Goal: Task Accomplishment & Management: Complete application form

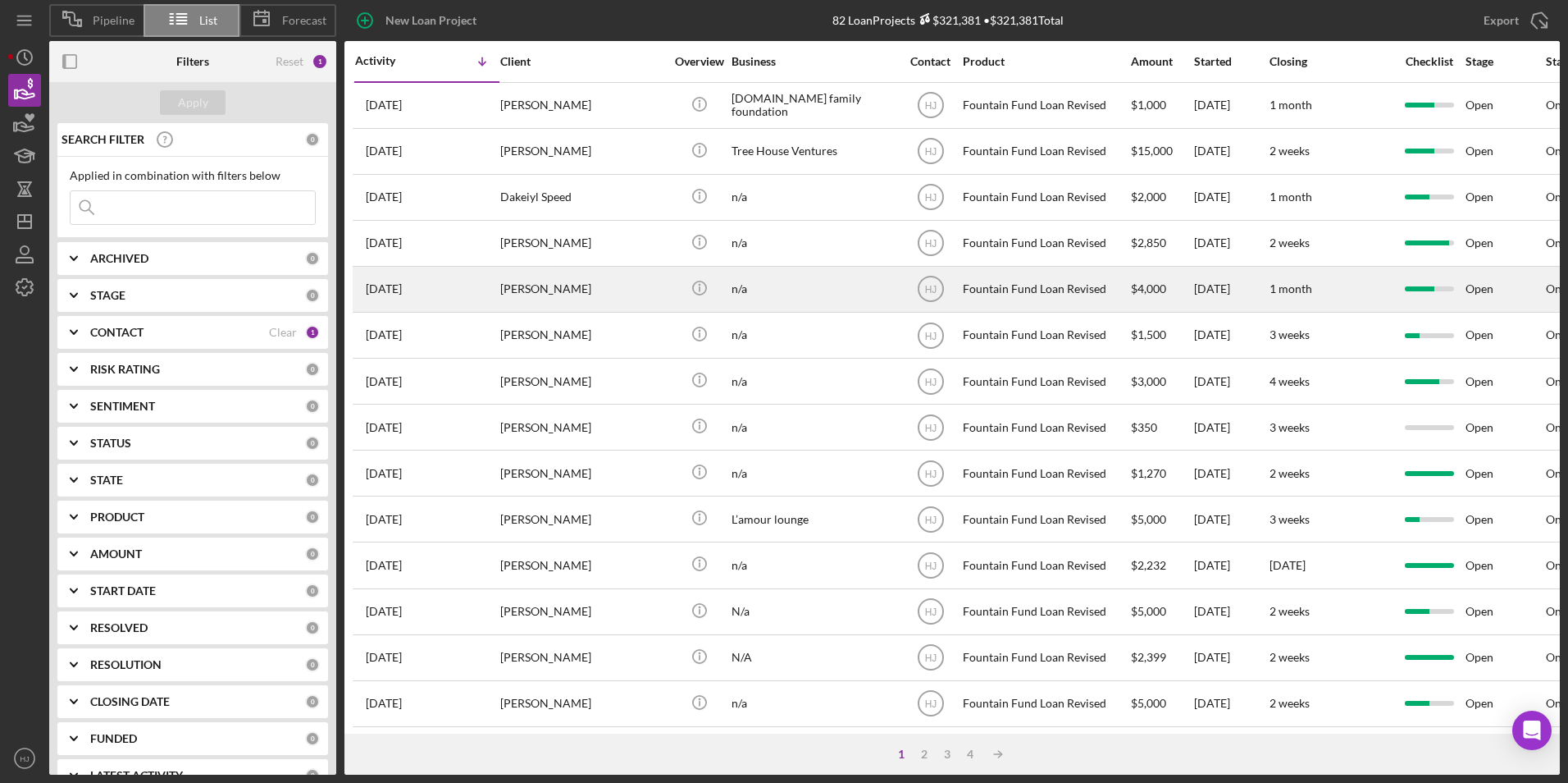
click at [501, 292] on div "[PERSON_NAME]" at bounding box center [582, 290] width 164 height 44
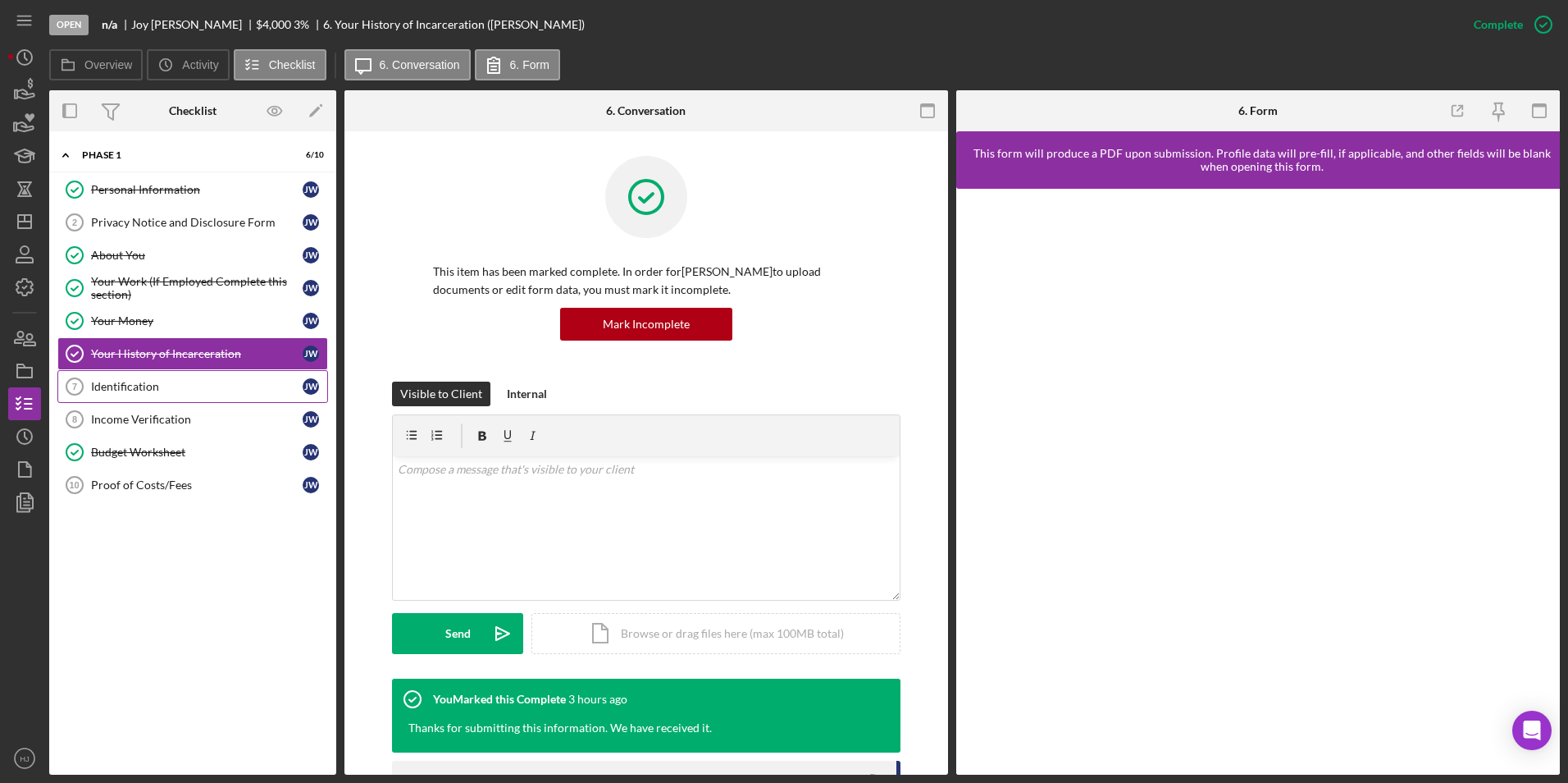
click at [180, 382] on div "Identification" at bounding box center [197, 387] width 212 height 13
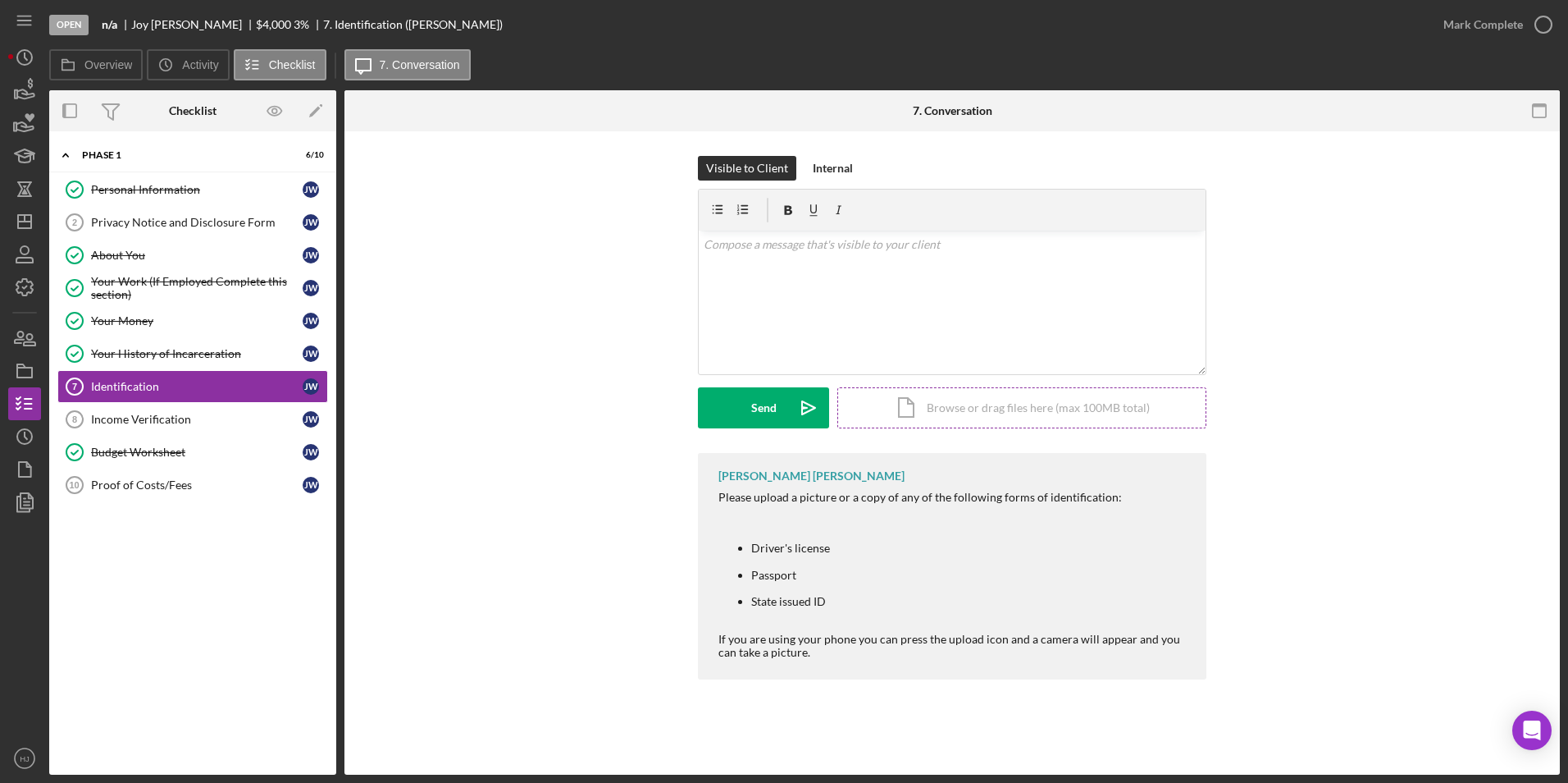
click at [964, 391] on div "Icon/Document Browse or drag files here (max 100MB total) Tap to choose files o…" at bounding box center [1022, 408] width 369 height 41
click at [752, 416] on div "Upload" at bounding box center [764, 408] width 37 height 41
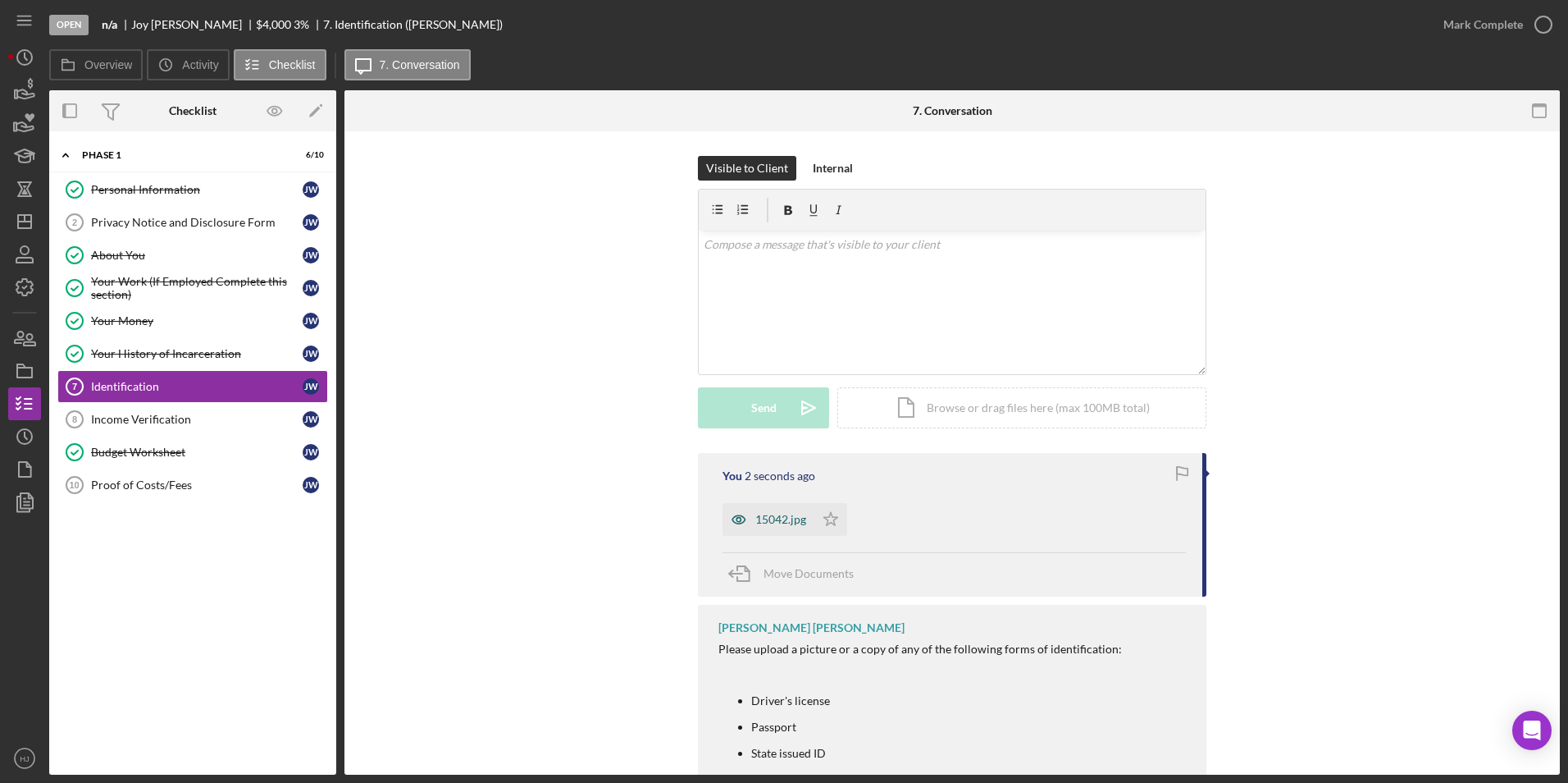
click at [786, 519] on div "15042.jpg" at bounding box center [781, 520] width 51 height 13
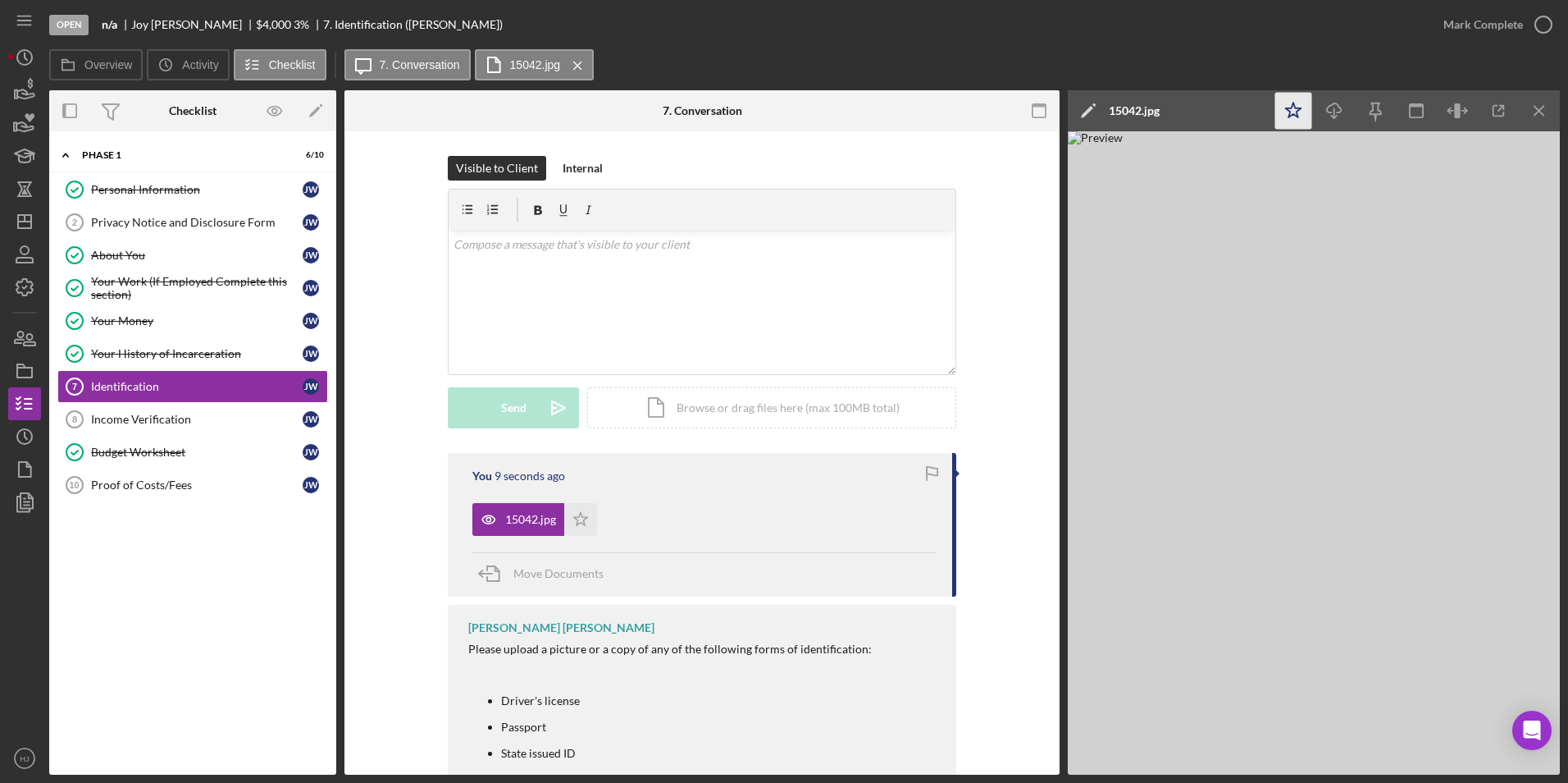
click at [1296, 105] on icon "Icon/Star" at bounding box center [1294, 111] width 37 height 37
click at [1493, 26] on div "Mark Complete" at bounding box center [1483, 25] width 80 height 33
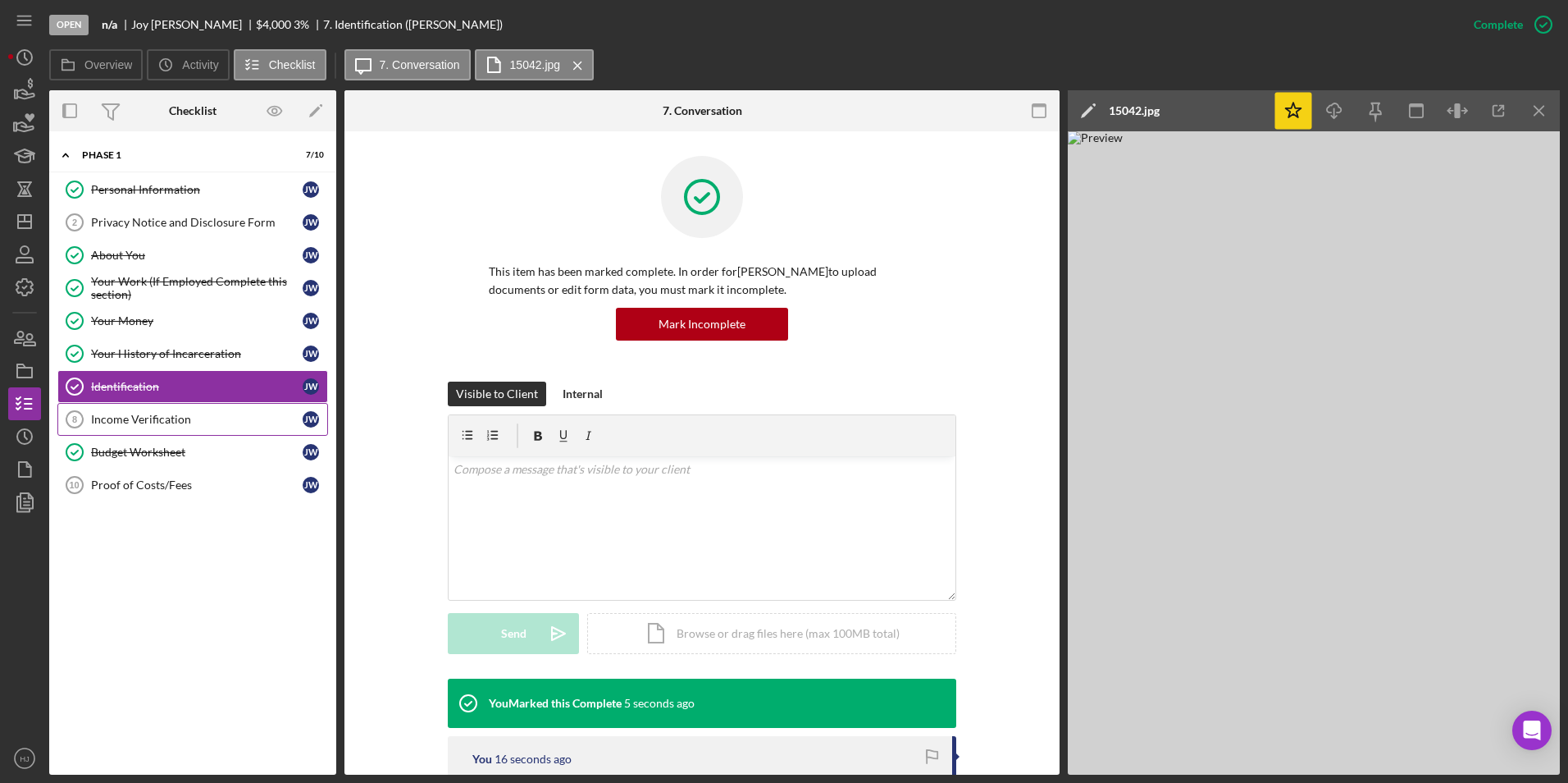
click at [163, 418] on div "Income Verification" at bounding box center [197, 419] width 212 height 13
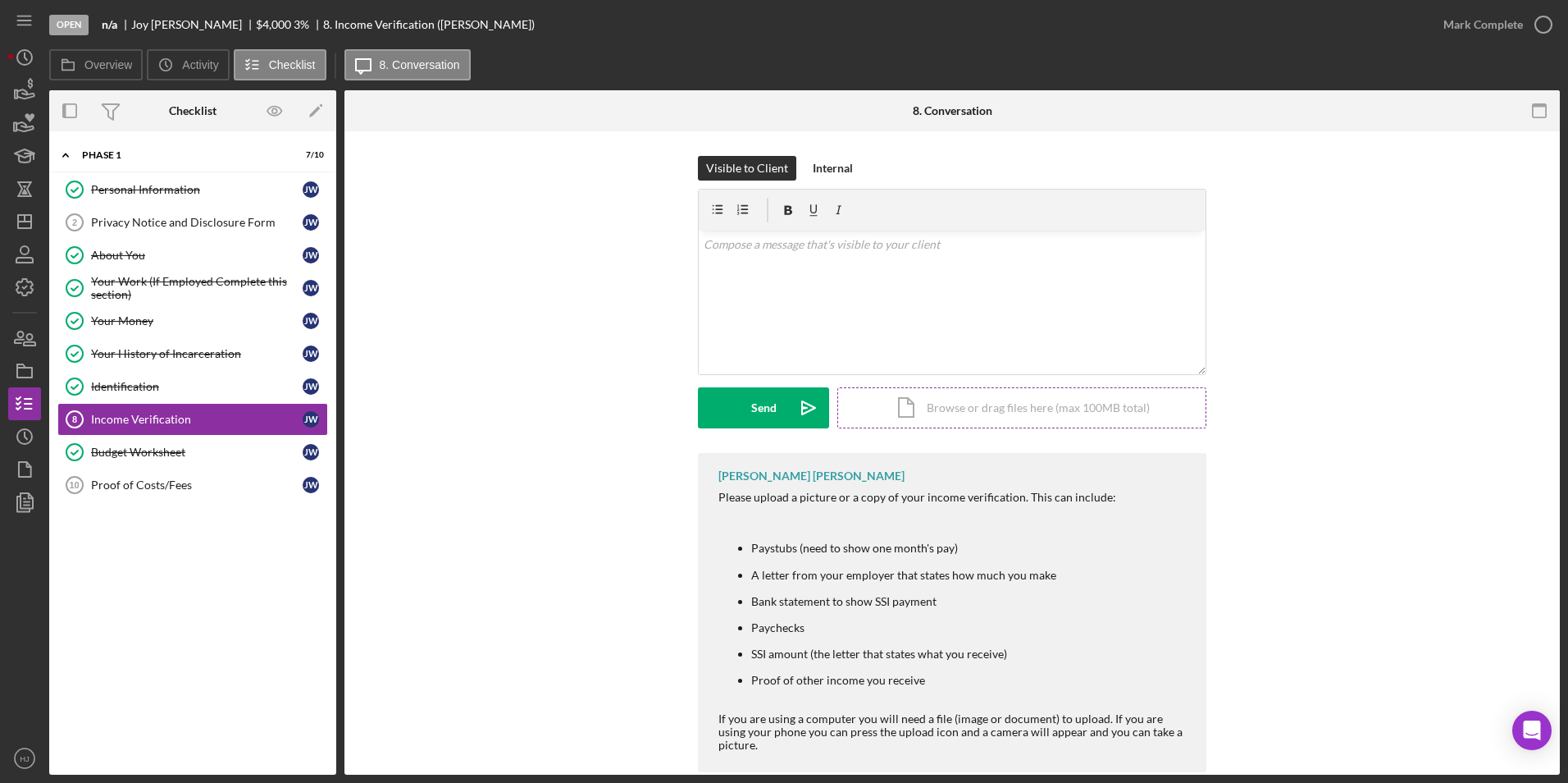
click at [969, 403] on div "Icon/Document Browse or drag files here (max 100MB total) Tap to choose files o…" at bounding box center [1022, 408] width 369 height 41
click at [949, 409] on div "Icon/Document Browse or drag files here (max 100MB total) Tap to choose files o…" at bounding box center [1022, 408] width 369 height 41
click at [790, 411] on icon "Icon/Upload" at bounding box center [808, 408] width 41 height 41
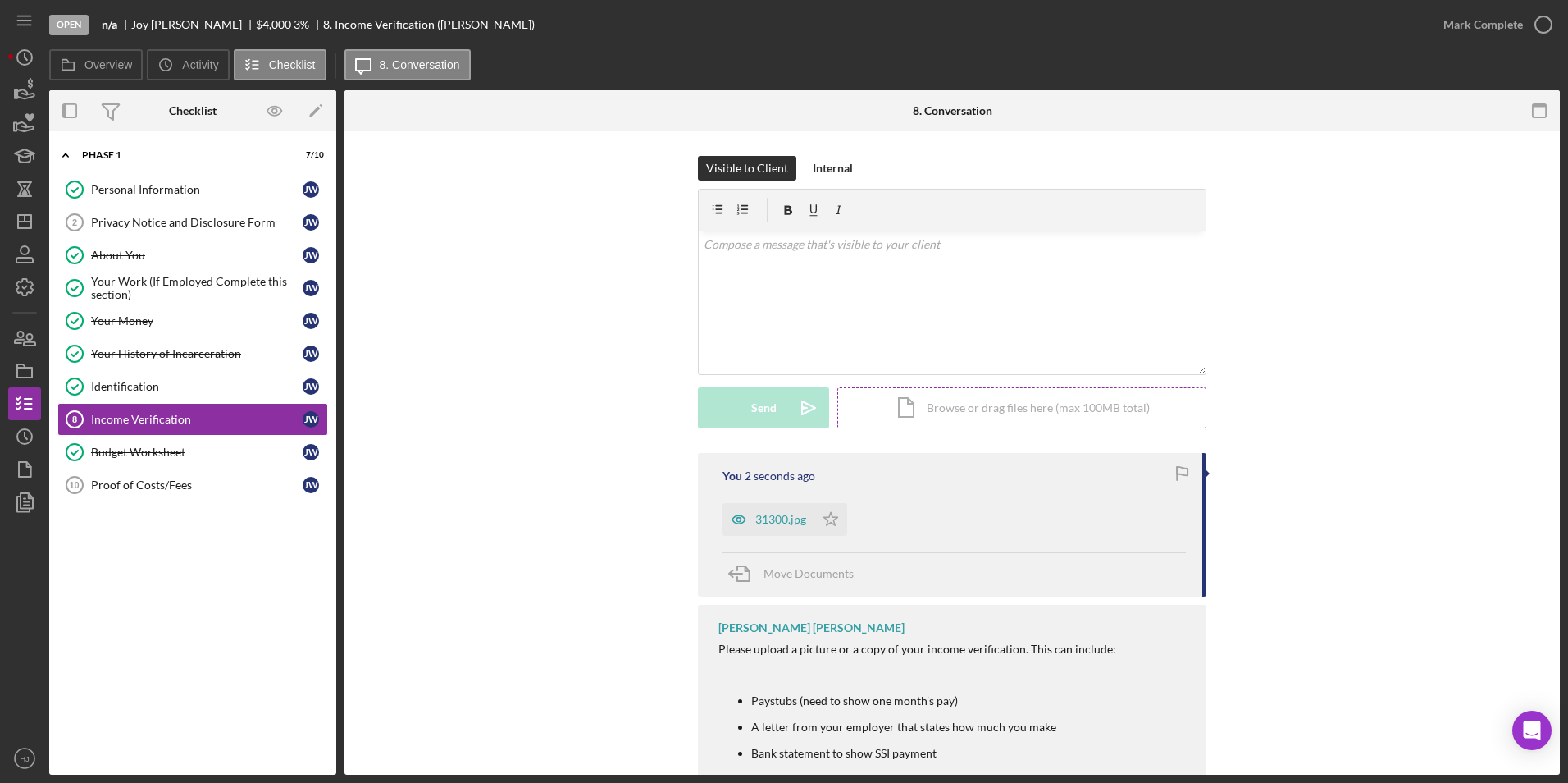
click at [951, 397] on div "Icon/Document Browse or drag files here (max 100MB total) Tap to choose files o…" at bounding box center [1022, 408] width 369 height 41
click at [922, 389] on div "Icon/Document Browse or drag files here (max 100MB total) Tap to choose files o…" at bounding box center [1022, 408] width 369 height 41
click at [767, 404] on div "Upload" at bounding box center [764, 408] width 37 height 41
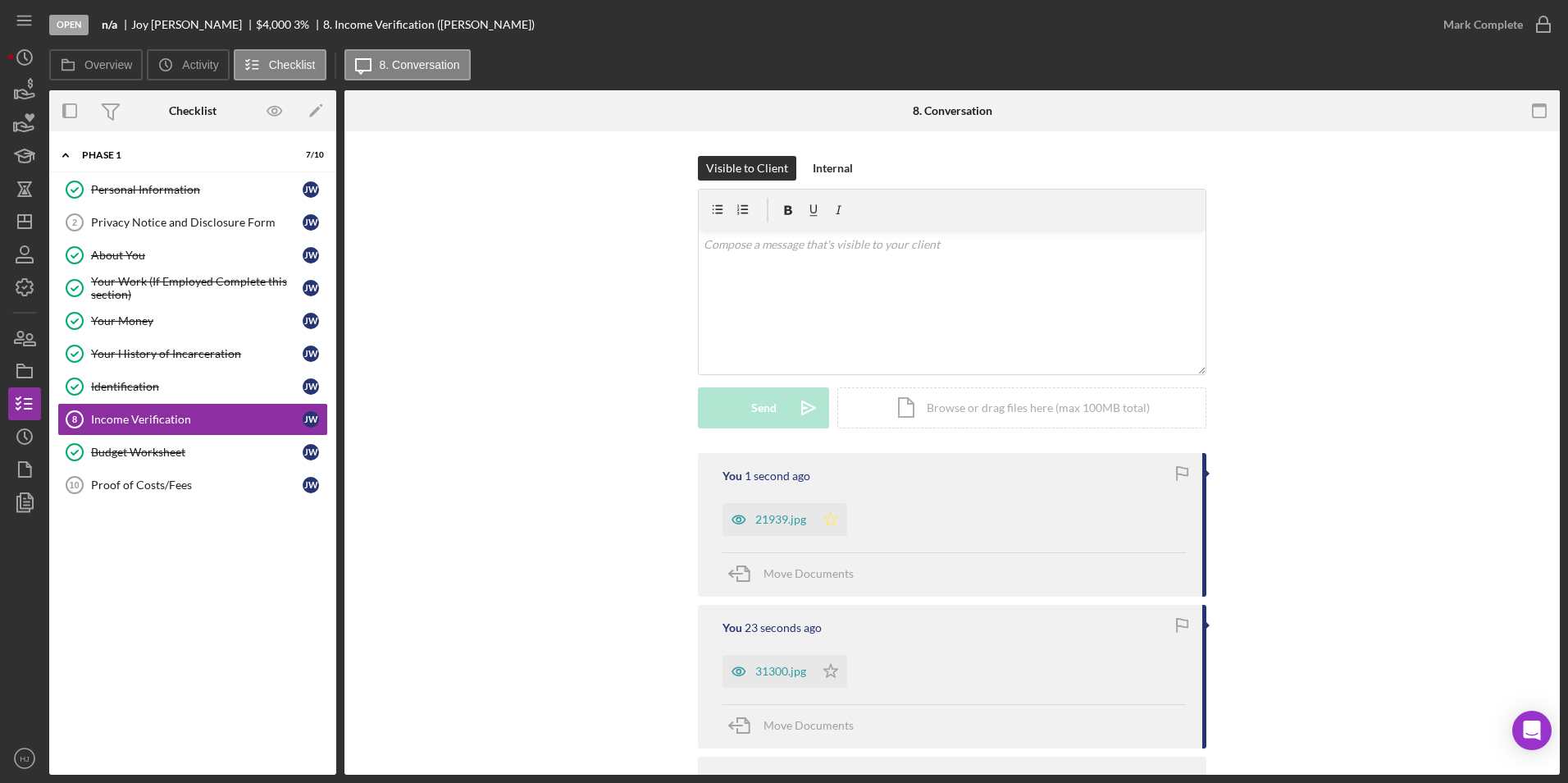
click at [824, 517] on polygon "button" at bounding box center [831, 519] width 14 height 13
click at [834, 673] on icon "Icon/Star" at bounding box center [830, 671] width 33 height 33
click at [202, 224] on div "Privacy Notice and Disclosure Form" at bounding box center [197, 222] width 212 height 13
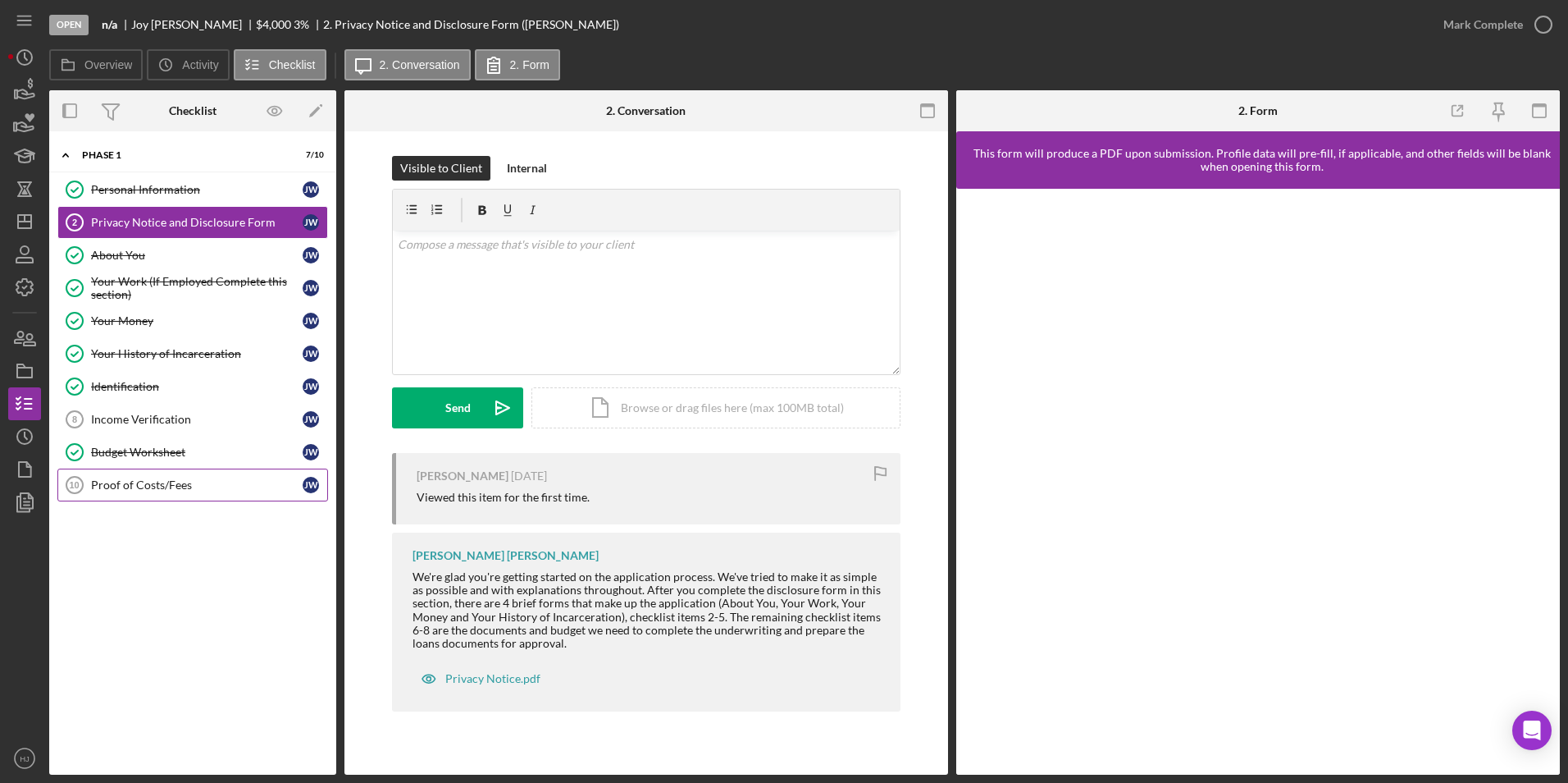
click at [148, 487] on div "Proof of Costs/Fees" at bounding box center [197, 485] width 212 height 13
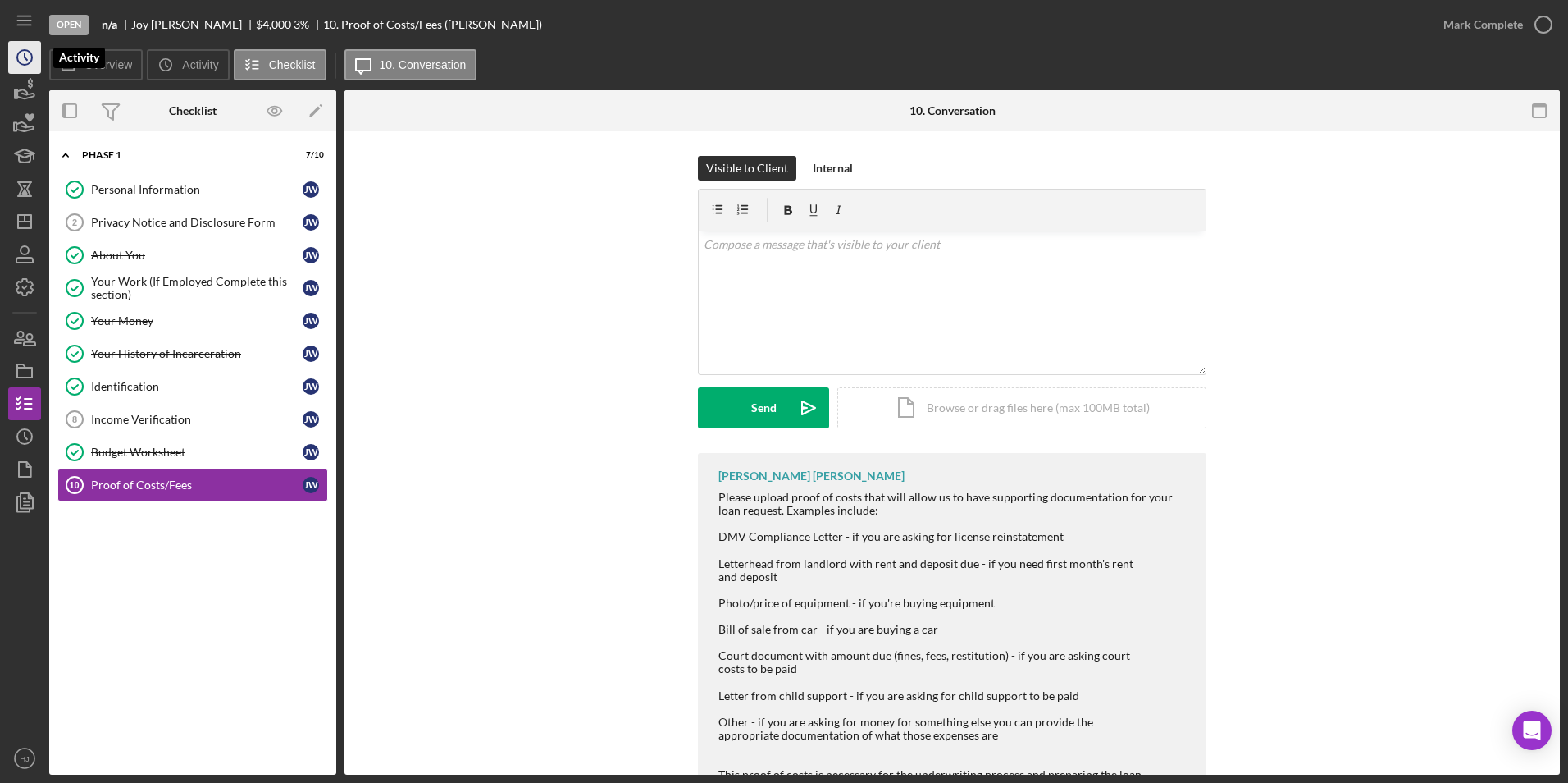
click at [21, 59] on icon "Icon/History" at bounding box center [24, 57] width 41 height 41
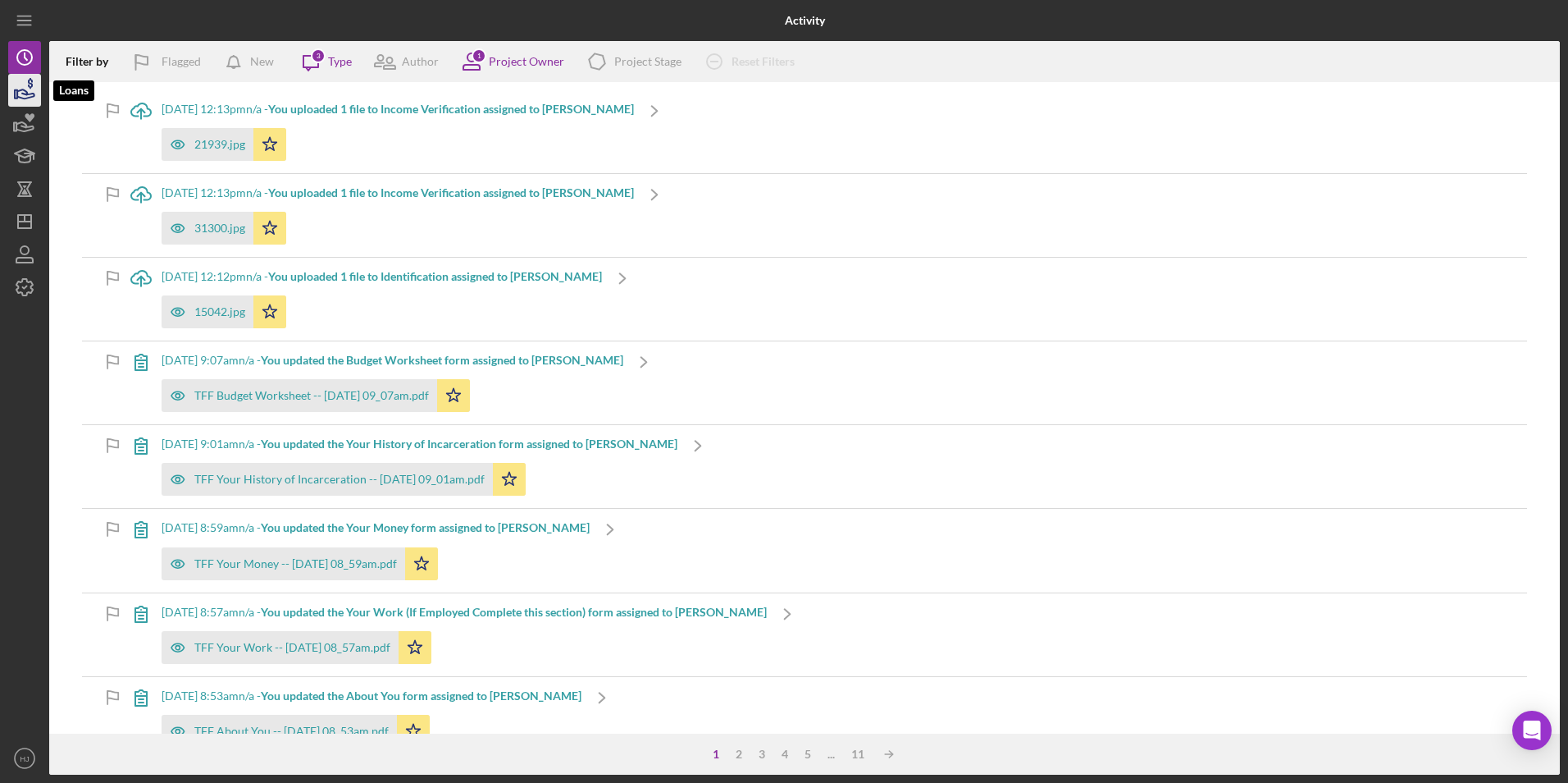
click at [25, 91] on icon "button" at bounding box center [26, 93] width 17 height 9
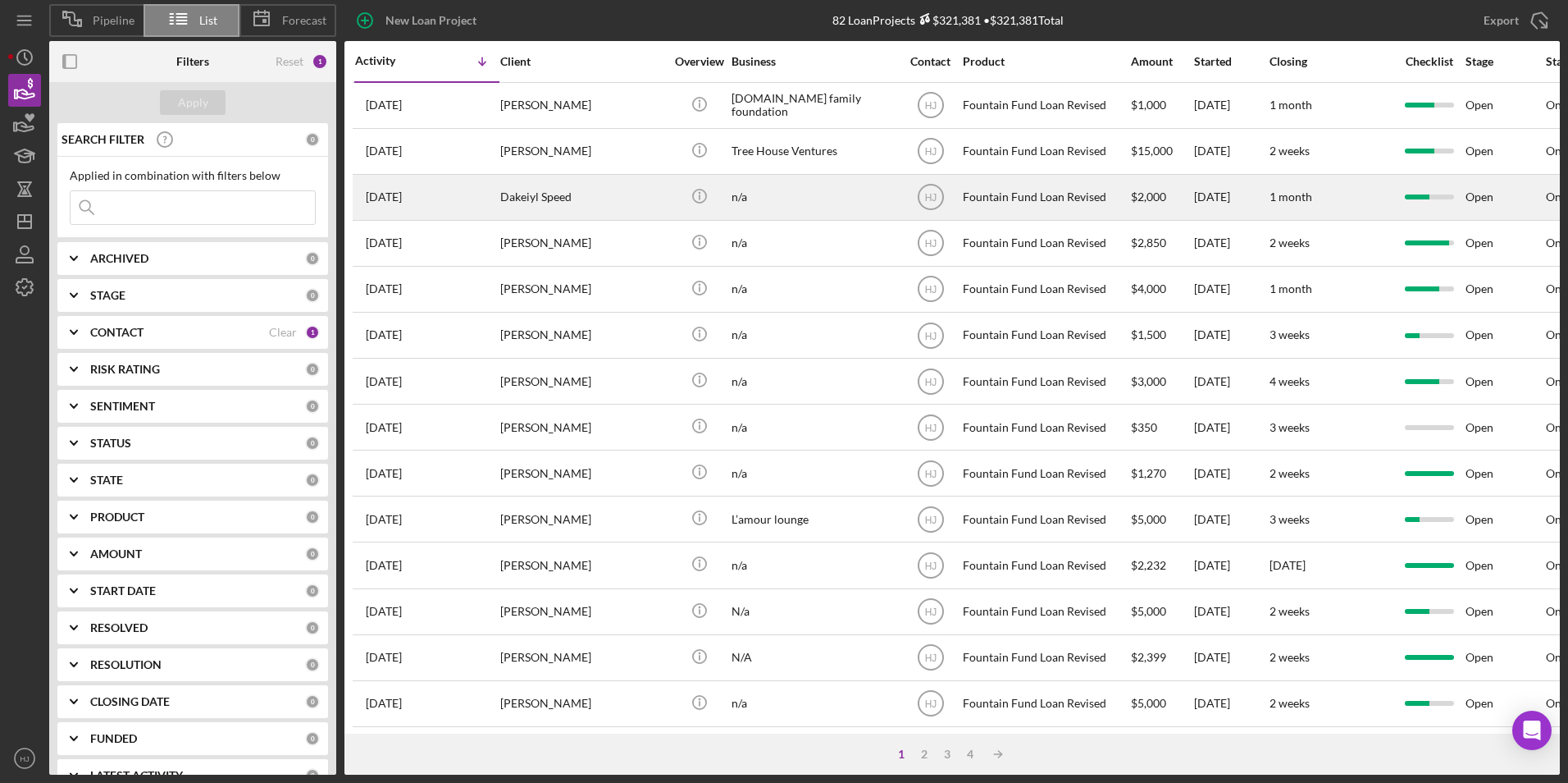
click at [544, 198] on div "Dakeiyl Speed" at bounding box center [582, 198] width 164 height 44
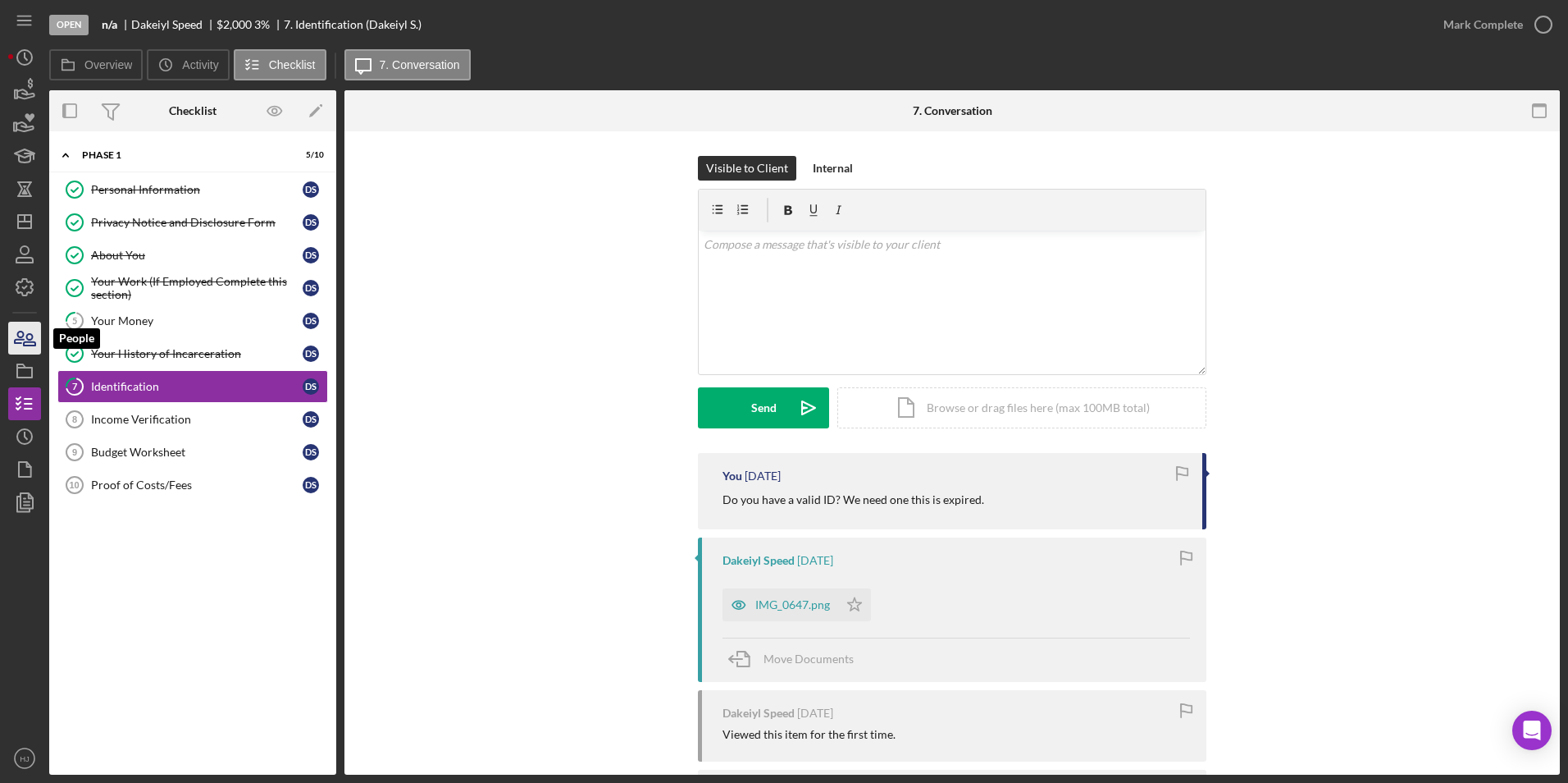
click at [30, 335] on icon "button" at bounding box center [24, 337] width 41 height 41
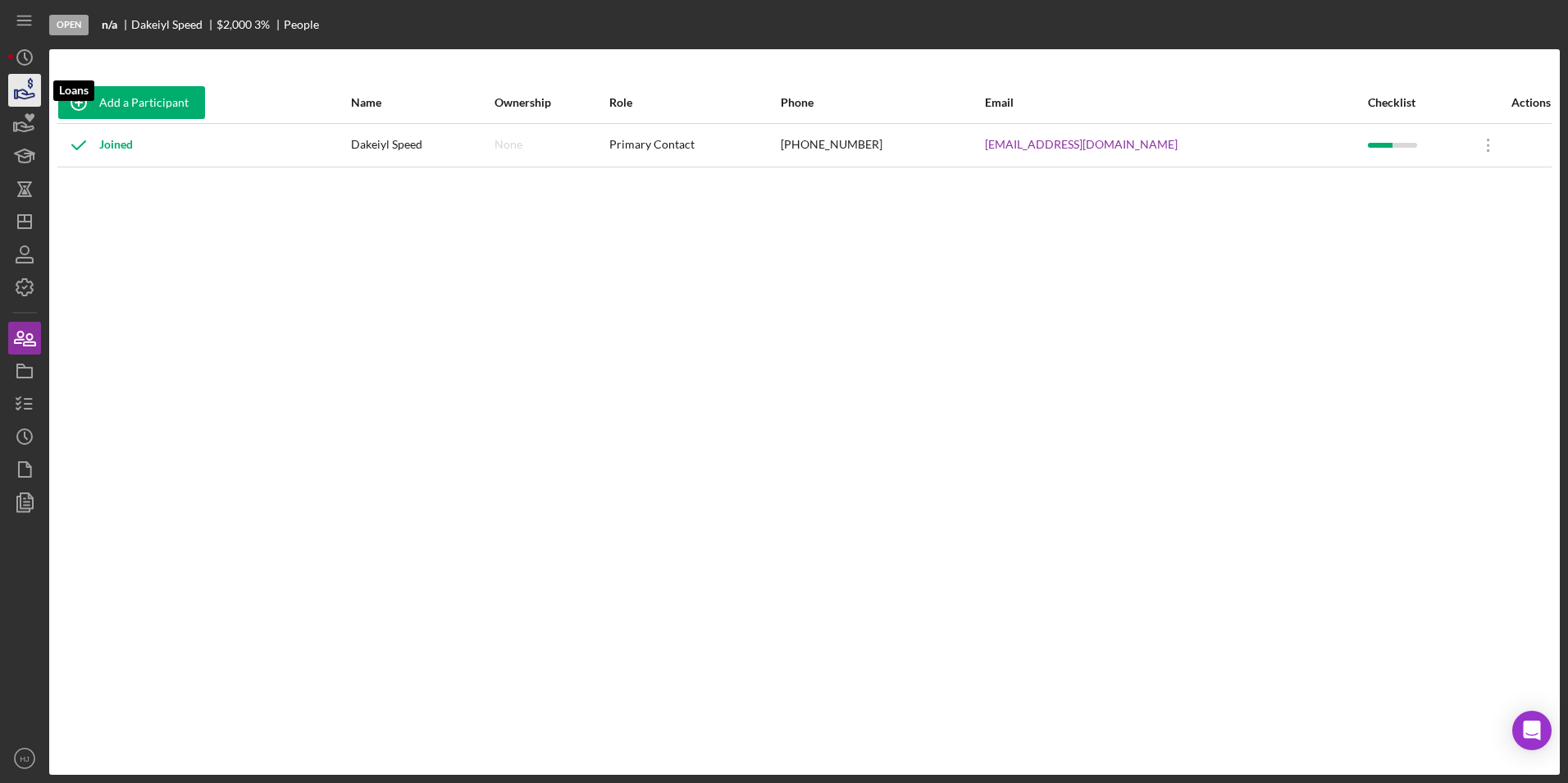
click at [23, 86] on icon "button" at bounding box center [24, 89] width 41 height 41
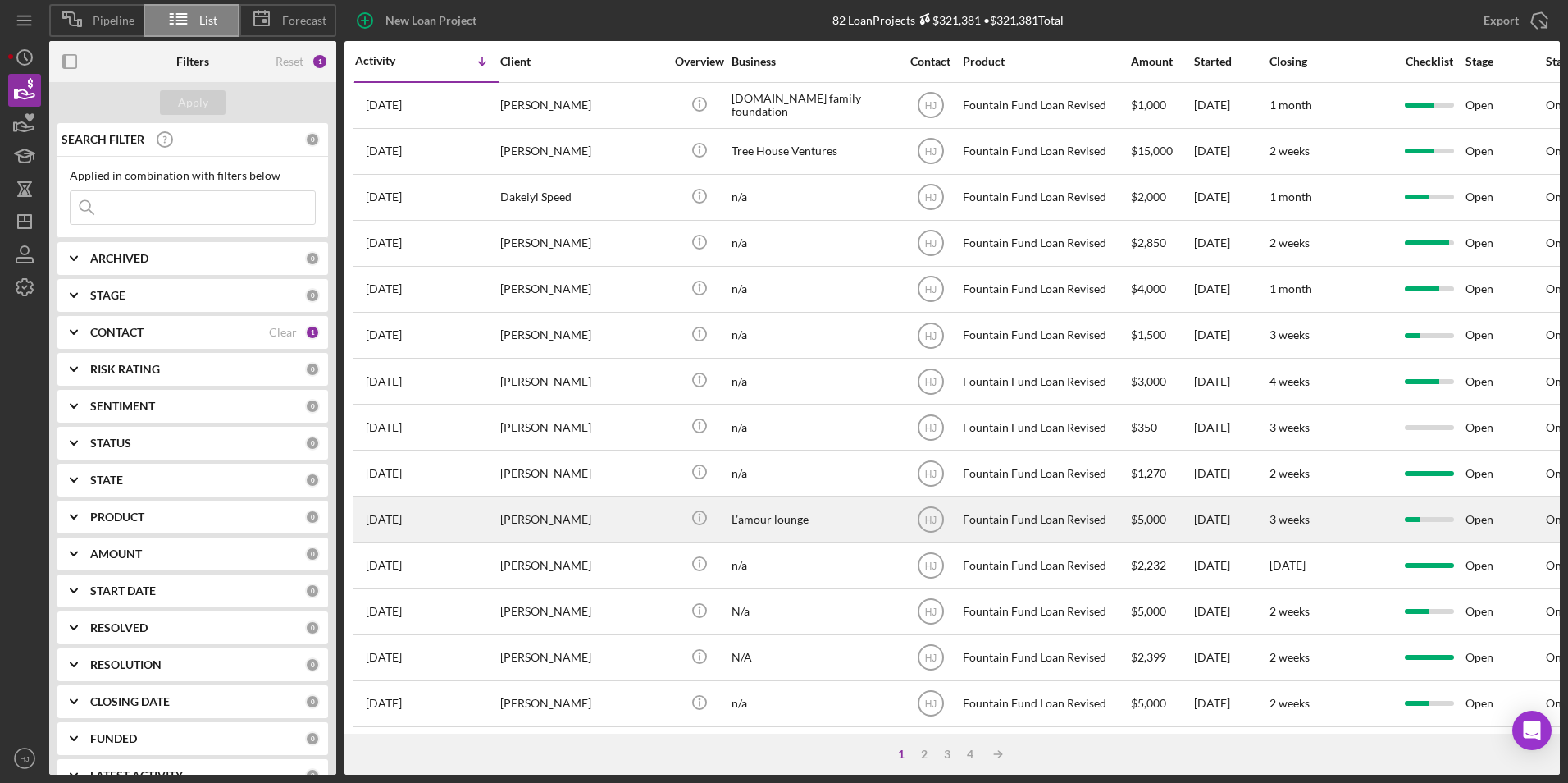
scroll to position [520, 0]
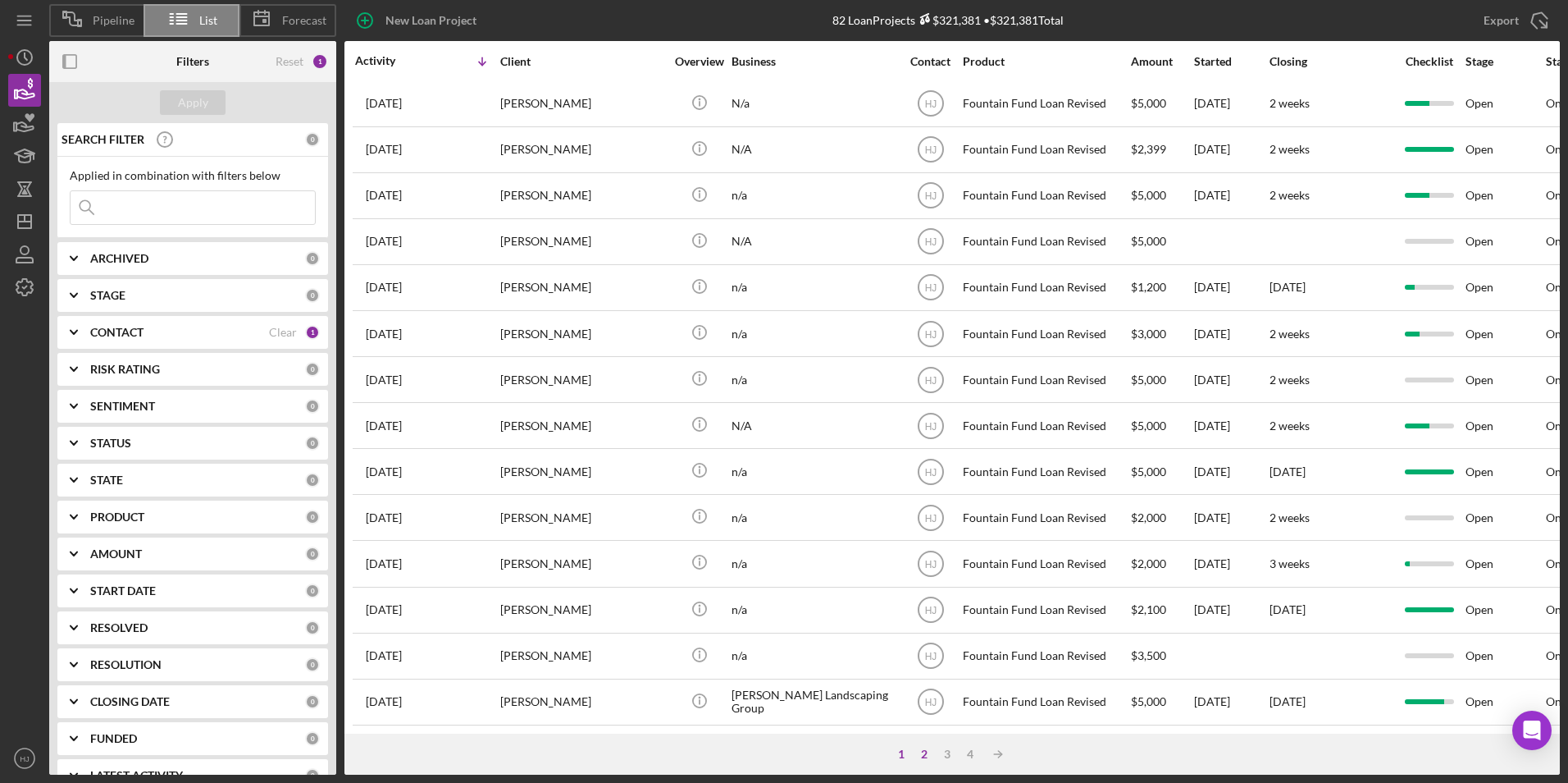
click at [923, 756] on div "2" at bounding box center [924, 754] width 23 height 13
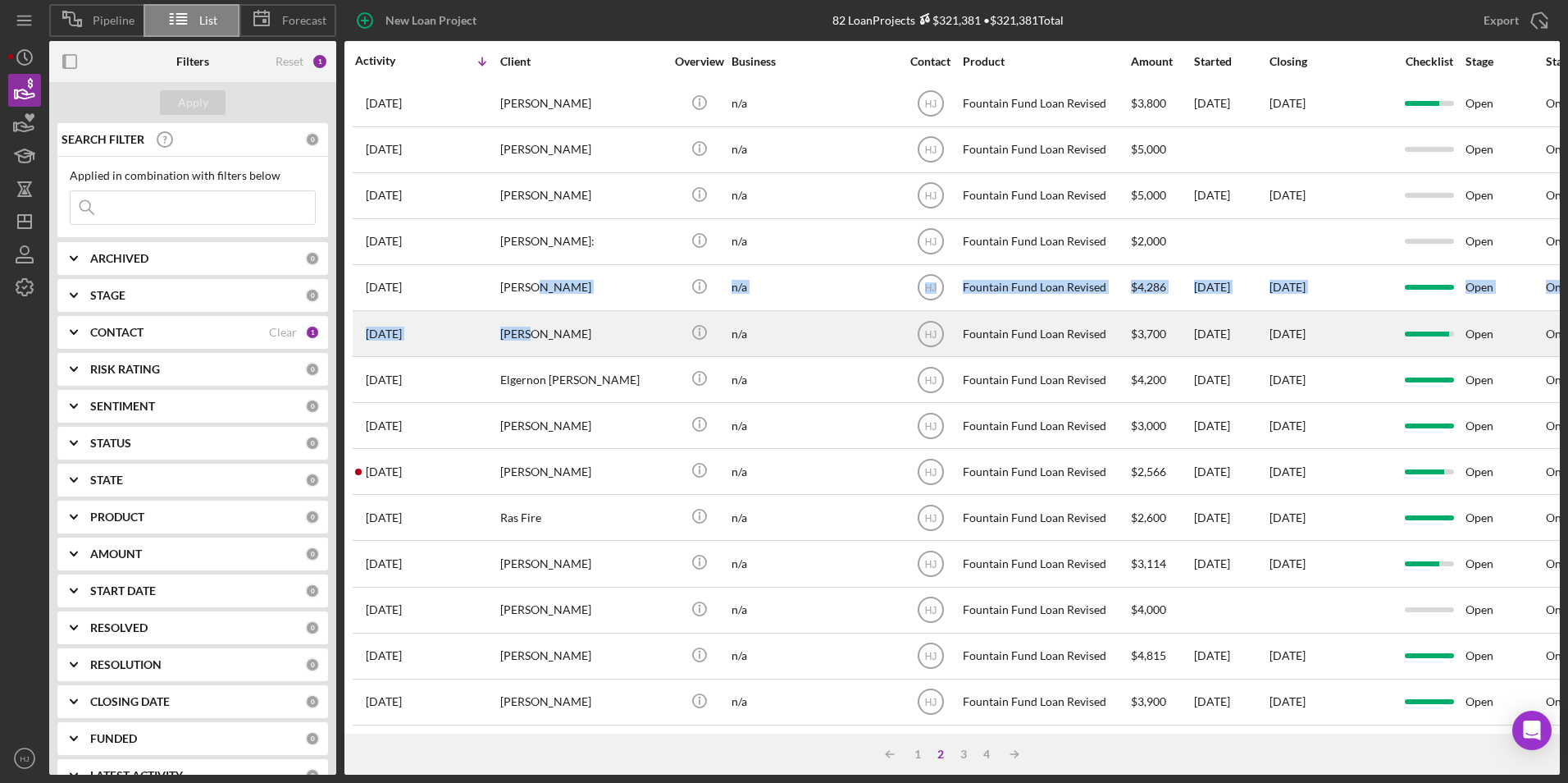
drag, startPoint x: 537, startPoint y: 282, endPoint x: 533, endPoint y: 304, distance: 22.4
click at [533, 304] on tbody "[DATE] [PERSON_NAME] [PERSON_NAME] Icon/Info n/a [PERSON_NAME] Fund Loan Revise…" at bounding box center [1319, 149] width 1934 height 1151
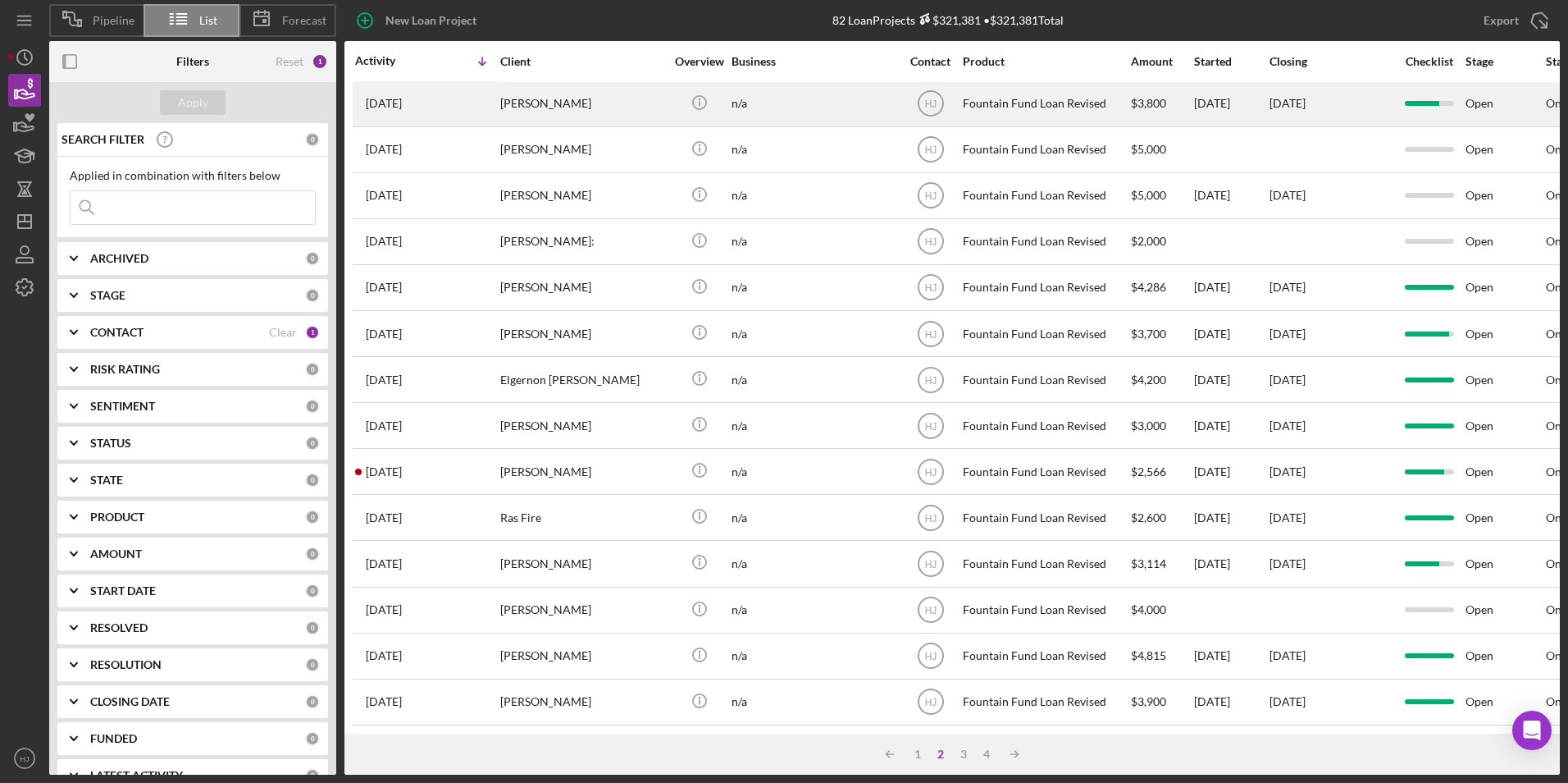
drag, startPoint x: 533, startPoint y: 304, endPoint x: 525, endPoint y: 93, distance: 211.2
click at [525, 93] on div "[PERSON_NAME]" at bounding box center [582, 104] width 164 height 44
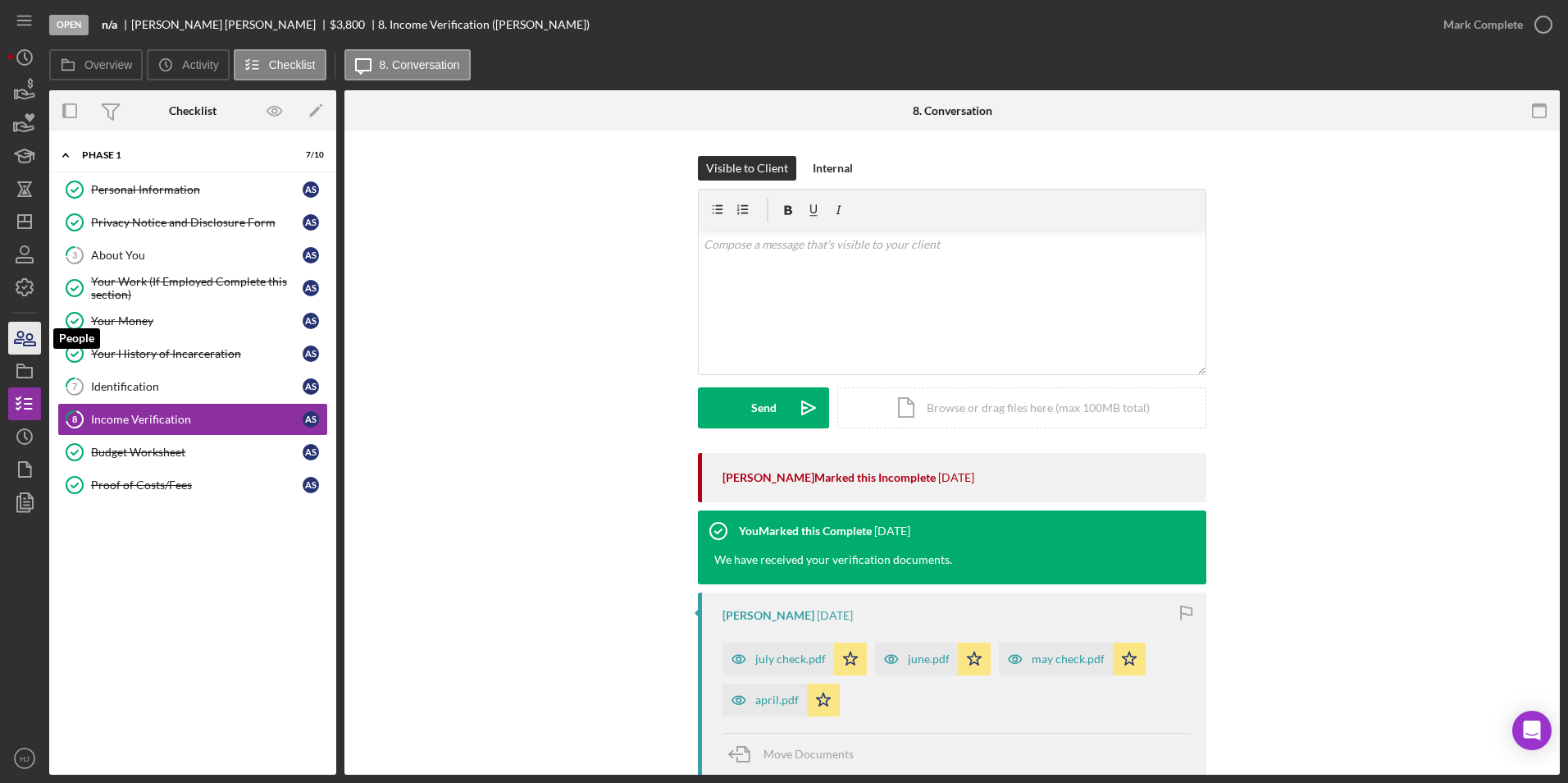
click at [26, 327] on icon "button" at bounding box center [24, 337] width 41 height 41
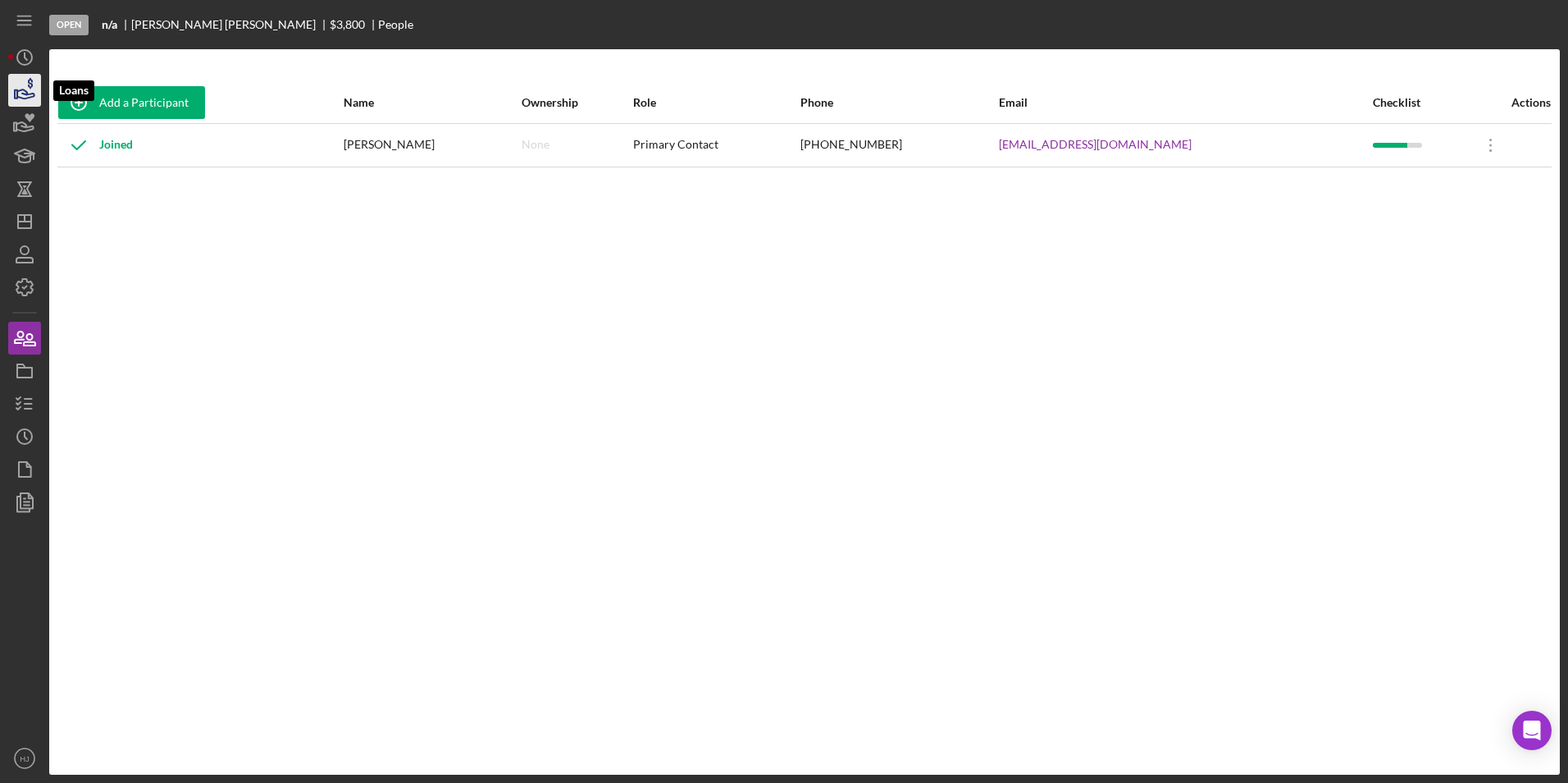
click at [22, 93] on icon "button" at bounding box center [26, 93] width 17 height 9
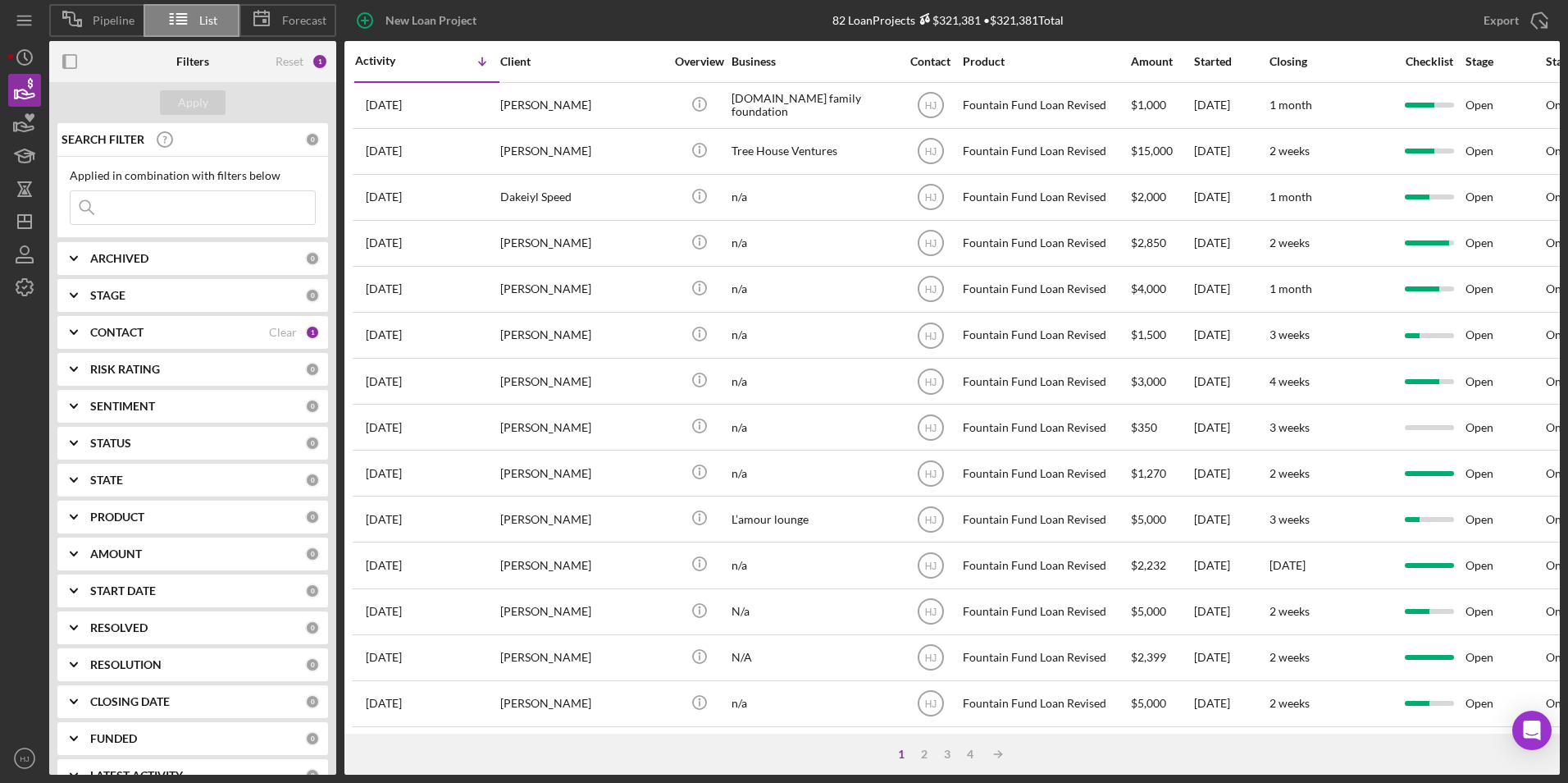
click at [925, 746] on div "1 2 3 4 Icon/Table Sort Arrow" at bounding box center [953, 754] width 1216 height 41
click at [926, 760] on div "2" at bounding box center [924, 754] width 23 height 13
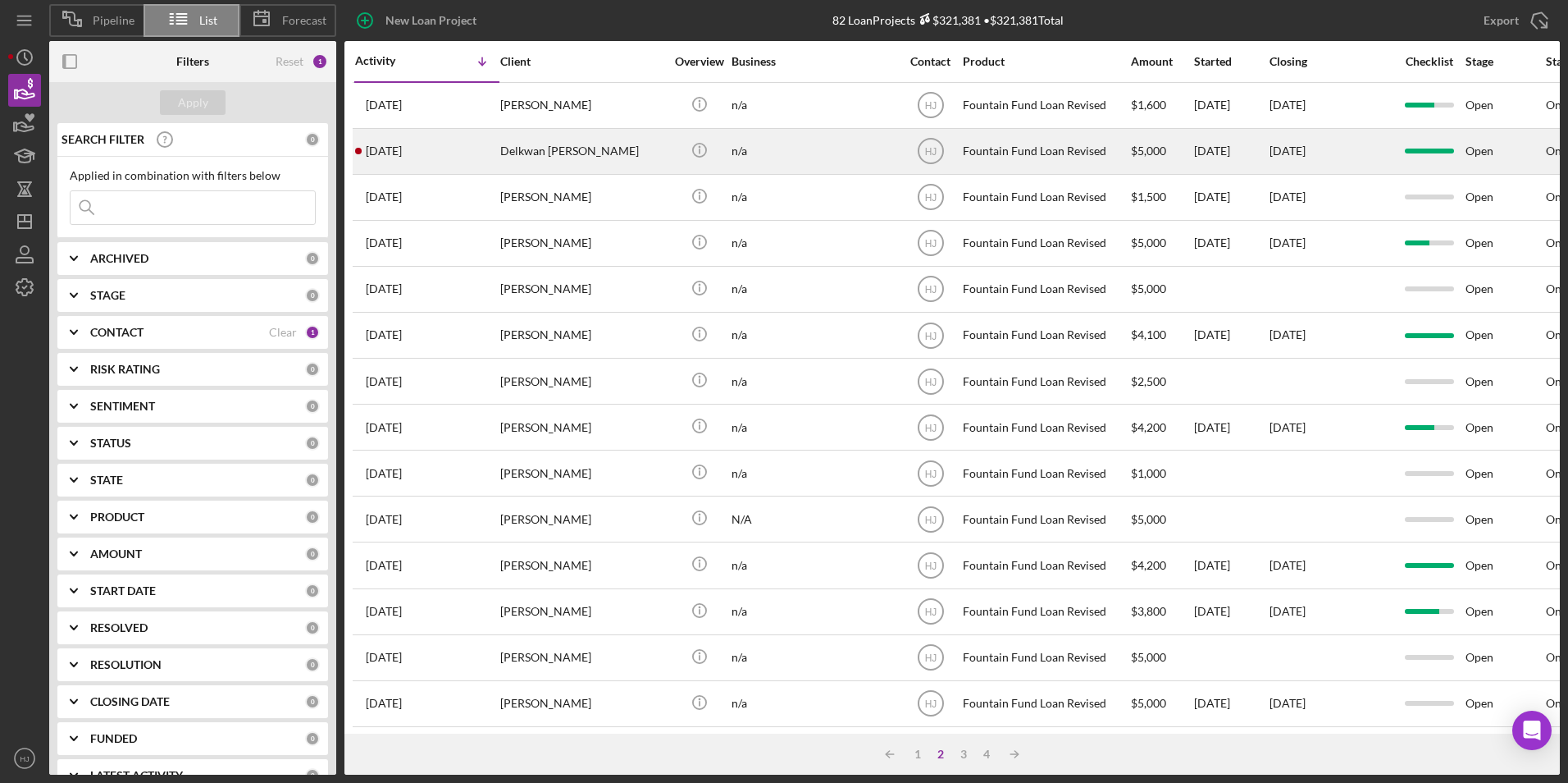
click at [538, 153] on div "Delkwan [PERSON_NAME]" at bounding box center [582, 151] width 164 height 44
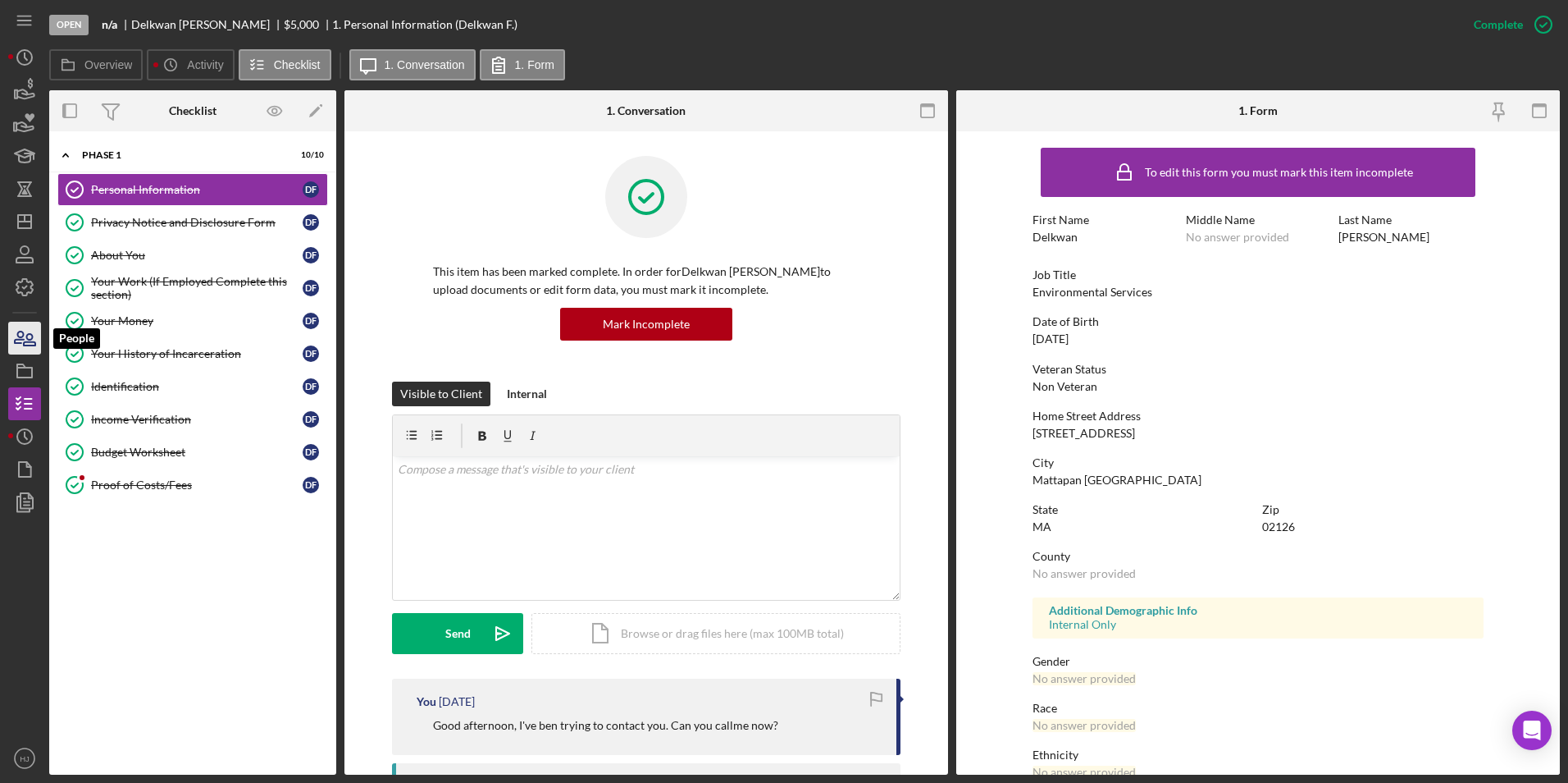
click at [17, 343] on icon "button" at bounding box center [19, 337] width 9 height 11
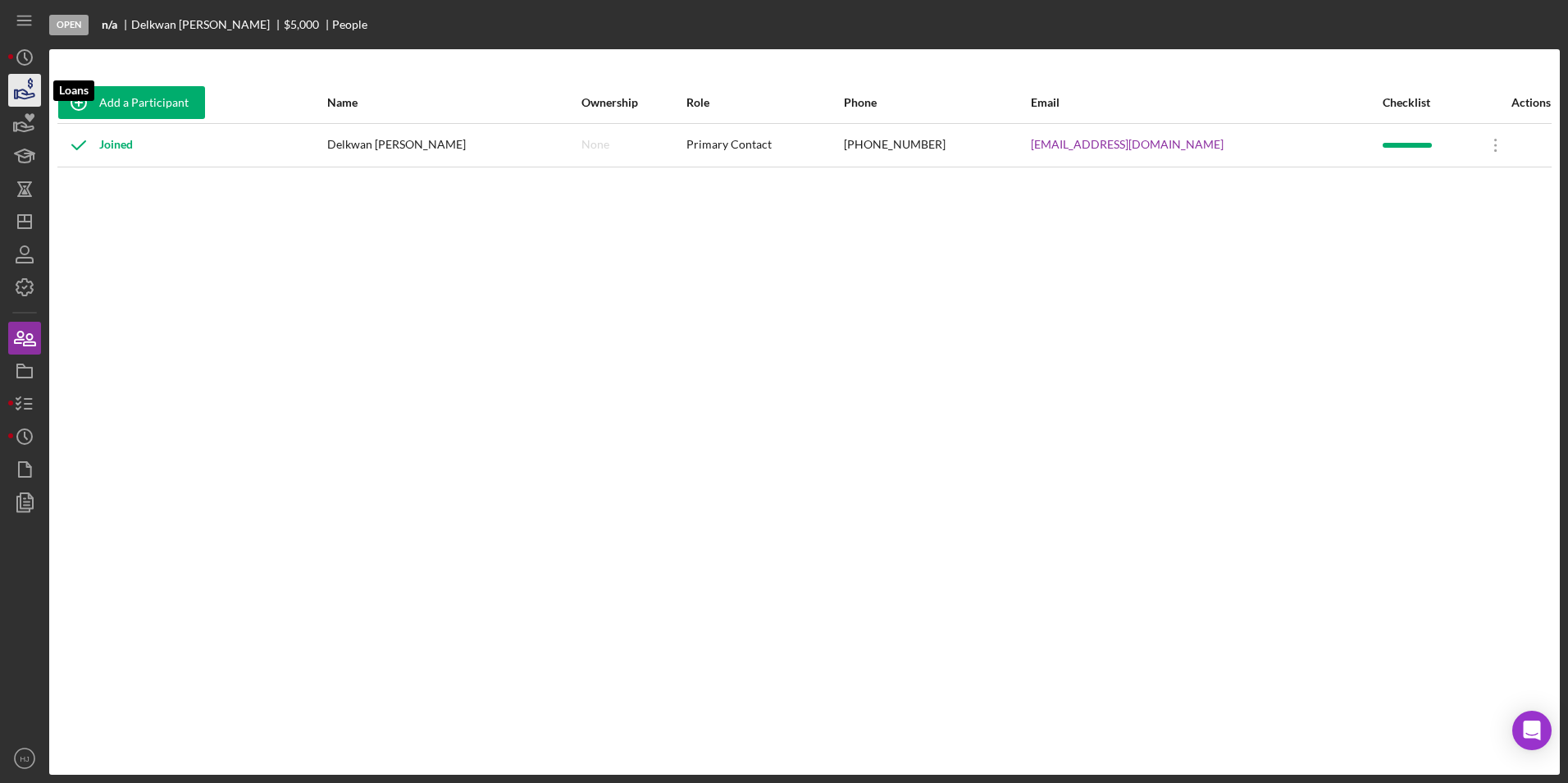
click at [17, 86] on icon "button" at bounding box center [24, 89] width 41 height 41
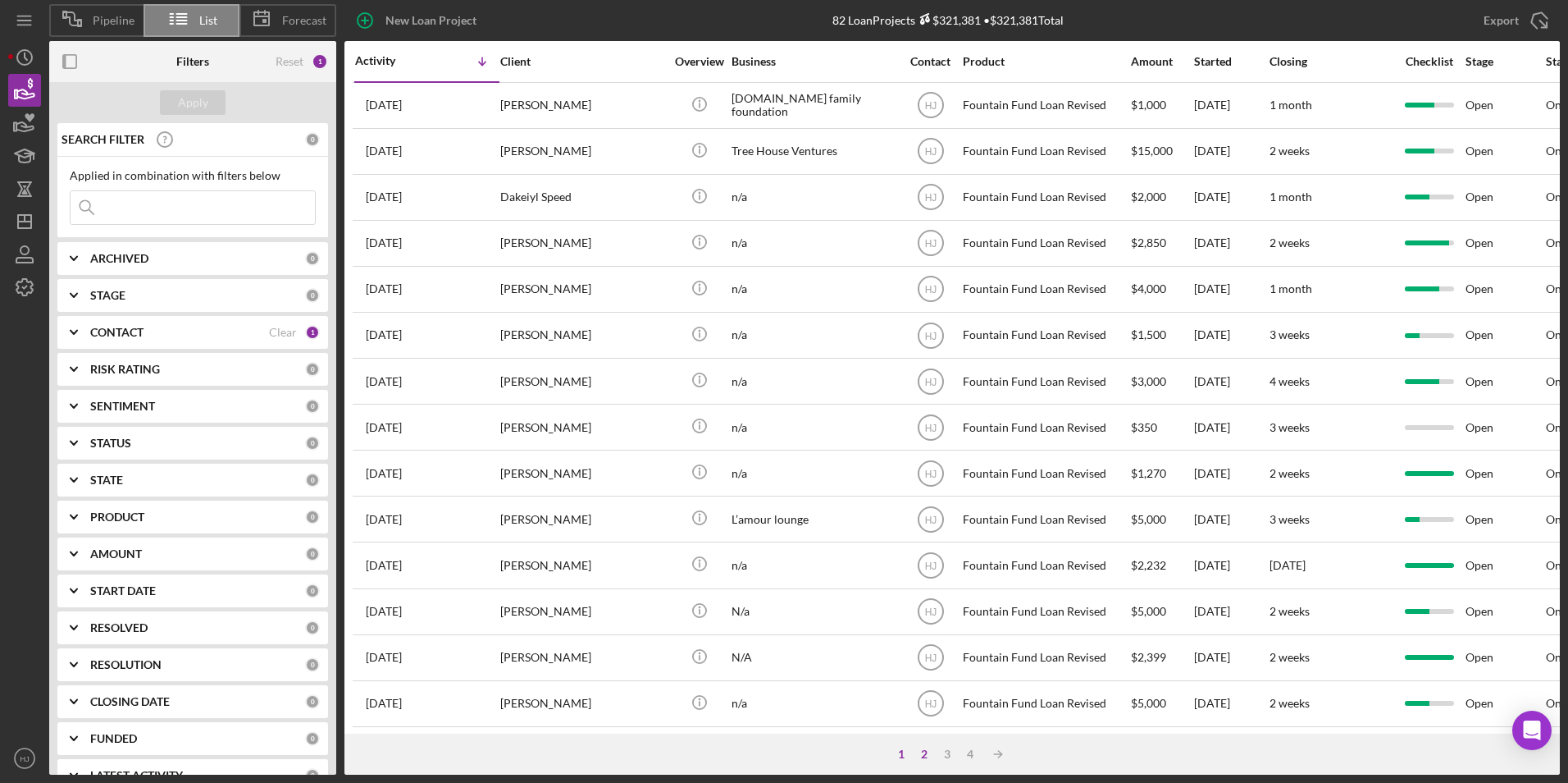
click at [925, 754] on div "2" at bounding box center [924, 754] width 23 height 13
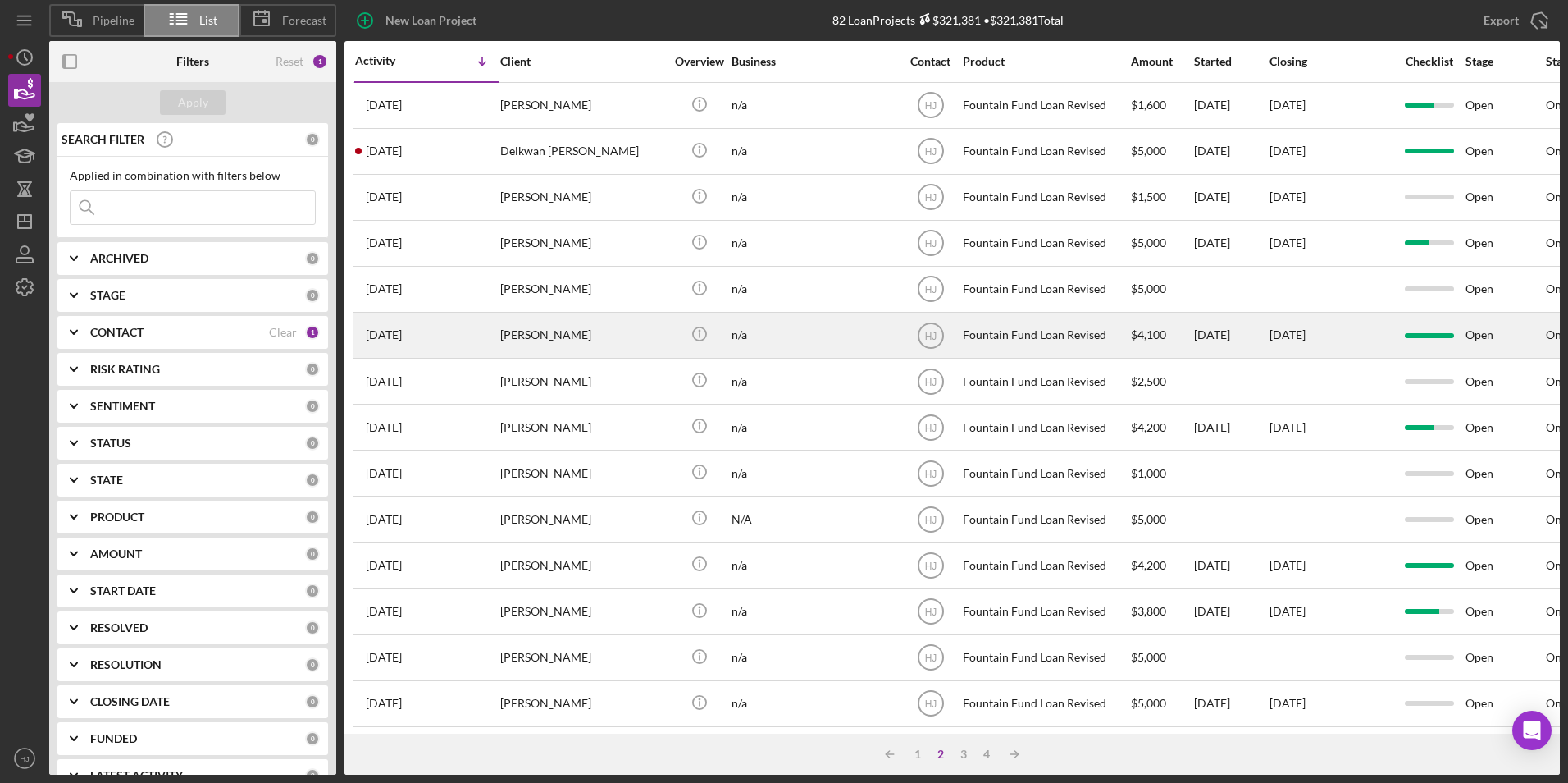
click at [608, 327] on div "[PERSON_NAME]" at bounding box center [582, 335] width 164 height 44
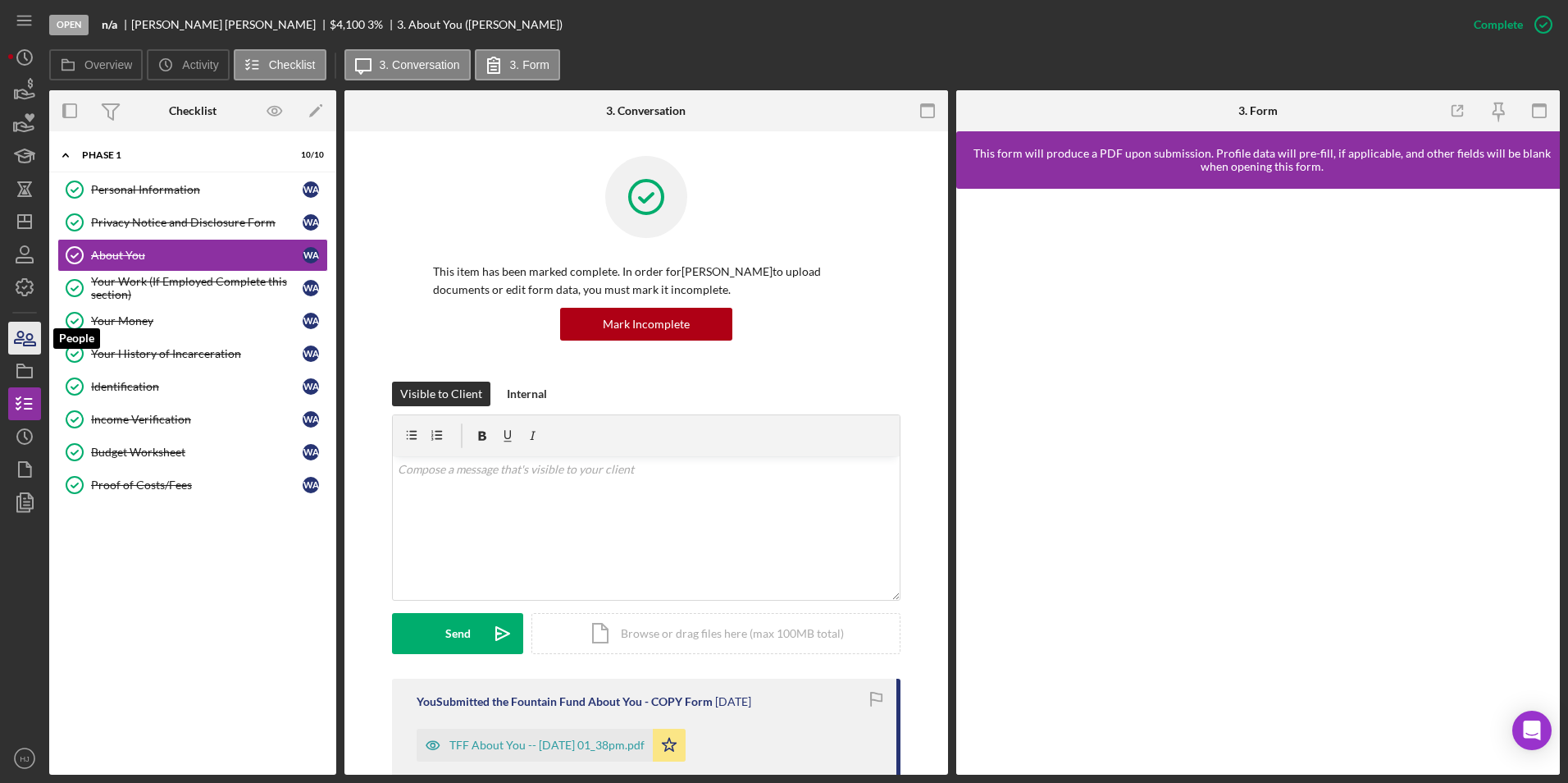
click at [21, 332] on icon "button" at bounding box center [19, 337] width 9 height 11
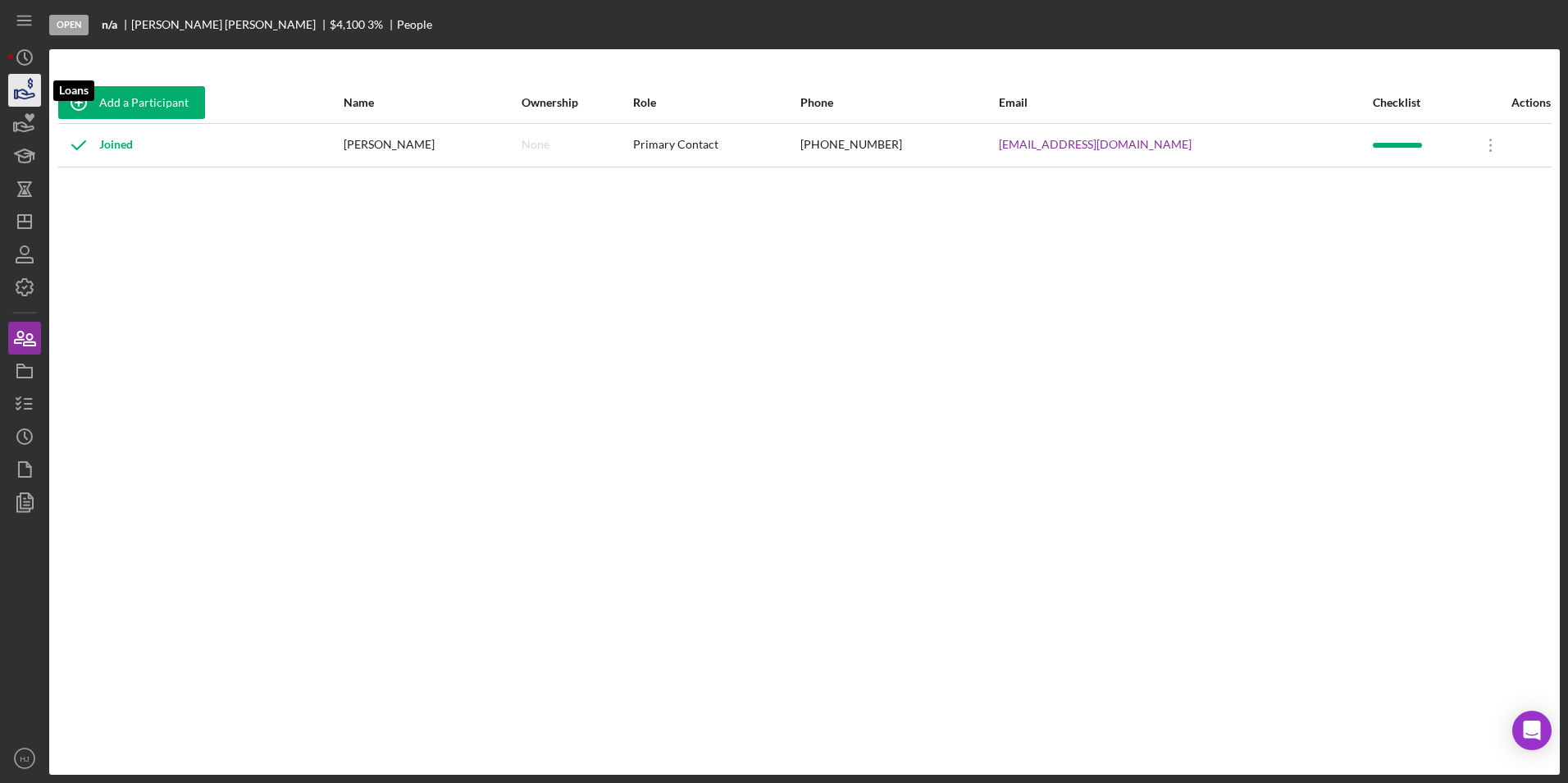
click at [31, 99] on icon "button" at bounding box center [24, 89] width 41 height 41
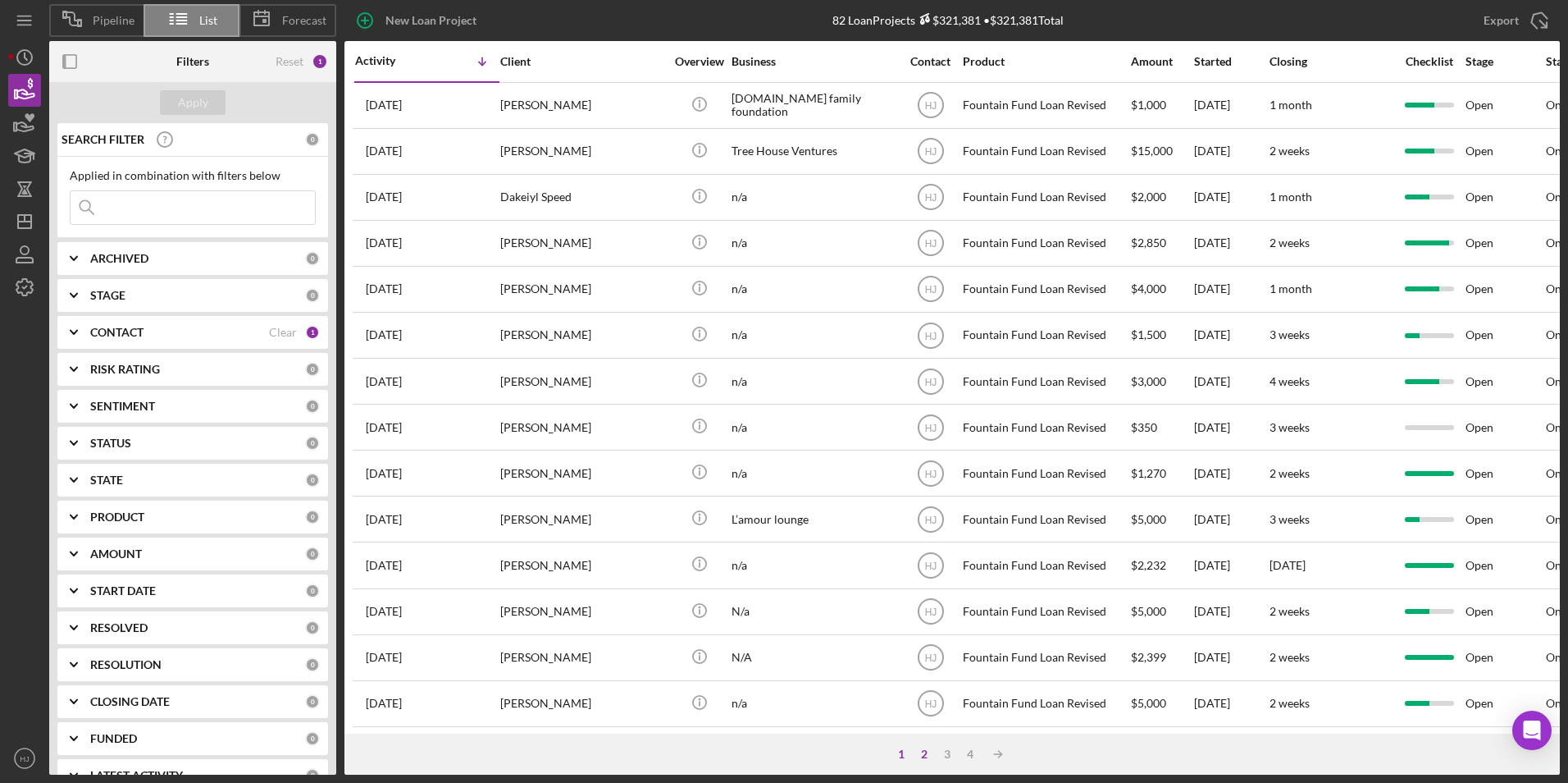
click at [927, 749] on div "2" at bounding box center [924, 754] width 23 height 13
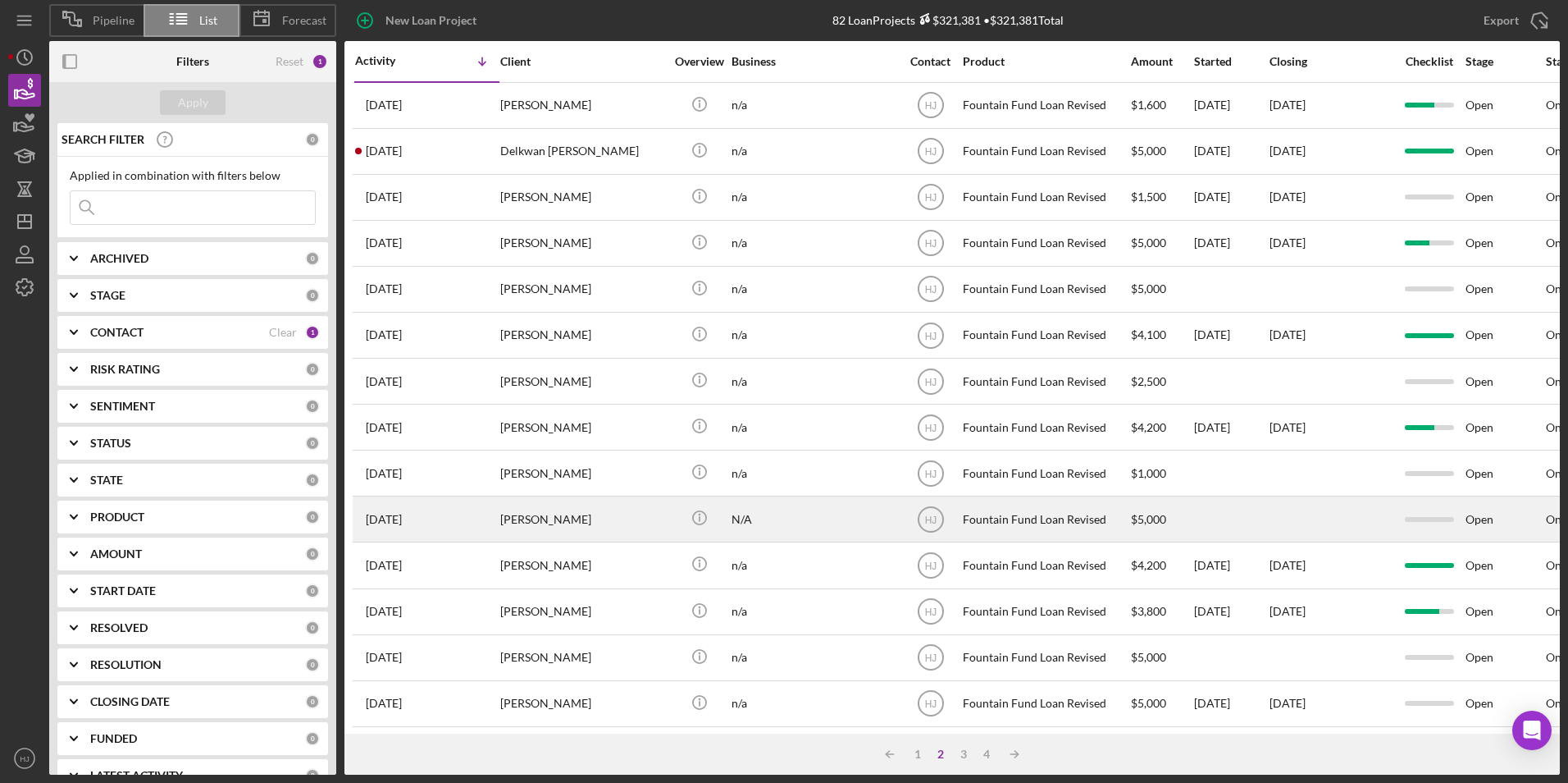
scroll to position [82, 0]
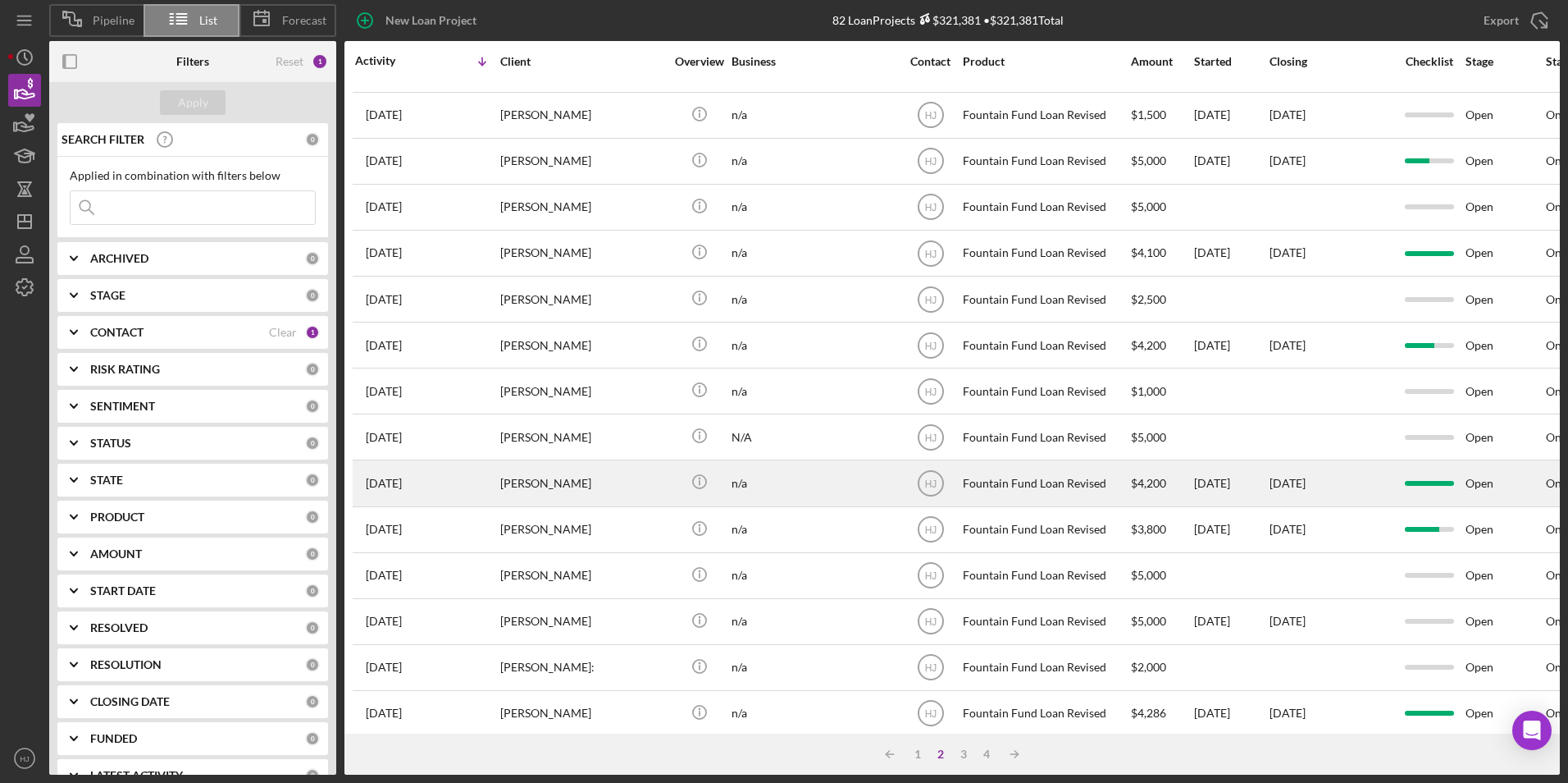
click at [576, 494] on div "[PERSON_NAME]" at bounding box center [582, 483] width 164 height 44
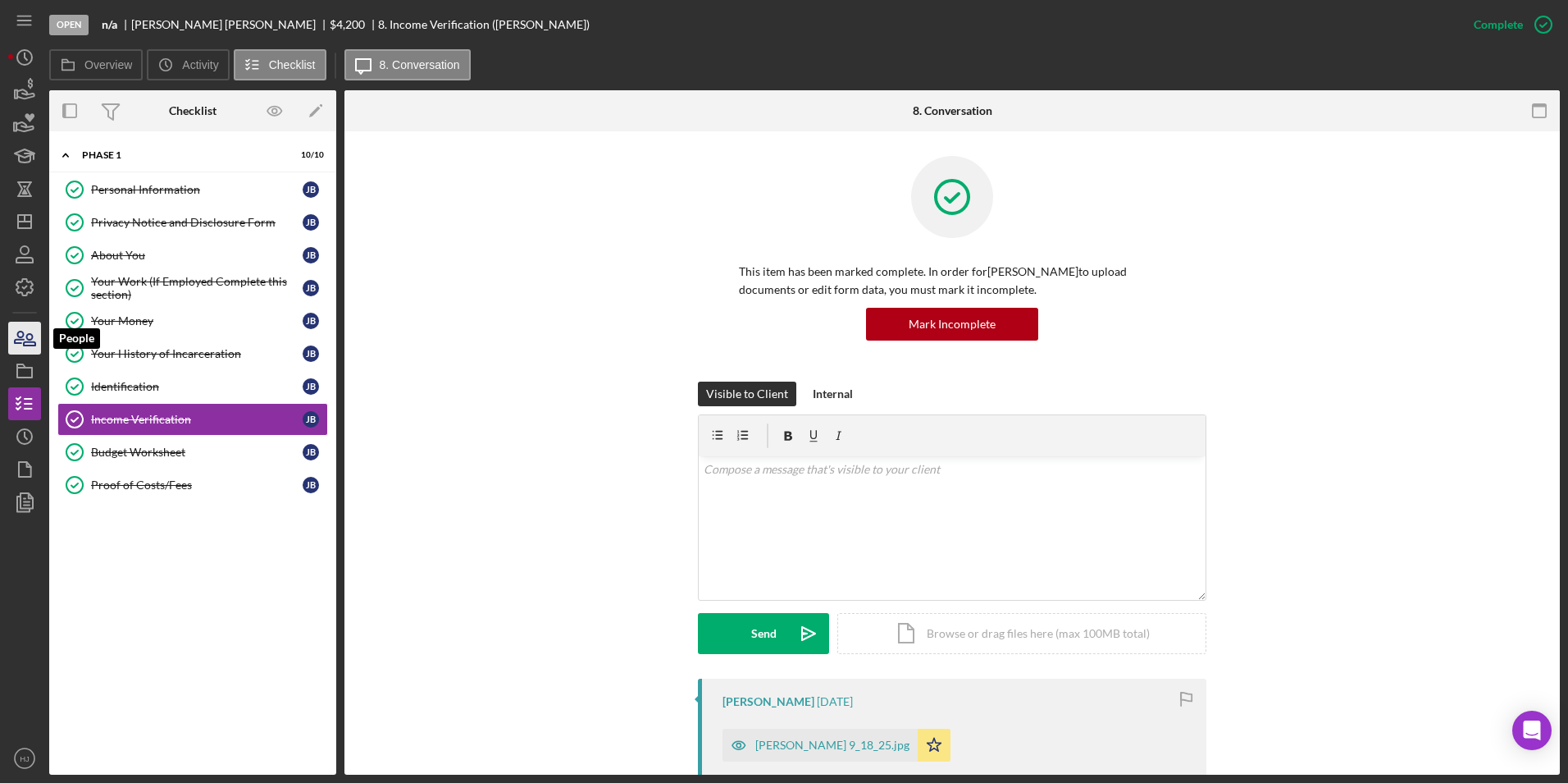
click at [13, 344] on icon "button" at bounding box center [24, 337] width 41 height 41
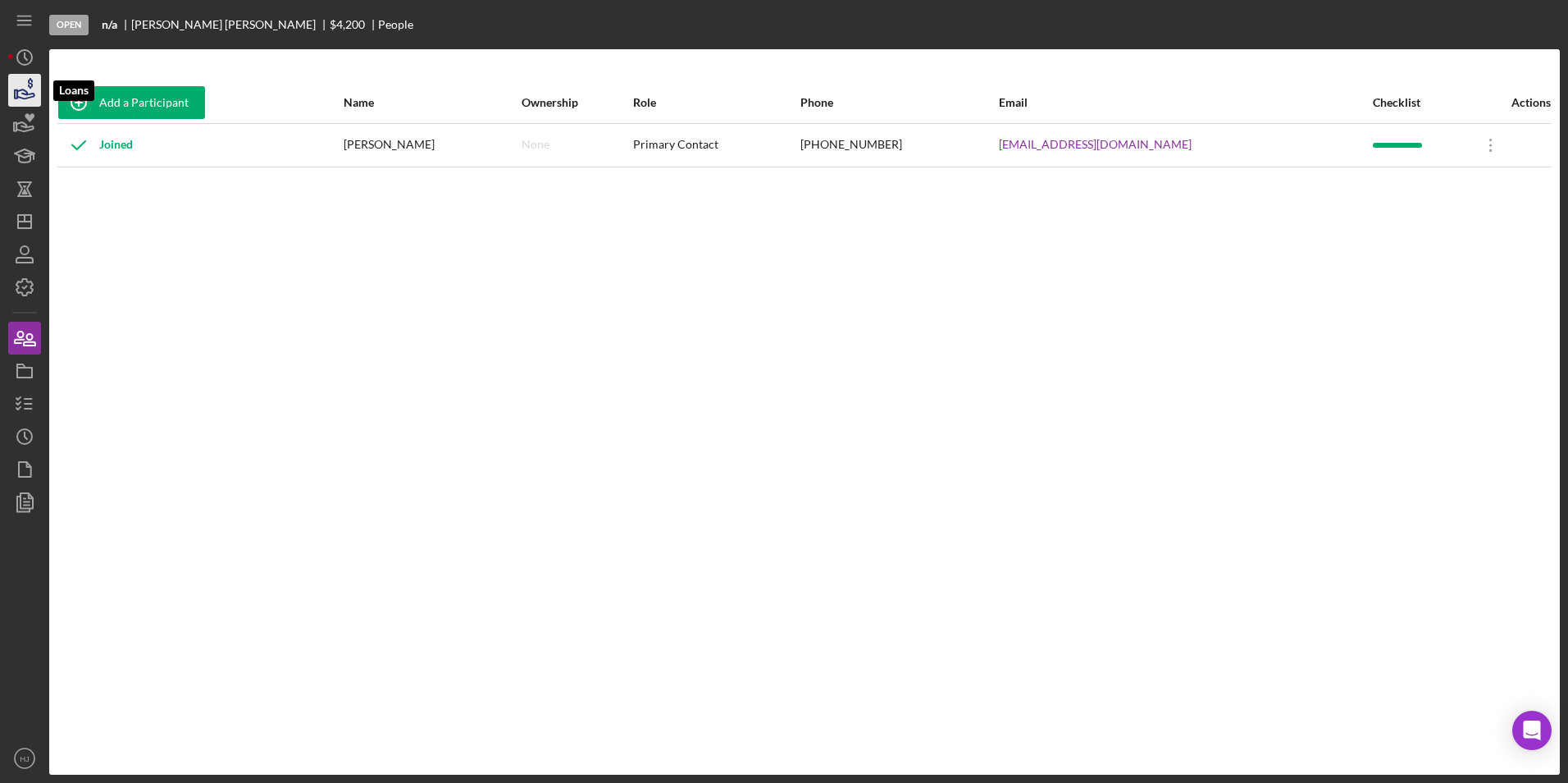
click at [33, 92] on icon "button" at bounding box center [24, 89] width 41 height 41
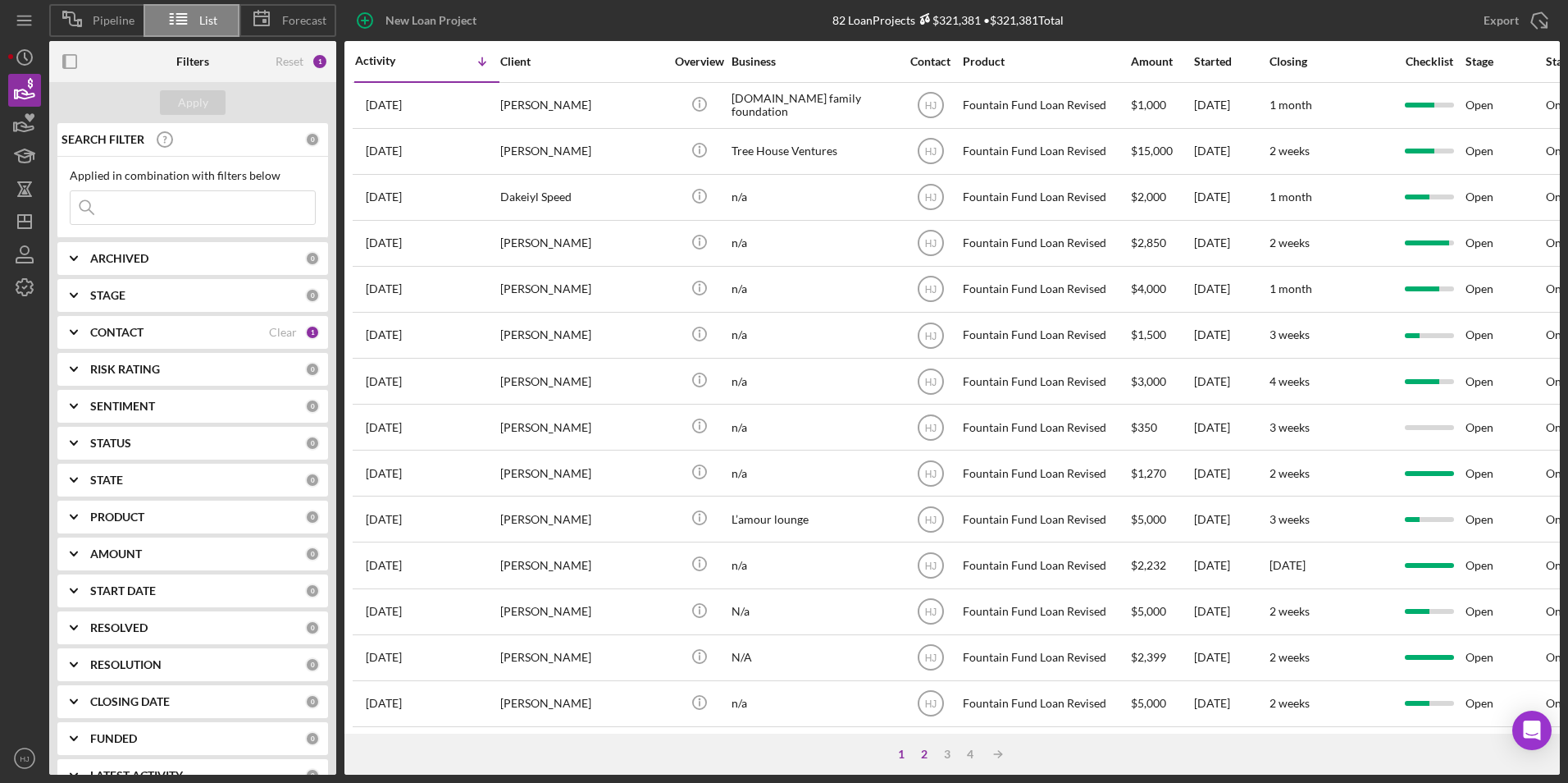
click at [919, 753] on div "2" at bounding box center [924, 754] width 23 height 13
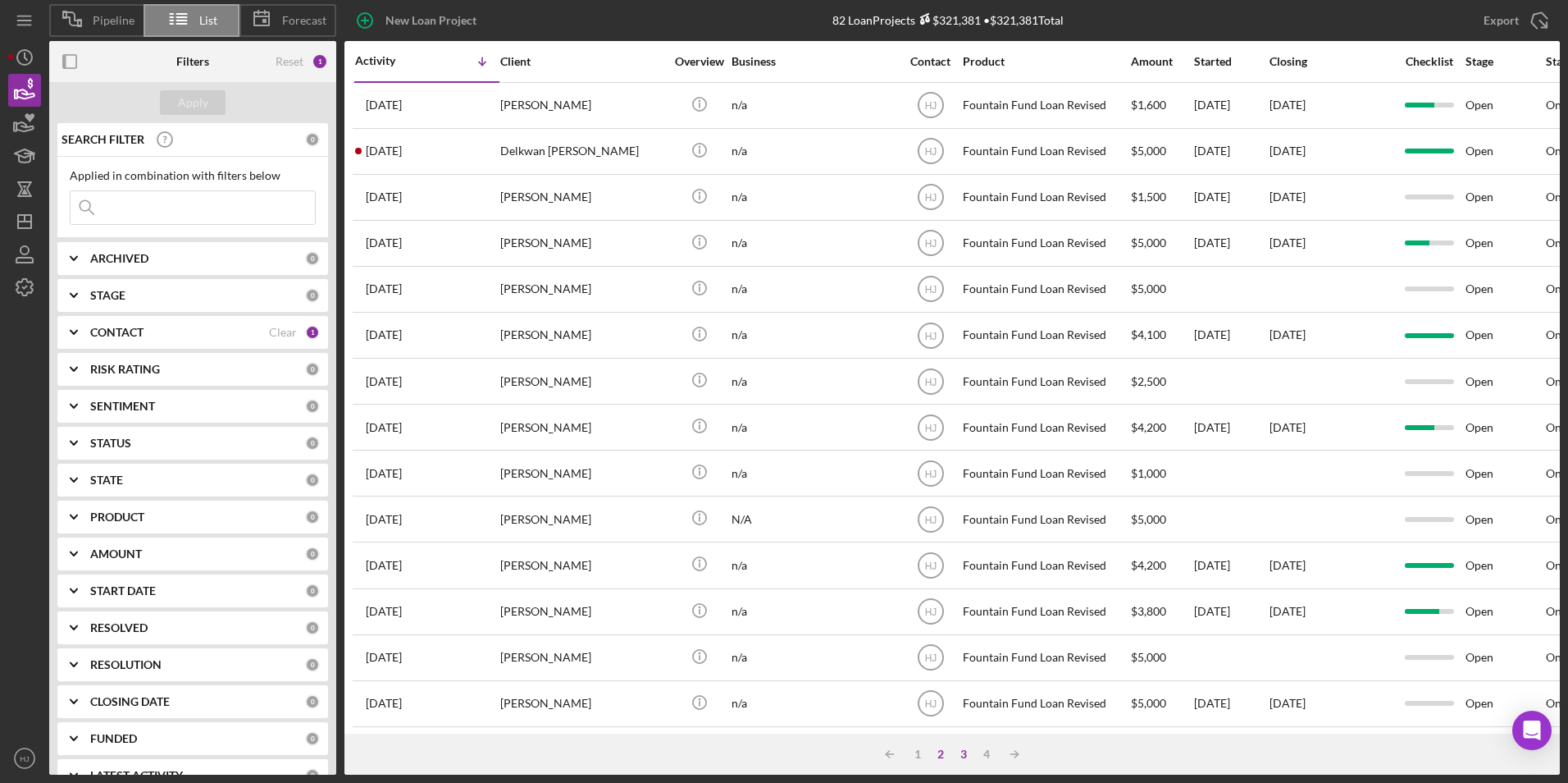
click at [964, 754] on div "3" at bounding box center [964, 754] width 23 height 13
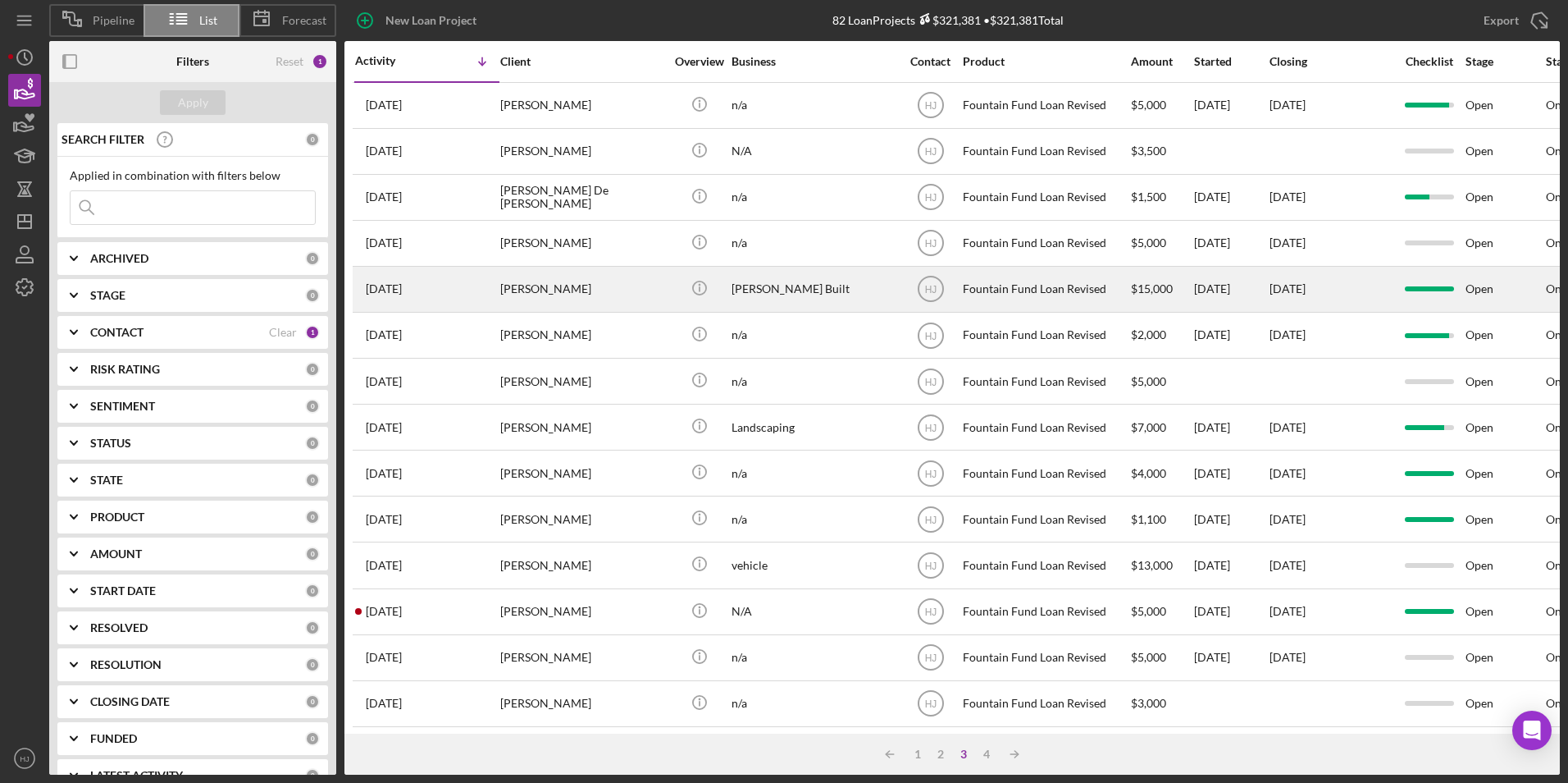
click at [535, 289] on div "[PERSON_NAME]" at bounding box center [582, 290] width 164 height 44
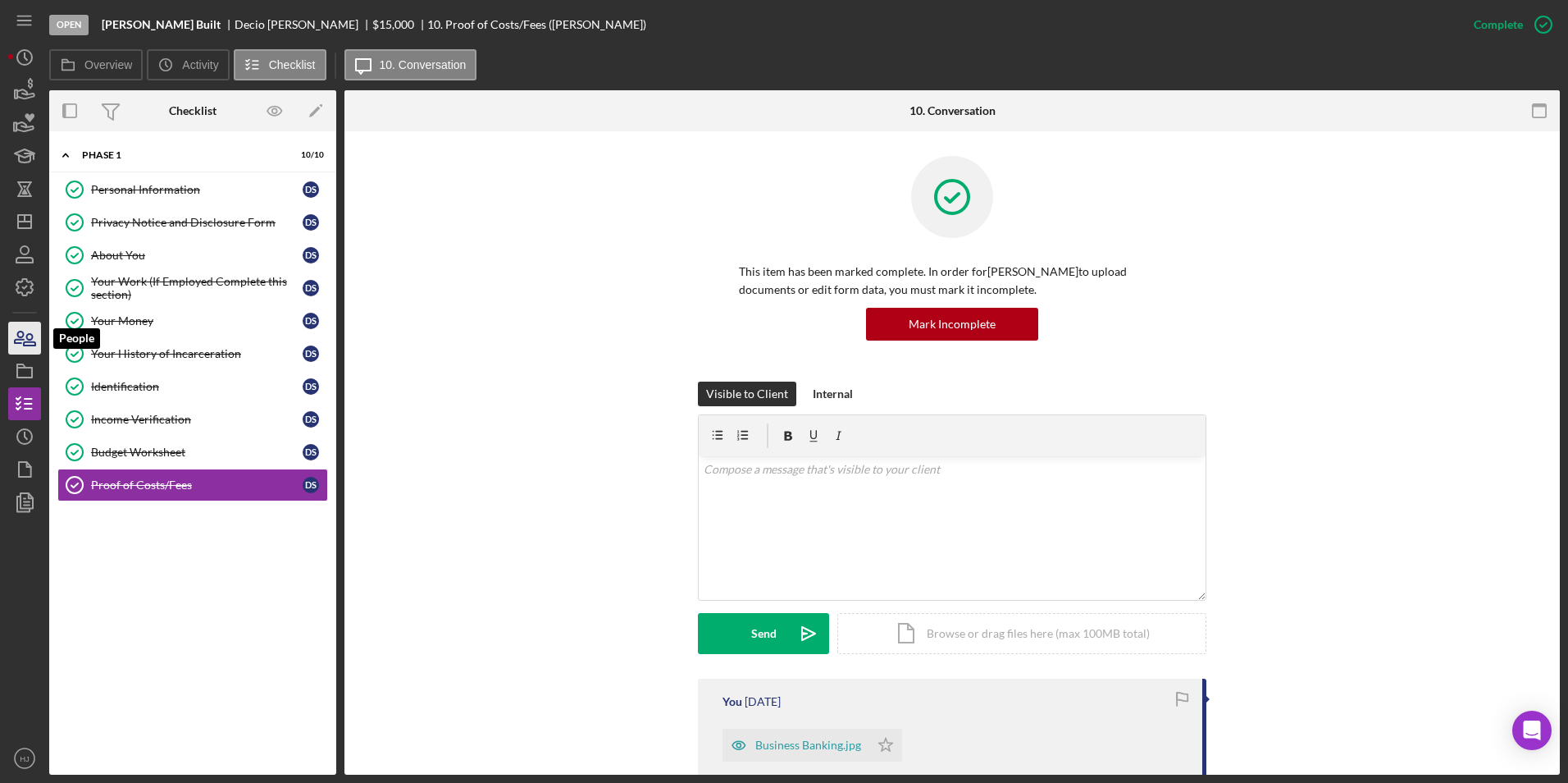
click at [20, 336] on icon "button" at bounding box center [19, 337] width 9 height 11
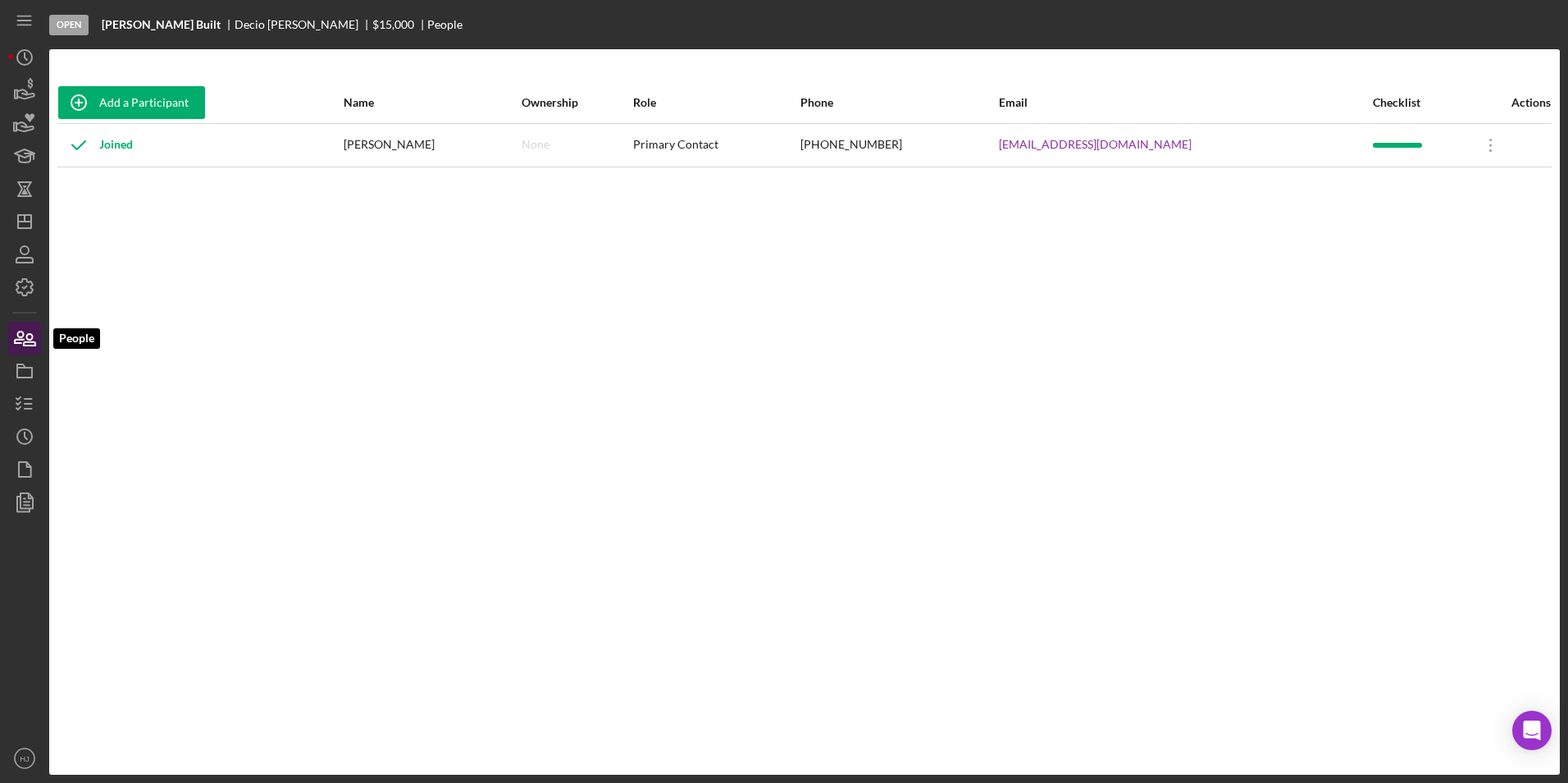
click at [24, 336] on icon "button" at bounding box center [24, 337] width 41 height 41
click at [19, 92] on icon "button" at bounding box center [24, 89] width 41 height 41
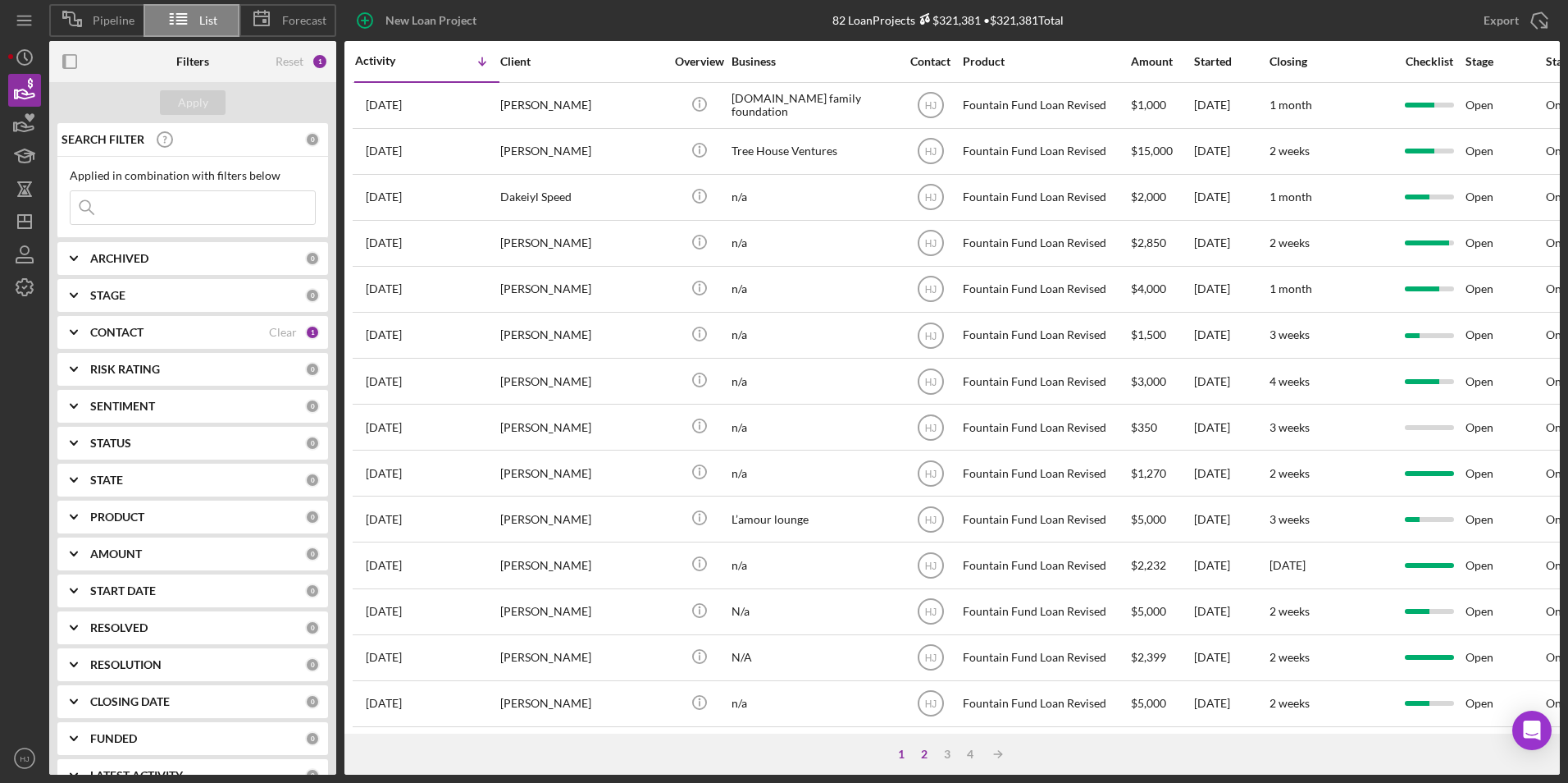
click at [918, 749] on div "2" at bounding box center [924, 754] width 23 height 13
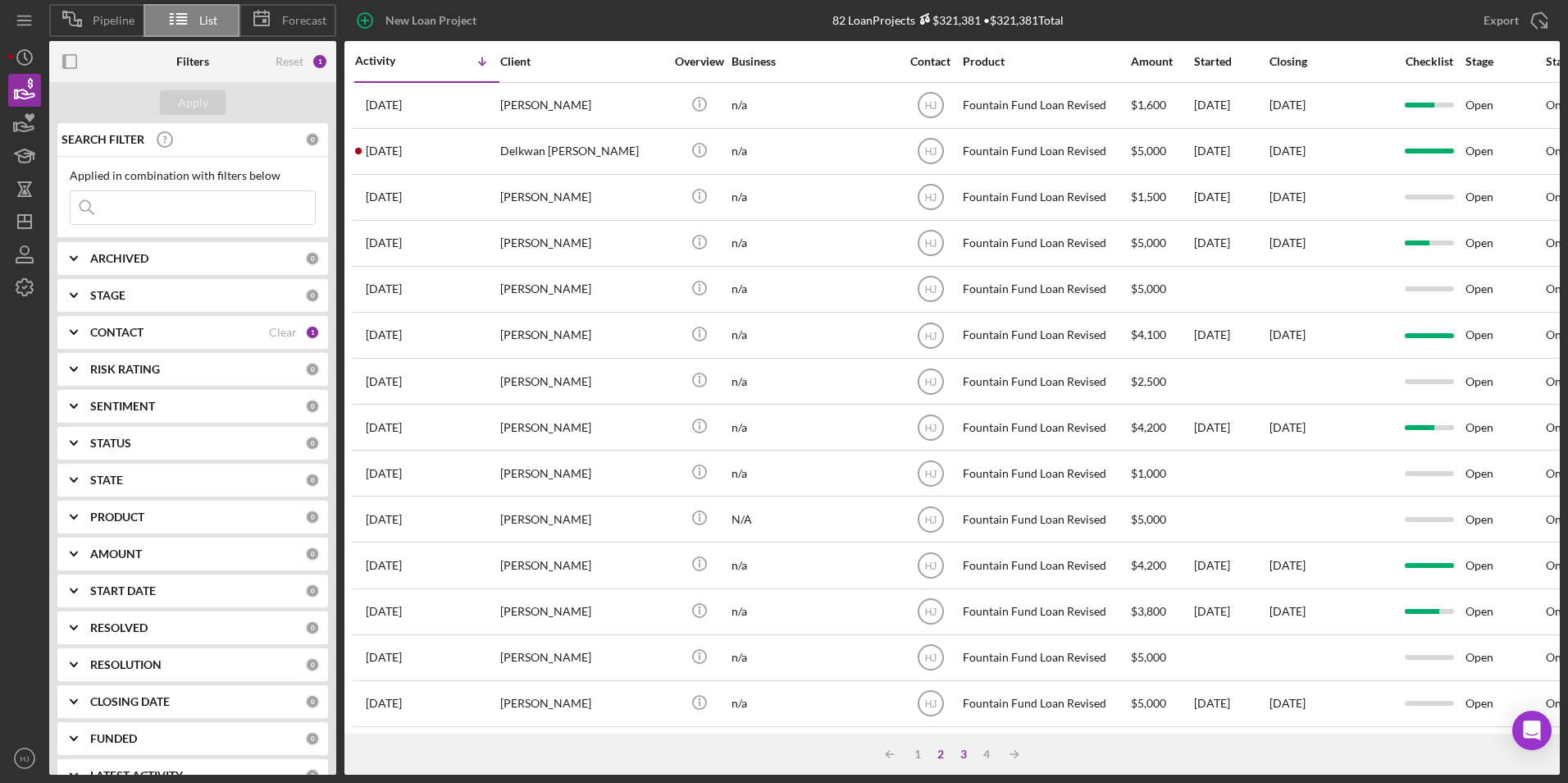
click at [960, 749] on div "3" at bounding box center [964, 754] width 23 height 13
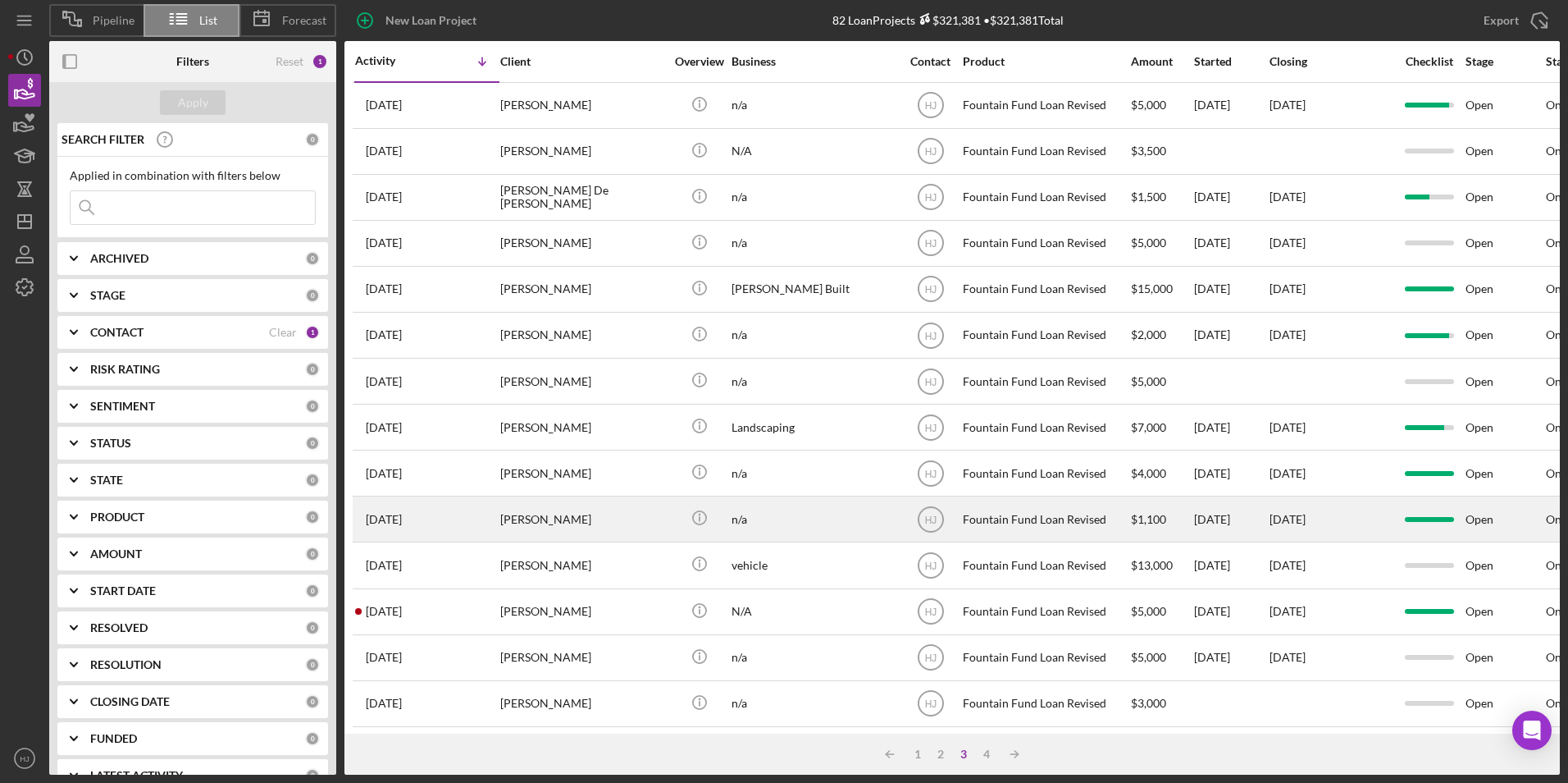
click at [658, 512] on div "[PERSON_NAME]" at bounding box center [582, 519] width 164 height 44
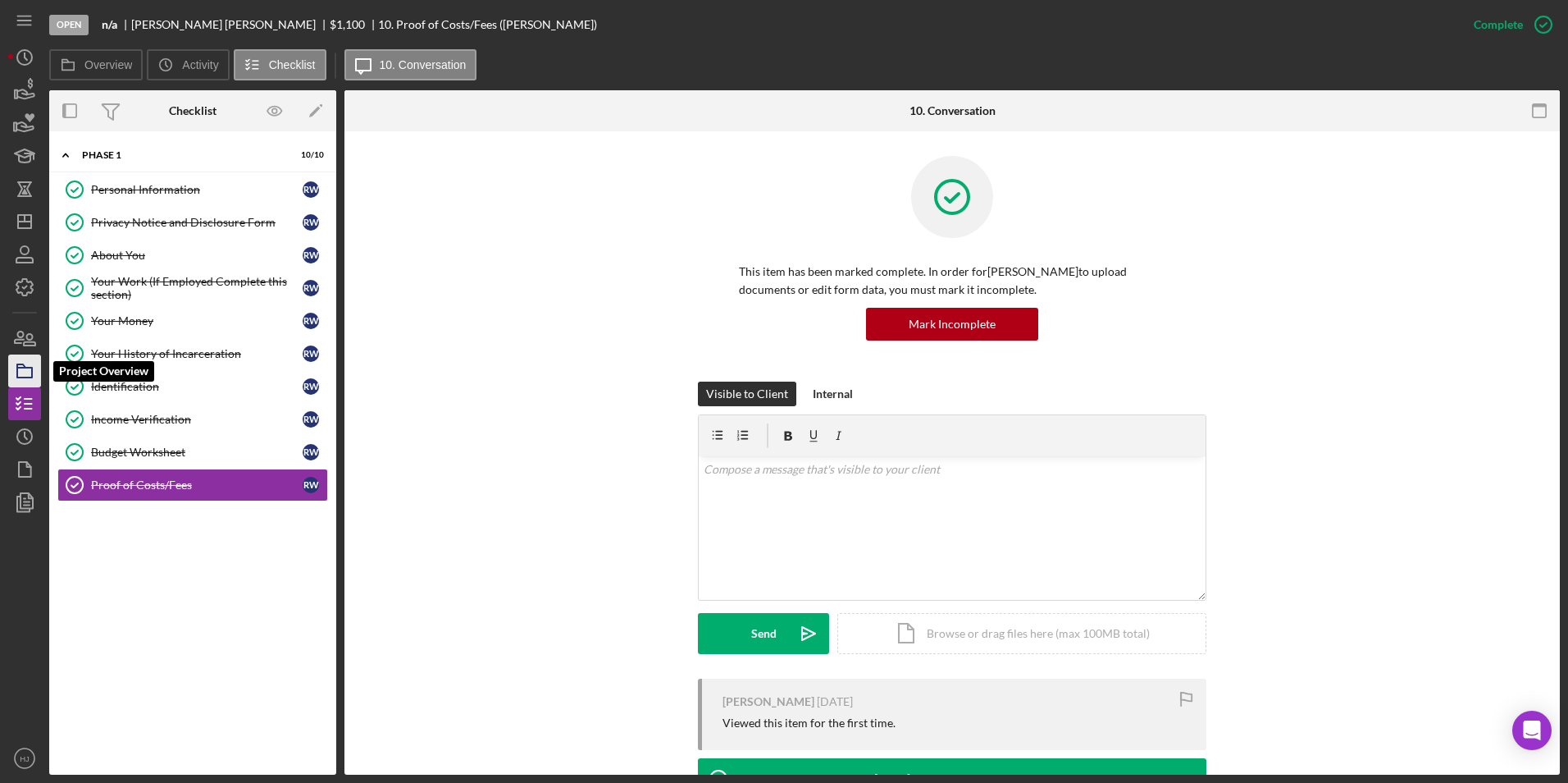
click at [26, 374] on icon "button" at bounding box center [24, 371] width 41 height 41
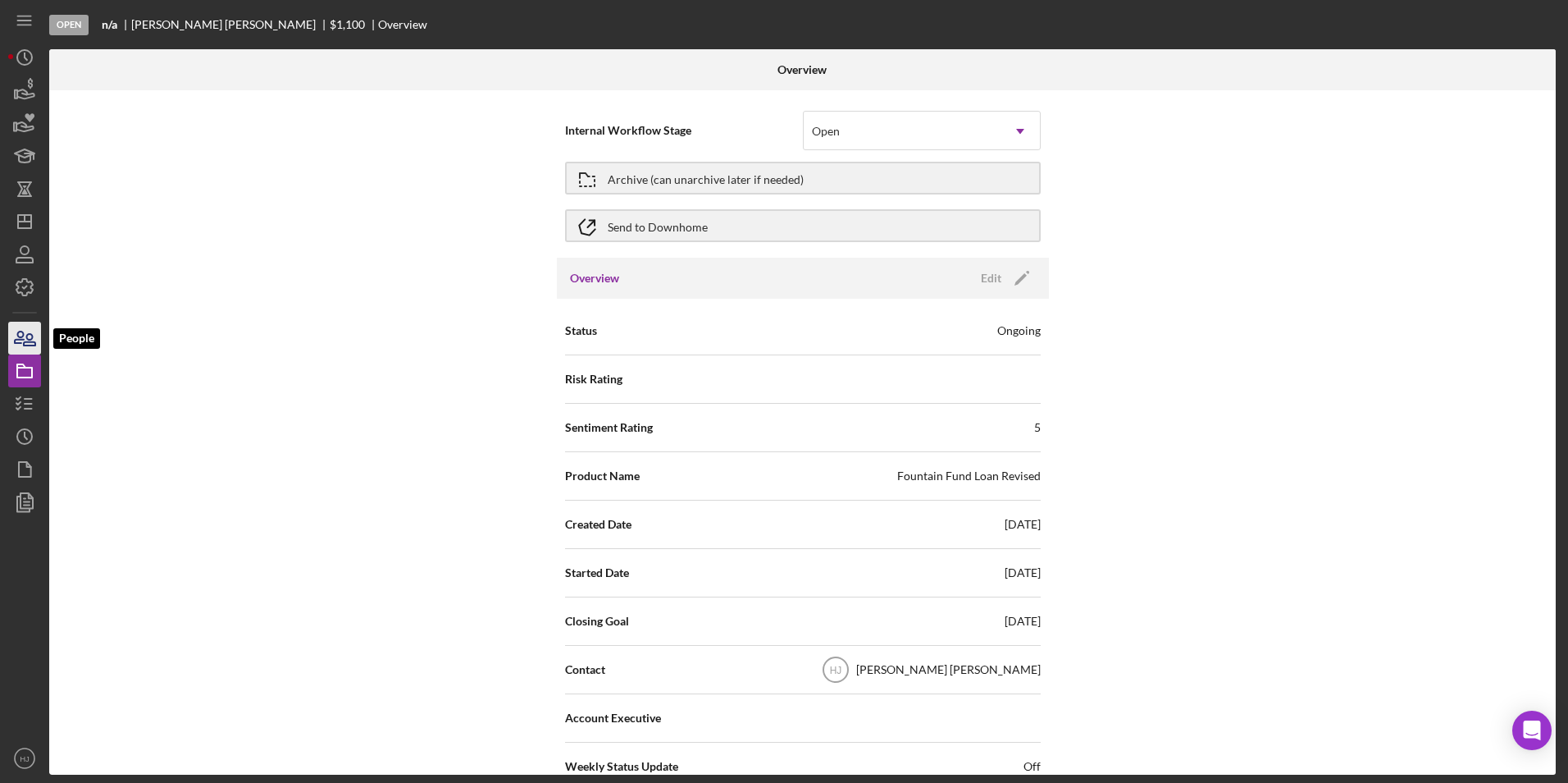
click at [27, 334] on icon "button" at bounding box center [24, 337] width 41 height 41
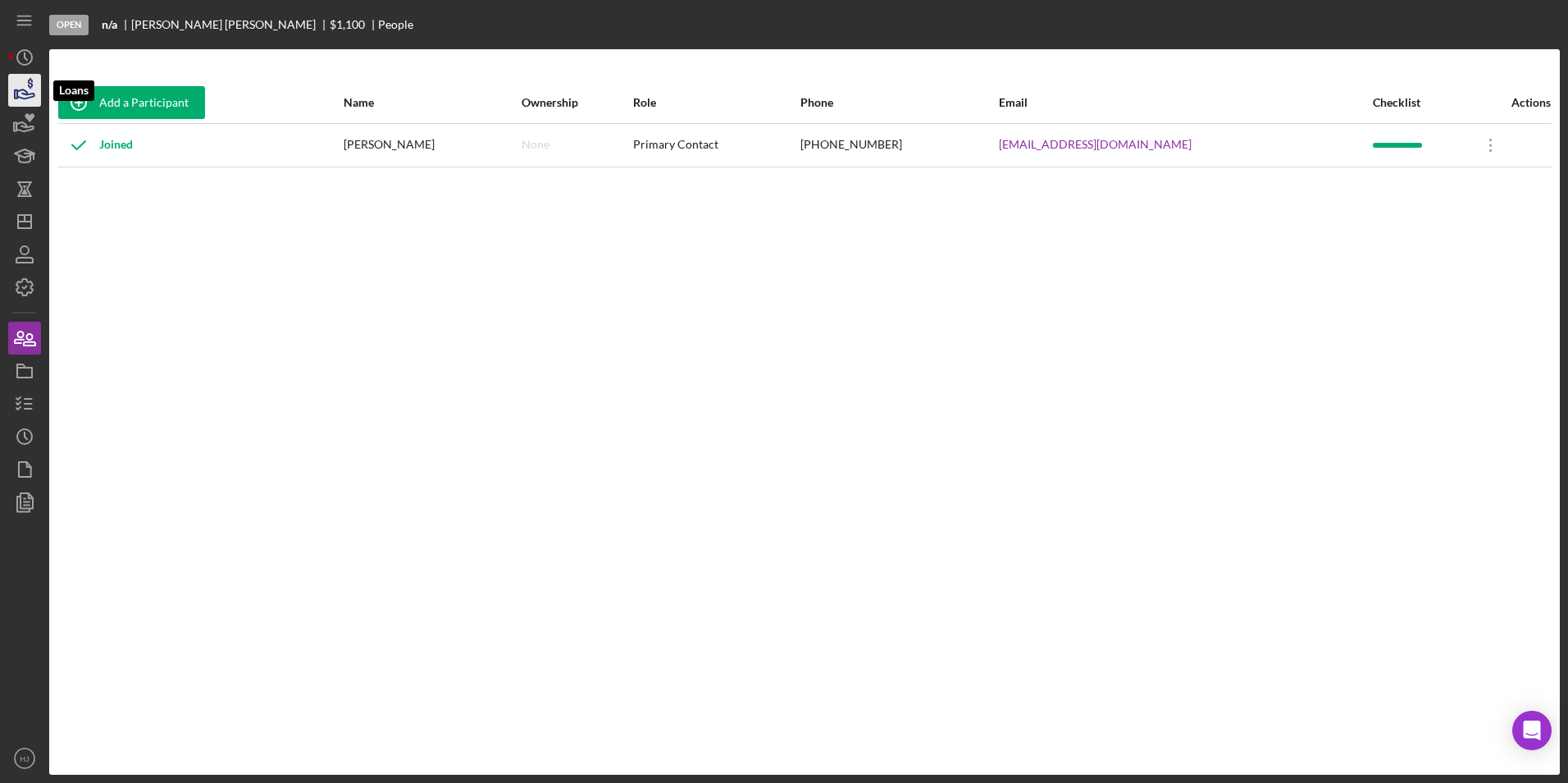
click at [22, 97] on icon "button" at bounding box center [24, 89] width 41 height 41
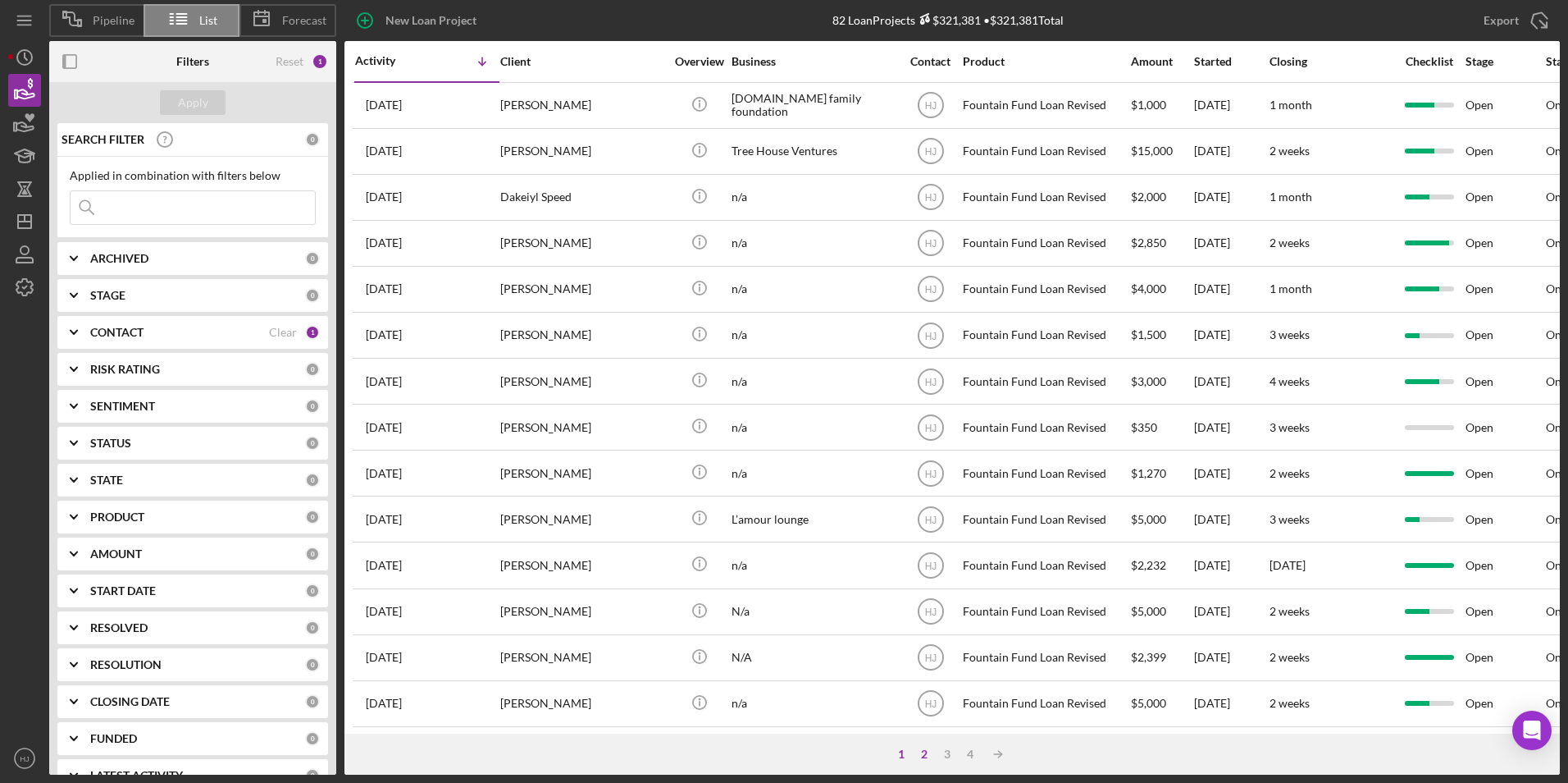
click at [928, 754] on div "2" at bounding box center [924, 754] width 23 height 13
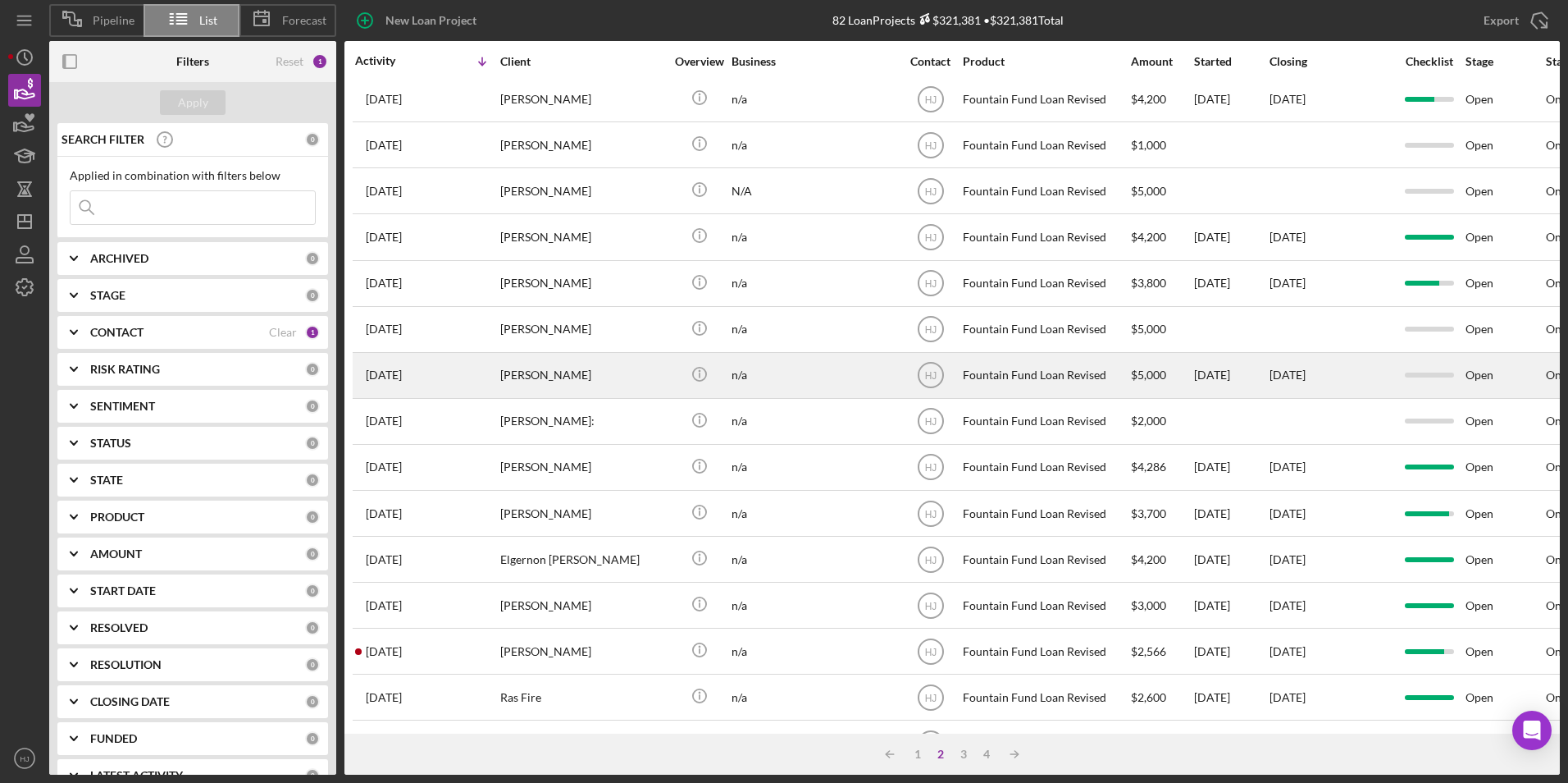
scroll to position [411, 0]
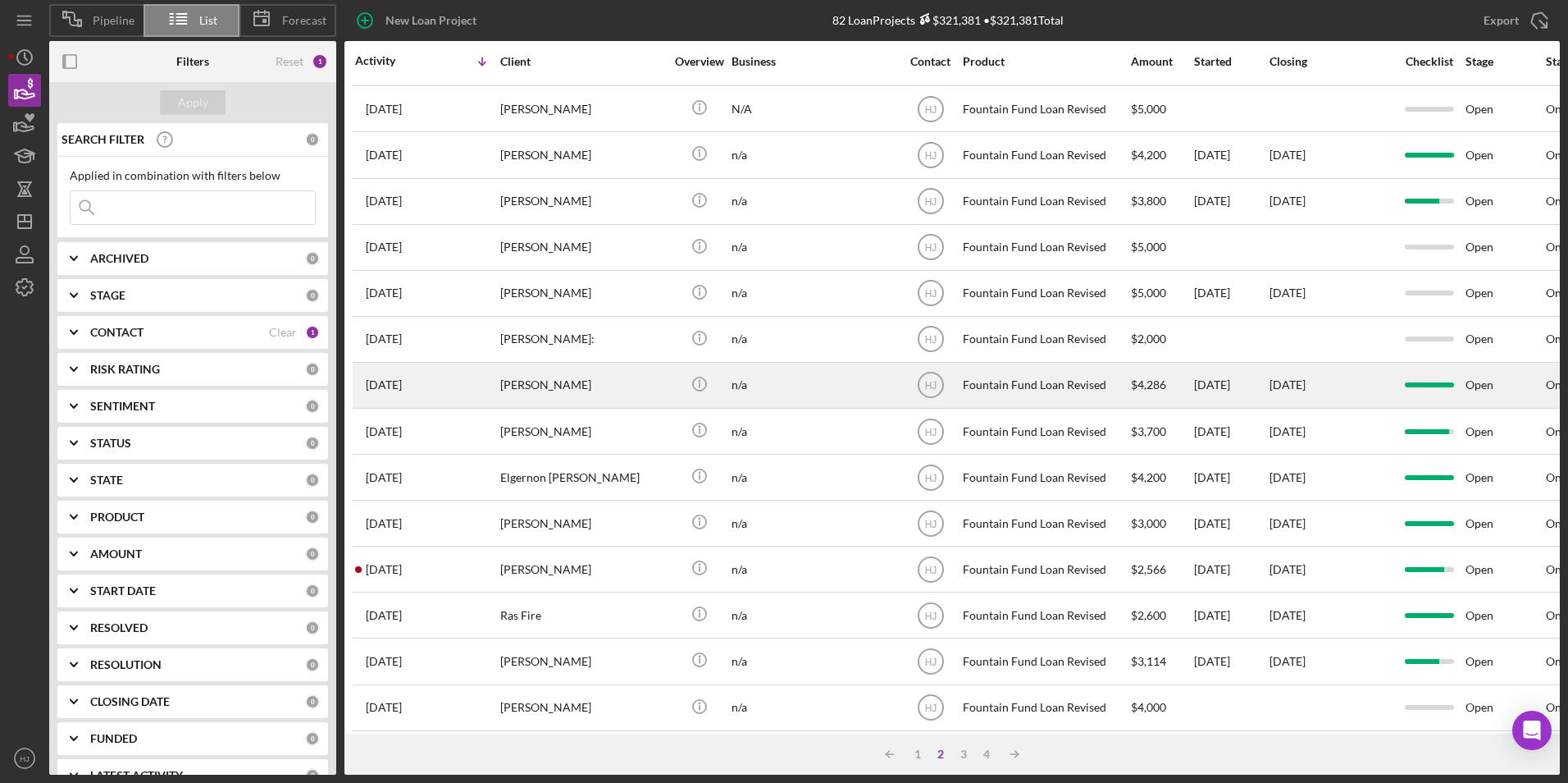
click at [544, 392] on div "[PERSON_NAME]" at bounding box center [582, 386] width 164 height 44
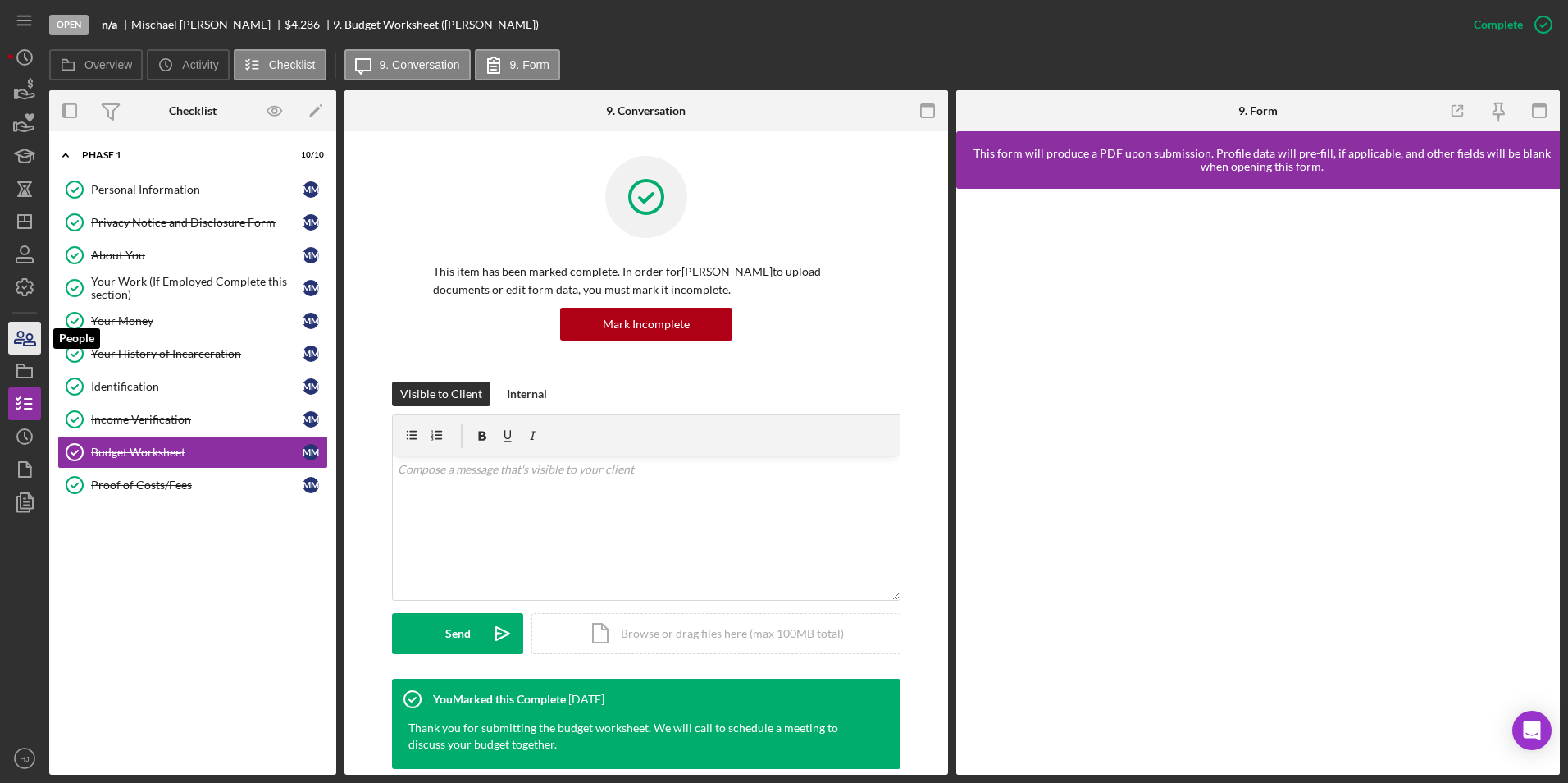
click at [37, 339] on icon "button" at bounding box center [24, 337] width 41 height 41
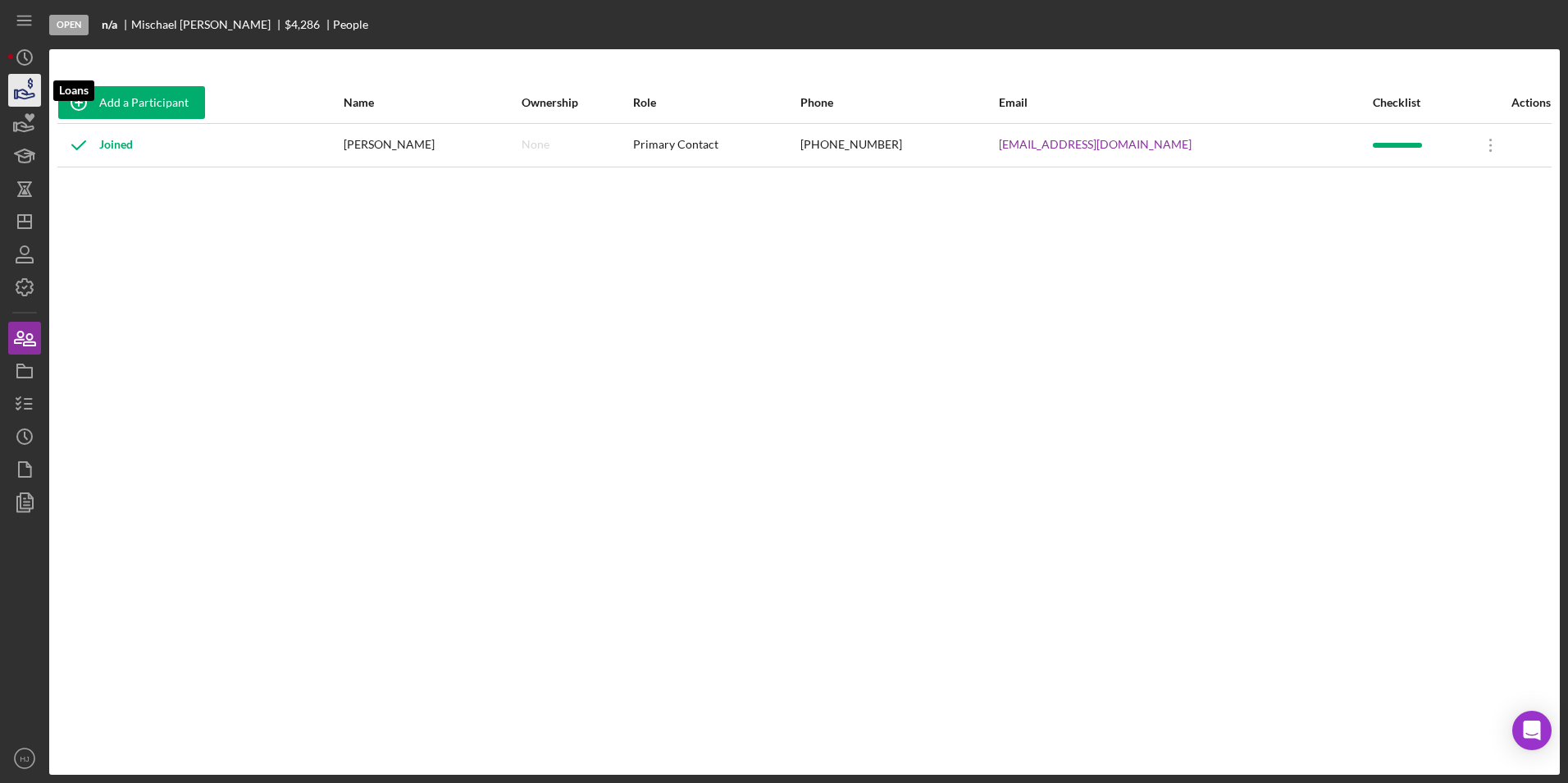
click at [21, 101] on icon "button" at bounding box center [24, 89] width 41 height 41
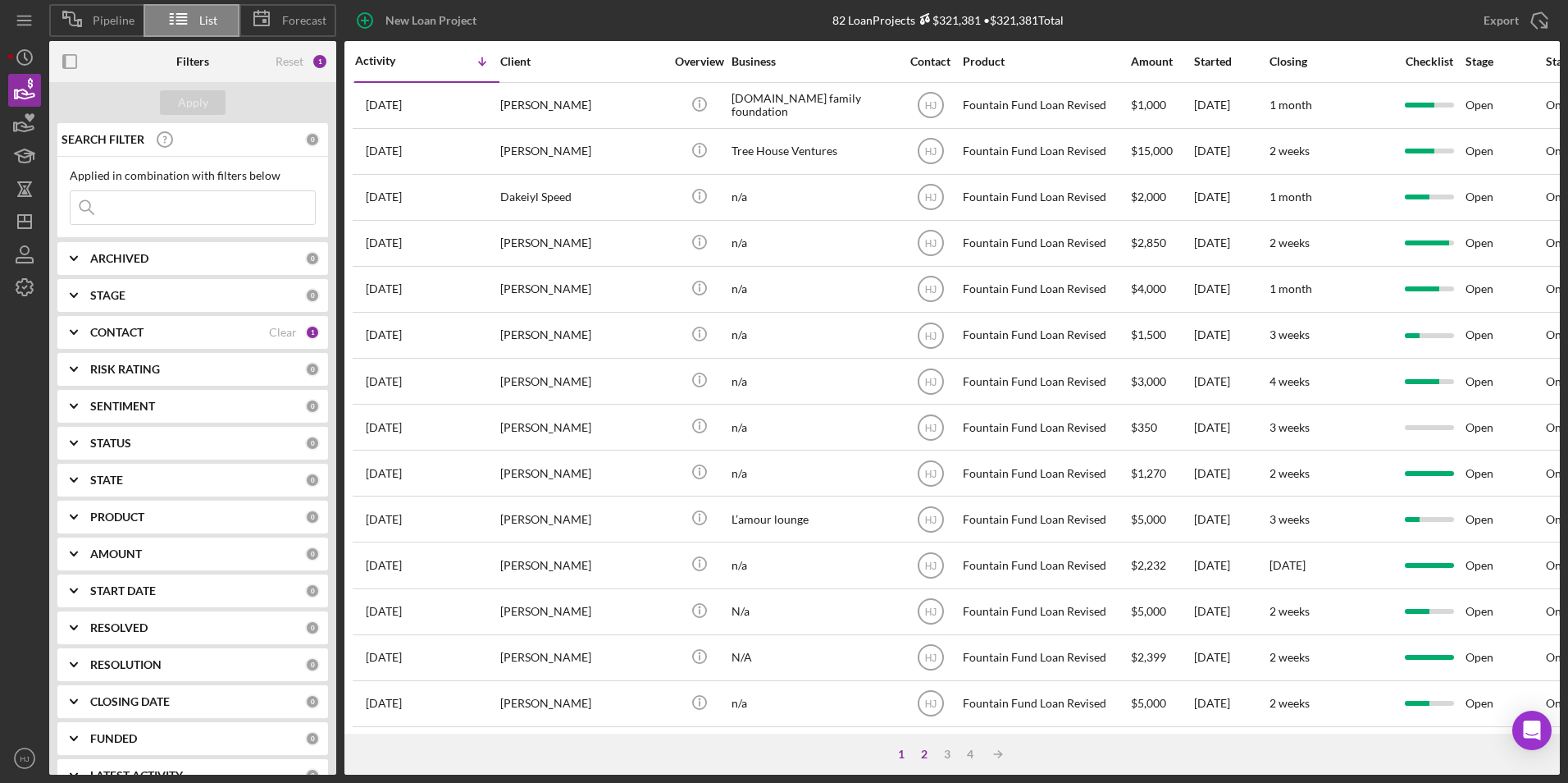
click at [924, 750] on div "2" at bounding box center [924, 754] width 23 height 13
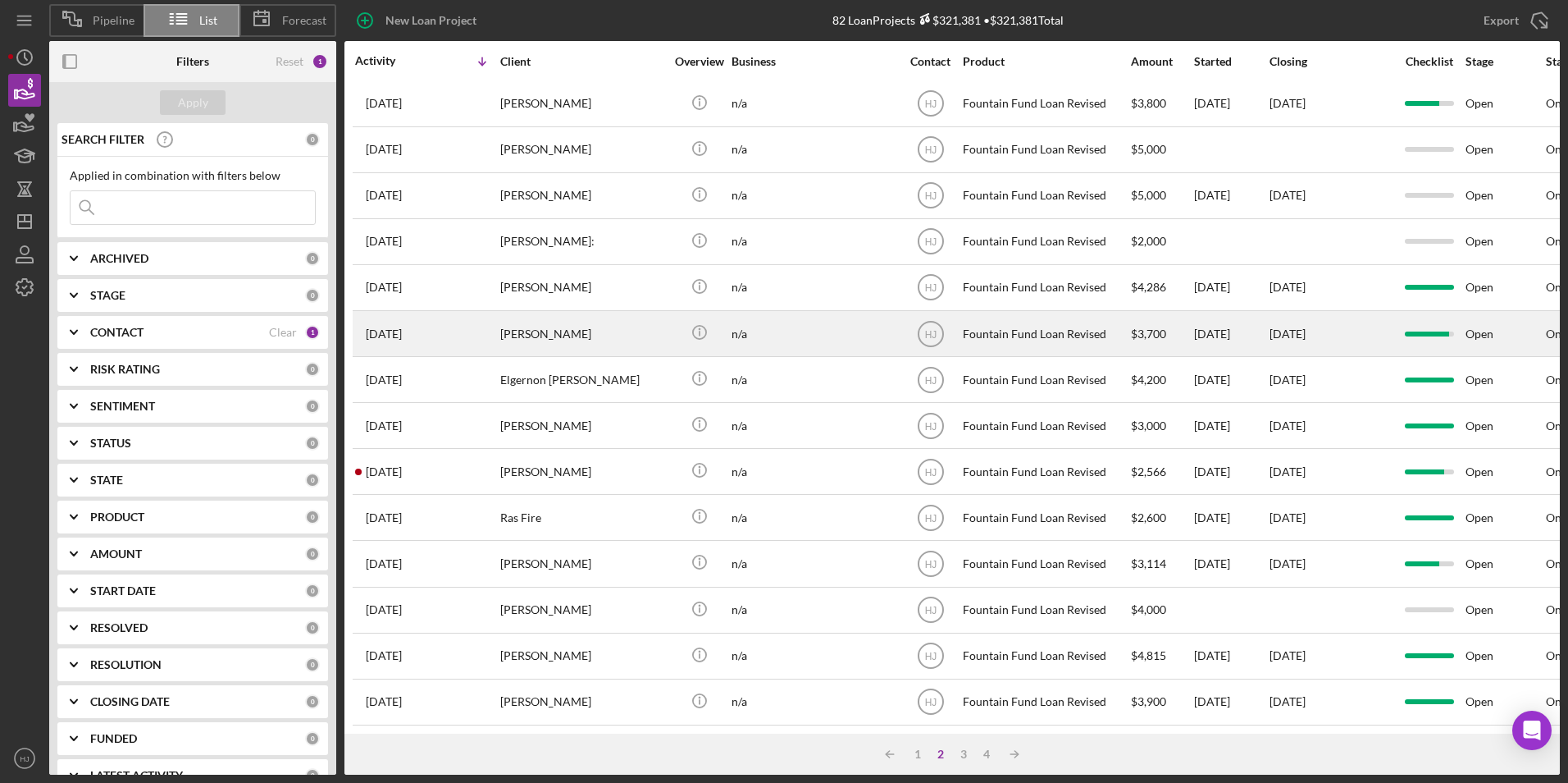
scroll to position [520, 0]
click at [566, 334] on div "[PERSON_NAME]" at bounding box center [582, 334] width 164 height 44
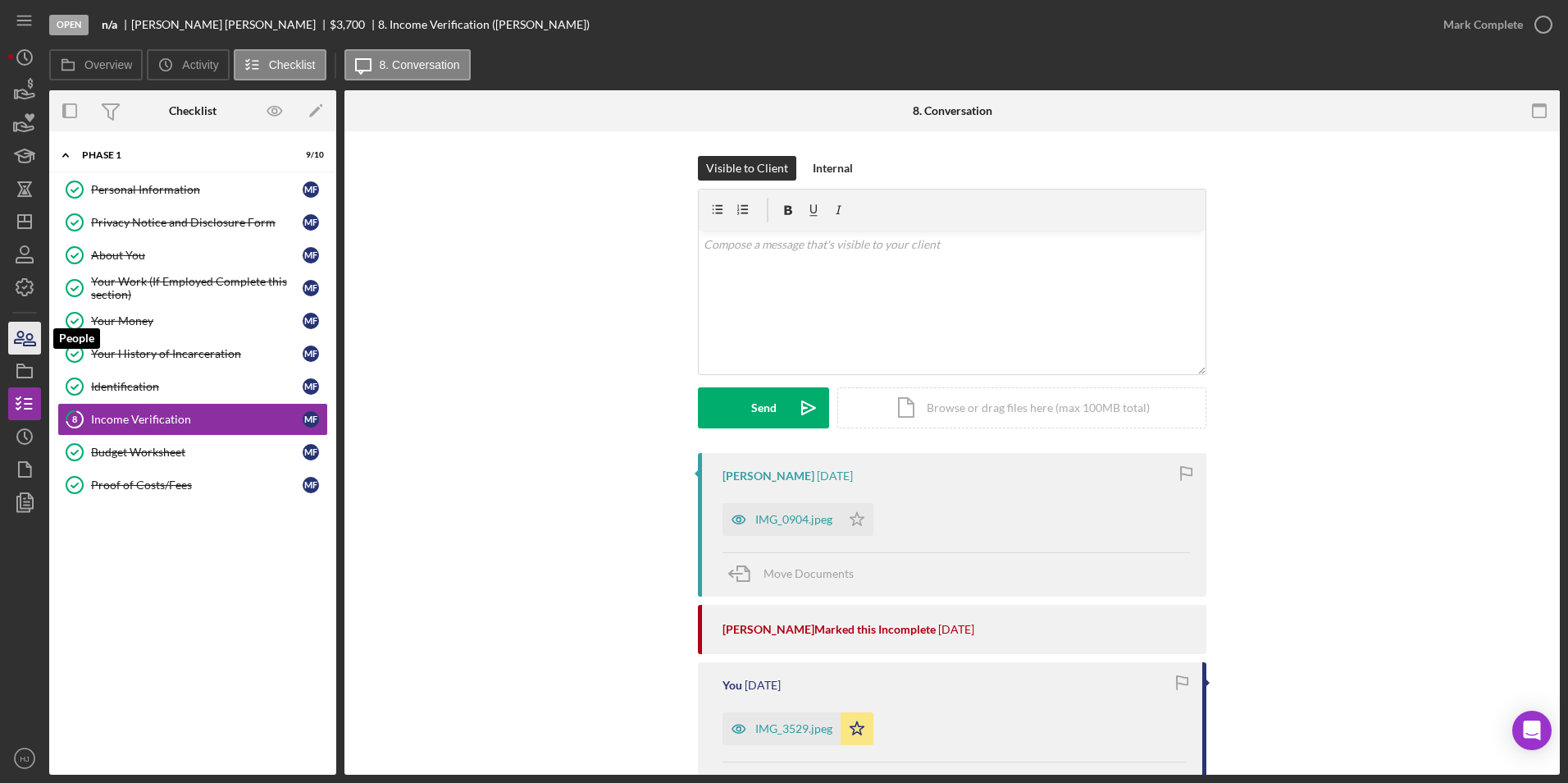
click at [19, 339] on icon "button" at bounding box center [19, 337] width 9 height 11
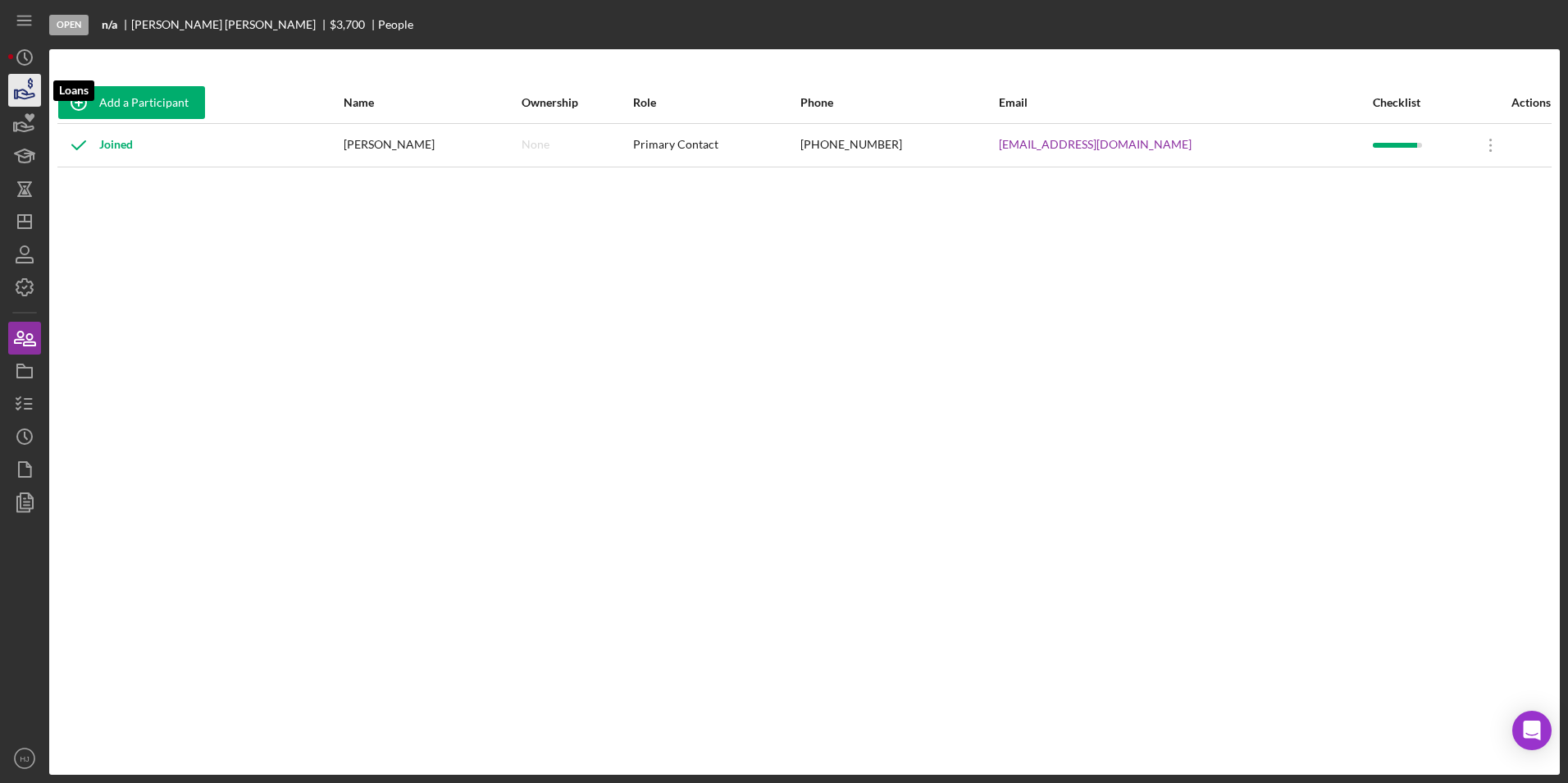
click at [22, 81] on icon "button" at bounding box center [24, 89] width 41 height 41
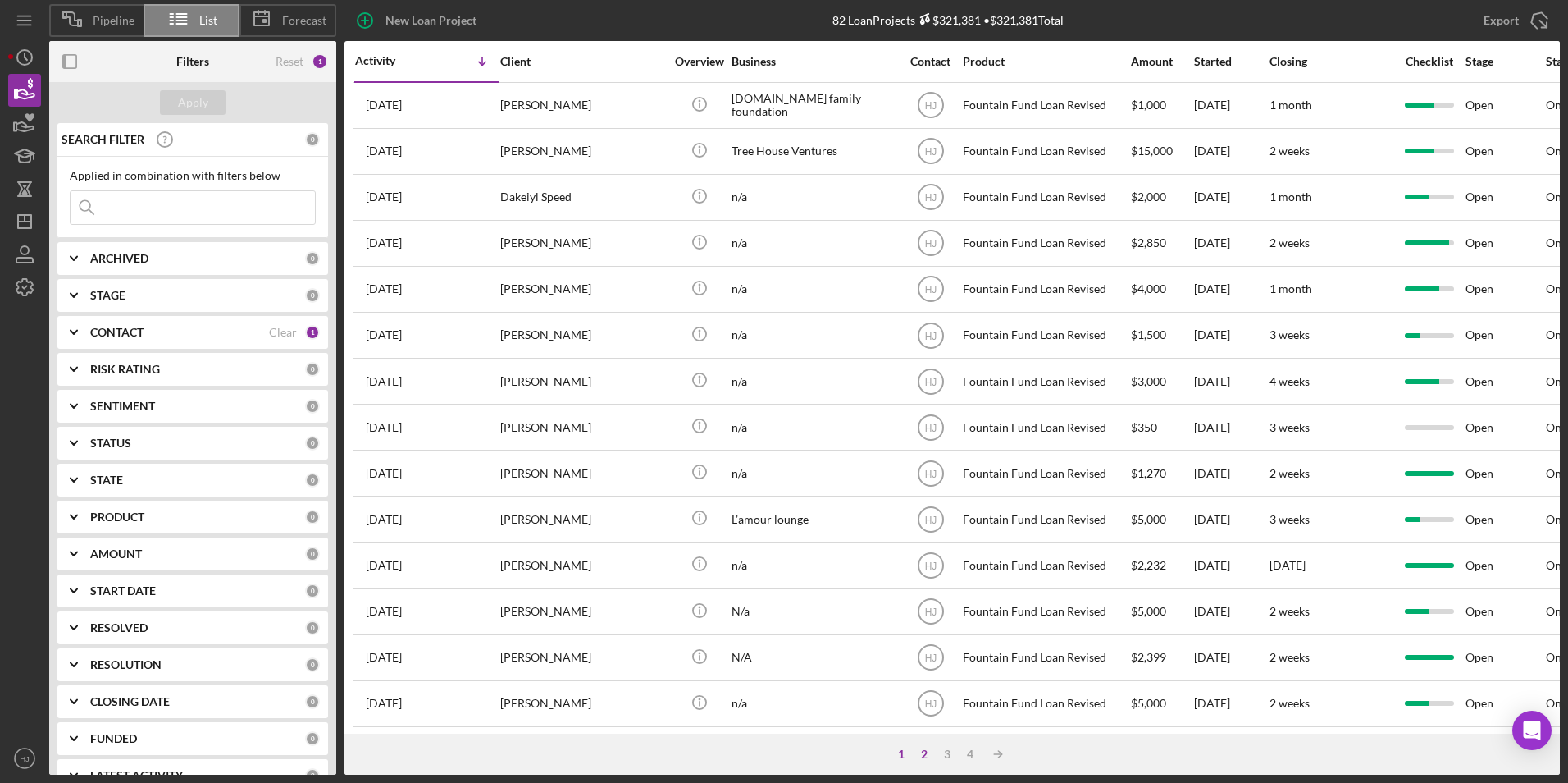
click at [923, 752] on div "2" at bounding box center [924, 754] width 23 height 13
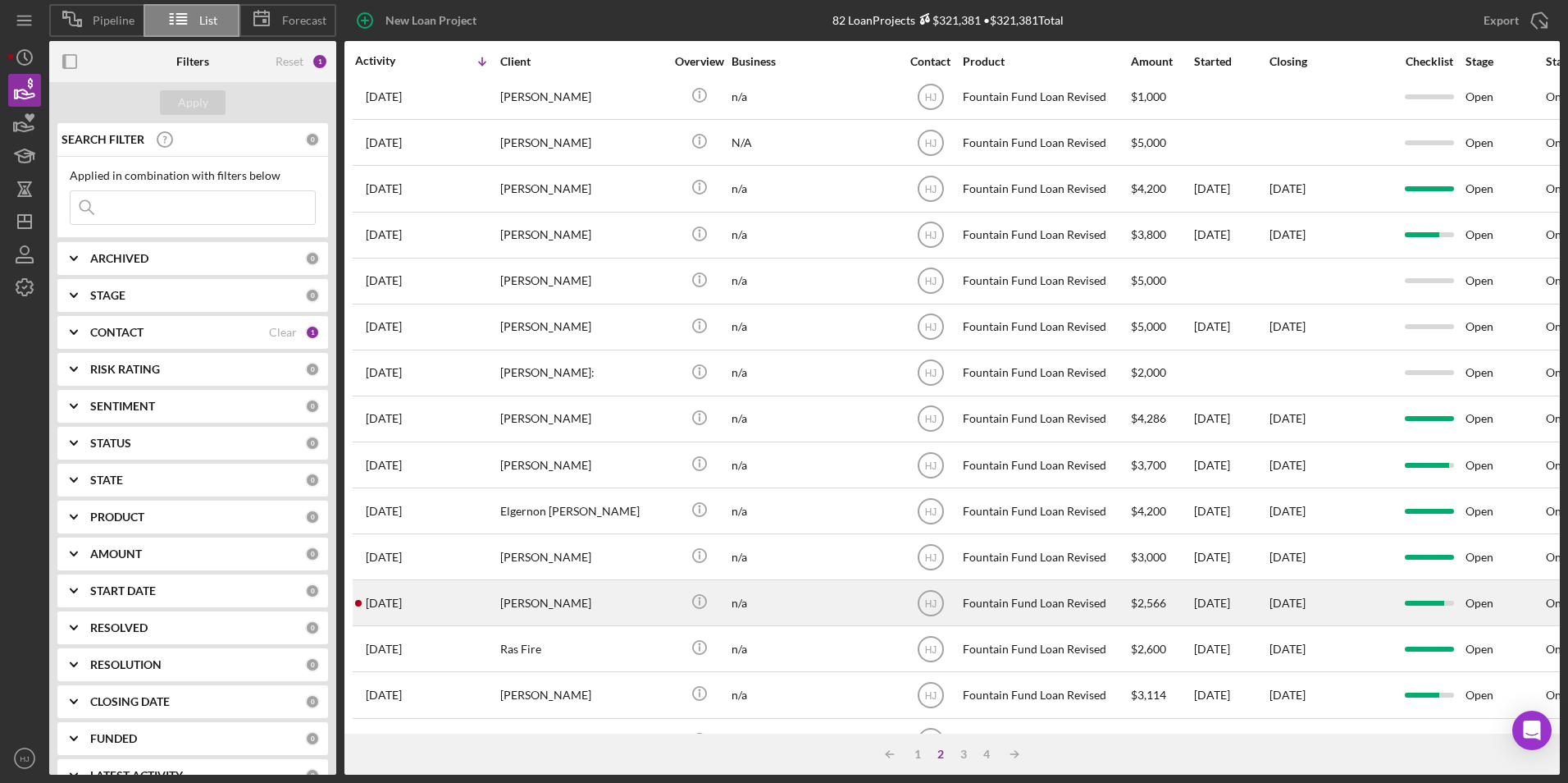
scroll to position [492, 0]
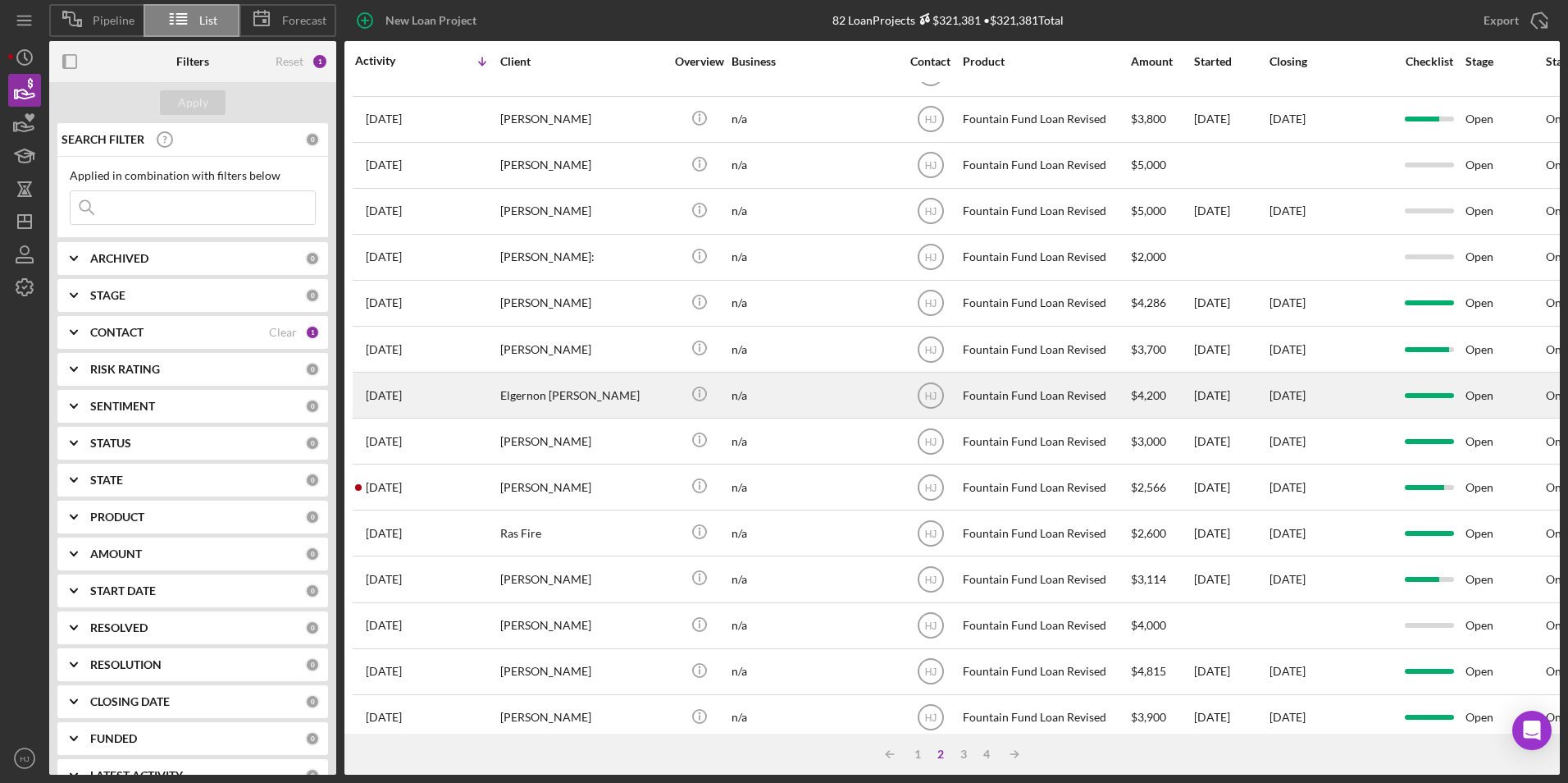
click at [506, 383] on div "Elgernon [PERSON_NAME]" at bounding box center [582, 395] width 164 height 44
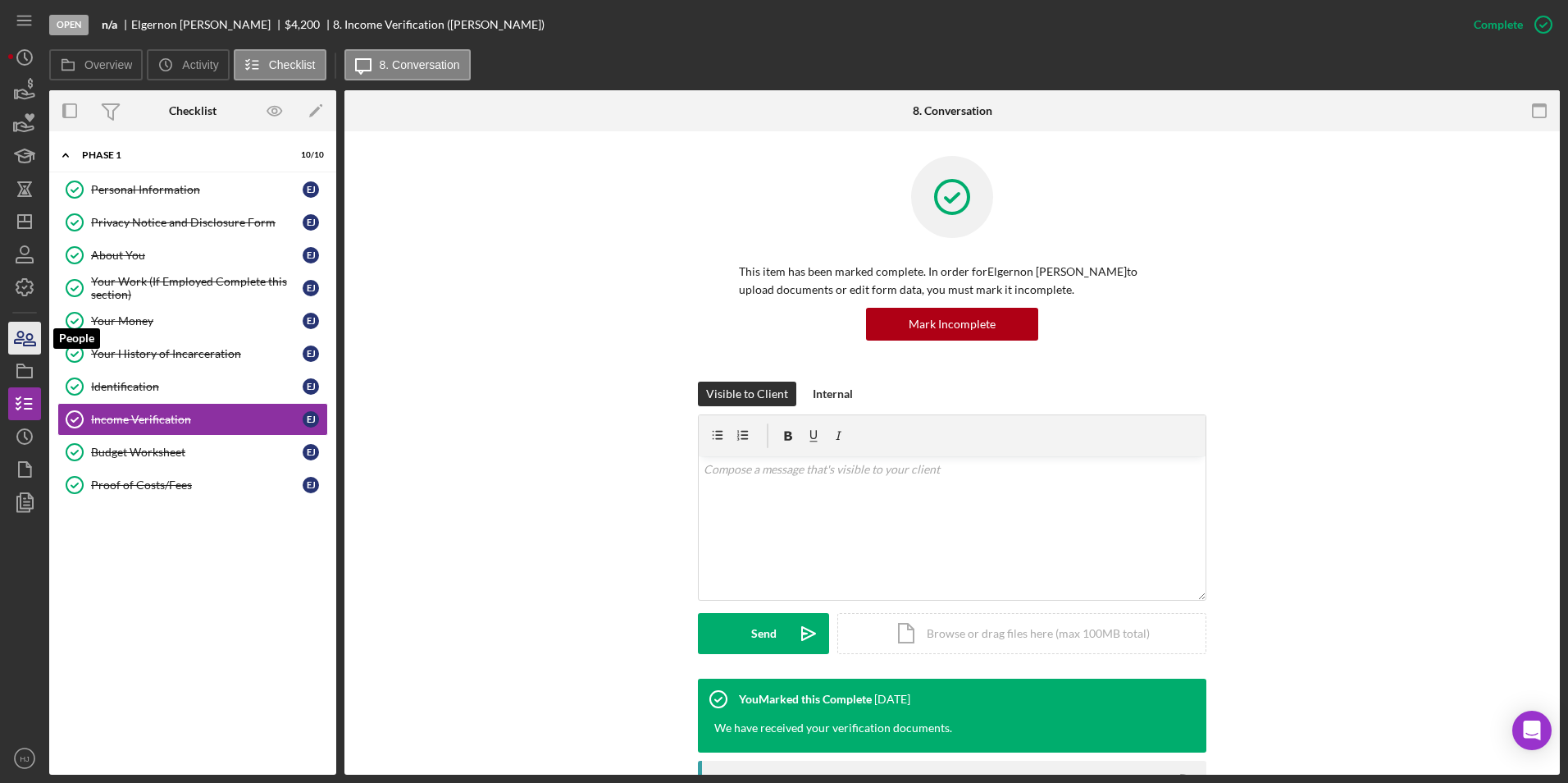
click at [31, 331] on icon "button" at bounding box center [24, 337] width 41 height 41
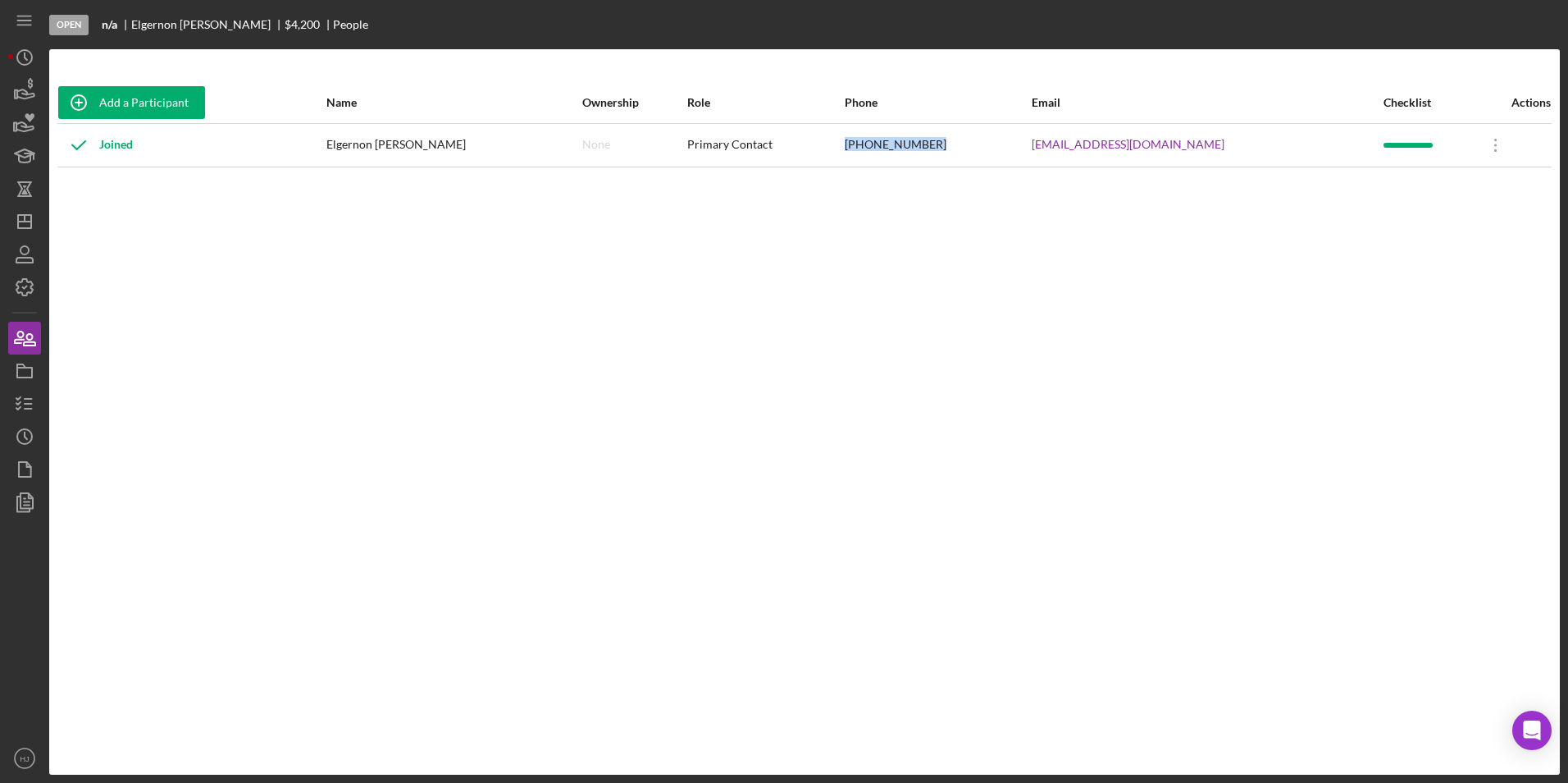
drag, startPoint x: 922, startPoint y: 139, endPoint x: 837, endPoint y: 151, distance: 85.8
click at [844, 151] on td "[PHONE_NUMBER]" at bounding box center [937, 145] width 187 height 44
copy div "[PHONE_NUMBER]"
click at [15, 86] on icon "button" at bounding box center [24, 89] width 41 height 41
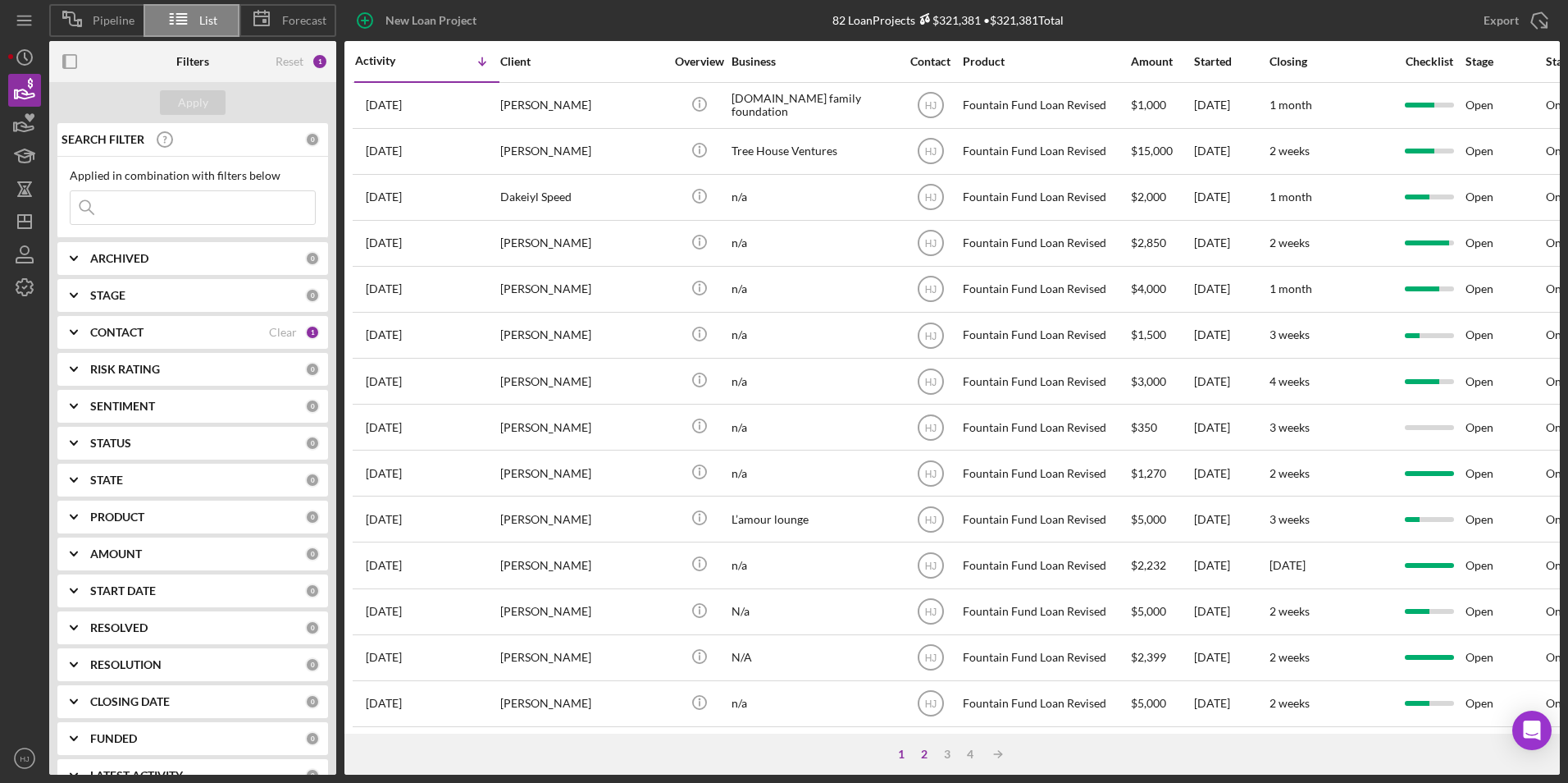
click at [922, 753] on div "2" at bounding box center [924, 754] width 23 height 13
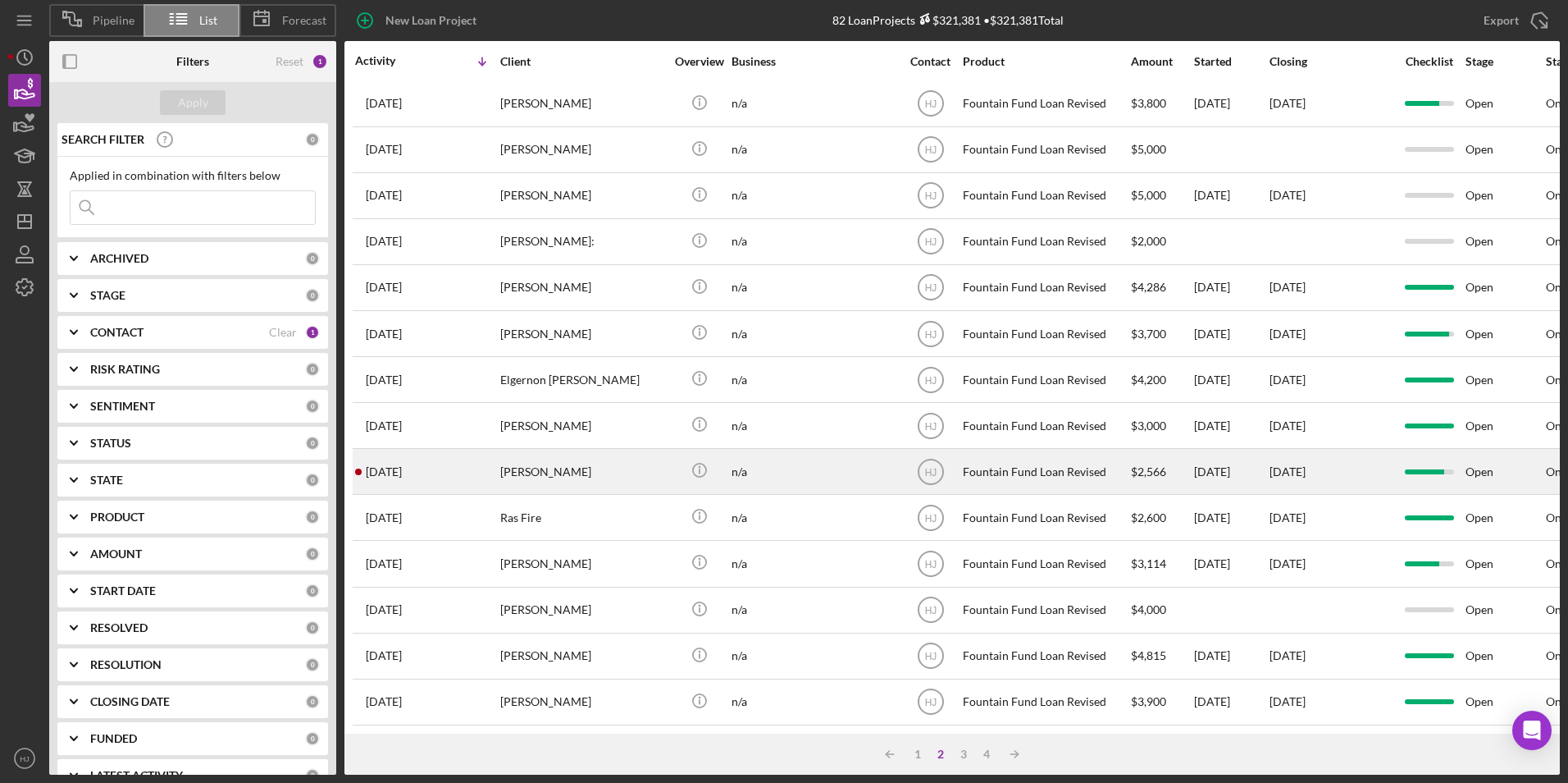
scroll to position [520, 0]
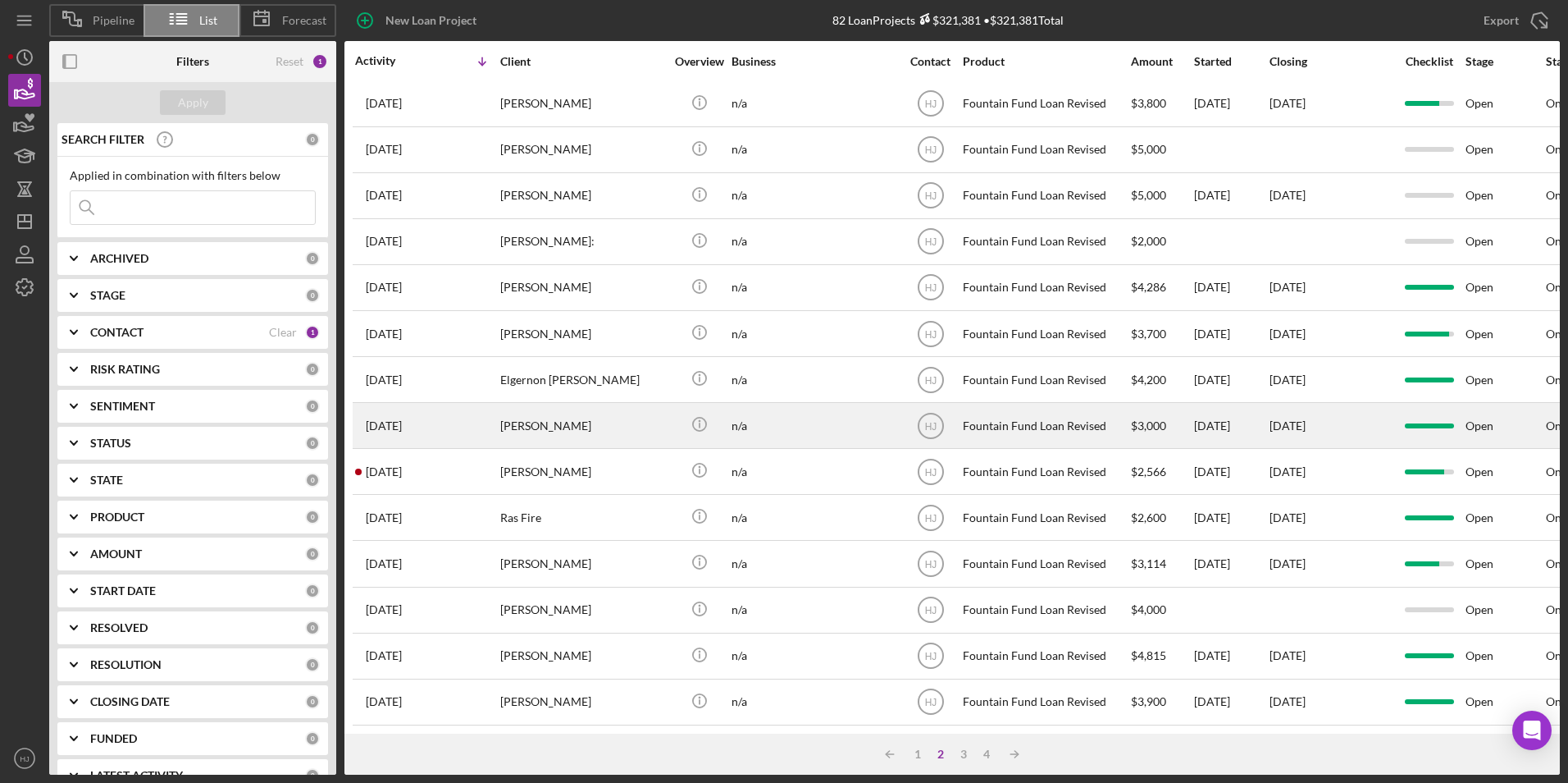
click at [545, 426] on div "[PERSON_NAME]" at bounding box center [582, 426] width 164 height 44
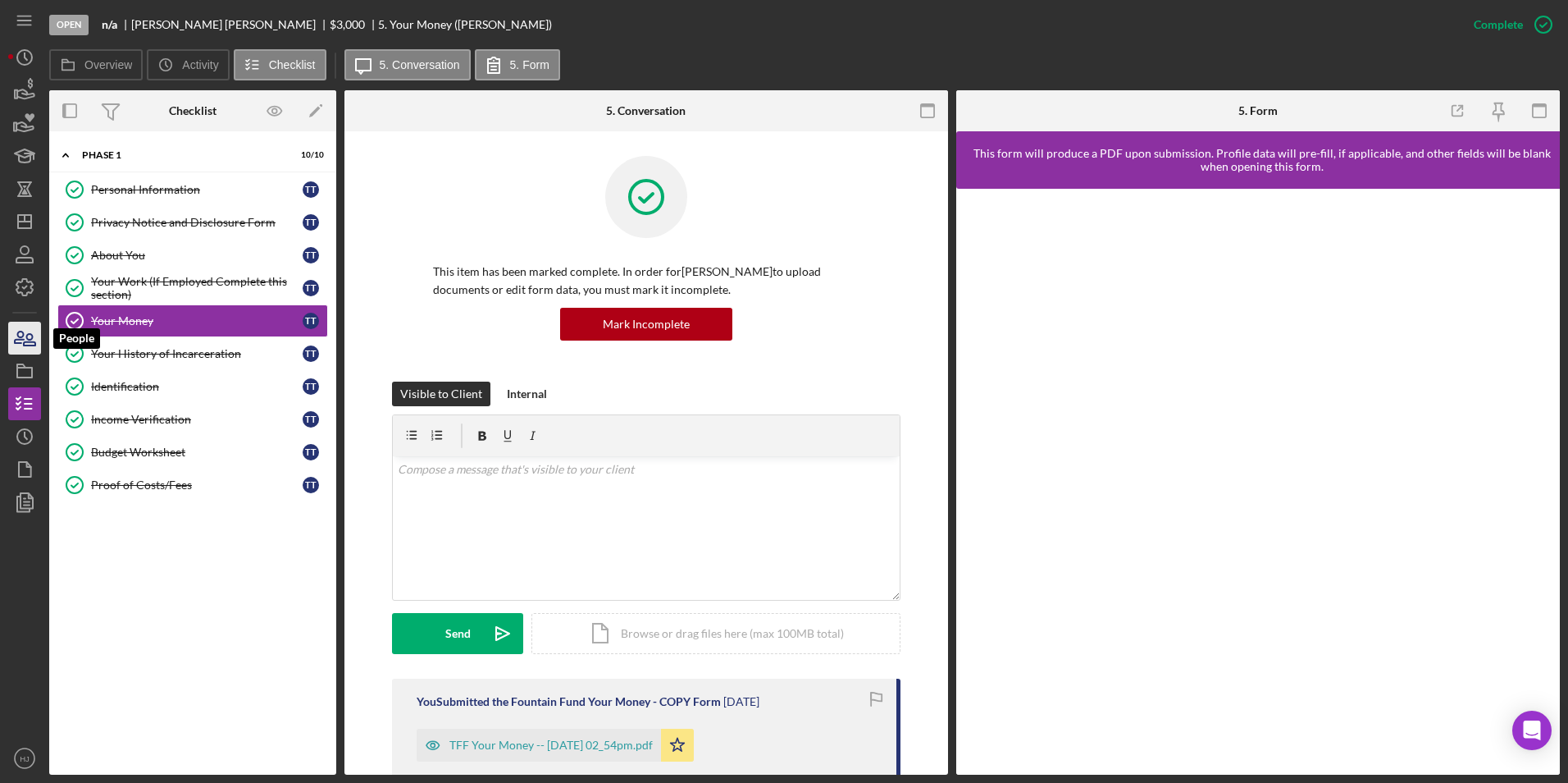
click at [25, 336] on icon "button" at bounding box center [24, 337] width 41 height 41
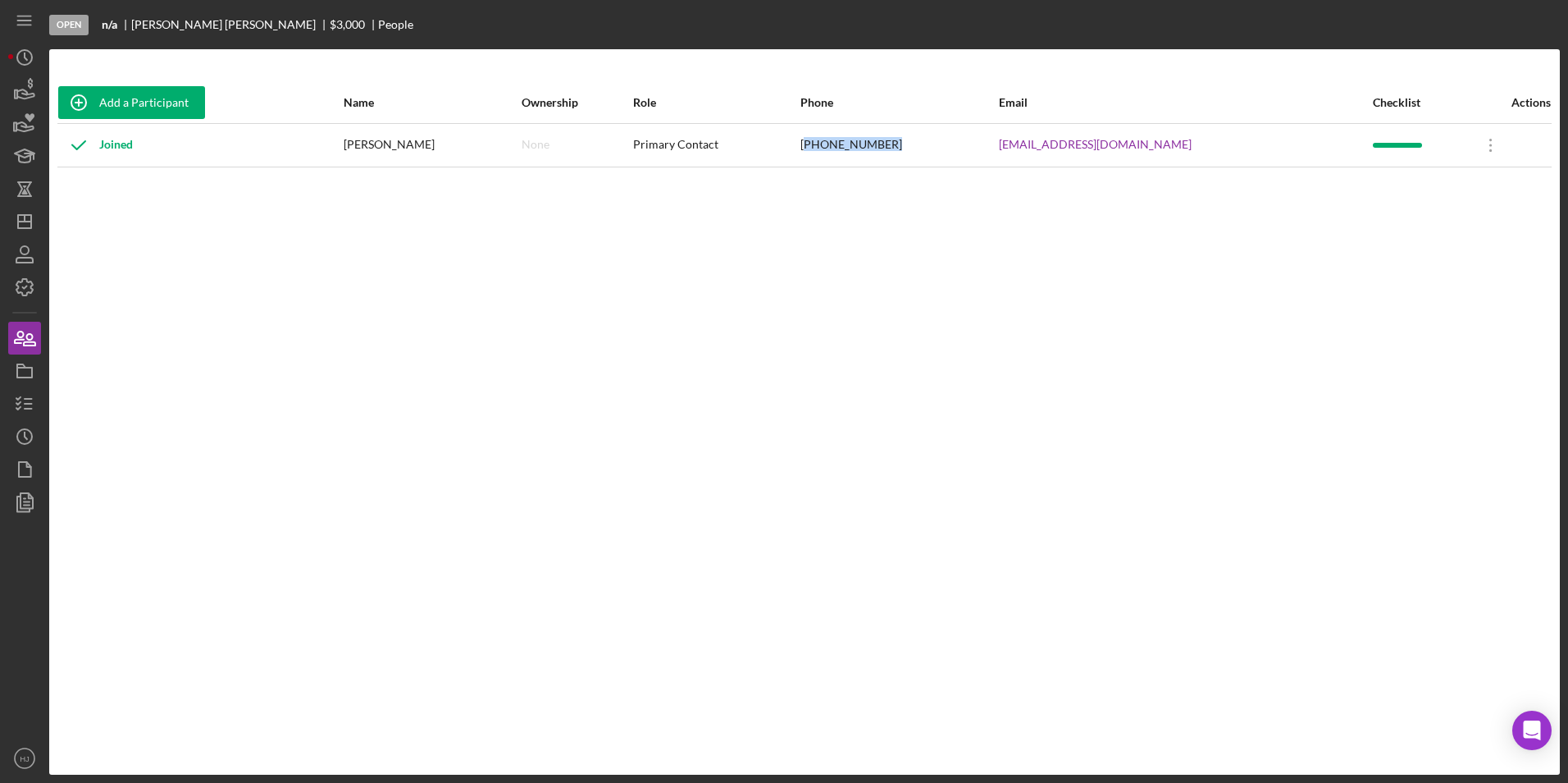
drag, startPoint x: 913, startPoint y: 142, endPoint x: 862, endPoint y: 155, distance: 52.6
click at [862, 155] on div "[PHONE_NUMBER]" at bounding box center [898, 144] width 197 height 41
click at [25, 86] on icon "button" at bounding box center [24, 89] width 41 height 41
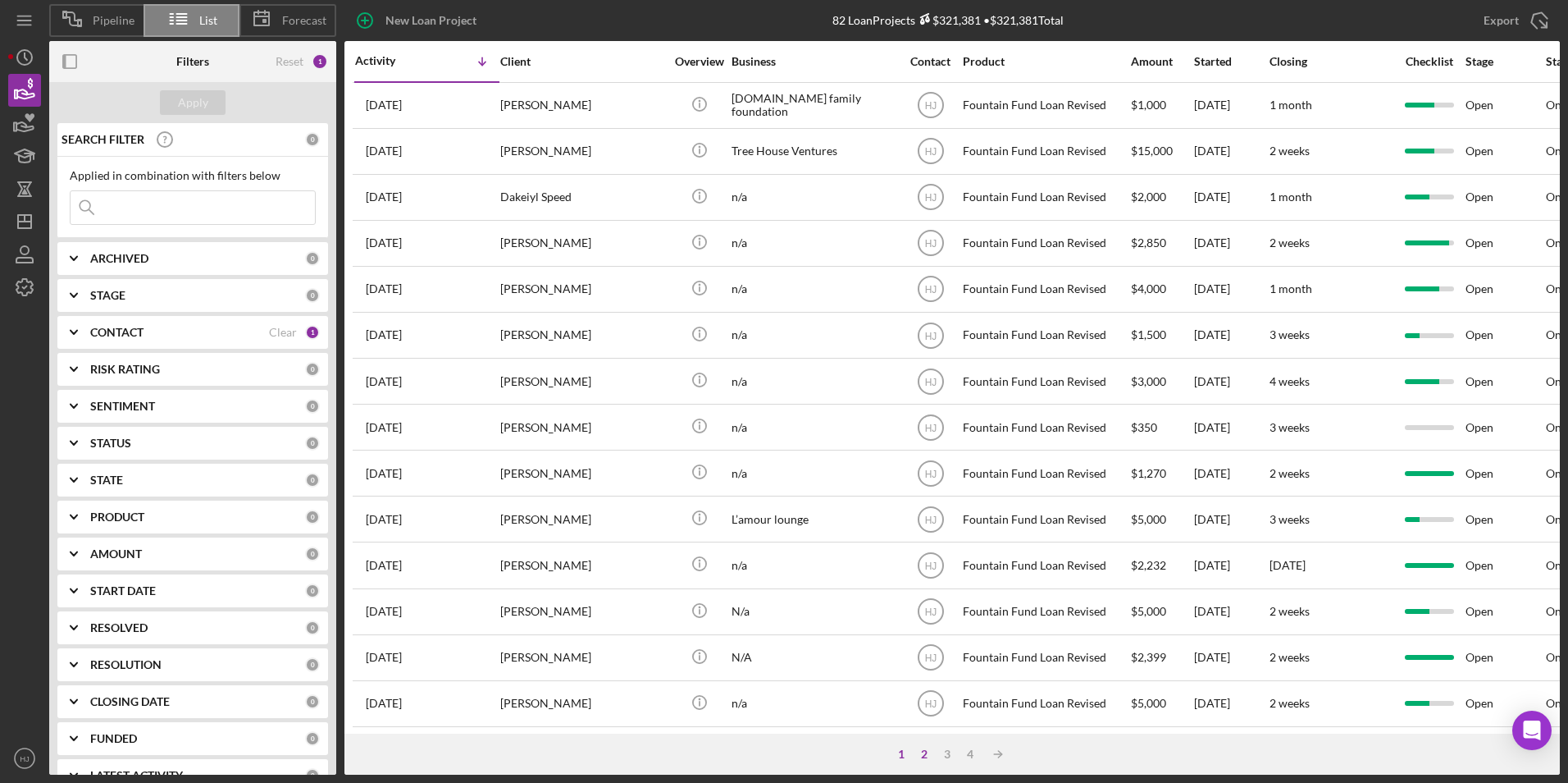
click at [919, 749] on div "2" at bounding box center [924, 754] width 23 height 13
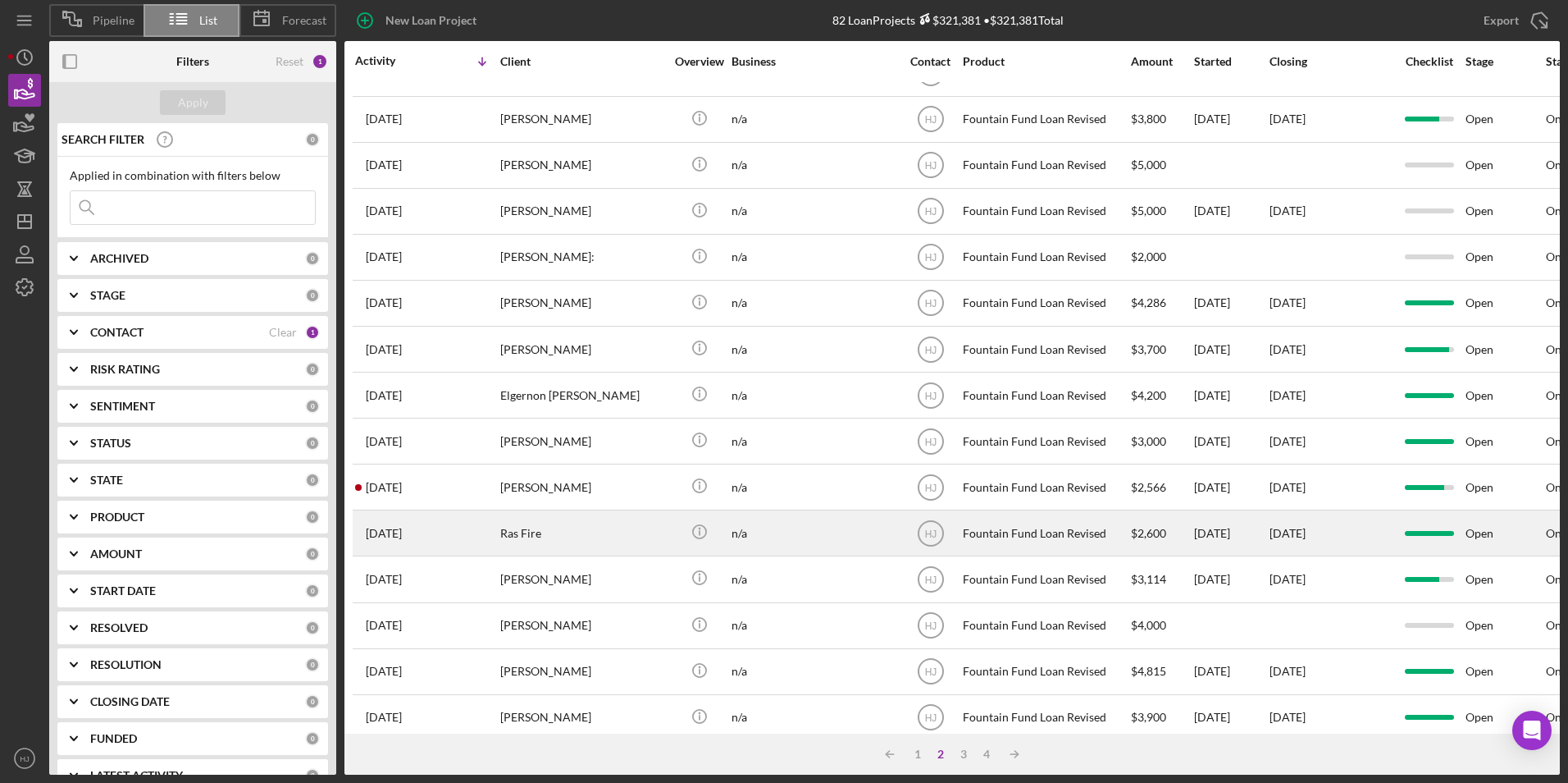
scroll to position [520, 0]
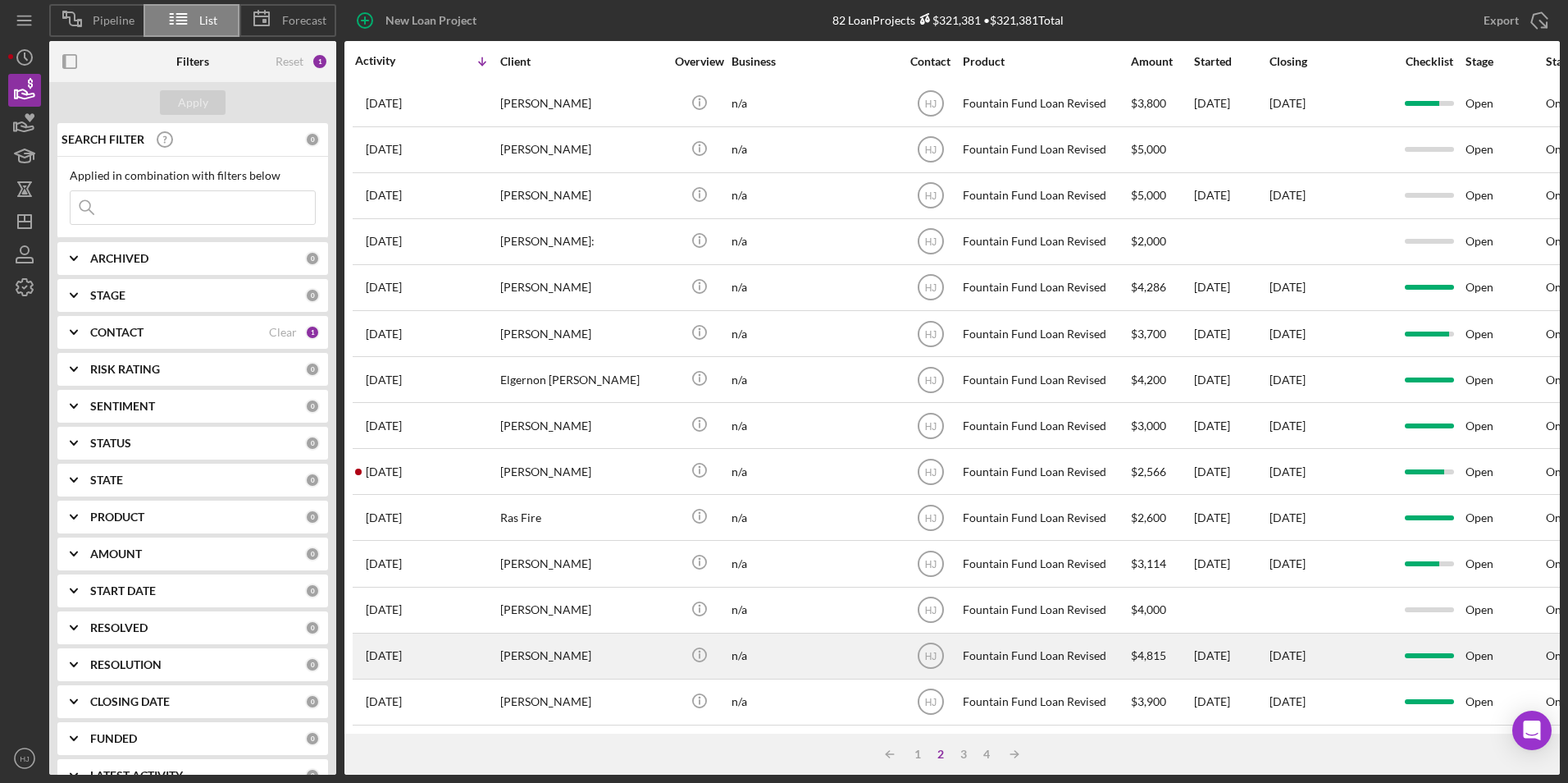
click at [608, 643] on div "[PERSON_NAME]" at bounding box center [582, 656] width 164 height 44
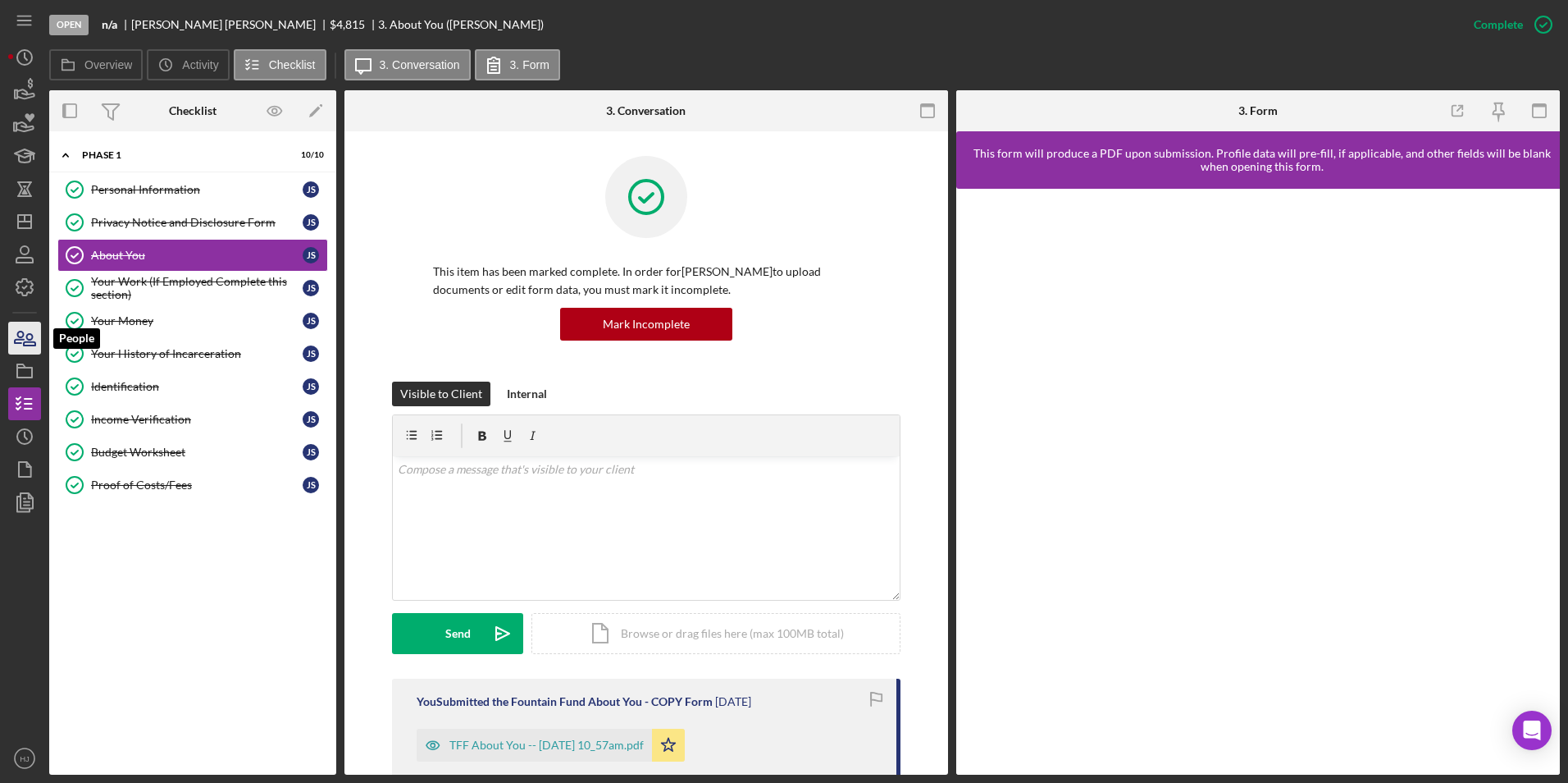
click at [27, 338] on icon "button" at bounding box center [29, 339] width 11 height 11
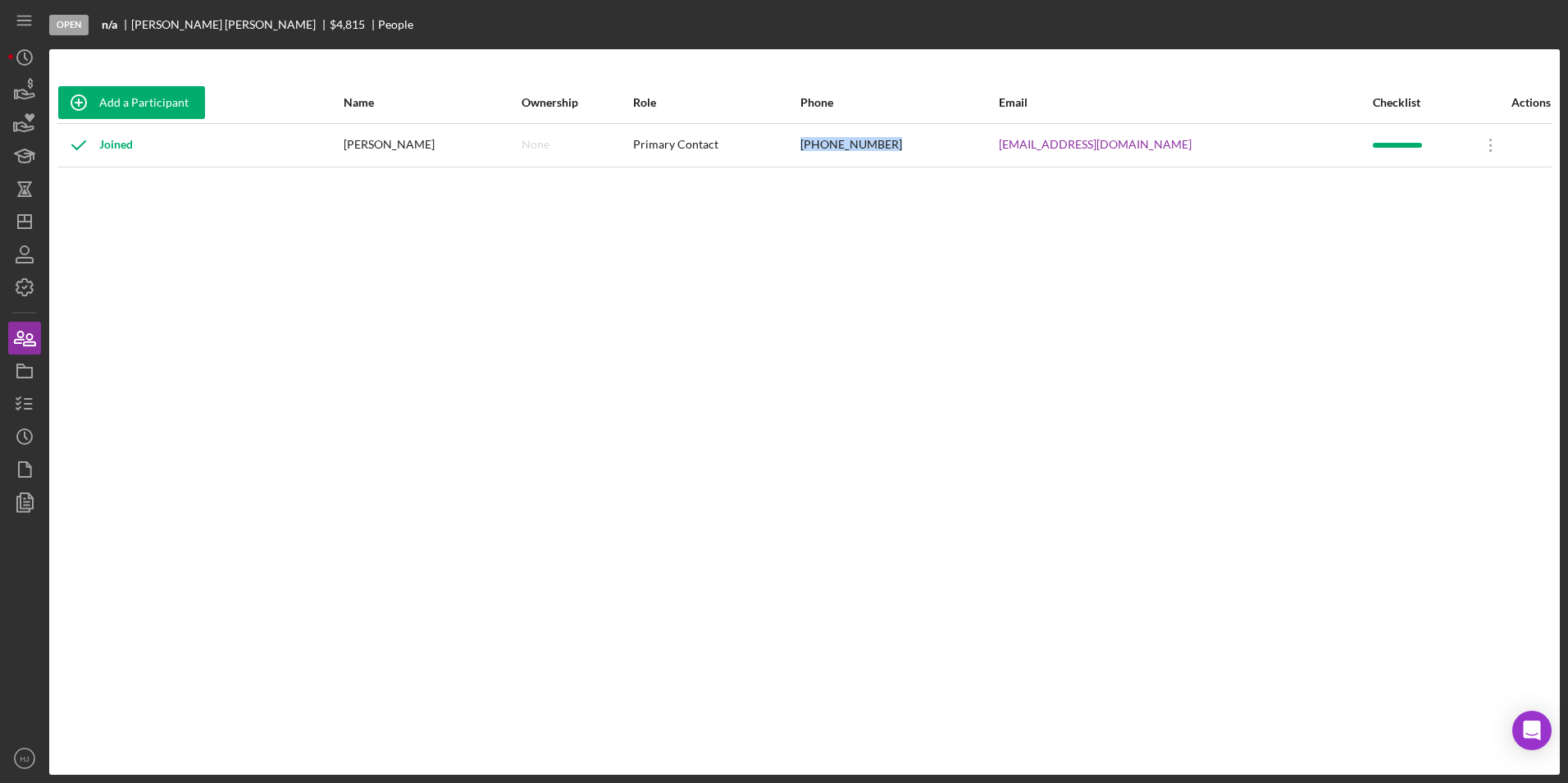
drag, startPoint x: 979, startPoint y: 138, endPoint x: 887, endPoint y: 156, distance: 93.7
click at [887, 156] on tr "Joined [PERSON_NAME] None Primary Contact [PHONE_NUMBER] [EMAIL_ADDRESS][DOMAIN…" at bounding box center [803, 145] width 1494 height 44
copy tr "[PHONE_NUMBER]"
click at [28, 340] on icon "button" at bounding box center [24, 337] width 41 height 41
click at [19, 87] on icon "button" at bounding box center [24, 89] width 41 height 41
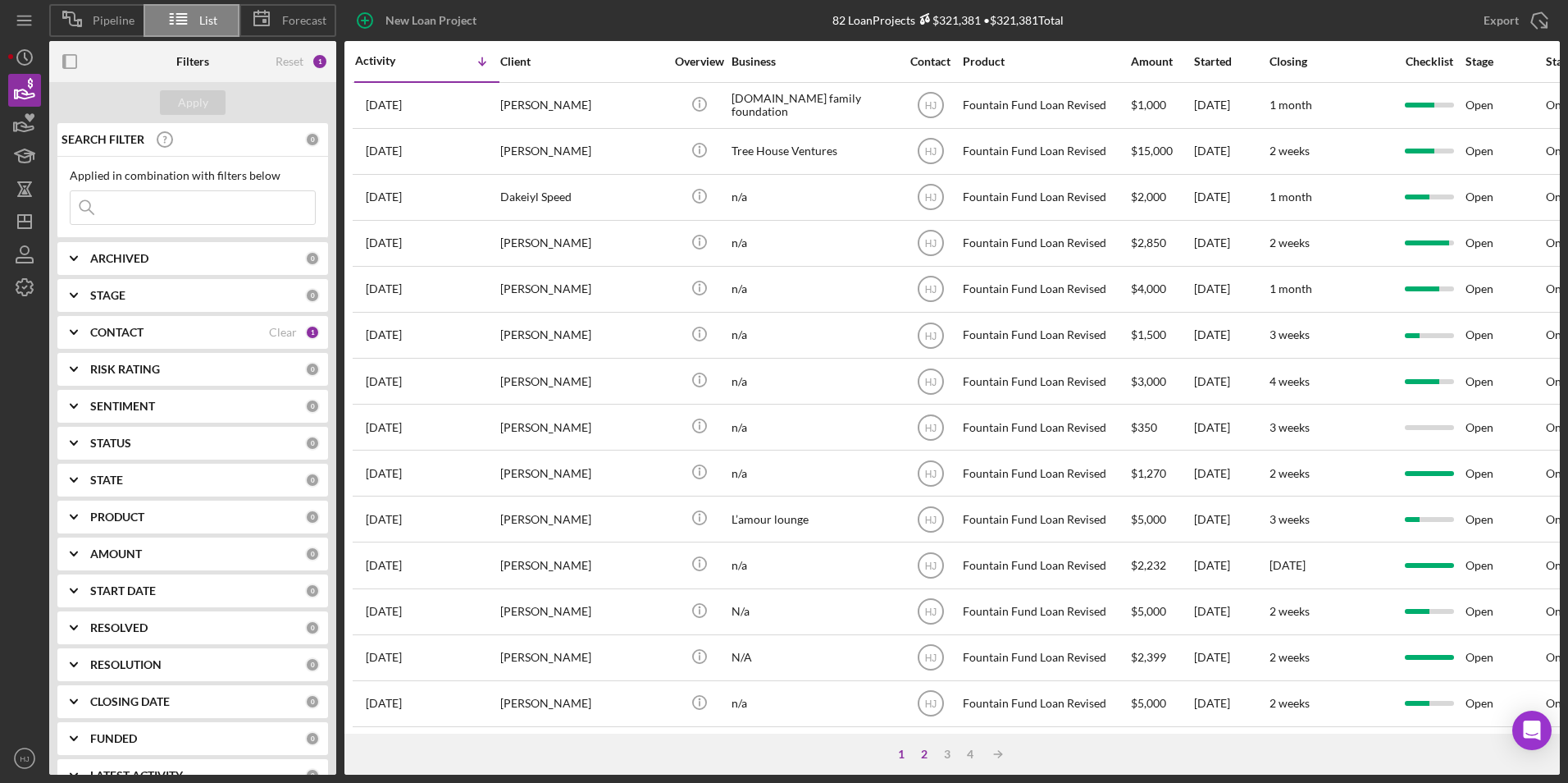
click at [932, 751] on div "2" at bounding box center [924, 754] width 23 height 13
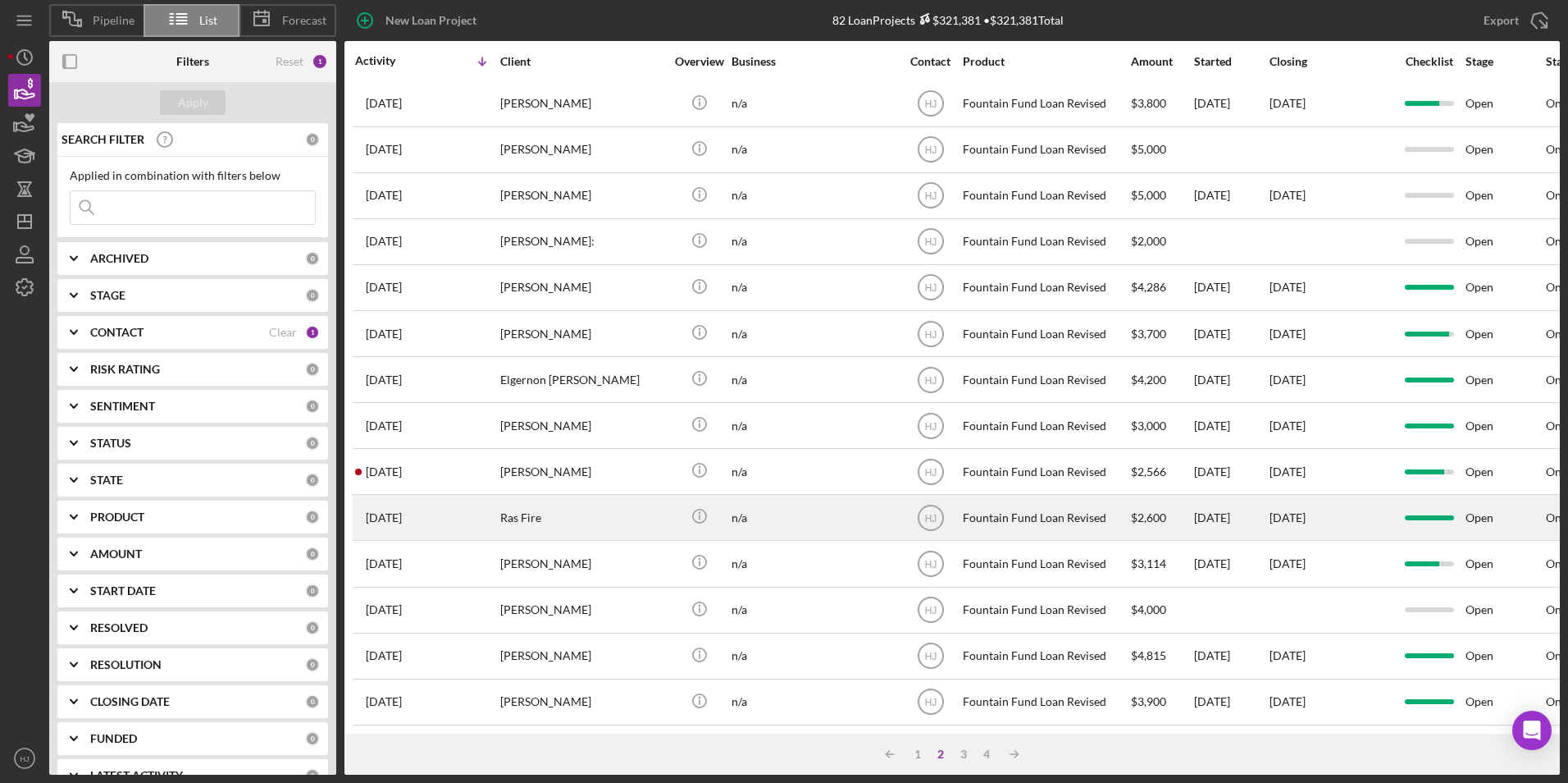
scroll to position [520, 0]
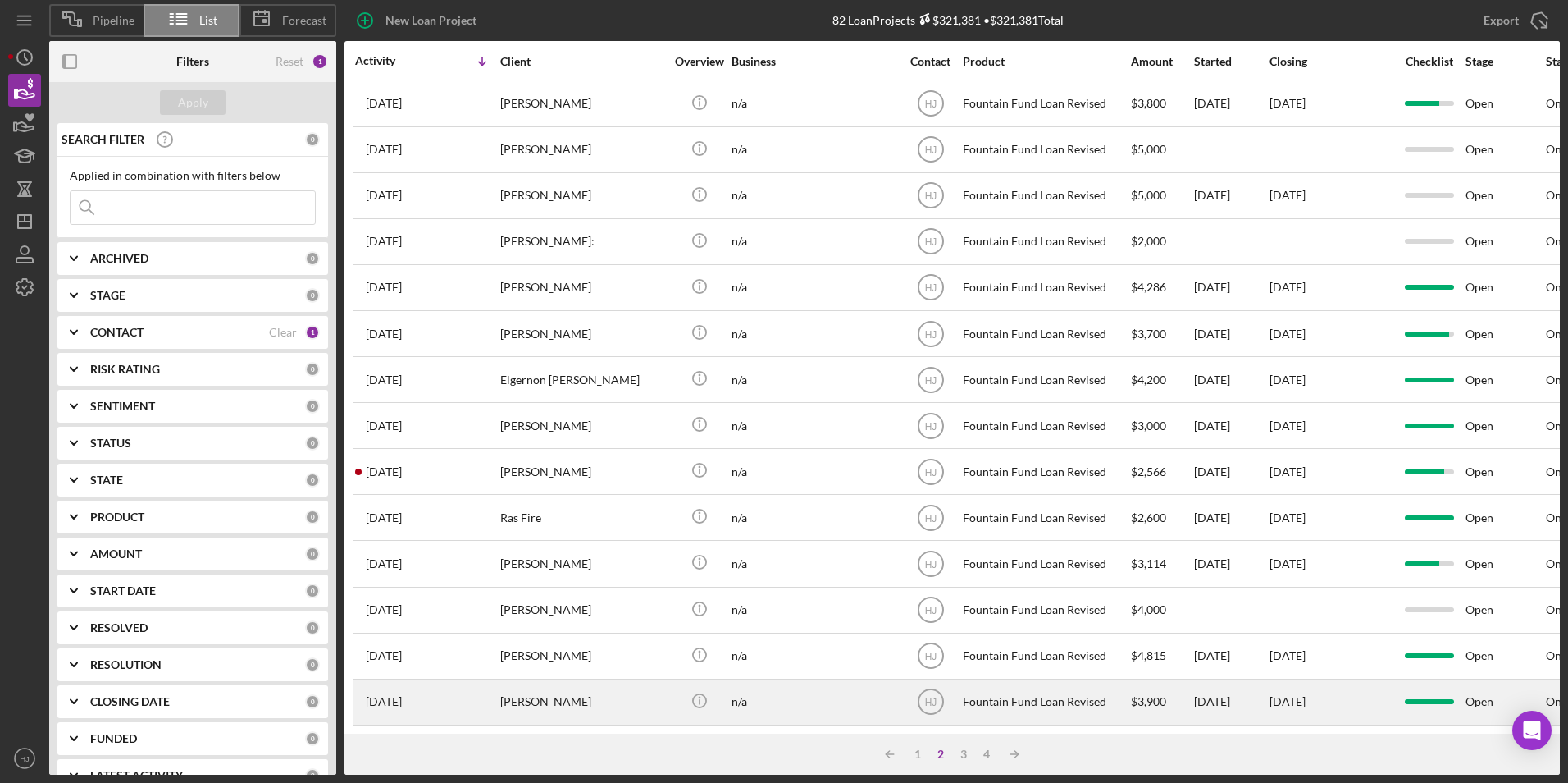
click at [535, 680] on div "[PERSON_NAME]" at bounding box center [582, 702] width 164 height 44
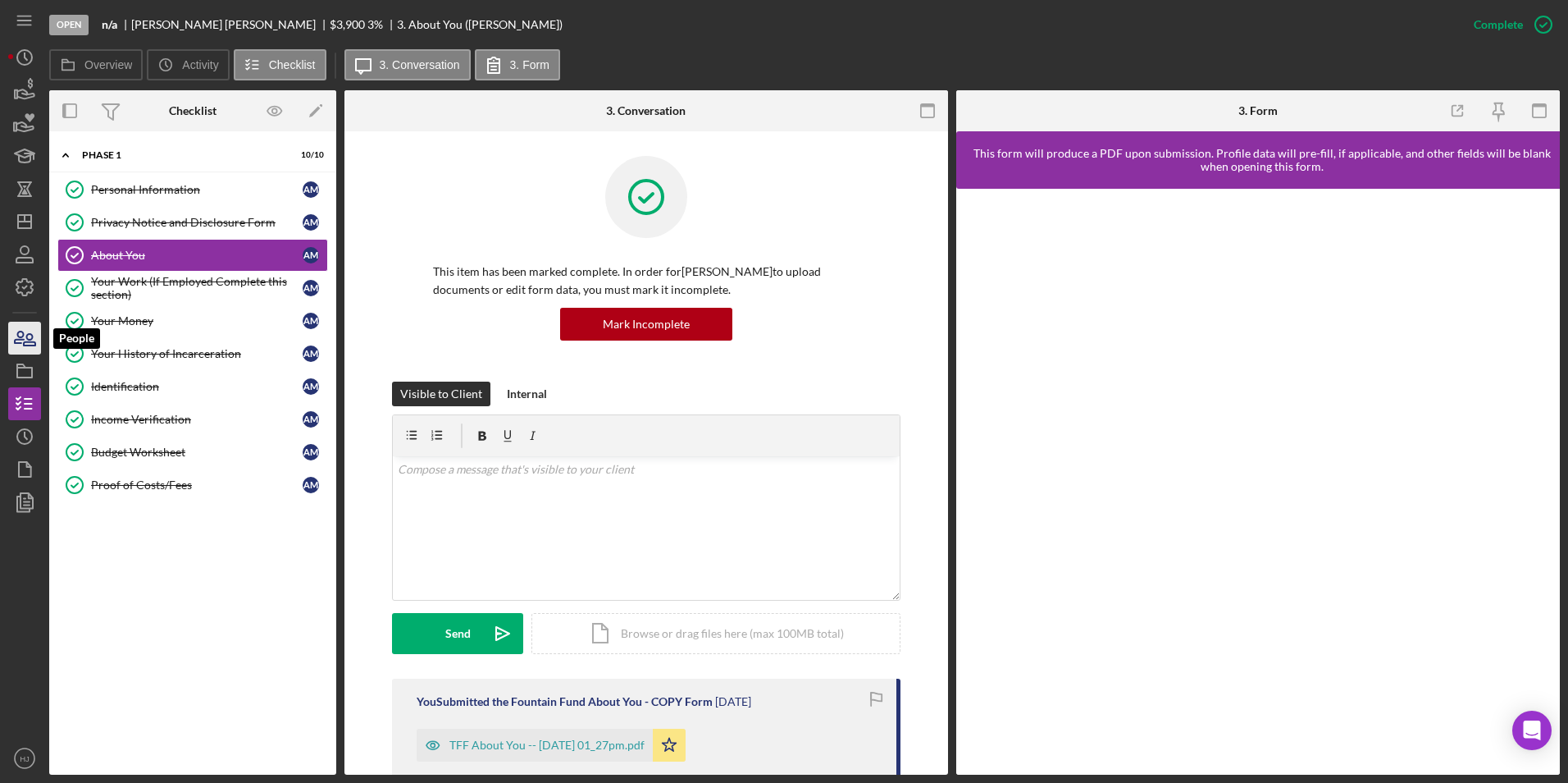
click at [21, 325] on icon "button" at bounding box center [24, 337] width 41 height 41
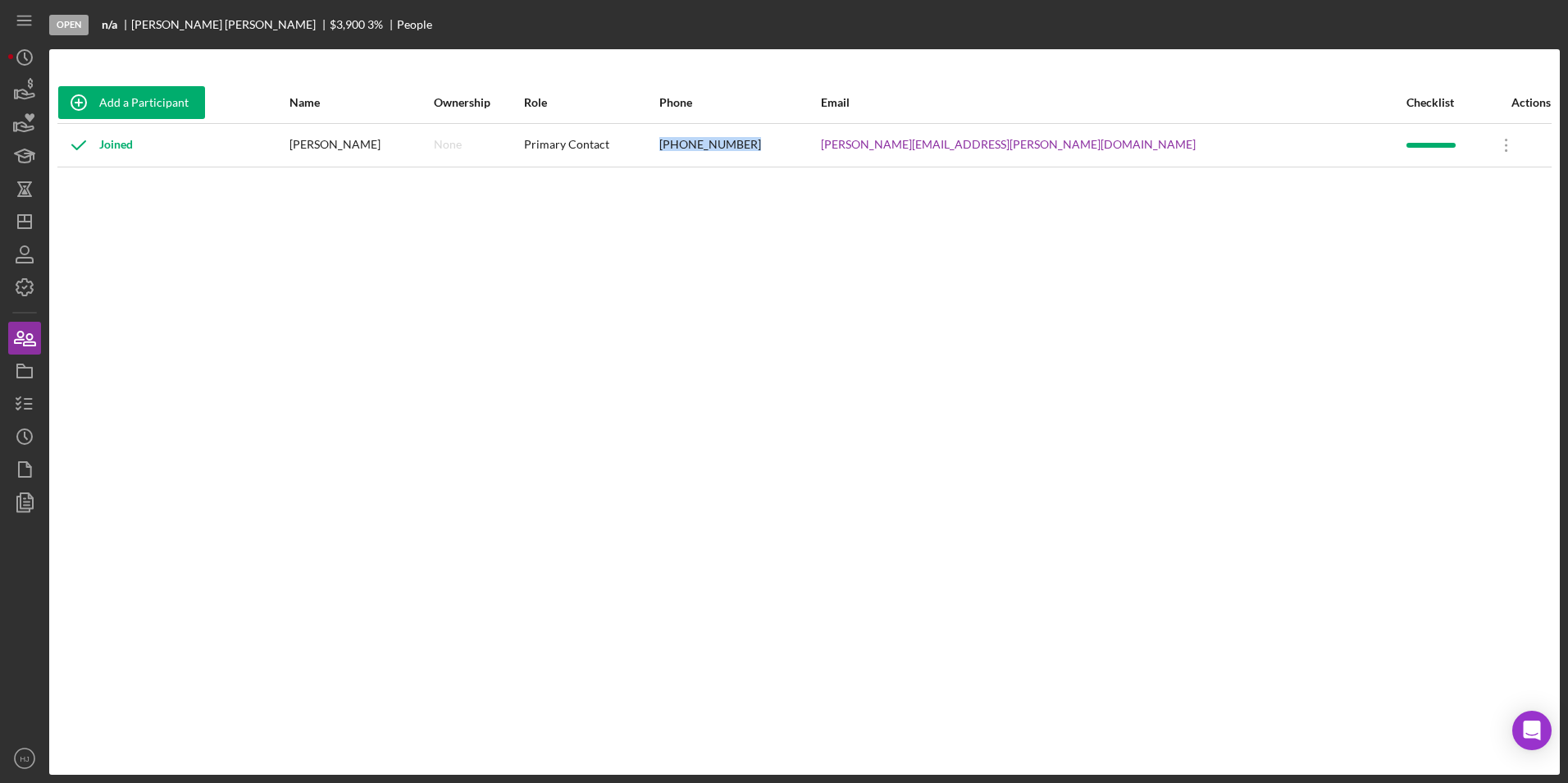
drag, startPoint x: 982, startPoint y: 141, endPoint x: 888, endPoint y: 153, distance: 94.8
click at [888, 153] on tr "Joined [PERSON_NAME] None Primary Contact [PHONE_NUMBER] [PERSON_NAME][EMAIL_AD…" at bounding box center [803, 145] width 1494 height 44
copy tr "[PHONE_NUMBER]"
click at [21, 89] on icon "button" at bounding box center [26, 93] width 17 height 9
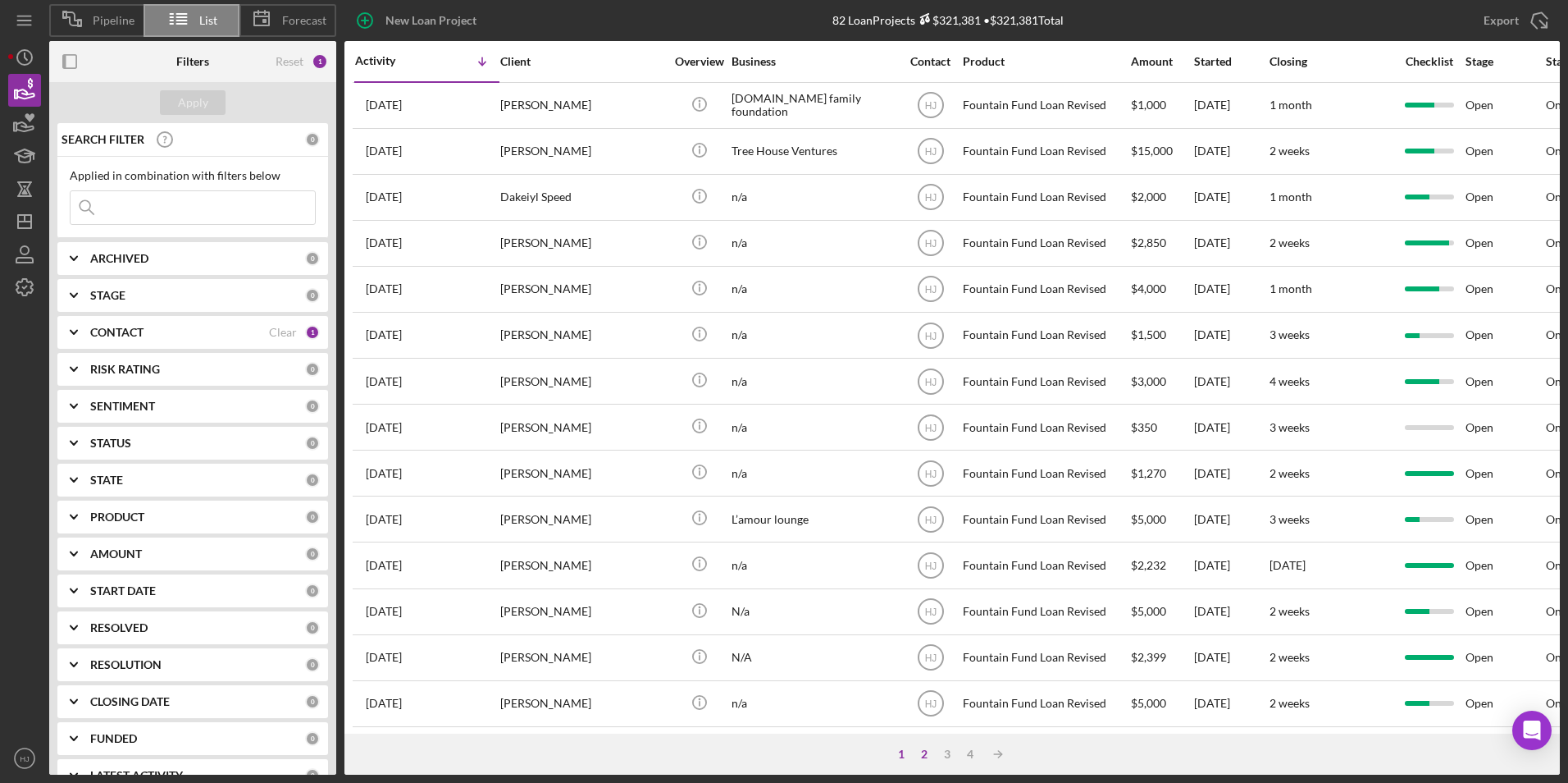
click at [928, 752] on div "2" at bounding box center [924, 754] width 23 height 13
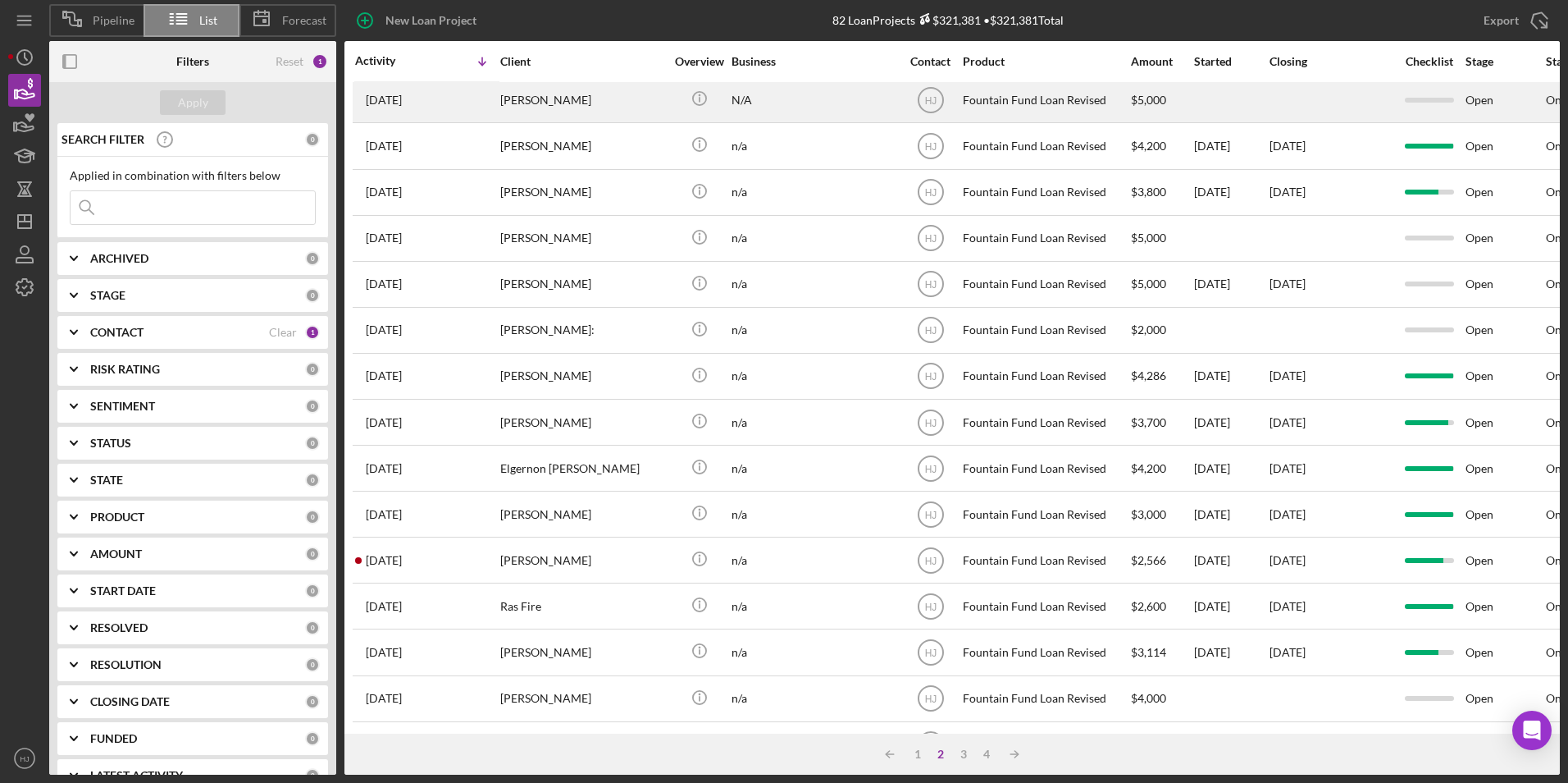
scroll to position [520, 0]
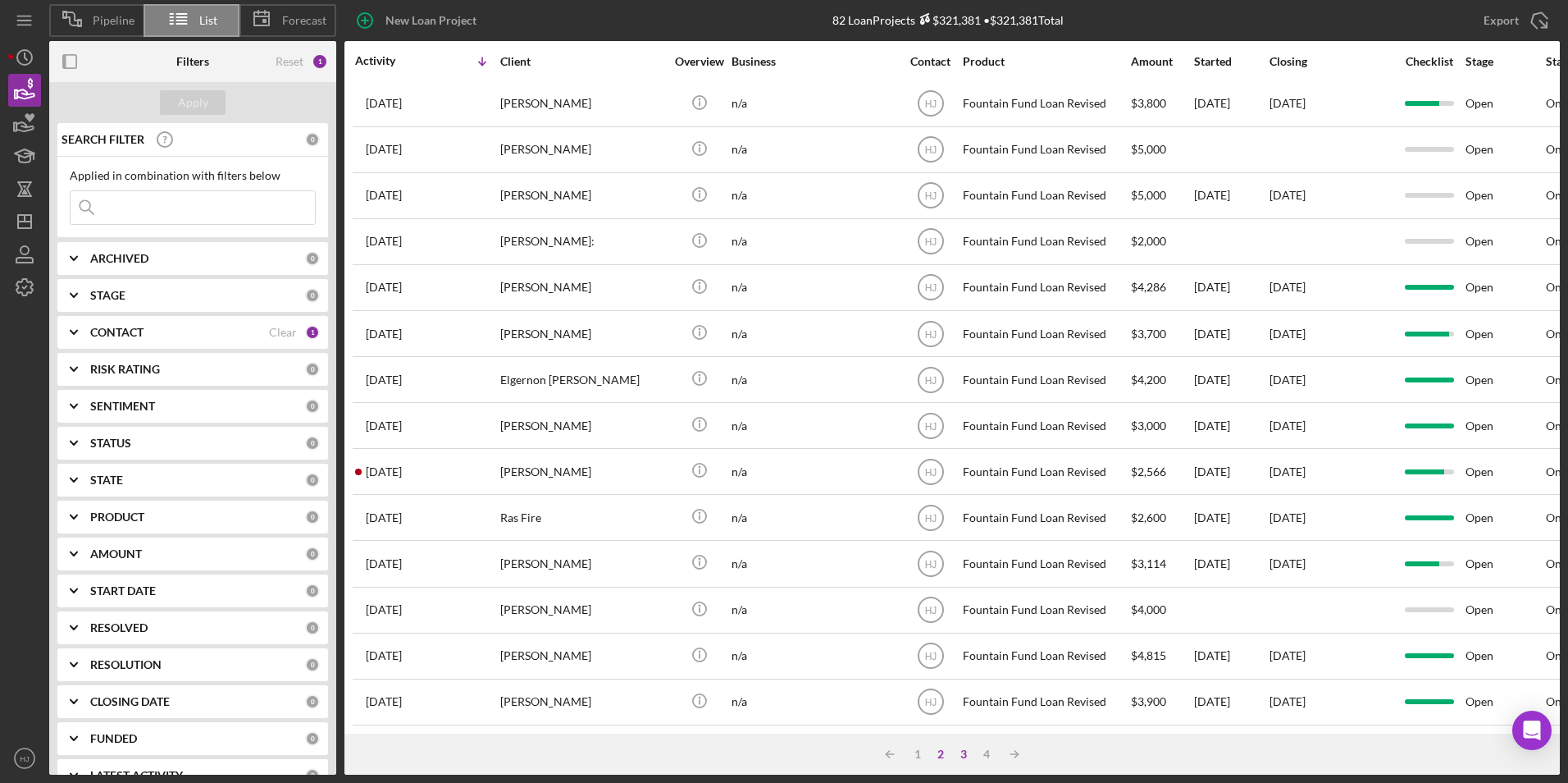
click at [962, 752] on div "3" at bounding box center [964, 754] width 23 height 13
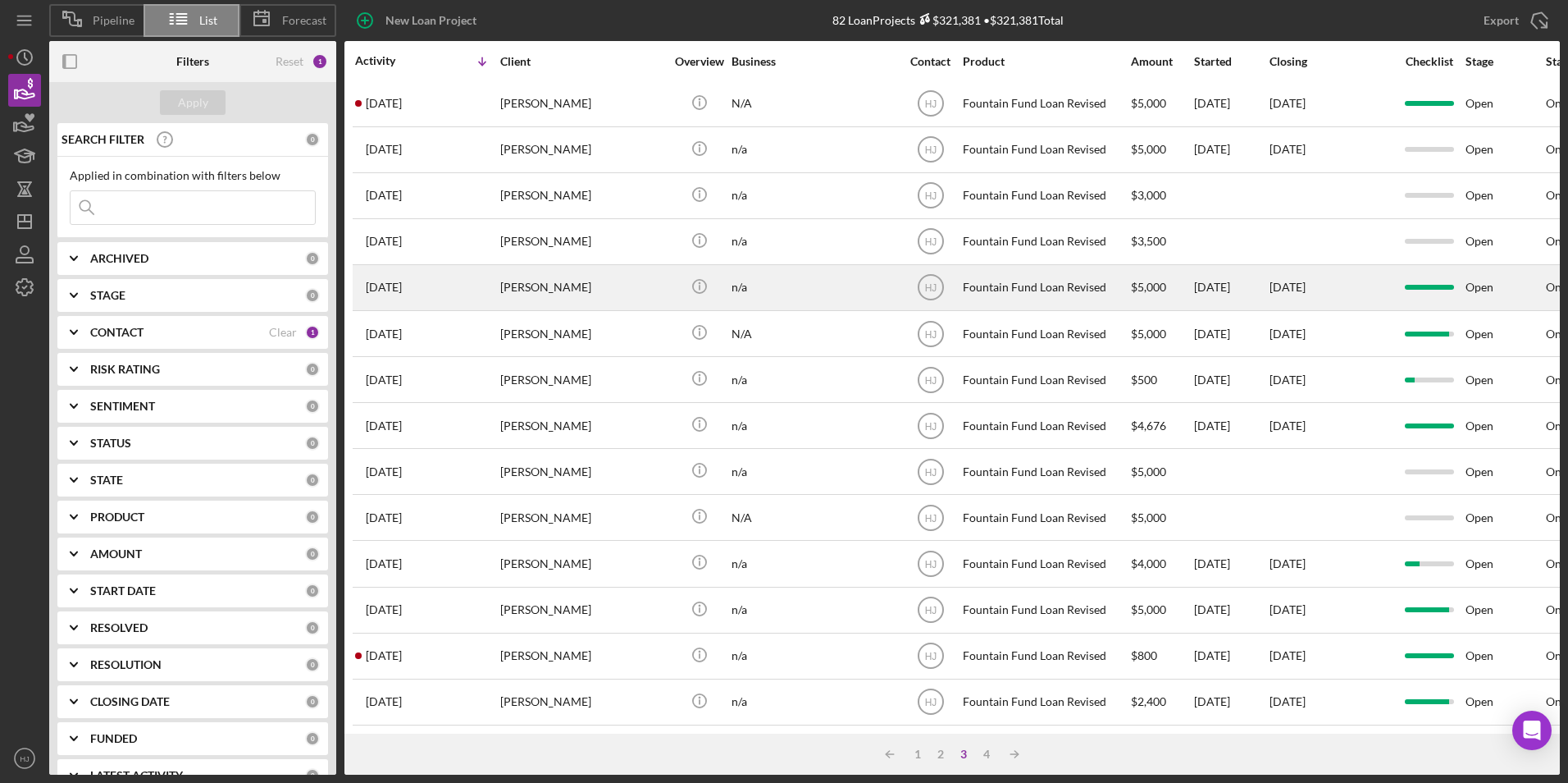
click at [596, 268] on div "[PERSON_NAME]" at bounding box center [582, 288] width 164 height 44
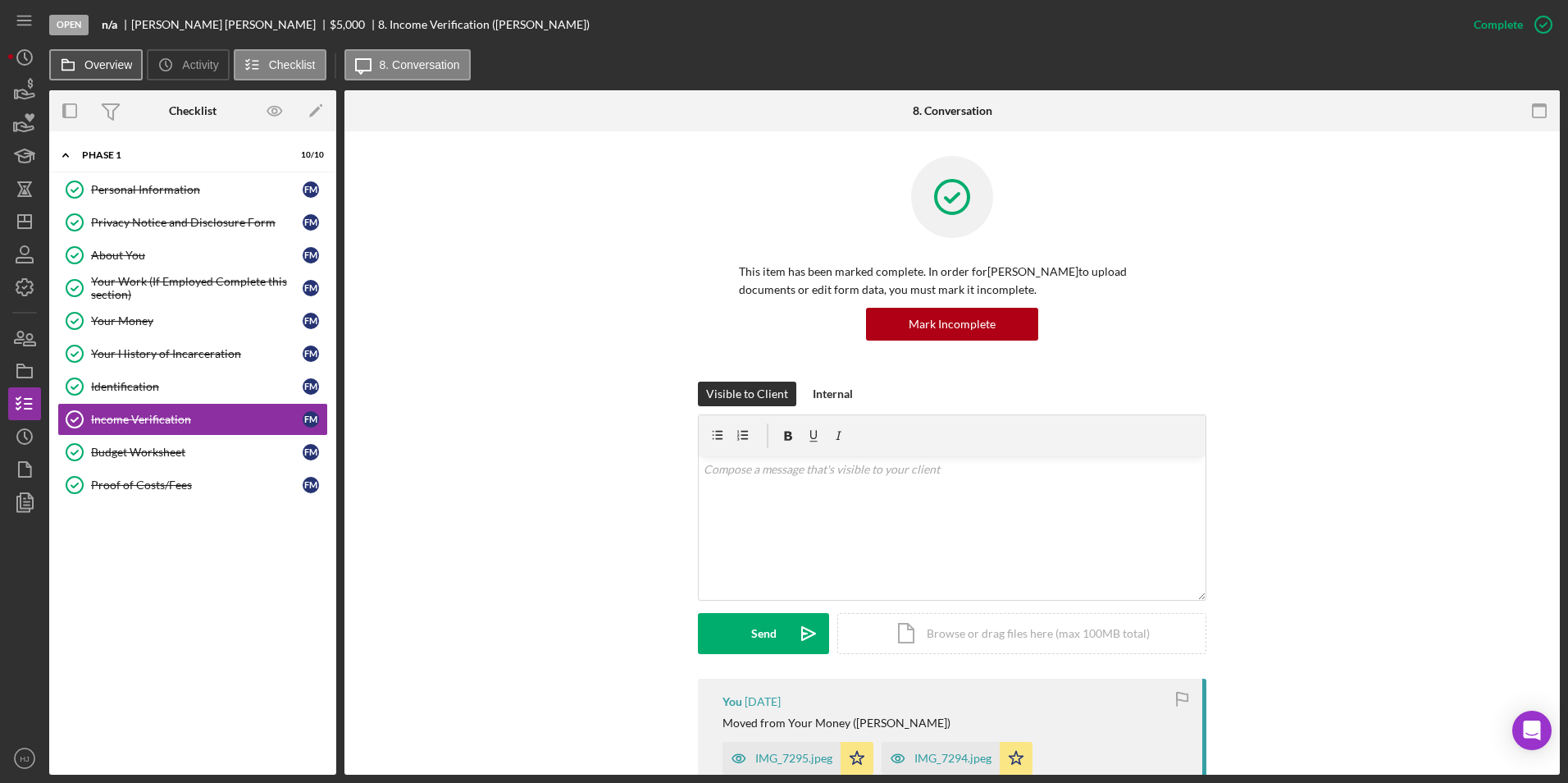
click at [105, 69] on label "Overview" at bounding box center [108, 65] width 47 height 13
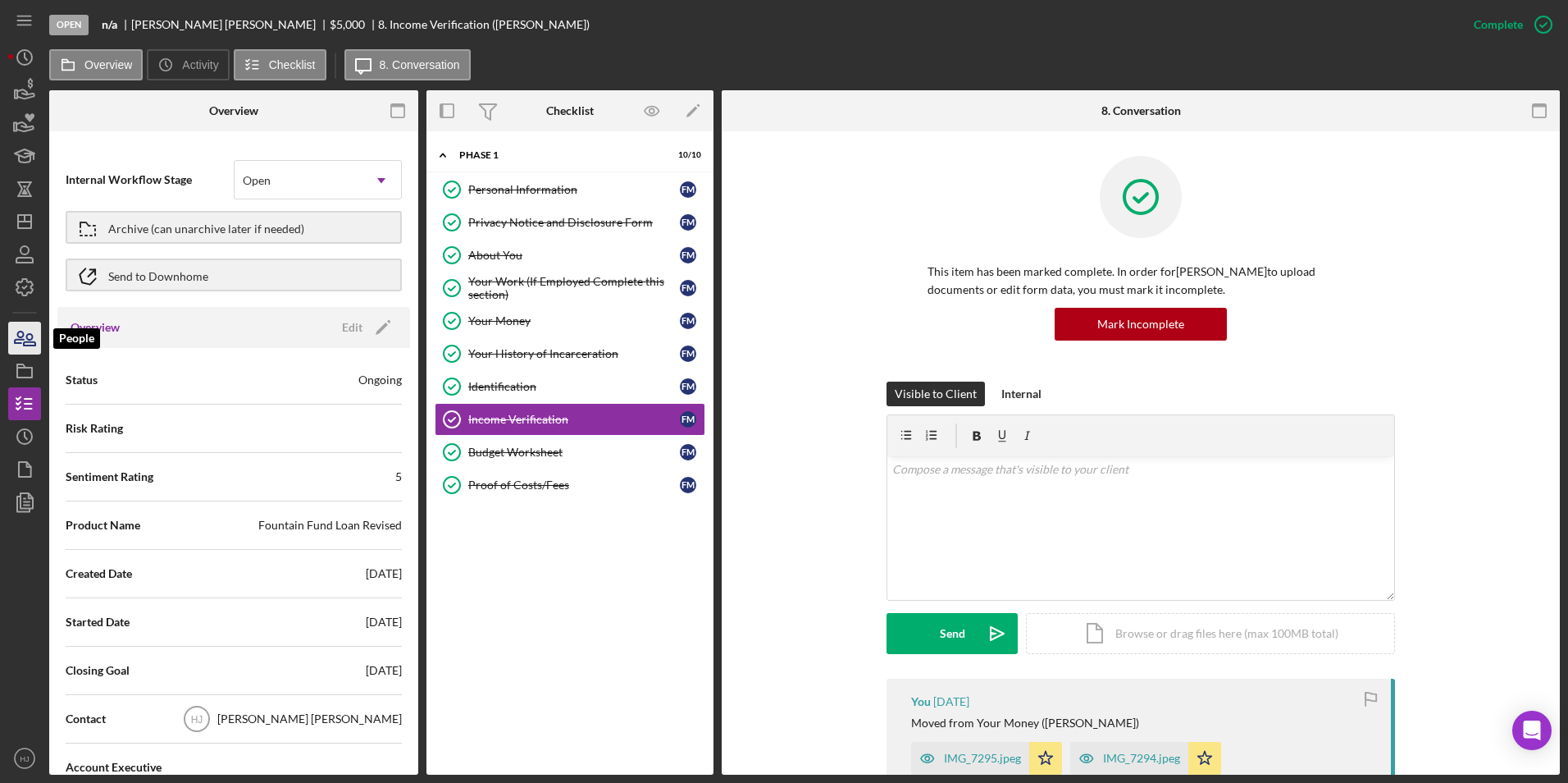
click at [20, 337] on icon "button" at bounding box center [19, 337] width 9 height 11
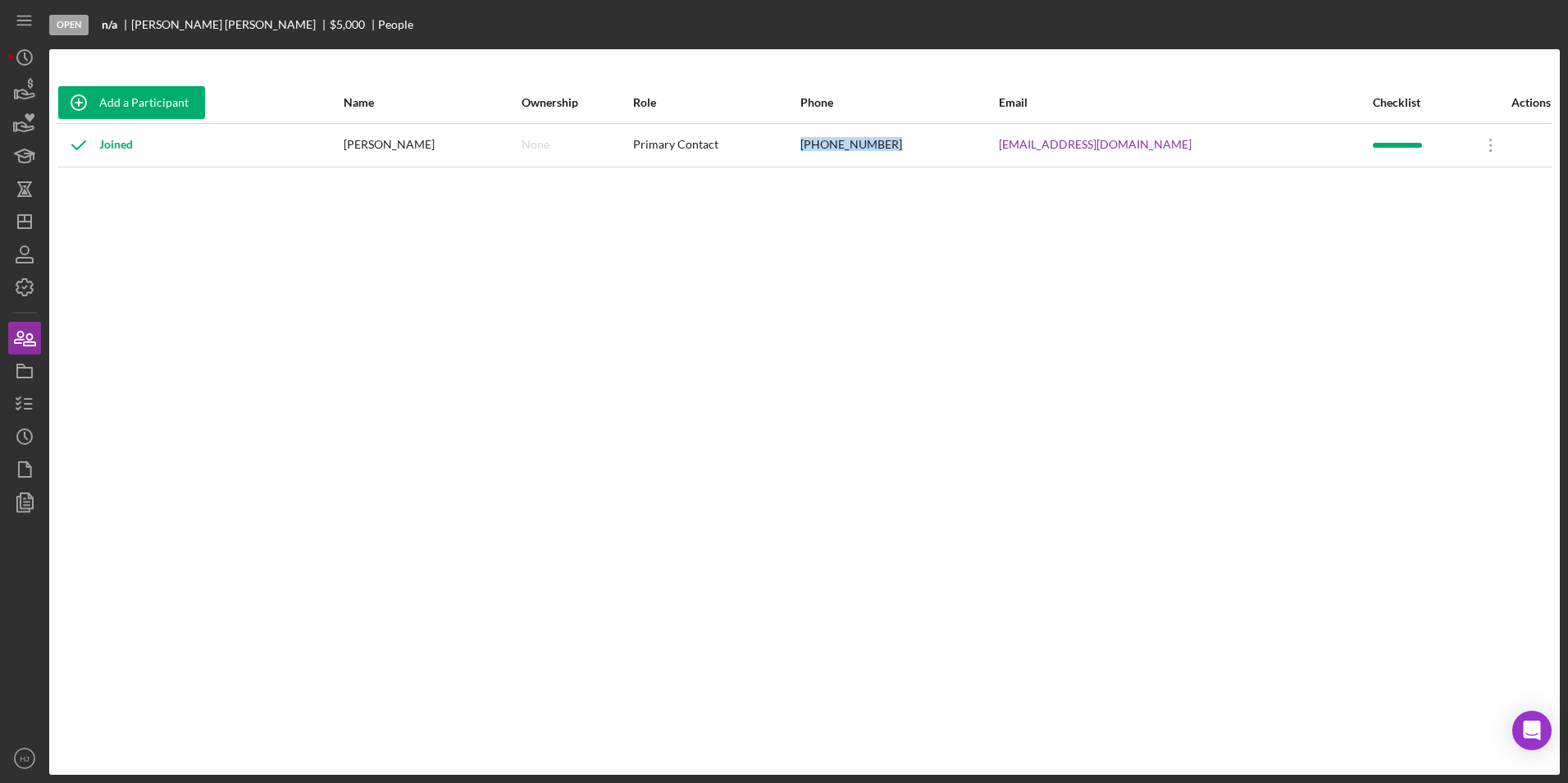
drag, startPoint x: 950, startPoint y: 137, endPoint x: 831, endPoint y: 151, distance: 119.8
click at [831, 151] on tr "Joined [PERSON_NAME] None Primary Contact [PHONE_NUMBER] [EMAIL_ADDRESS][DOMAIN…" at bounding box center [803, 145] width 1494 height 44
copy tr "[PHONE_NUMBER]"
click at [29, 87] on icon "button" at bounding box center [24, 89] width 41 height 41
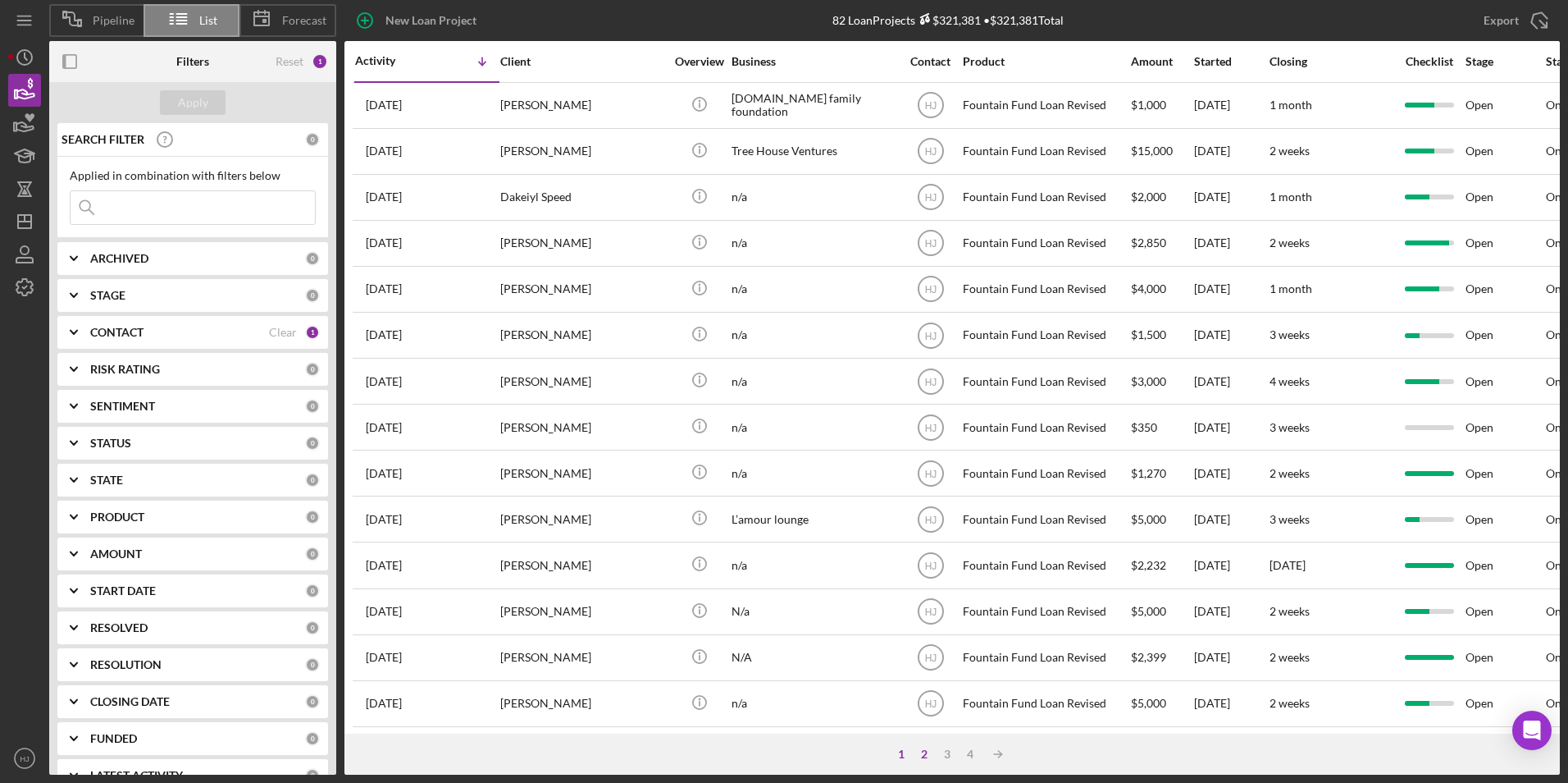
click at [930, 751] on div "2" at bounding box center [924, 754] width 23 height 13
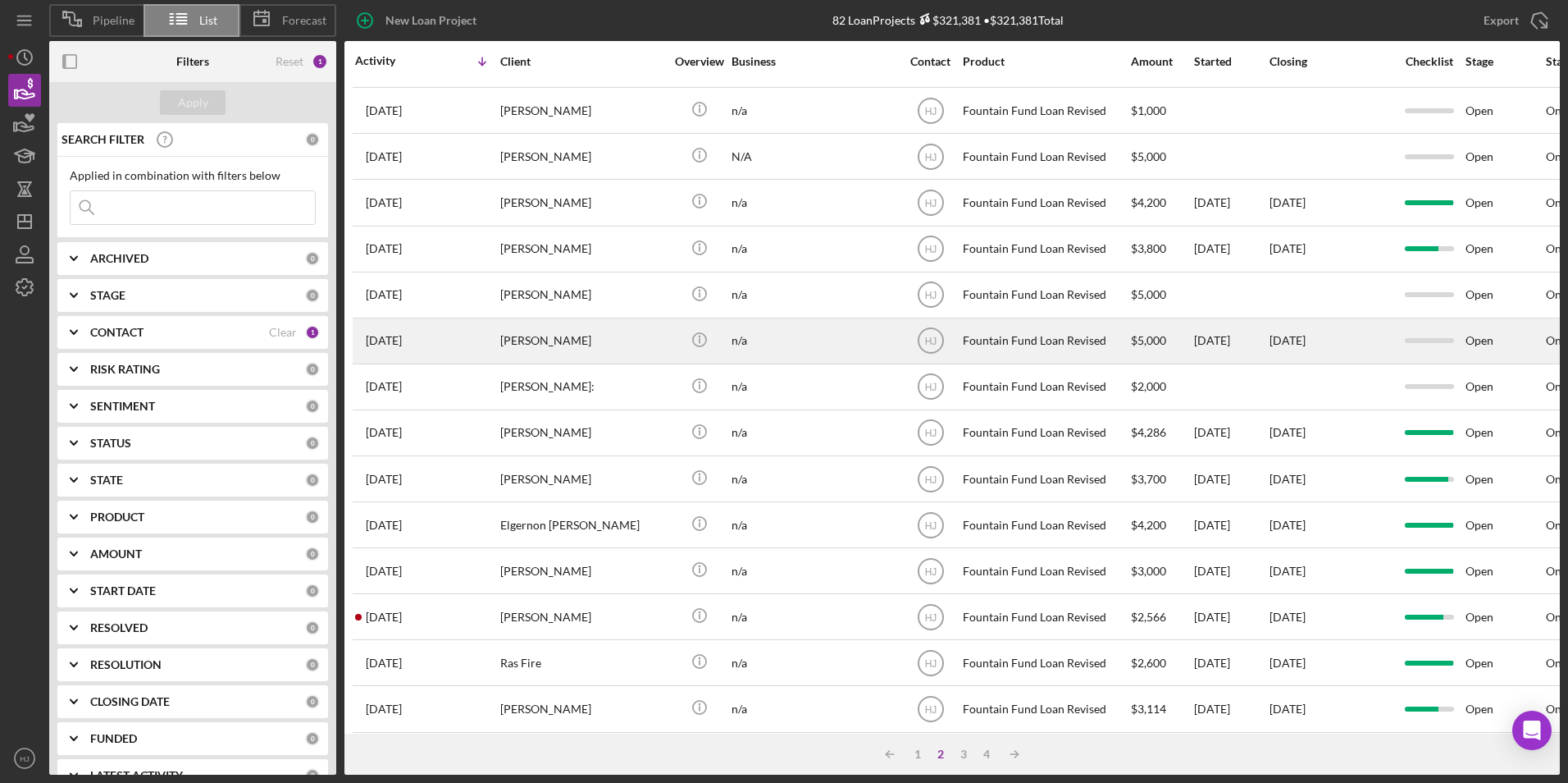
scroll to position [520, 0]
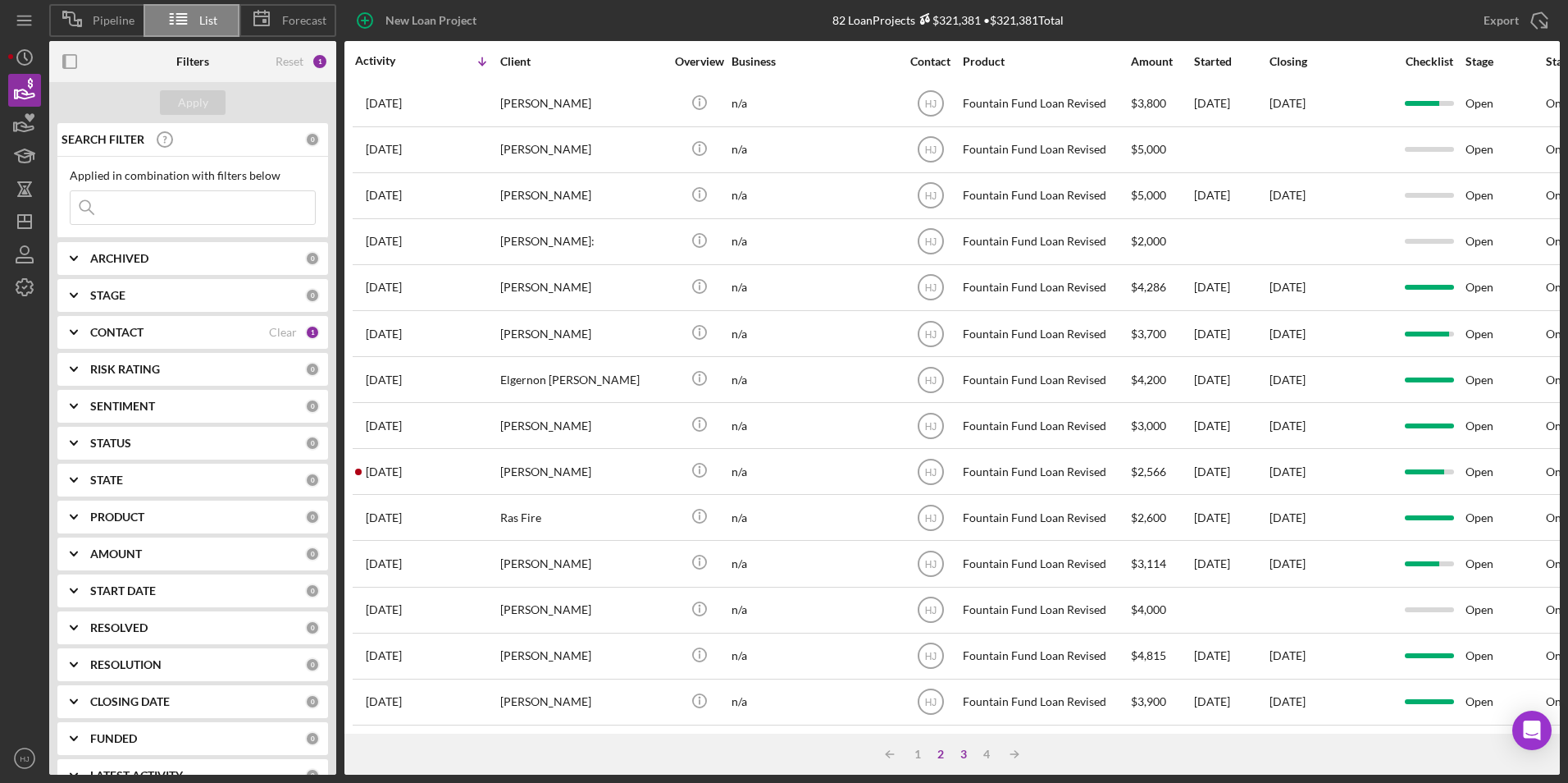
click at [965, 754] on div "3" at bounding box center [964, 754] width 23 height 13
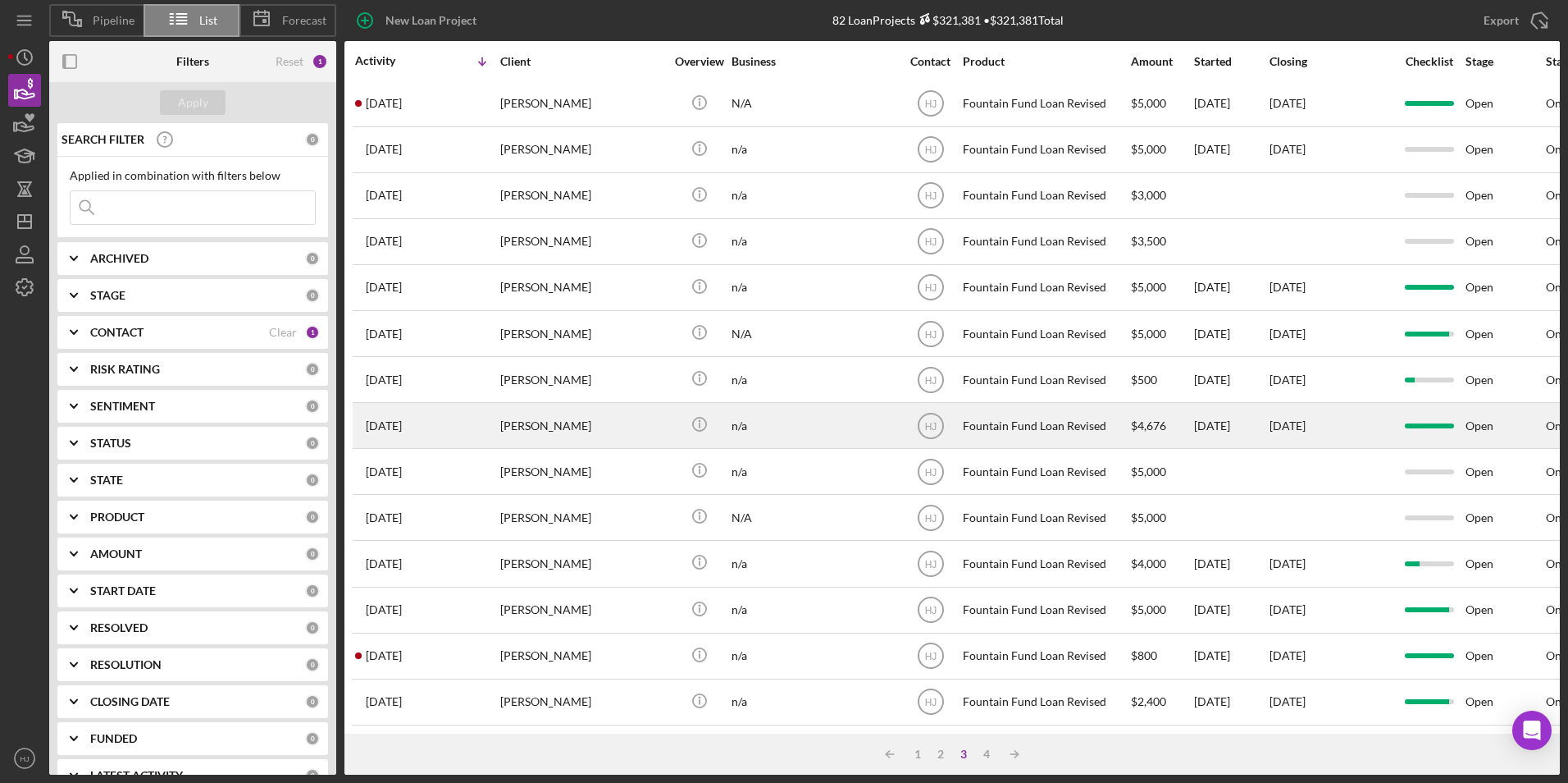
click at [645, 413] on div "[PERSON_NAME]" at bounding box center [582, 426] width 164 height 44
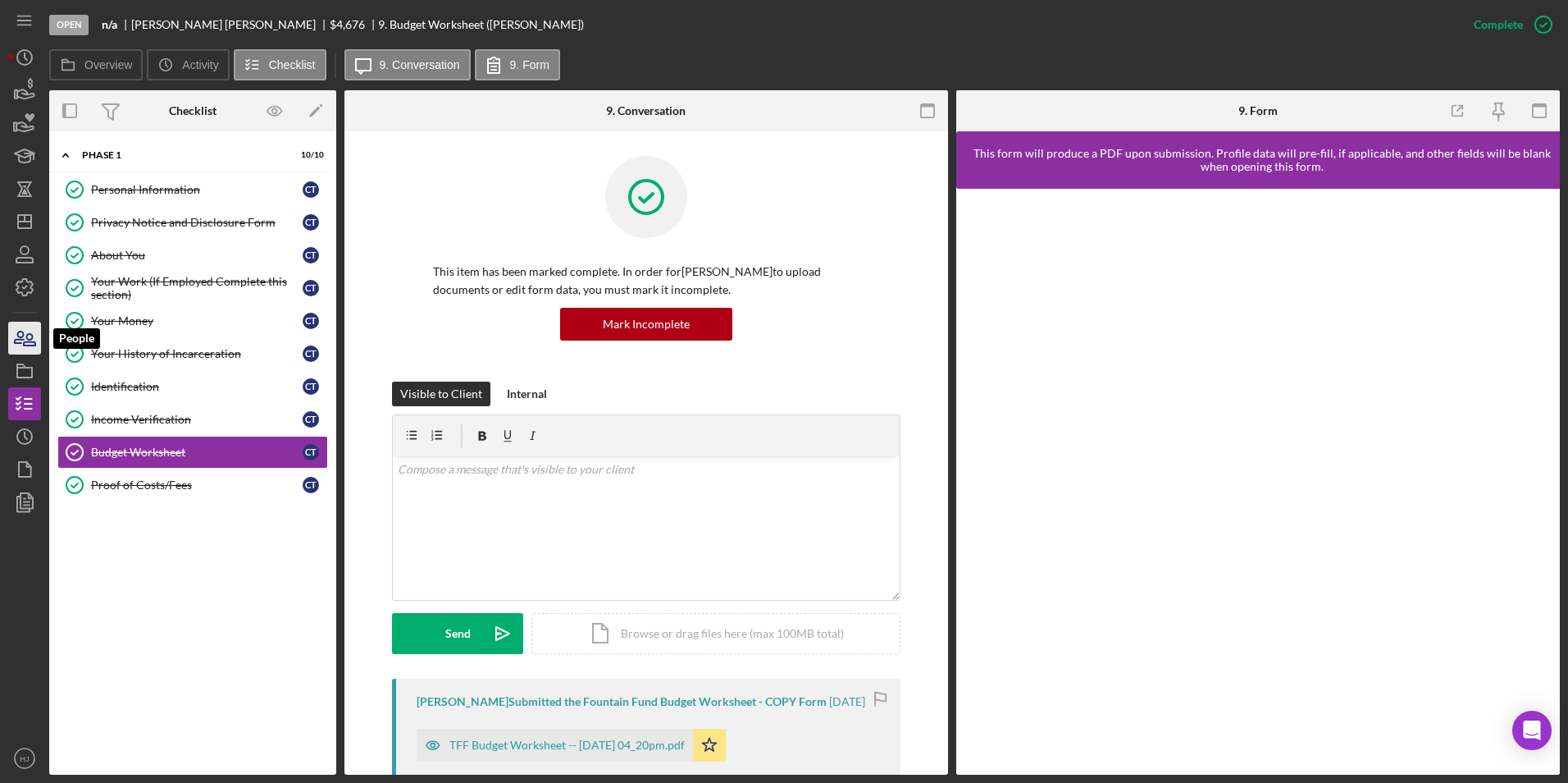
click at [28, 326] on icon "button" at bounding box center [24, 337] width 41 height 41
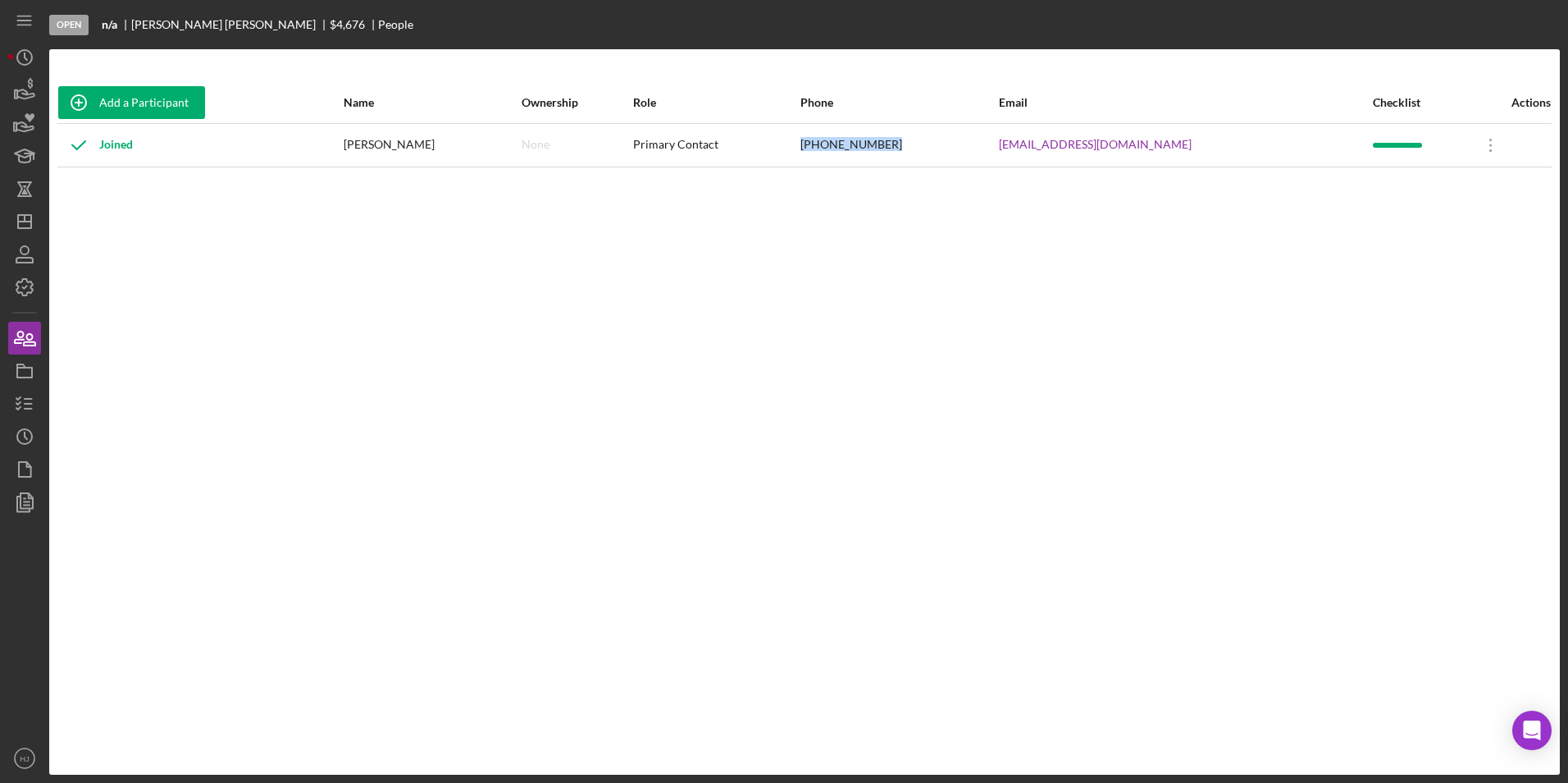
drag, startPoint x: 990, startPoint y: 145, endPoint x: 897, endPoint y: 145, distance: 93.0
click at [897, 145] on tr "Joined [PERSON_NAME] None Primary Contact [PHONE_NUMBER] [EMAIL_ADDRESS][DOMAIN…" at bounding box center [803, 145] width 1494 height 44
copy tr "[PHONE_NUMBER]"
click at [17, 98] on polygon "button" at bounding box center [16, 94] width 3 height 9
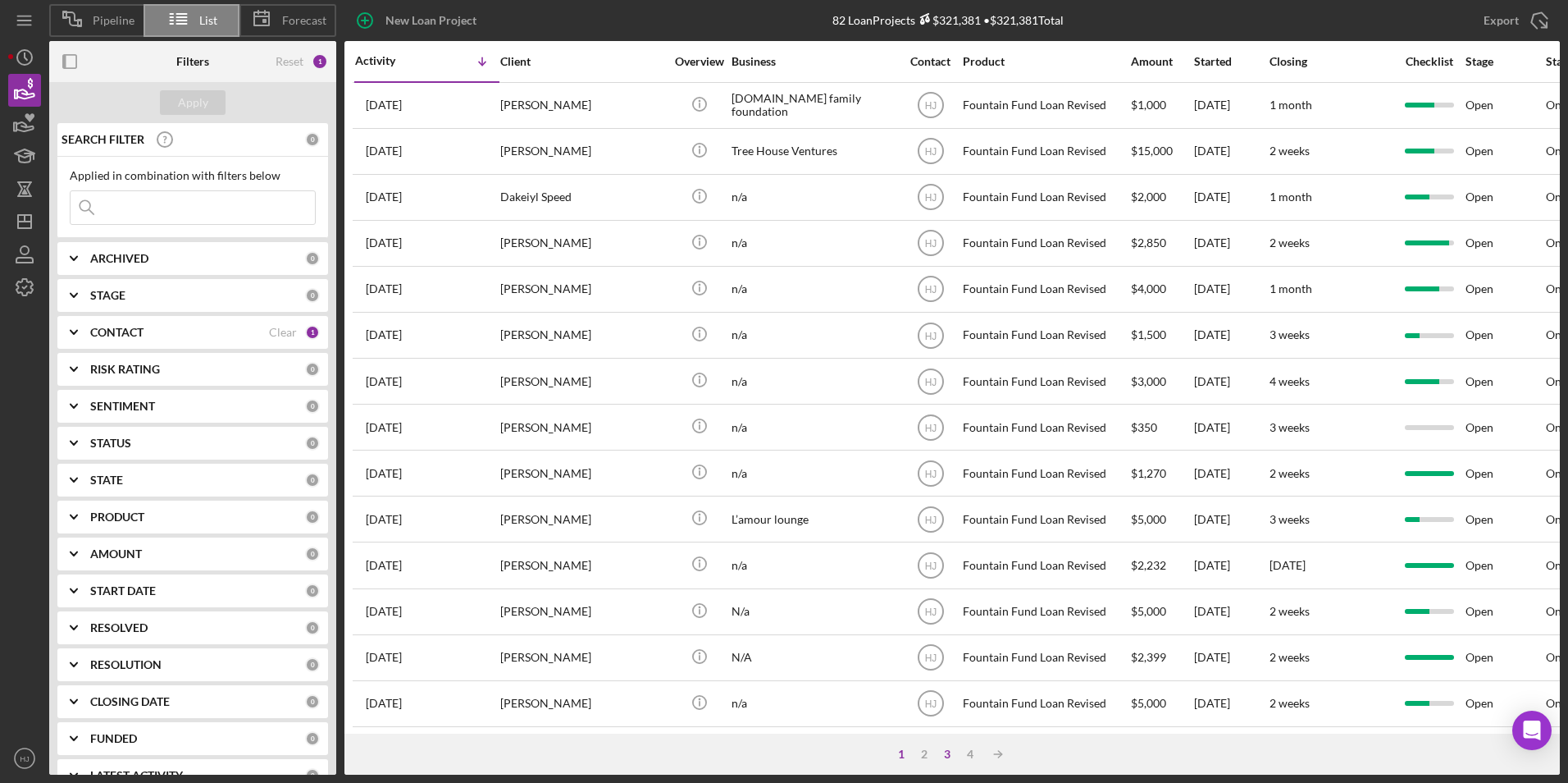
click at [944, 749] on div "3" at bounding box center [947, 754] width 23 height 13
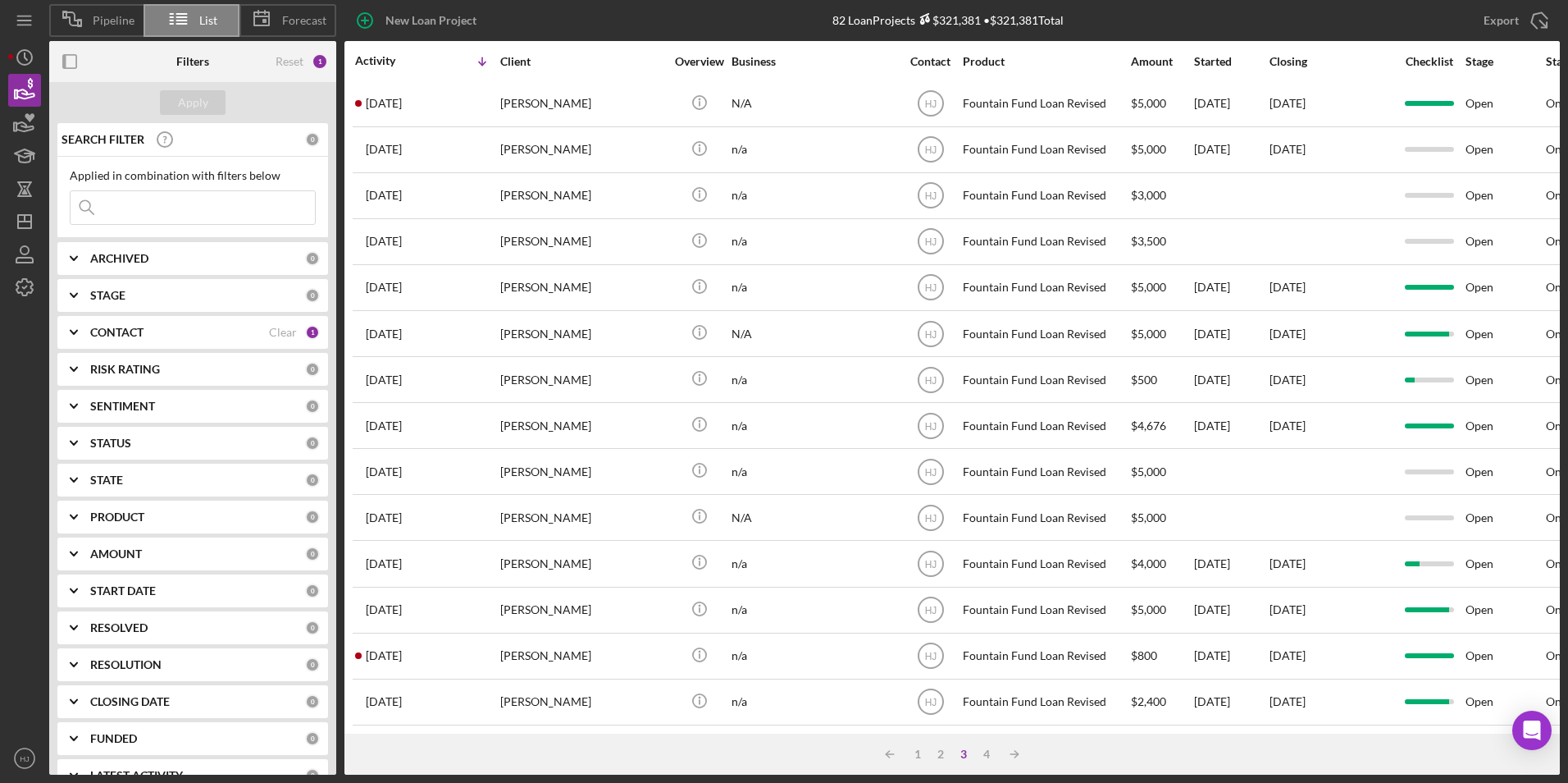
scroll to position [520, 0]
click at [987, 754] on div "4" at bounding box center [987, 754] width 23 height 13
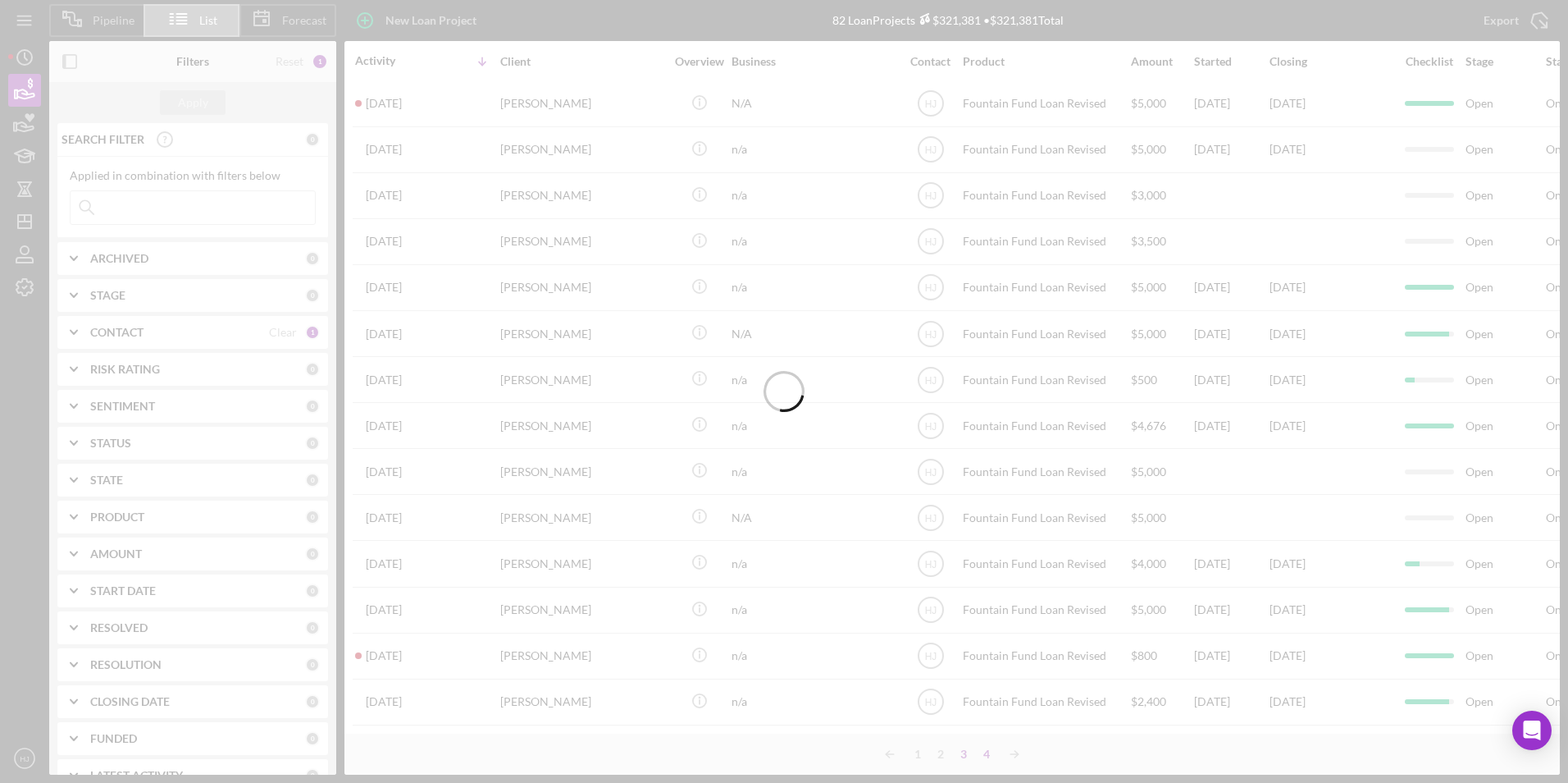
scroll to position [0, 0]
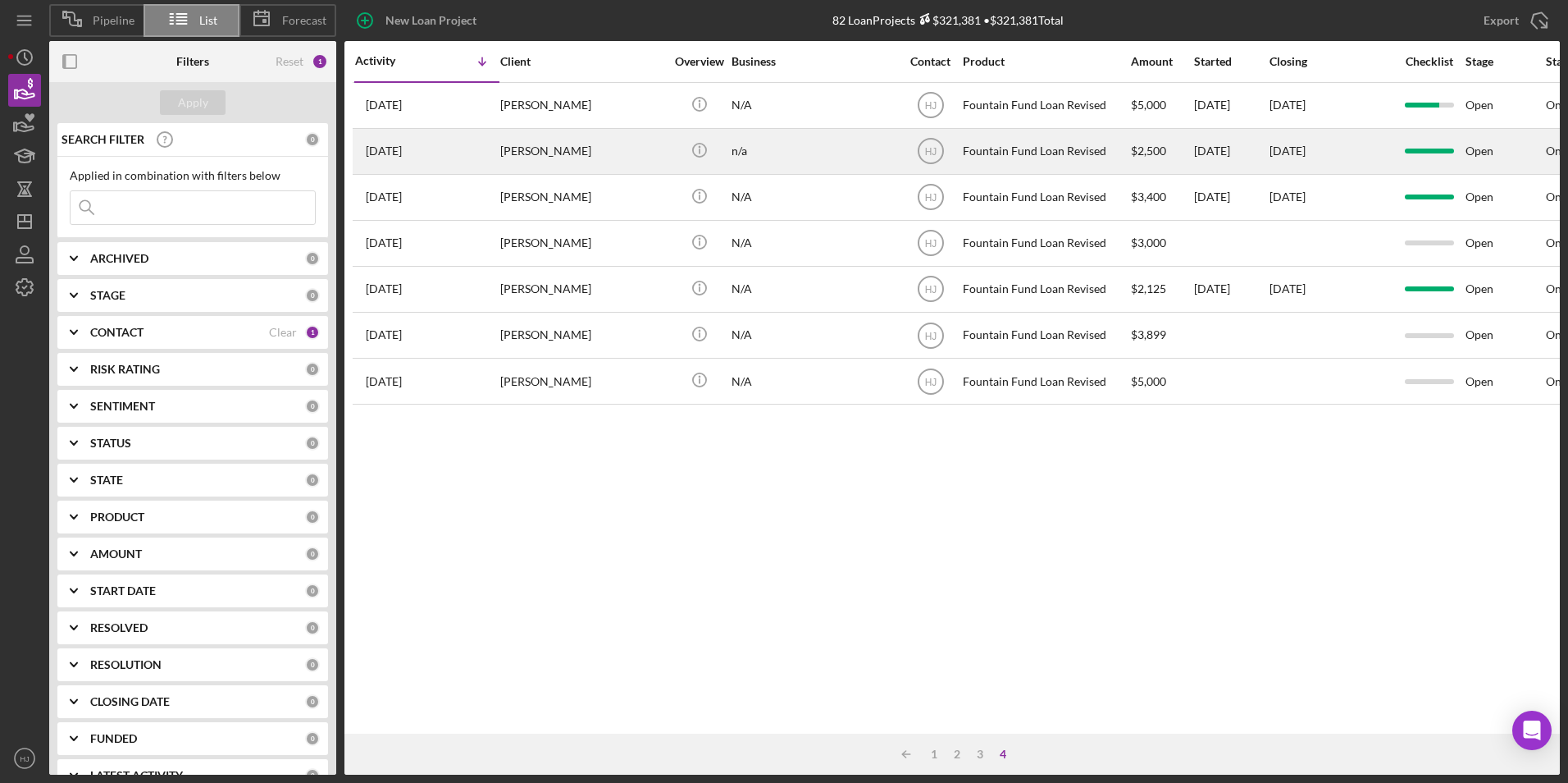
click at [538, 143] on div "[PERSON_NAME]" at bounding box center [582, 151] width 164 height 44
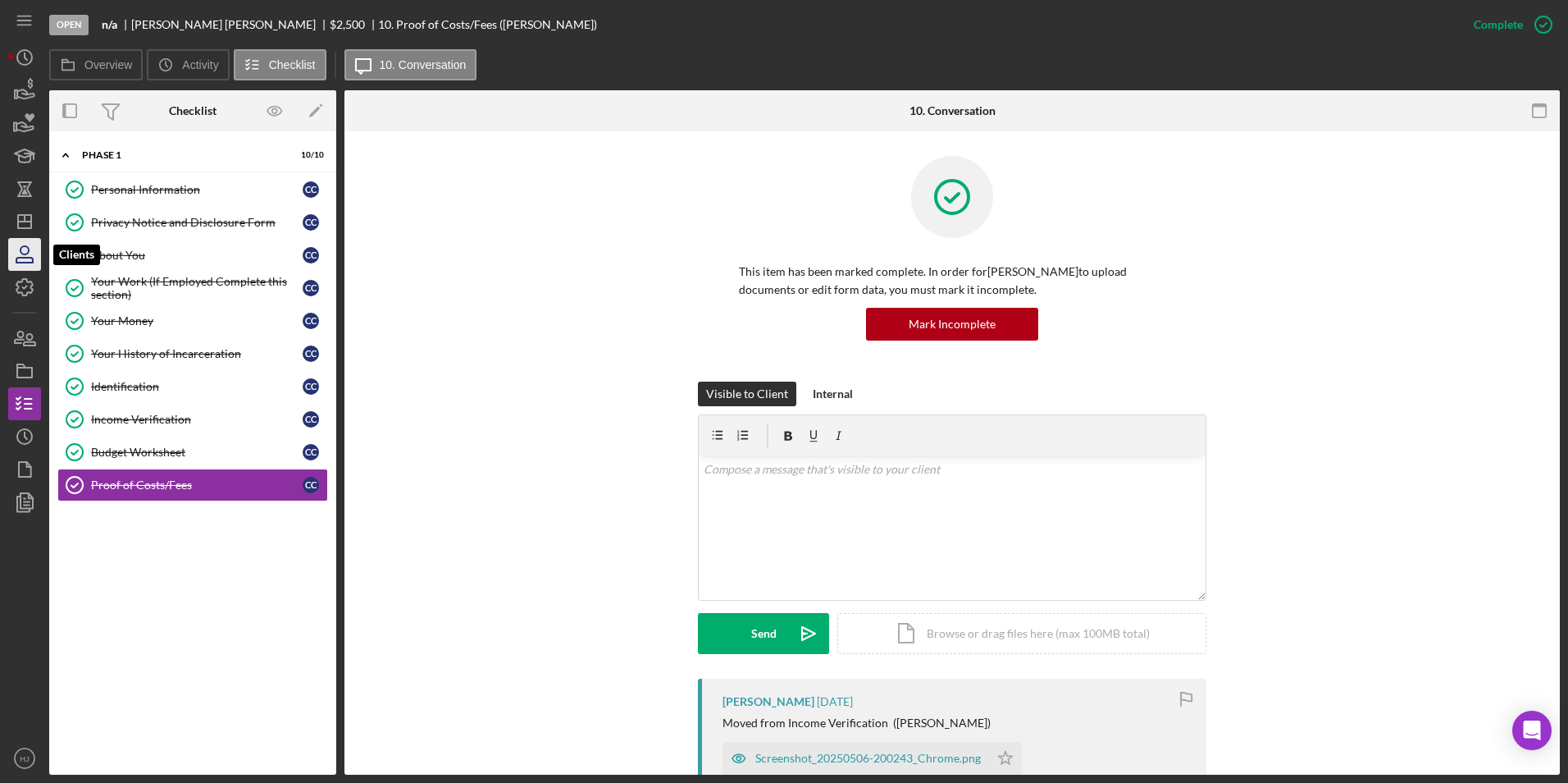
click at [26, 252] on icon "button" at bounding box center [24, 254] width 41 height 41
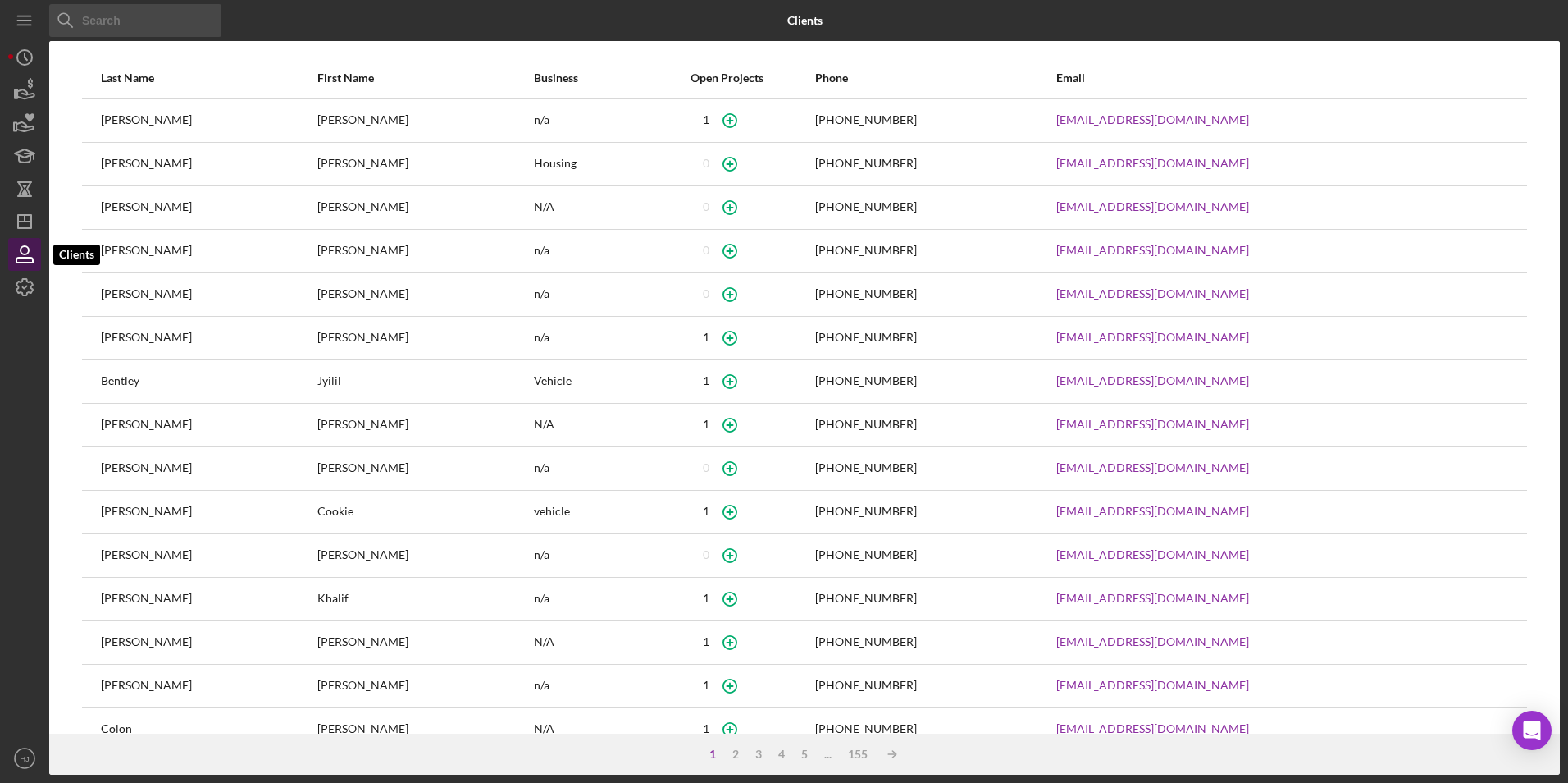
click at [26, 252] on icon "button" at bounding box center [24, 254] width 41 height 41
click at [21, 96] on icon "button" at bounding box center [24, 89] width 41 height 41
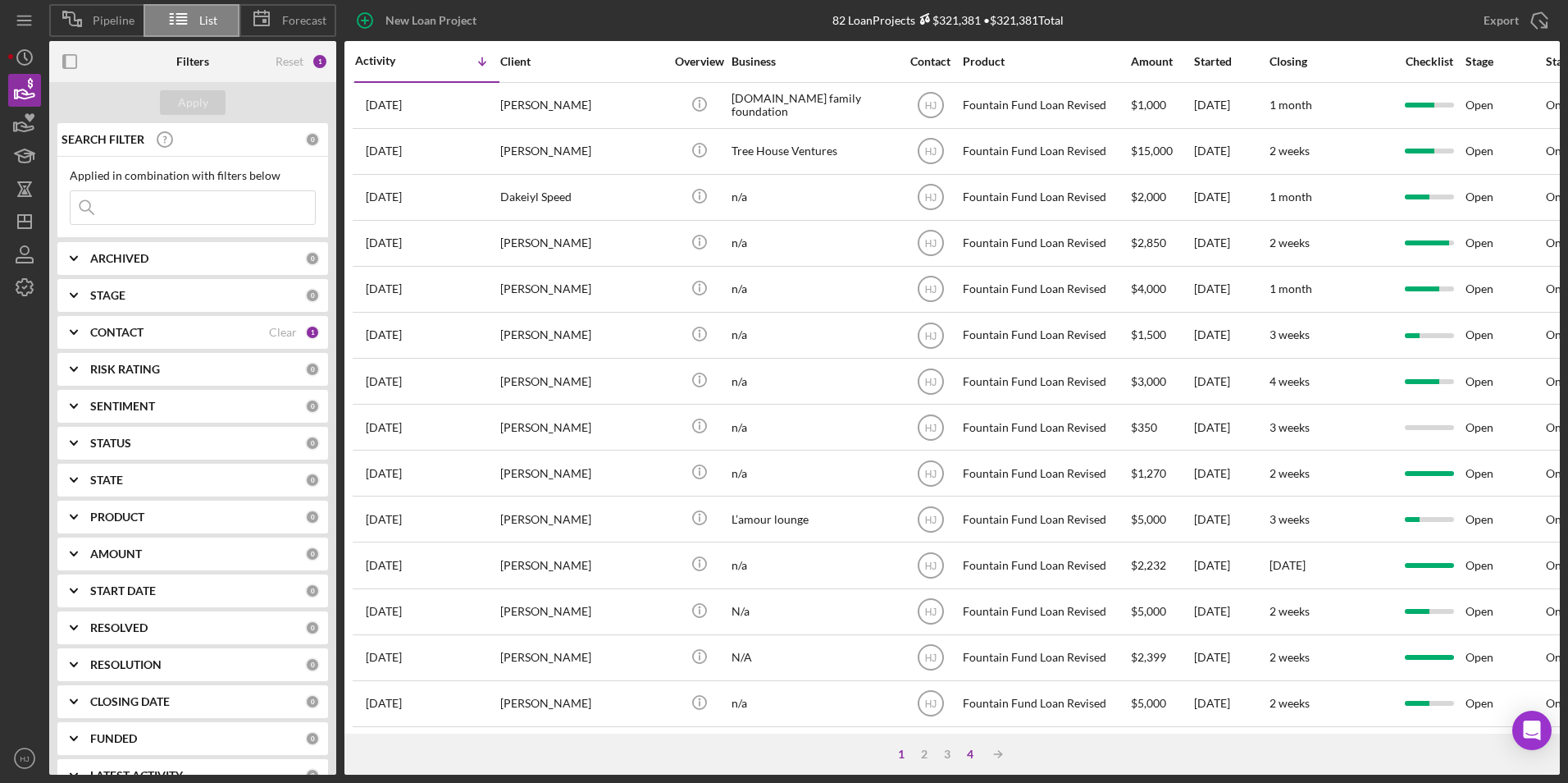
click at [972, 750] on div "4" at bounding box center [970, 754] width 23 height 13
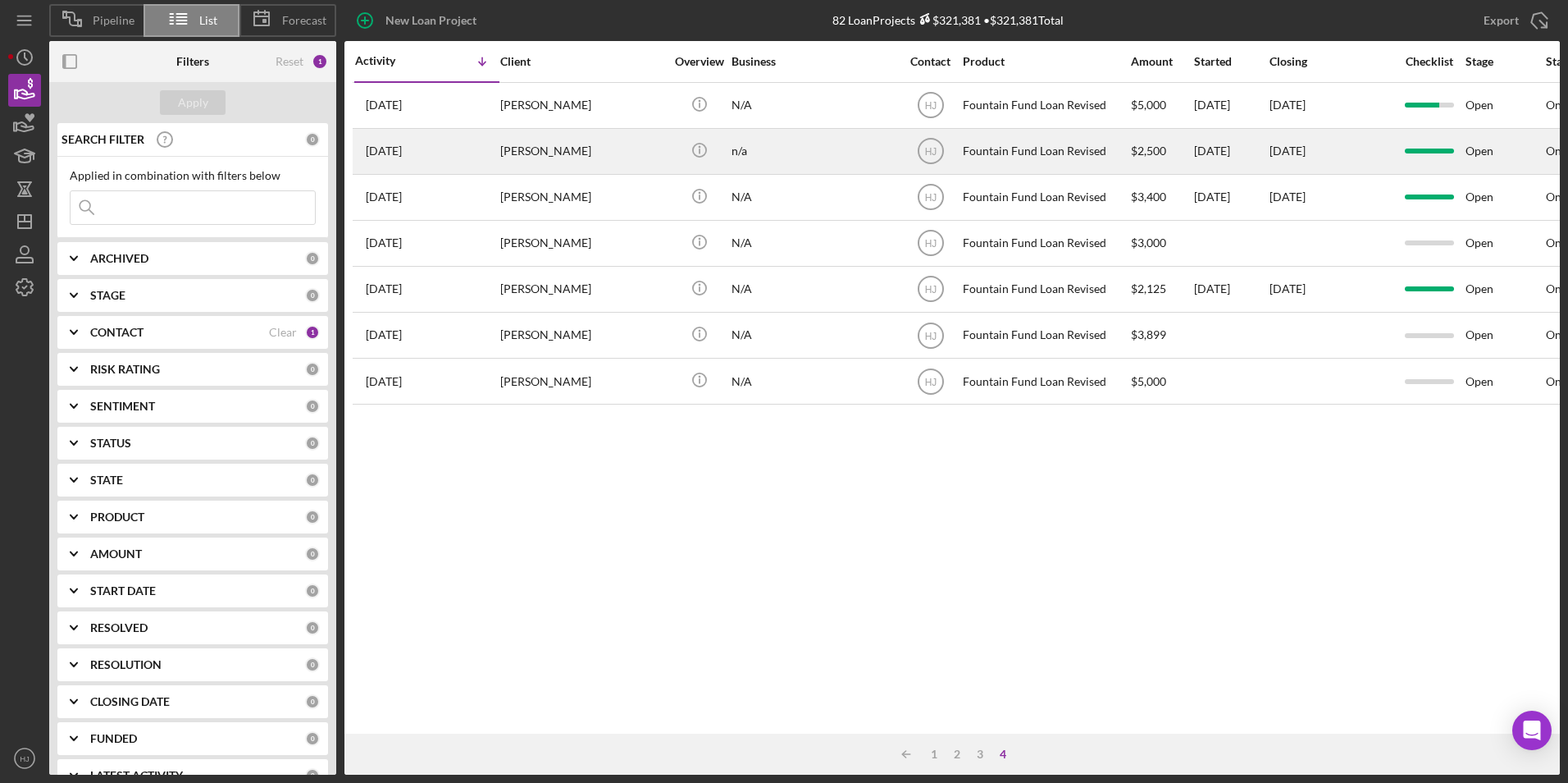
click at [488, 147] on div "[DATE] [PERSON_NAME]" at bounding box center [426, 151] width 143 height 44
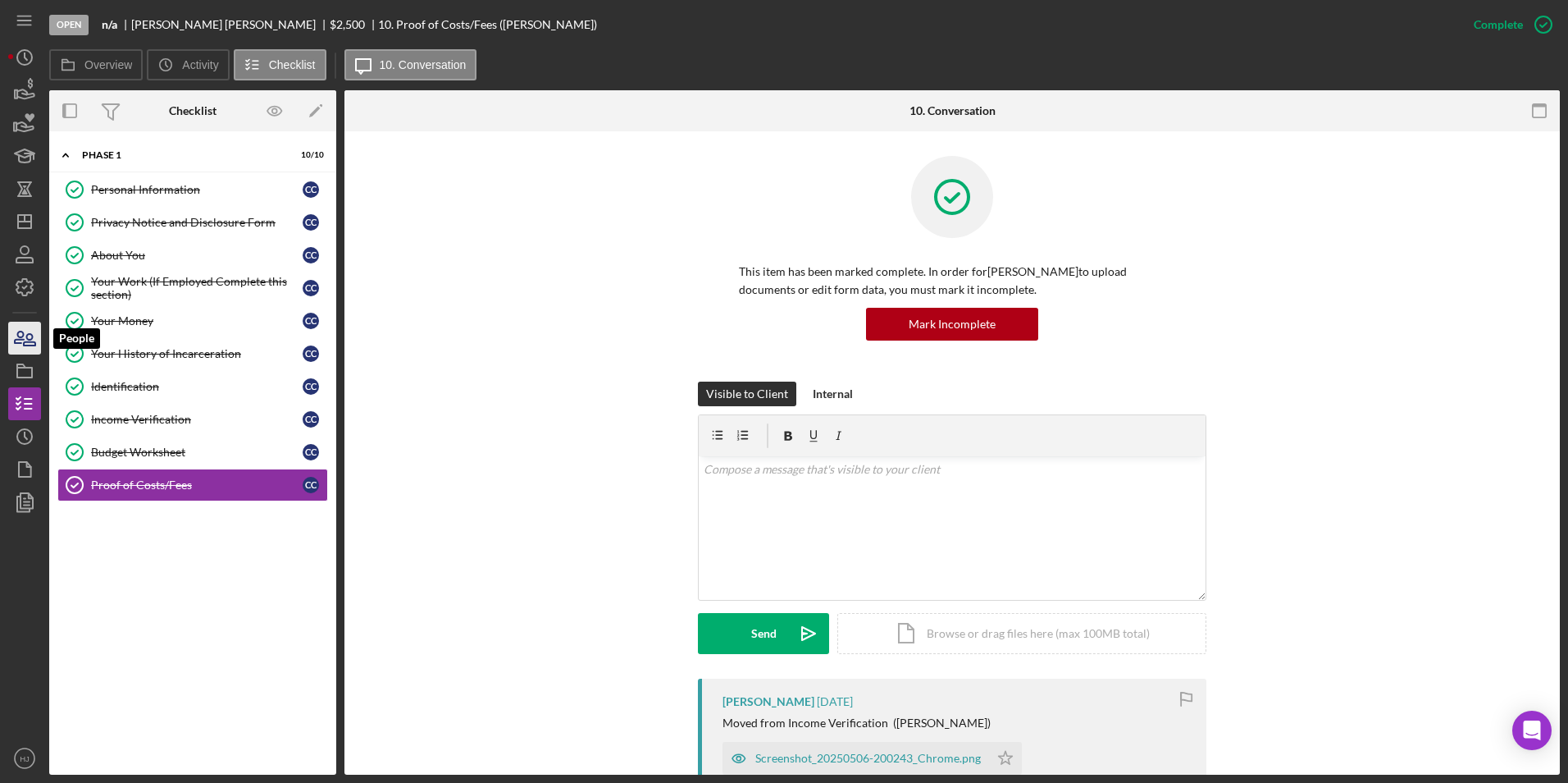
click at [16, 348] on icon "button" at bounding box center [24, 337] width 41 height 41
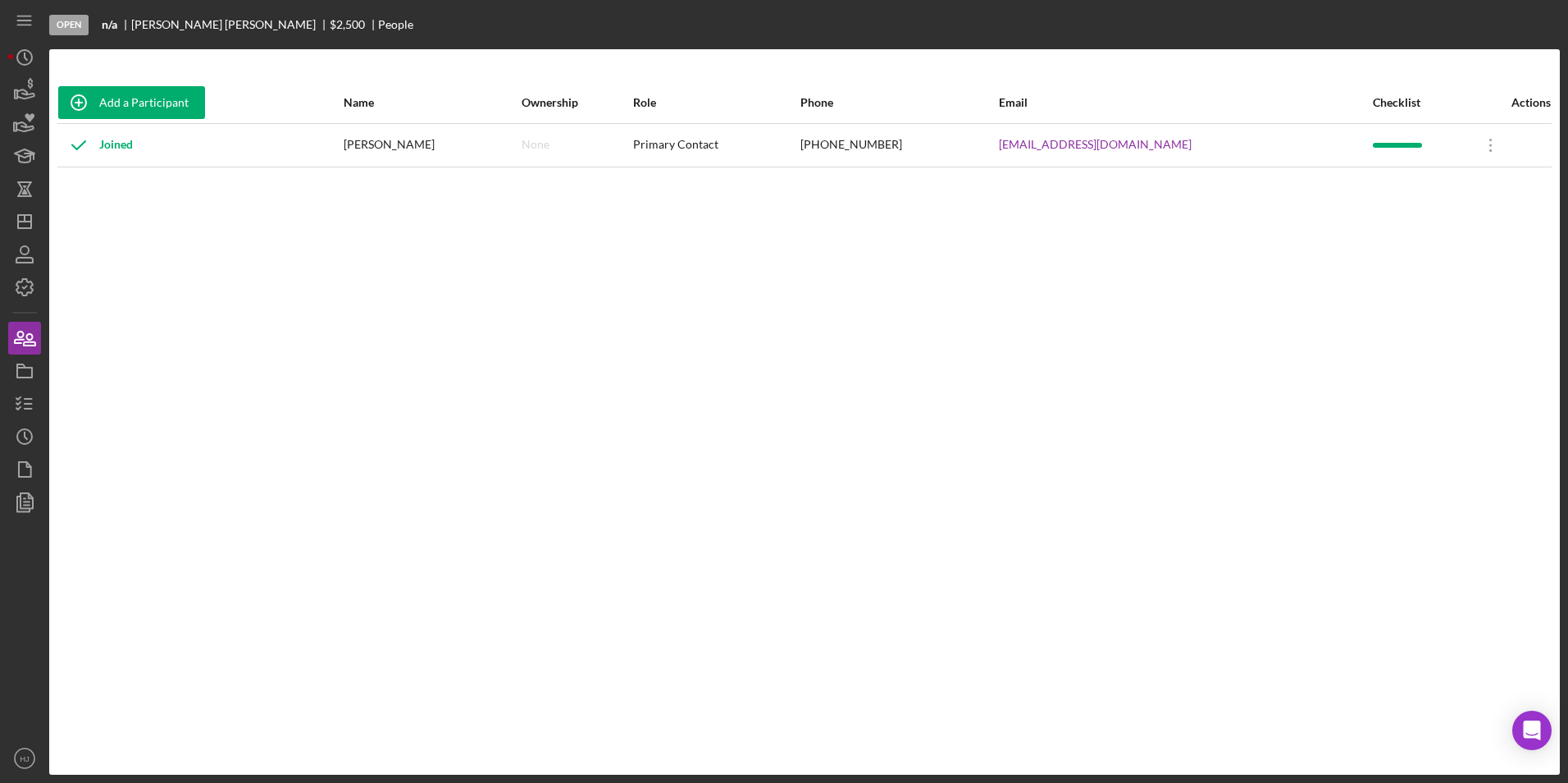
click at [936, 146] on div "[PHONE_NUMBER]" at bounding box center [898, 144] width 197 height 41
drag, startPoint x: 986, startPoint y: 143, endPoint x: 888, endPoint y: 144, distance: 98.0
click at [888, 144] on div "[PHONE_NUMBER]" at bounding box center [898, 144] width 197 height 41
copy div "[PHONE_NUMBER]"
click at [26, 101] on icon "button" at bounding box center [24, 89] width 41 height 41
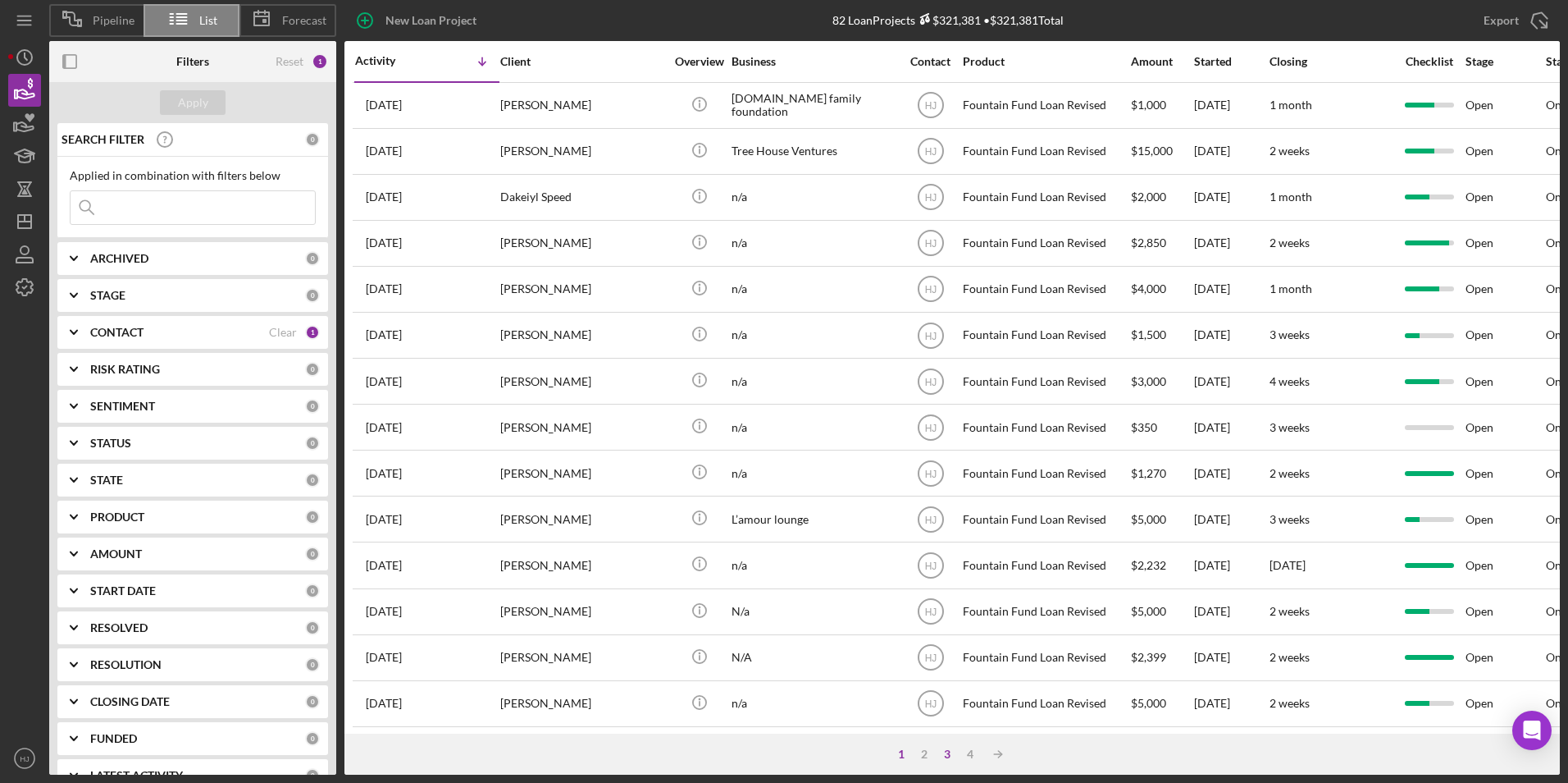
click at [950, 752] on div "3" at bounding box center [947, 754] width 23 height 13
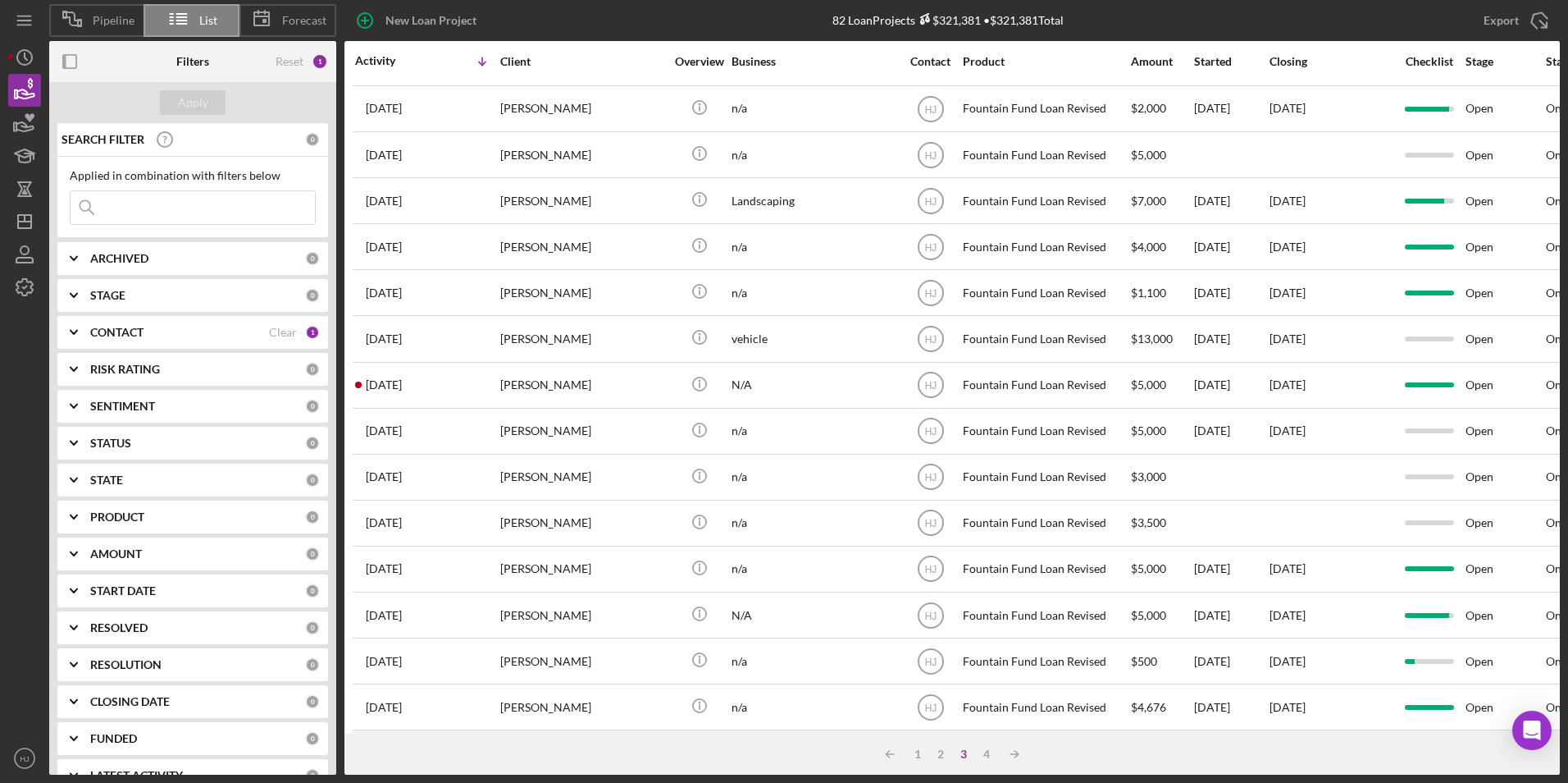
scroll to position [520, 0]
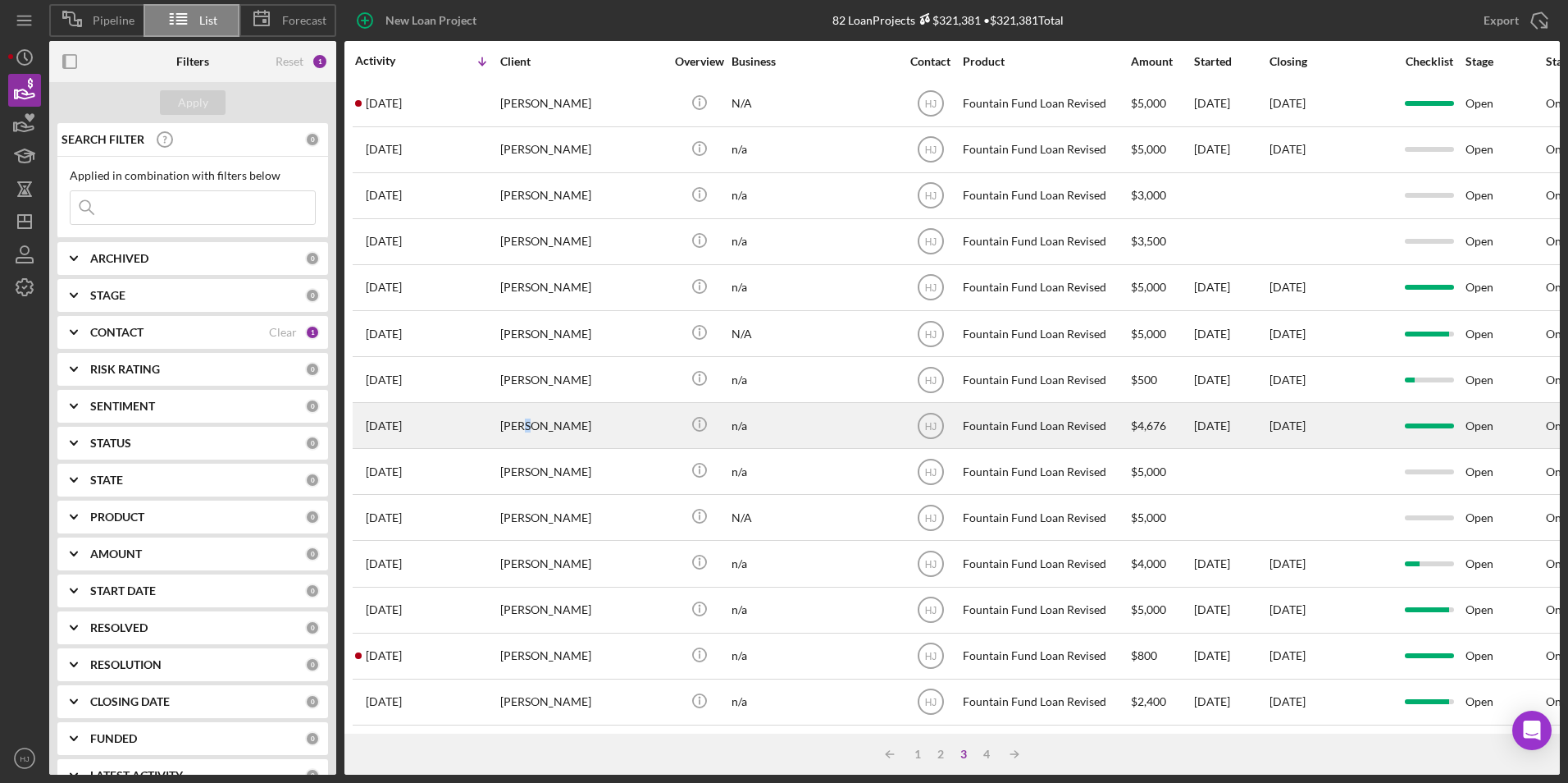
click at [523, 409] on div "[PERSON_NAME]" at bounding box center [582, 426] width 164 height 44
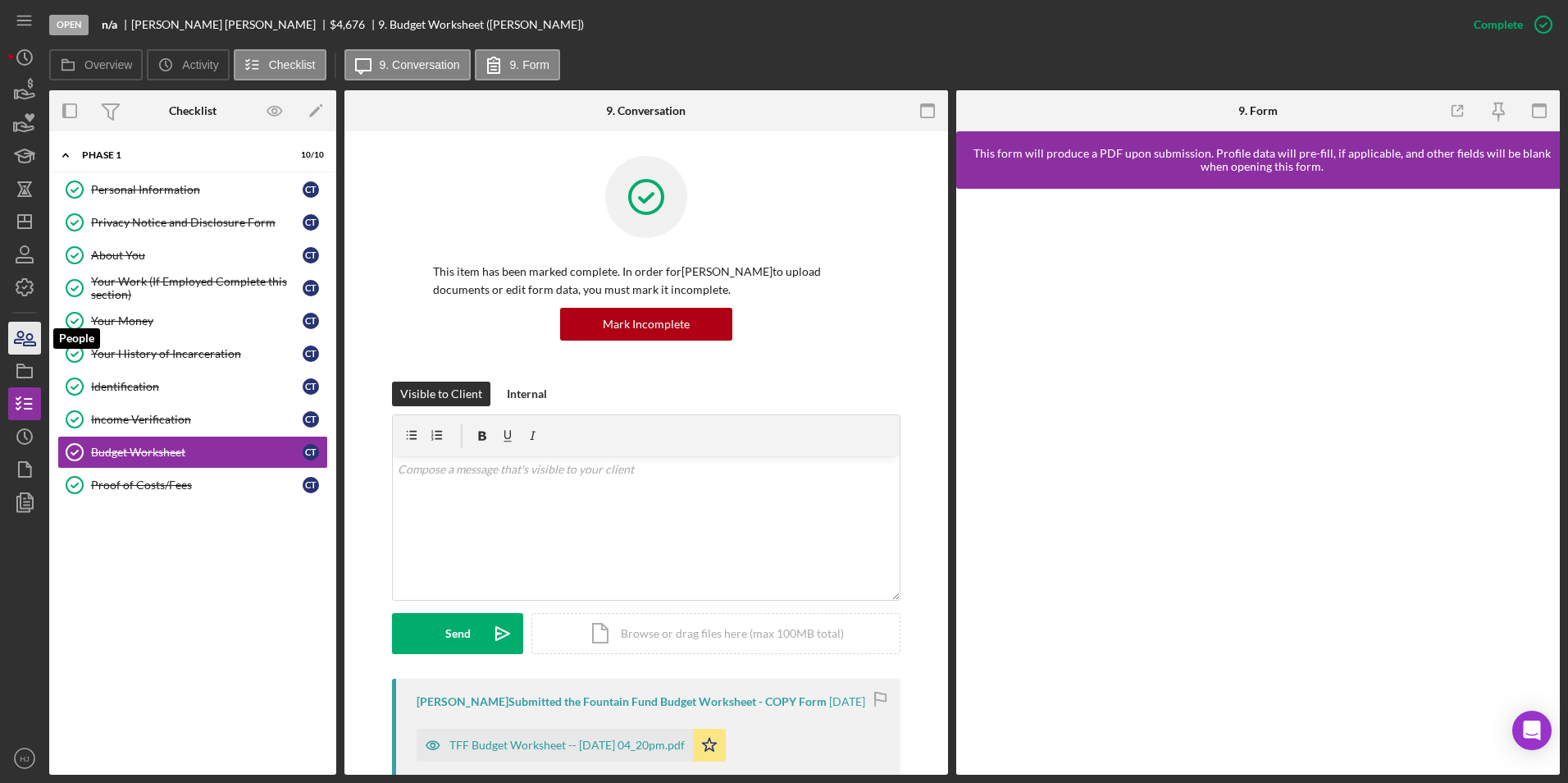
click at [27, 330] on icon "button" at bounding box center [24, 337] width 41 height 41
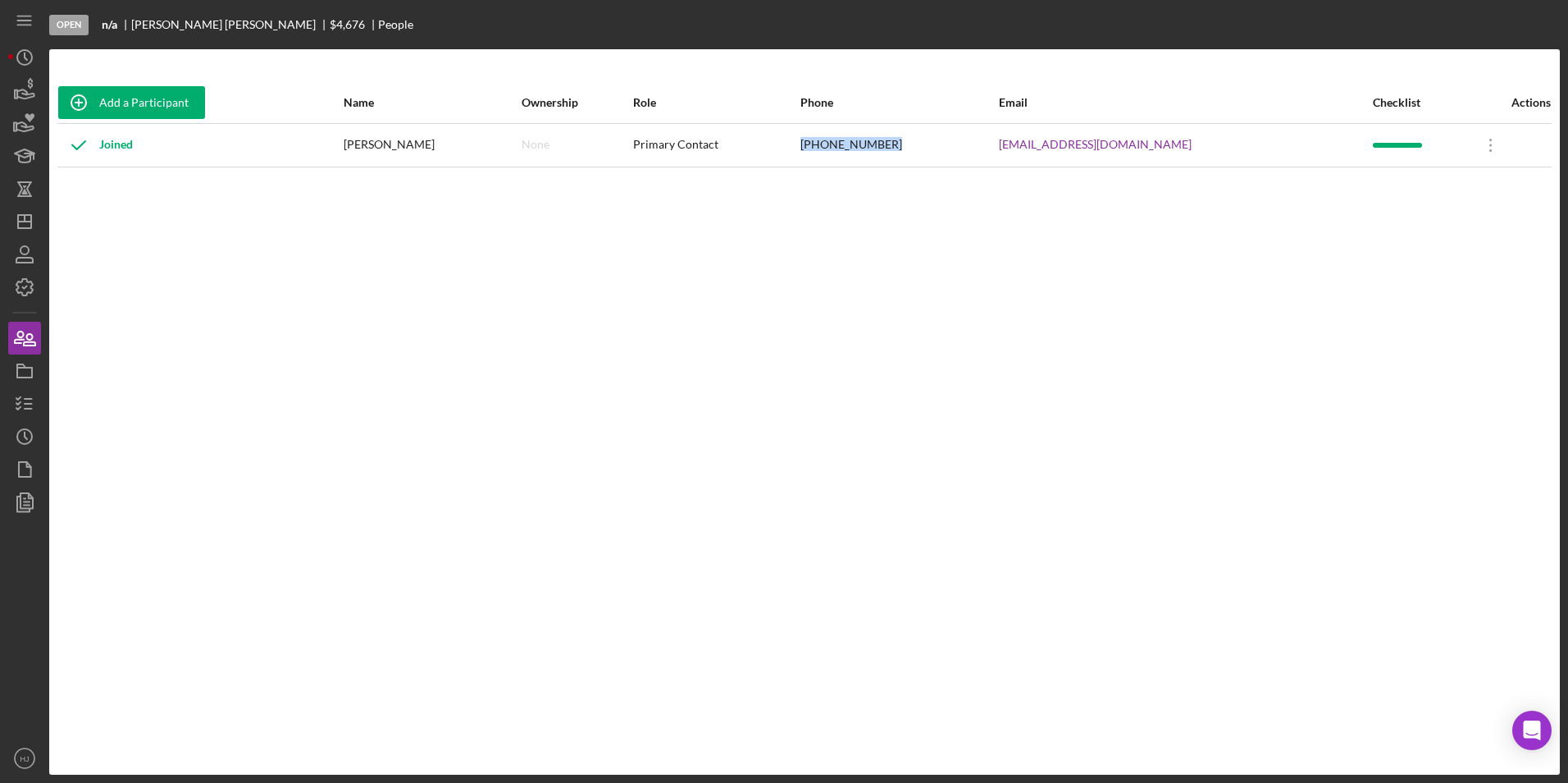
drag, startPoint x: 1001, startPoint y: 135, endPoint x: 900, endPoint y: 155, distance: 103.0
click at [900, 155] on div "[PHONE_NUMBER]" at bounding box center [898, 144] width 197 height 41
copy div "[PHONE_NUMBER]"
click at [28, 242] on icon "button" at bounding box center [24, 254] width 41 height 41
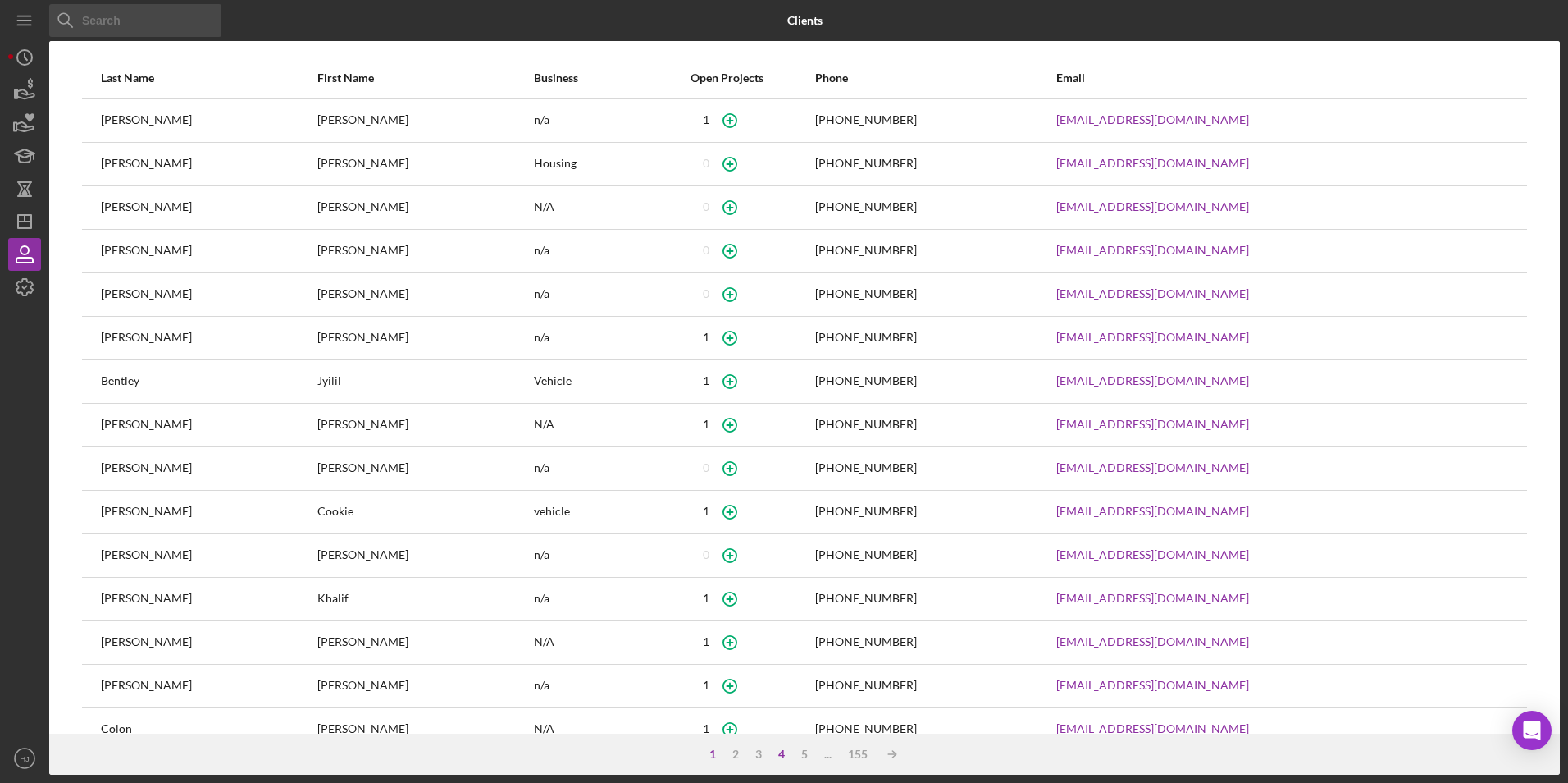
click at [781, 752] on div "4" at bounding box center [782, 754] width 23 height 13
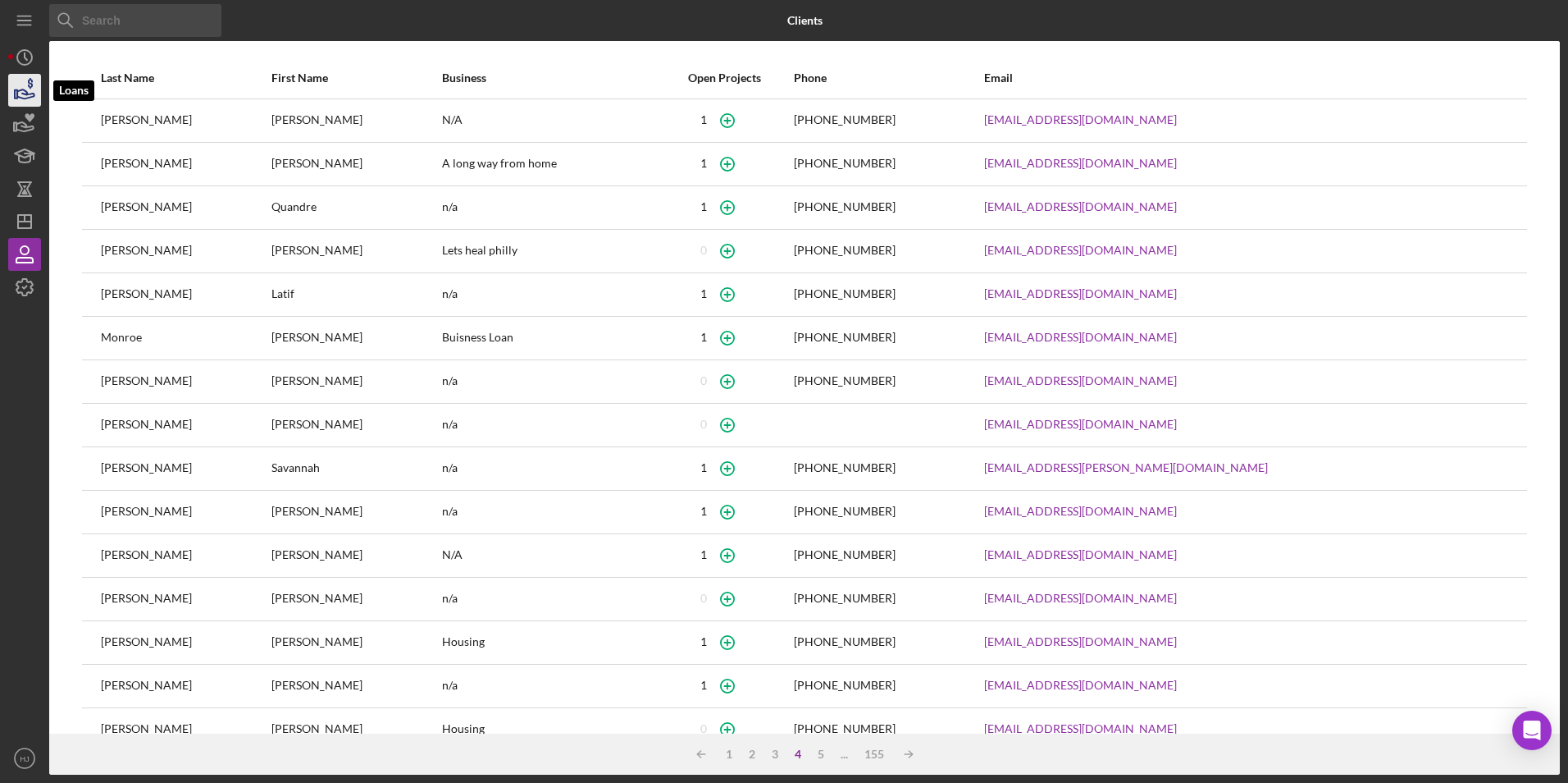
click at [33, 84] on icon "button" at bounding box center [24, 89] width 41 height 41
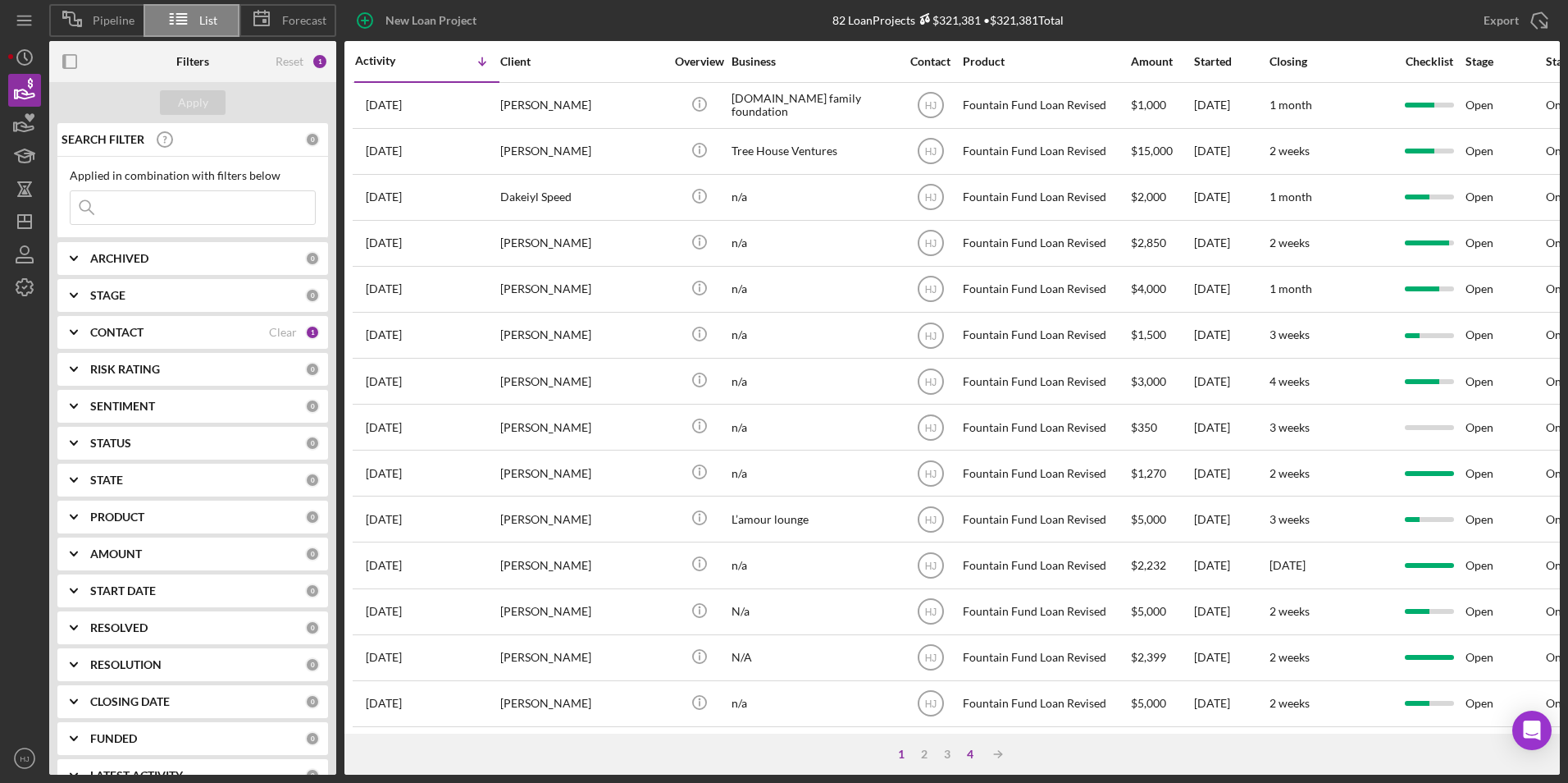
click at [969, 749] on div "4" at bounding box center [970, 754] width 23 height 13
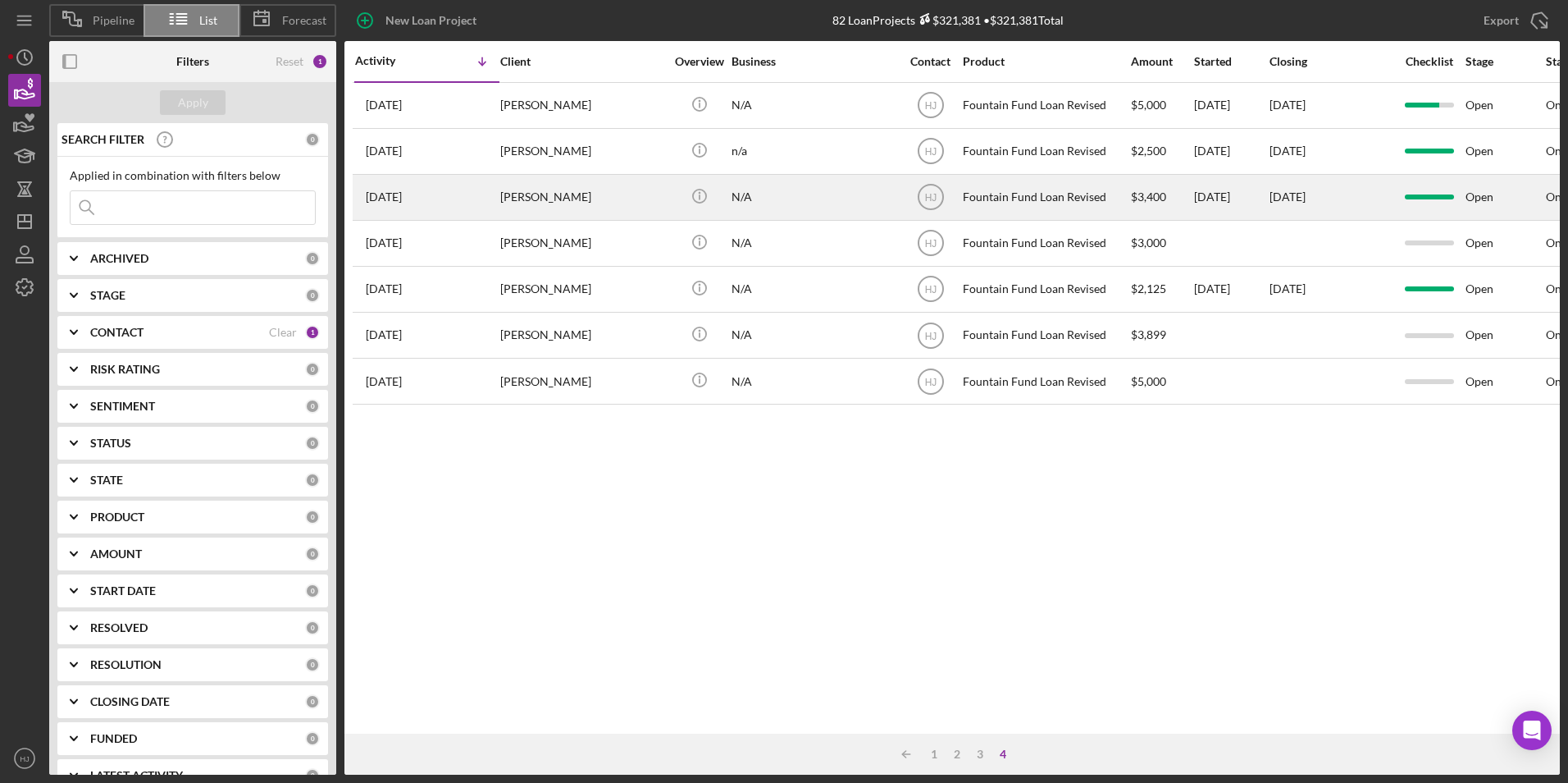
click at [532, 188] on div "[PERSON_NAME]" at bounding box center [582, 198] width 164 height 44
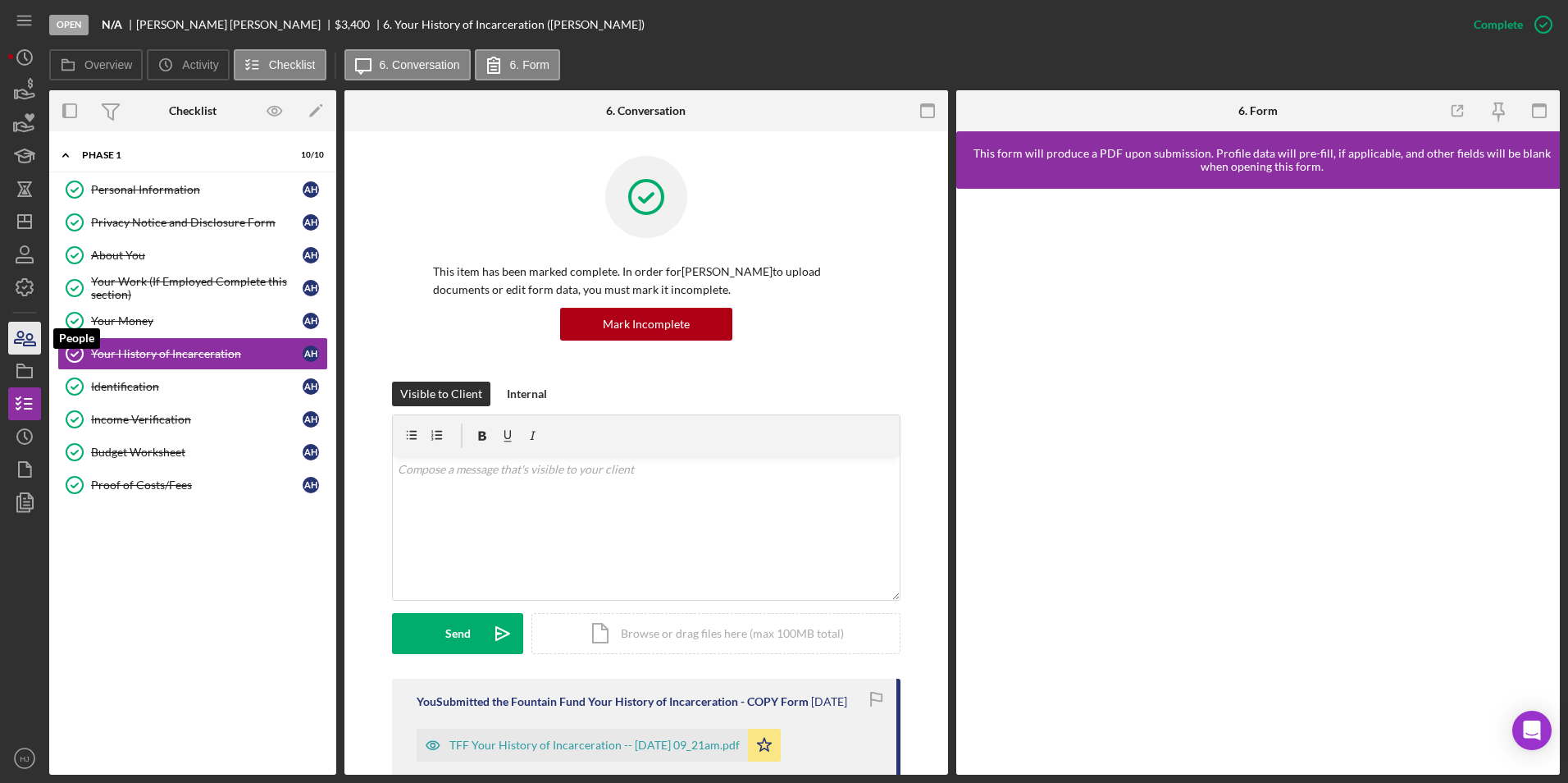
click at [22, 338] on icon "button" at bounding box center [24, 337] width 41 height 41
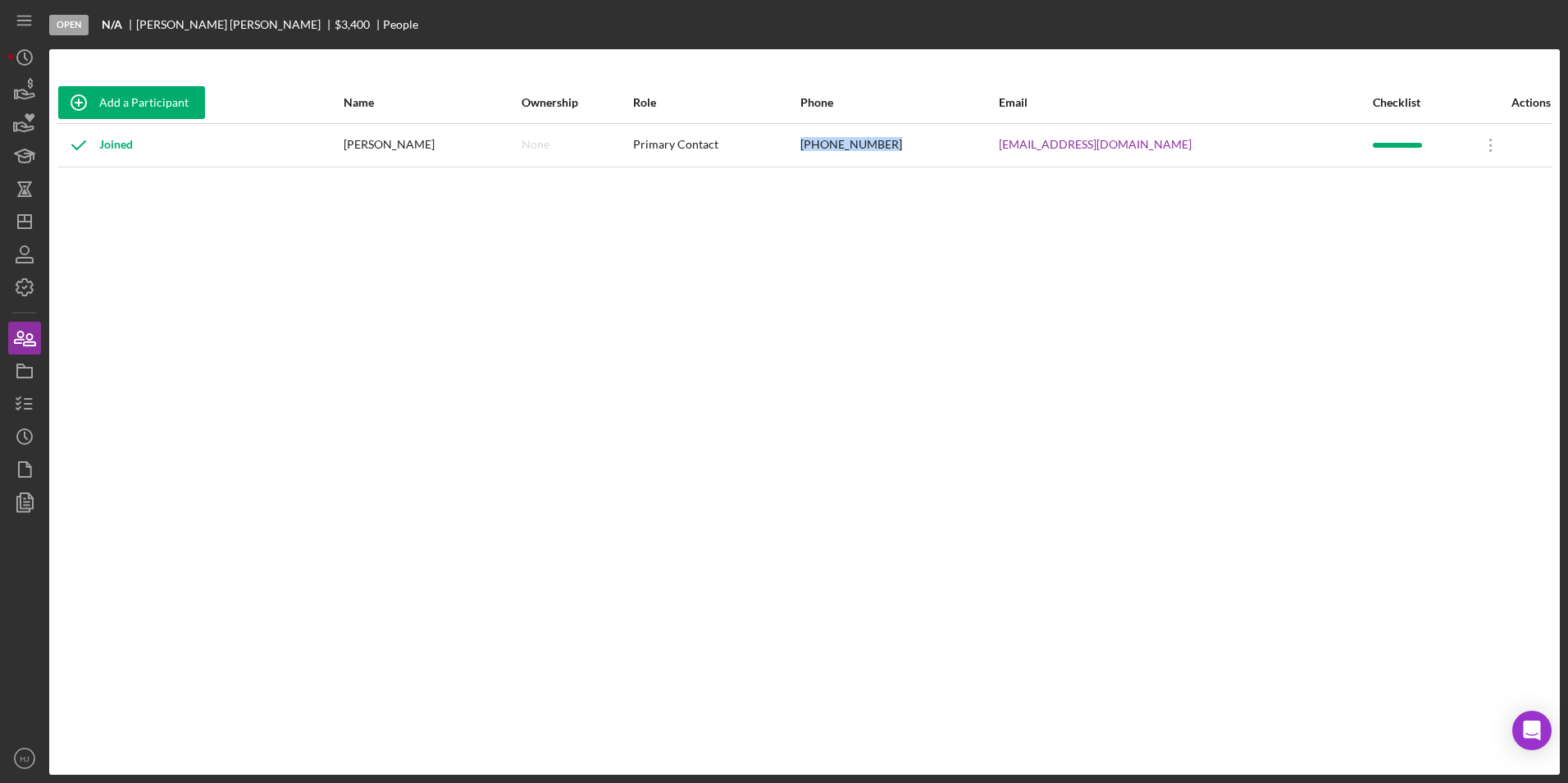
drag, startPoint x: 928, startPoint y: 147, endPoint x: 860, endPoint y: 150, distance: 68.1
click at [860, 150] on tr "Joined [PERSON_NAME] None Primary Contact [PHONE_NUMBER] [EMAIL_ADDRESS][DOMAIN…" at bounding box center [803, 145] width 1494 height 44
copy tr "[PHONE_NUMBER]"
click at [27, 85] on icon "button" at bounding box center [24, 89] width 41 height 41
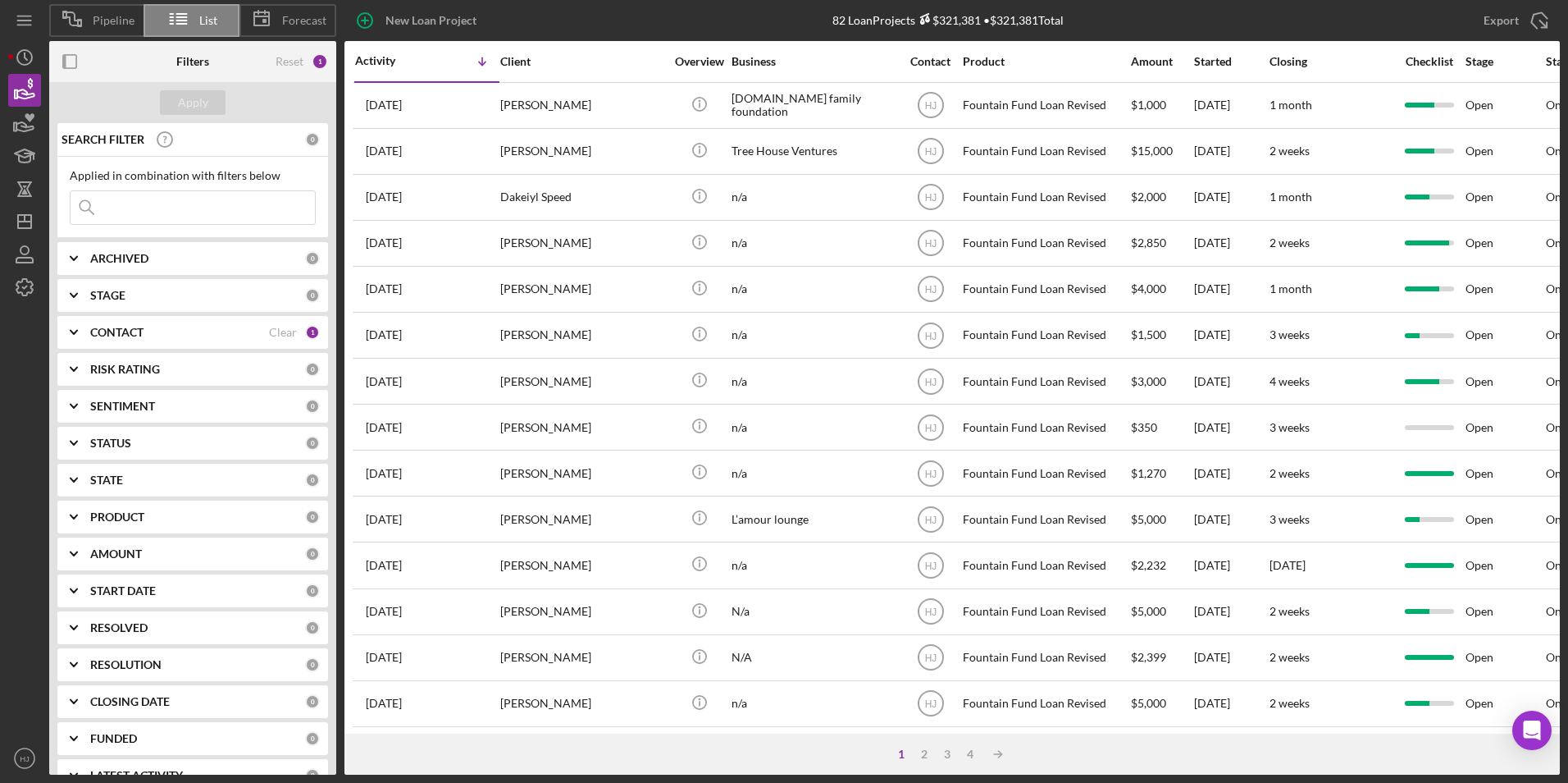
click at [973, 744] on div "1 2 3 4 Icon/Table Sort Arrow" at bounding box center [953, 754] width 1216 height 41
click at [973, 749] on div "4" at bounding box center [970, 754] width 23 height 13
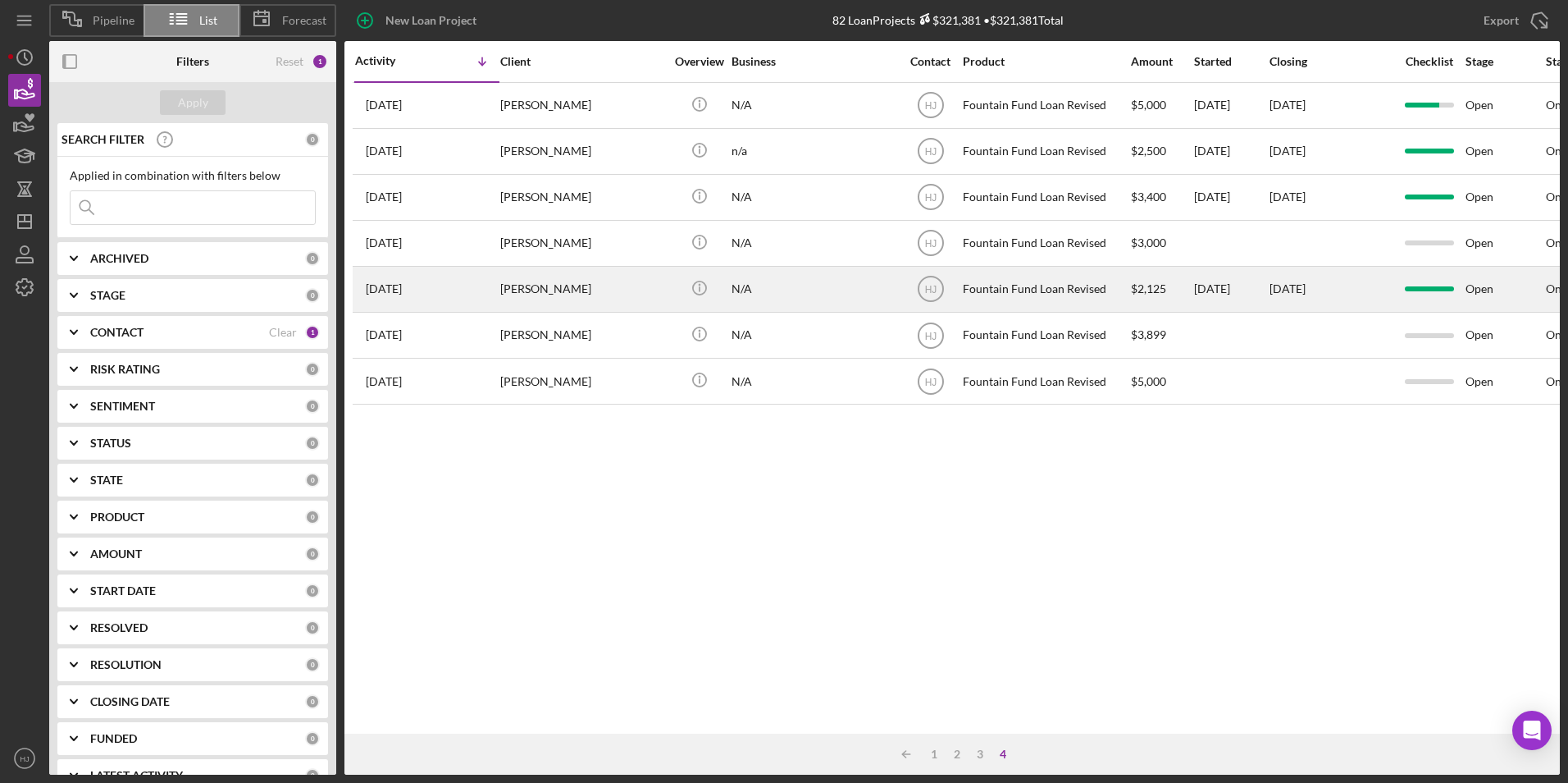
click at [529, 302] on div "[PERSON_NAME]" at bounding box center [582, 290] width 164 height 44
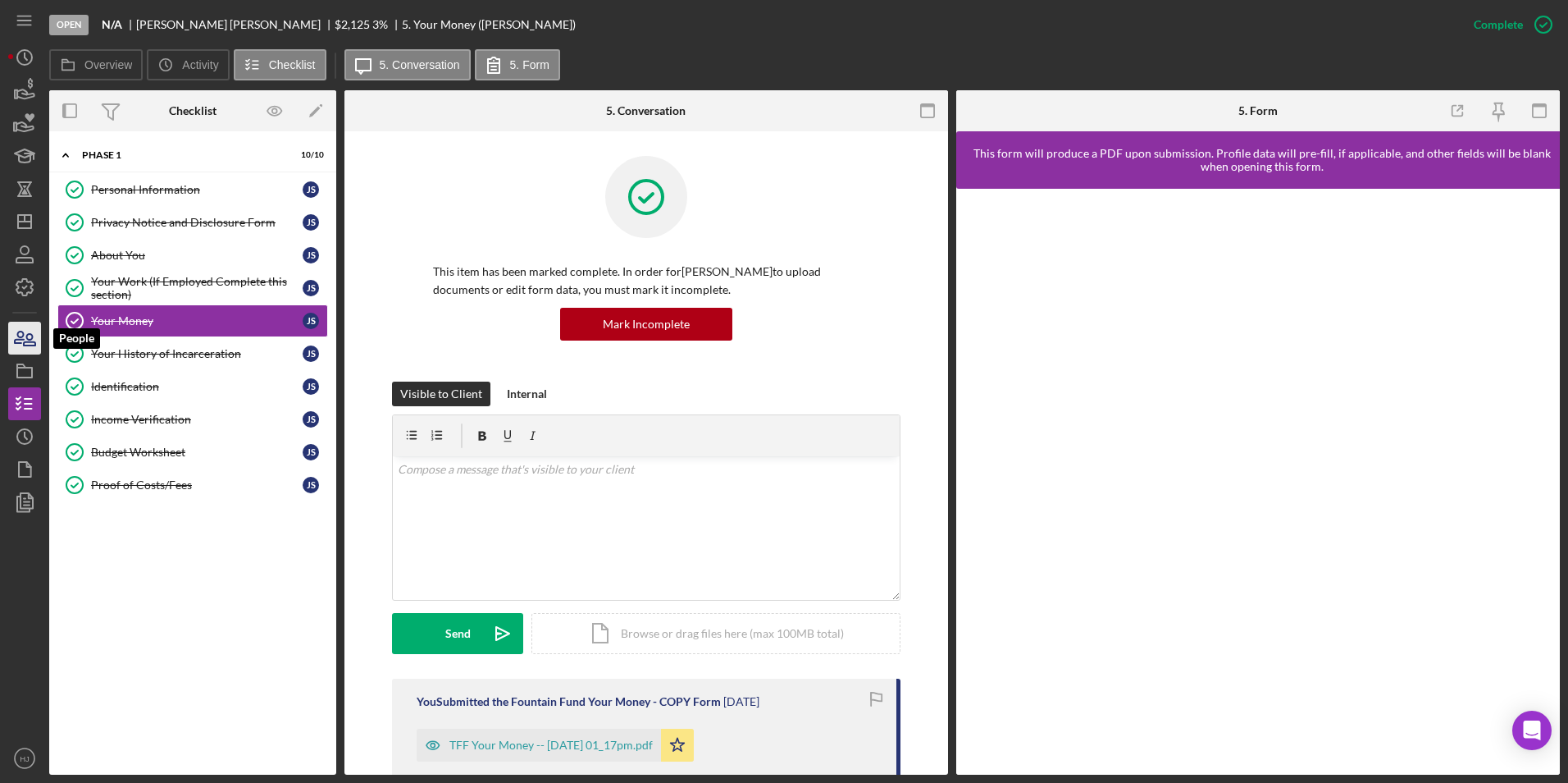
click at [25, 342] on icon "button" at bounding box center [29, 339] width 11 height 11
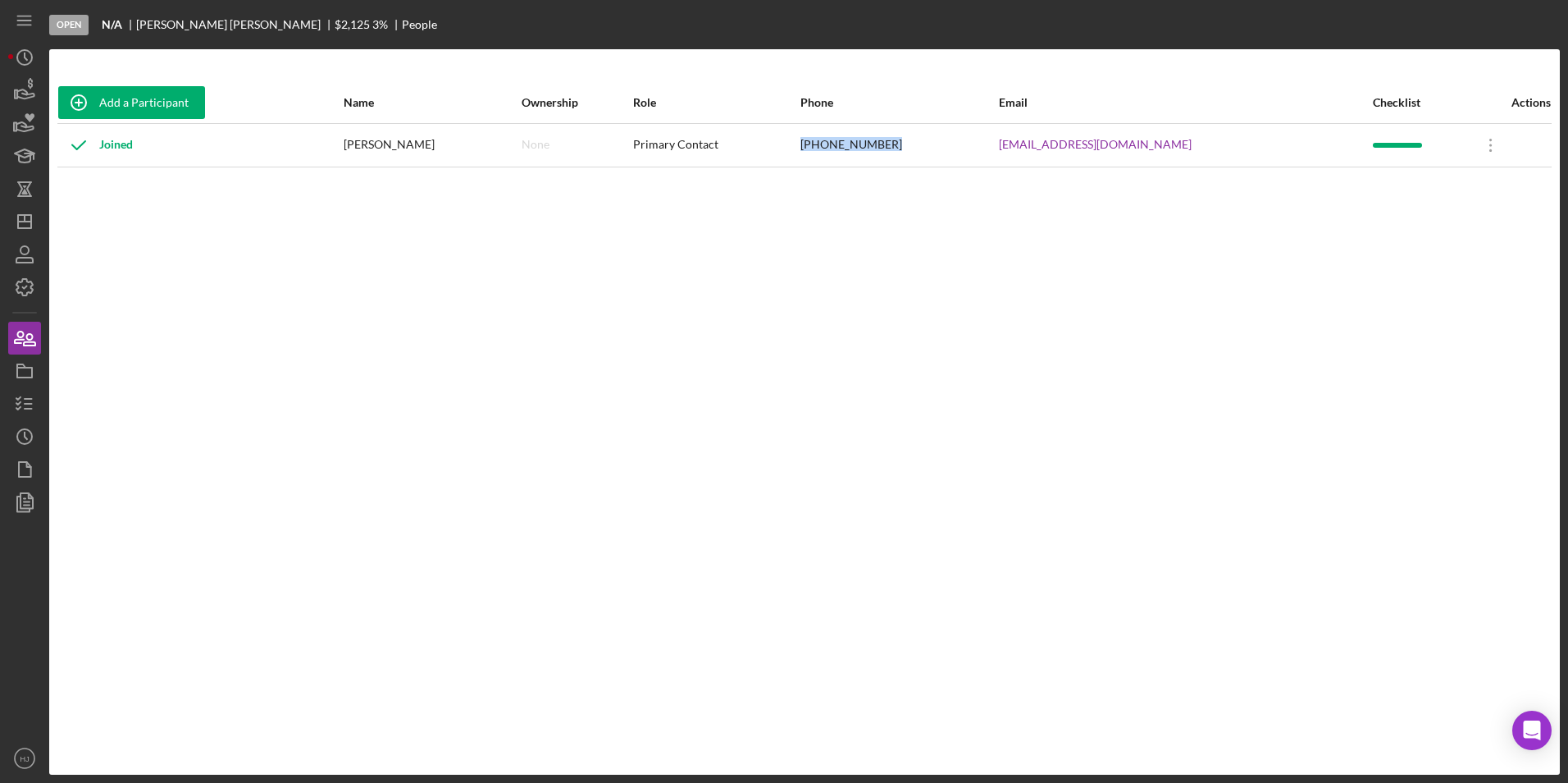
drag, startPoint x: 931, startPoint y: 137, endPoint x: 832, endPoint y: 152, distance: 100.1
click at [832, 152] on tr "Joined [PERSON_NAME] None Primary Contact [PHONE_NUMBER] [EMAIL_ADDRESS][DOMAIN…" at bounding box center [803, 145] width 1494 height 44
copy tr "[PHONE_NUMBER]"
click at [29, 86] on icon "button" at bounding box center [24, 89] width 41 height 41
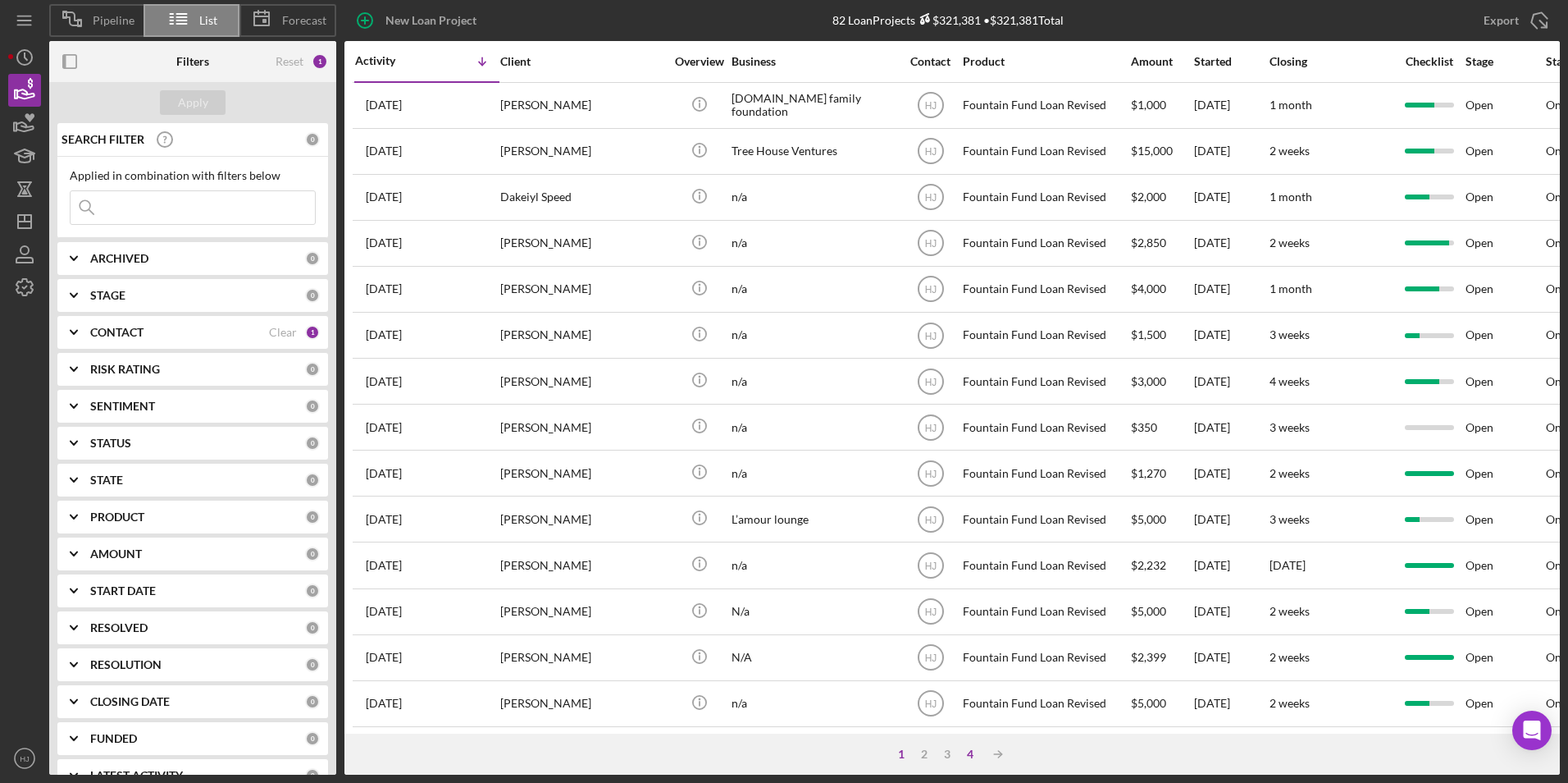
click at [964, 748] on div "4" at bounding box center [970, 754] width 23 height 13
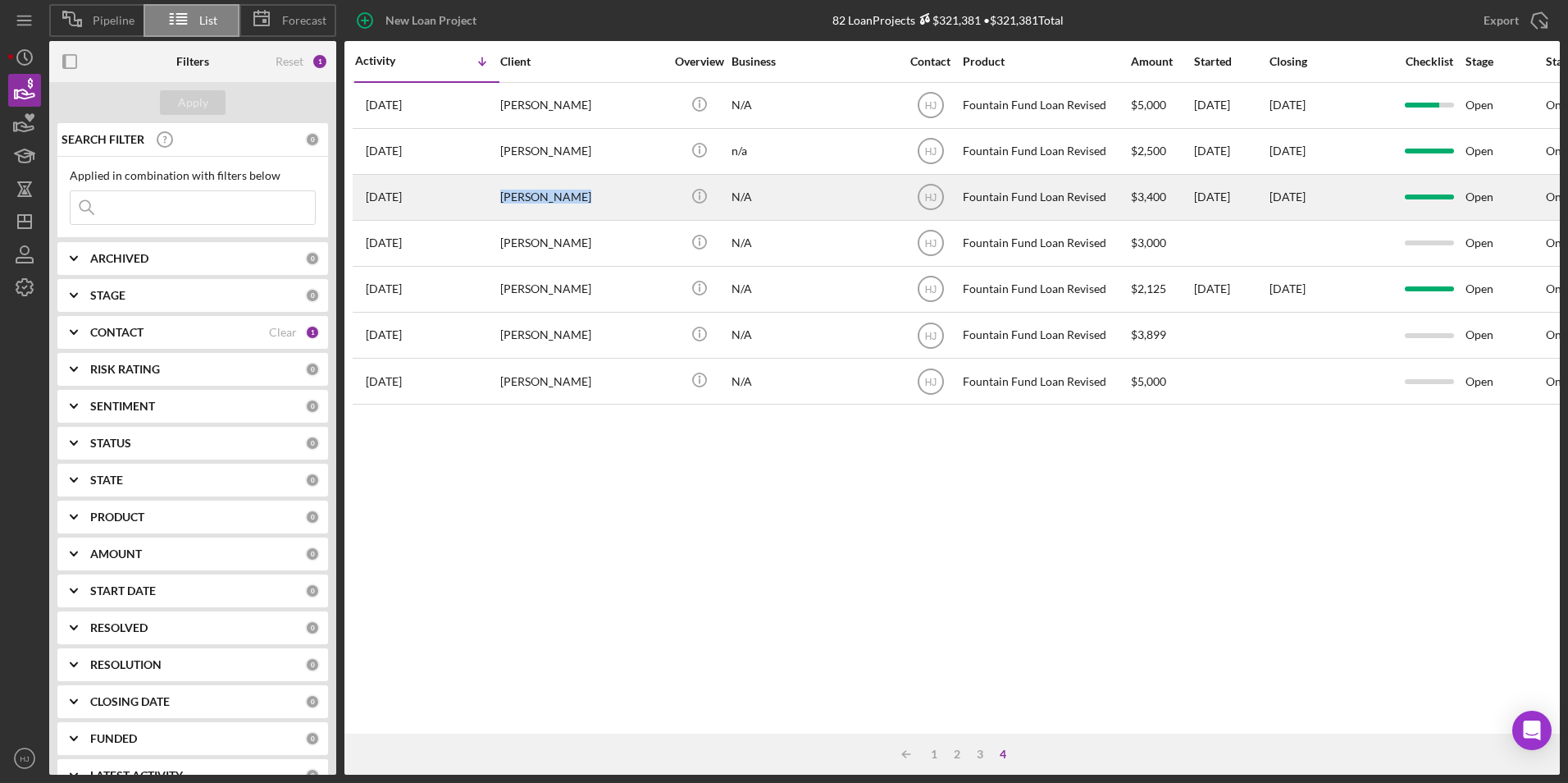
drag, startPoint x: 611, startPoint y: 187, endPoint x: 501, endPoint y: 200, distance: 110.8
click at [501, 200] on div "[PERSON_NAME]" at bounding box center [582, 198] width 164 height 44
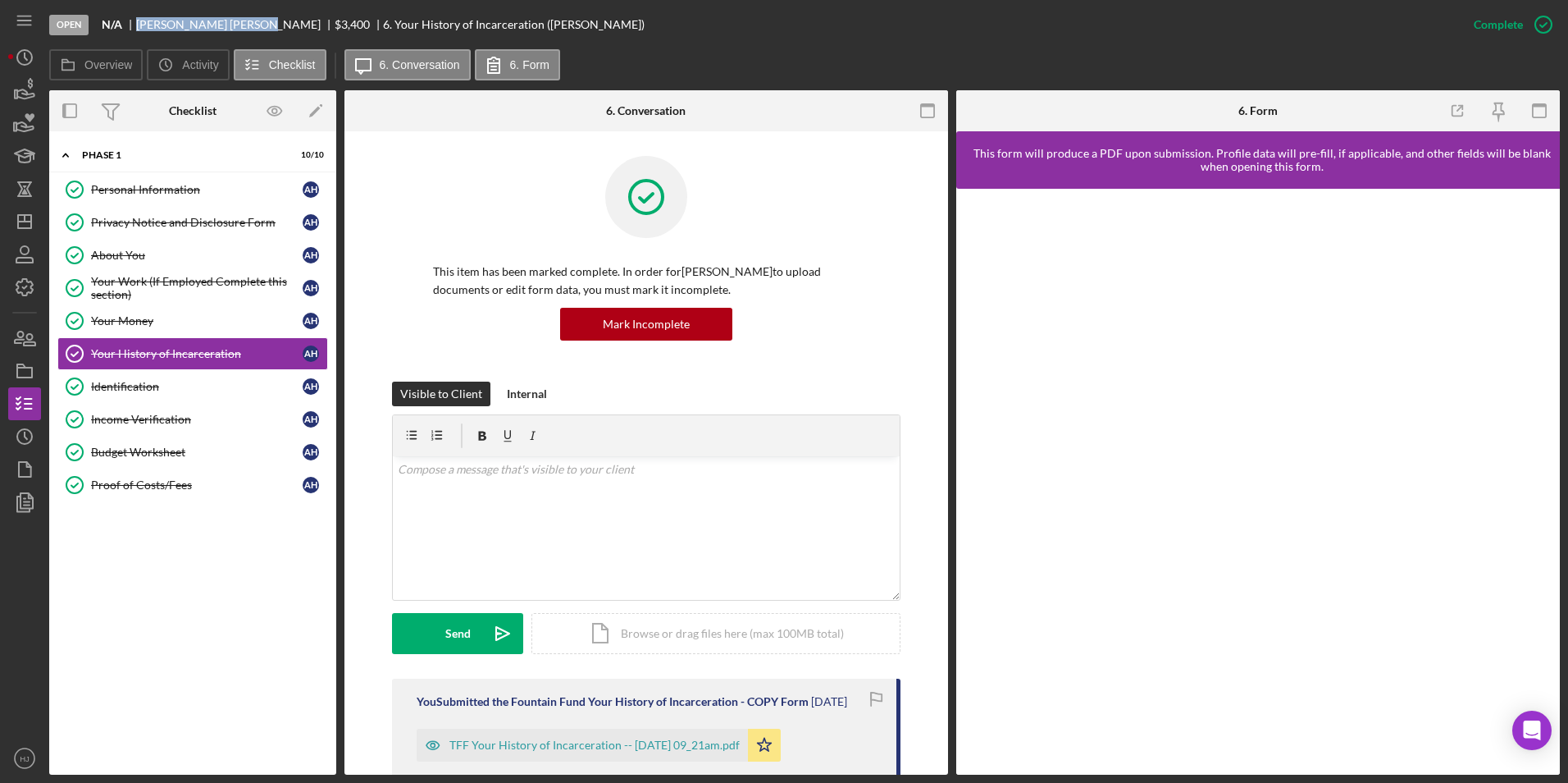
drag, startPoint x: 214, startPoint y: 19, endPoint x: 139, endPoint y: 28, distance: 75.5
click at [139, 28] on div "[PERSON_NAME]" at bounding box center [235, 25] width 198 height 13
click at [24, 93] on icon "button" at bounding box center [26, 93] width 17 height 9
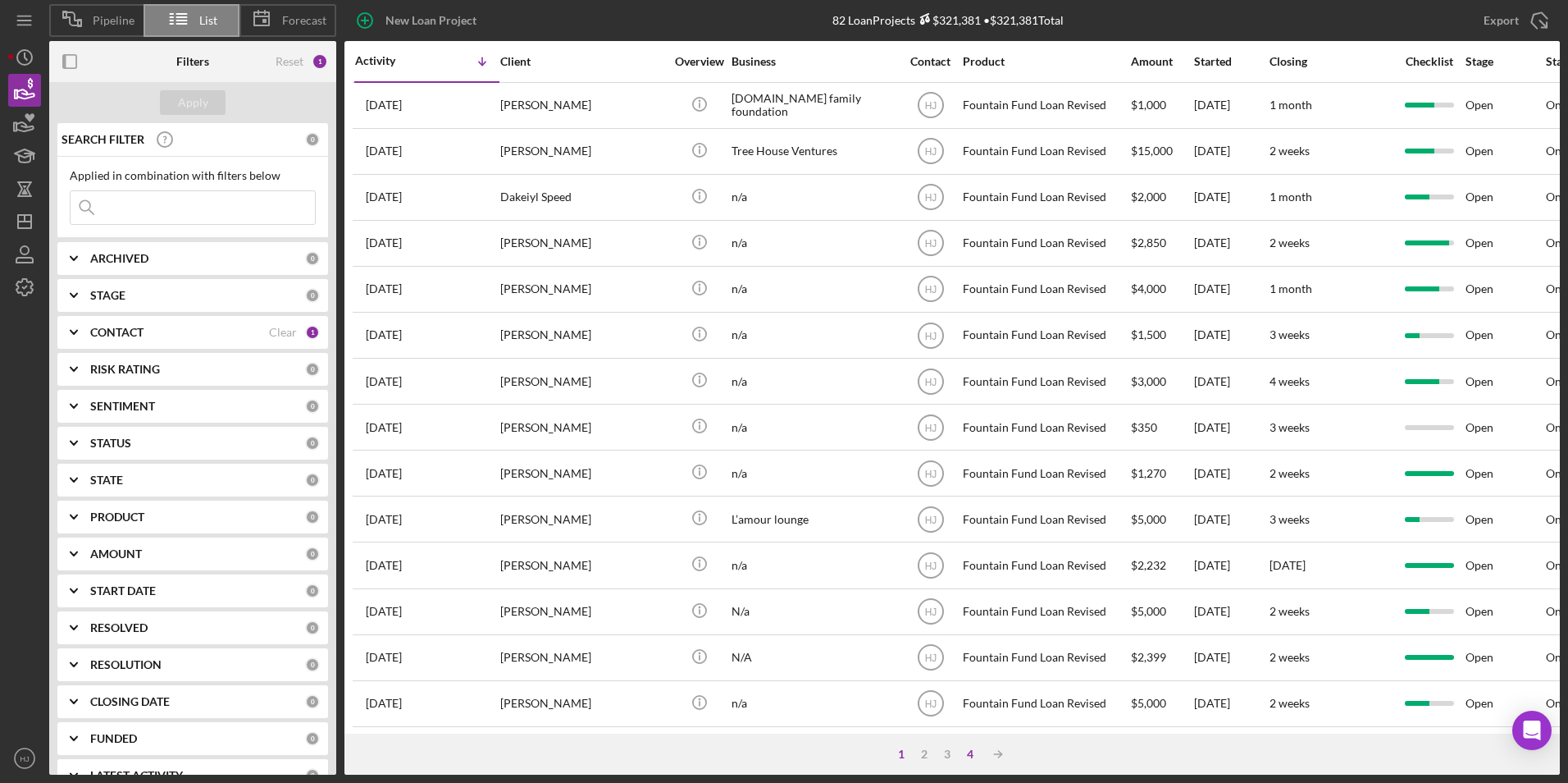
click at [976, 752] on div "4" at bounding box center [970, 754] width 23 height 13
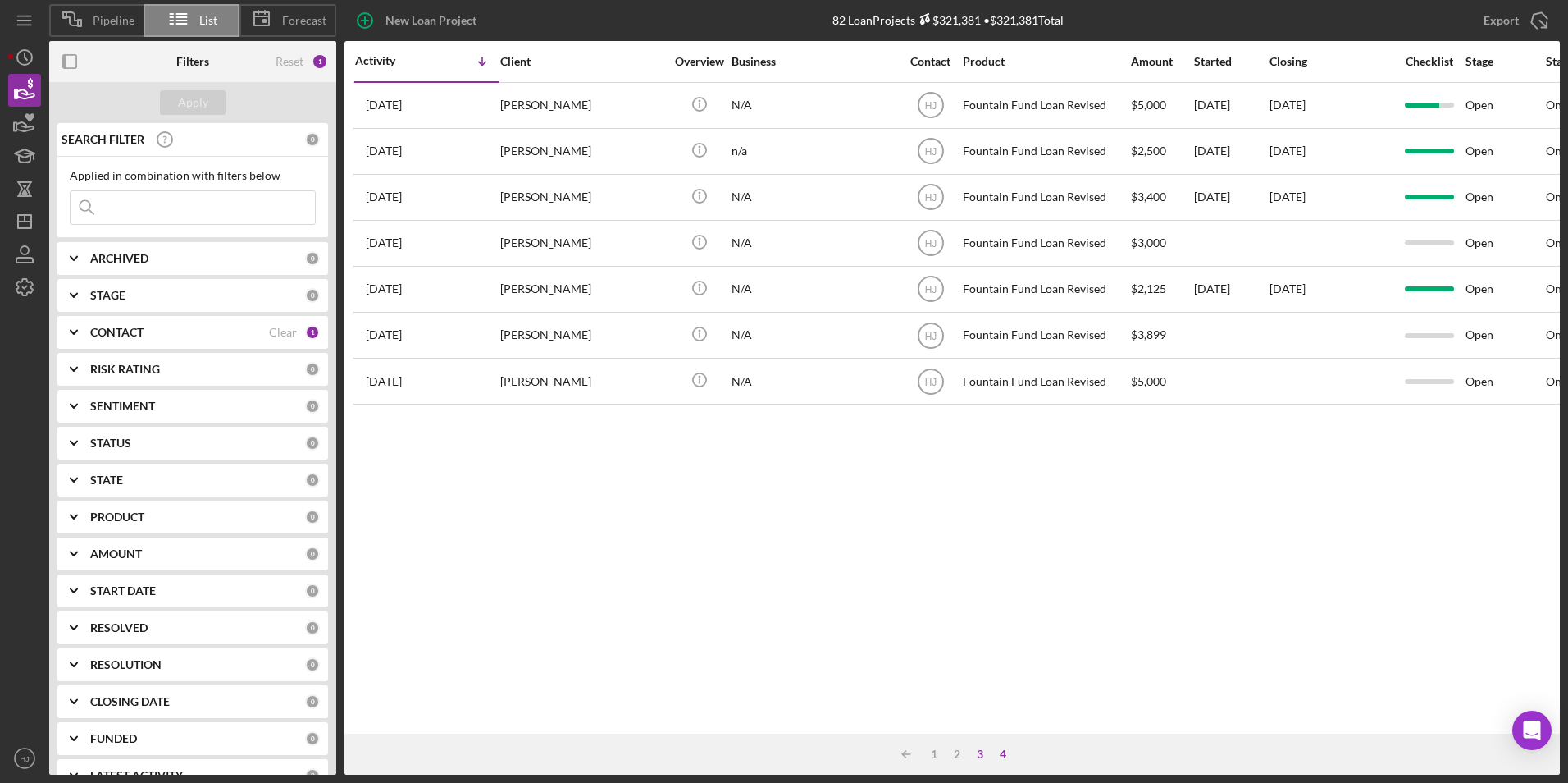
click at [981, 754] on div "3" at bounding box center [980, 754] width 23 height 13
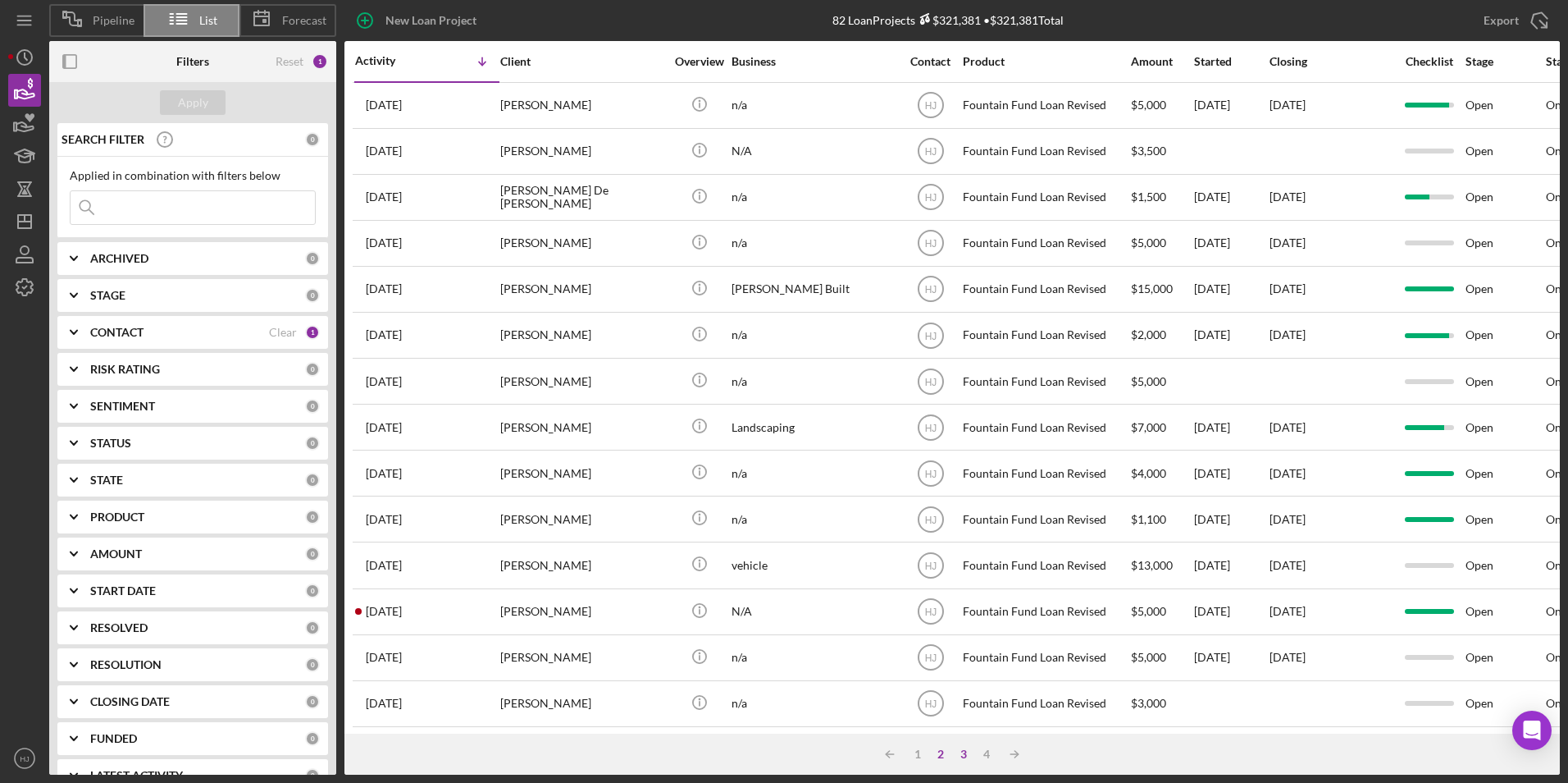
click at [945, 751] on div "2" at bounding box center [940, 754] width 23 height 13
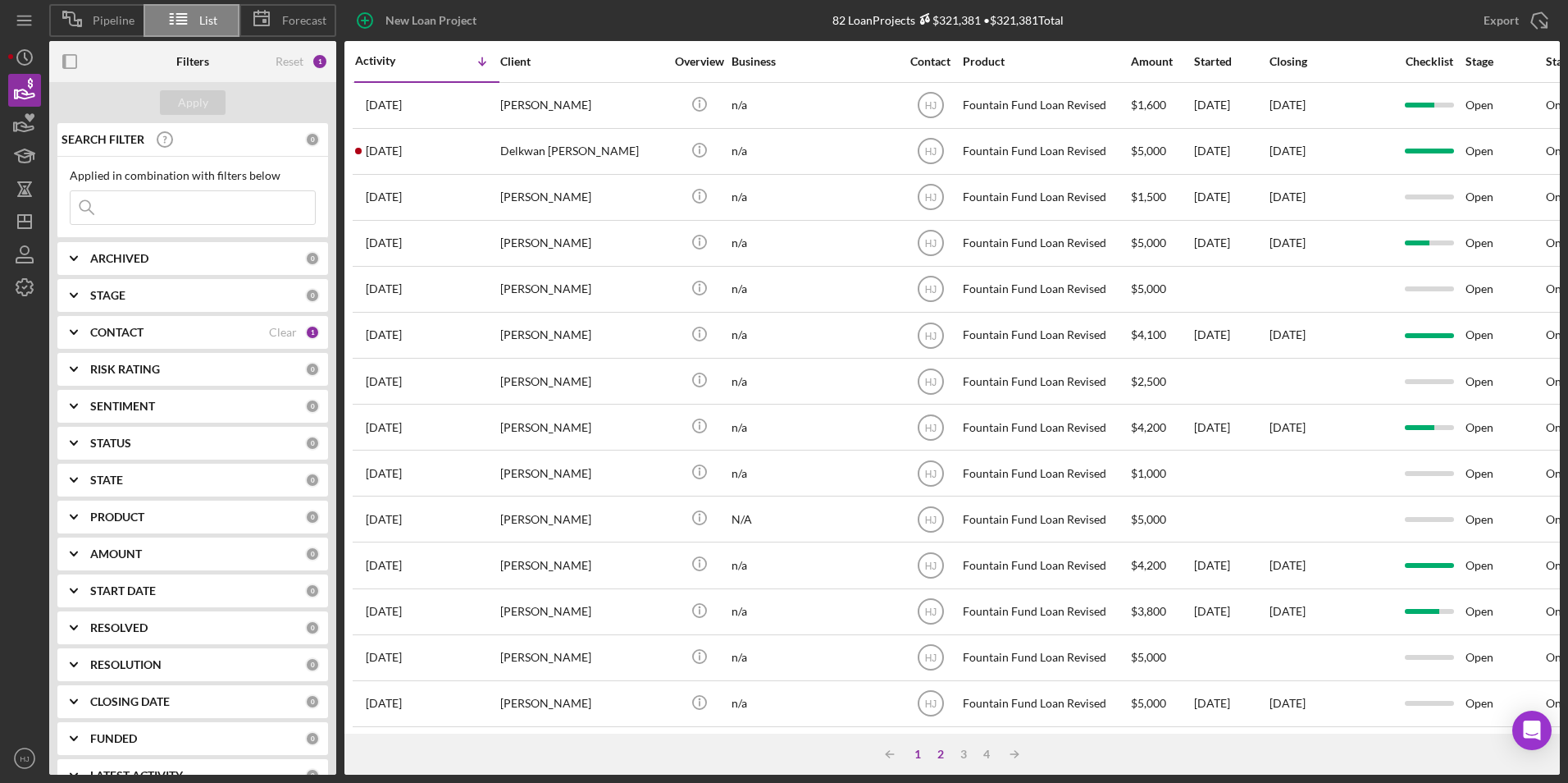
click at [919, 754] on div "1" at bounding box center [917, 754] width 23 height 13
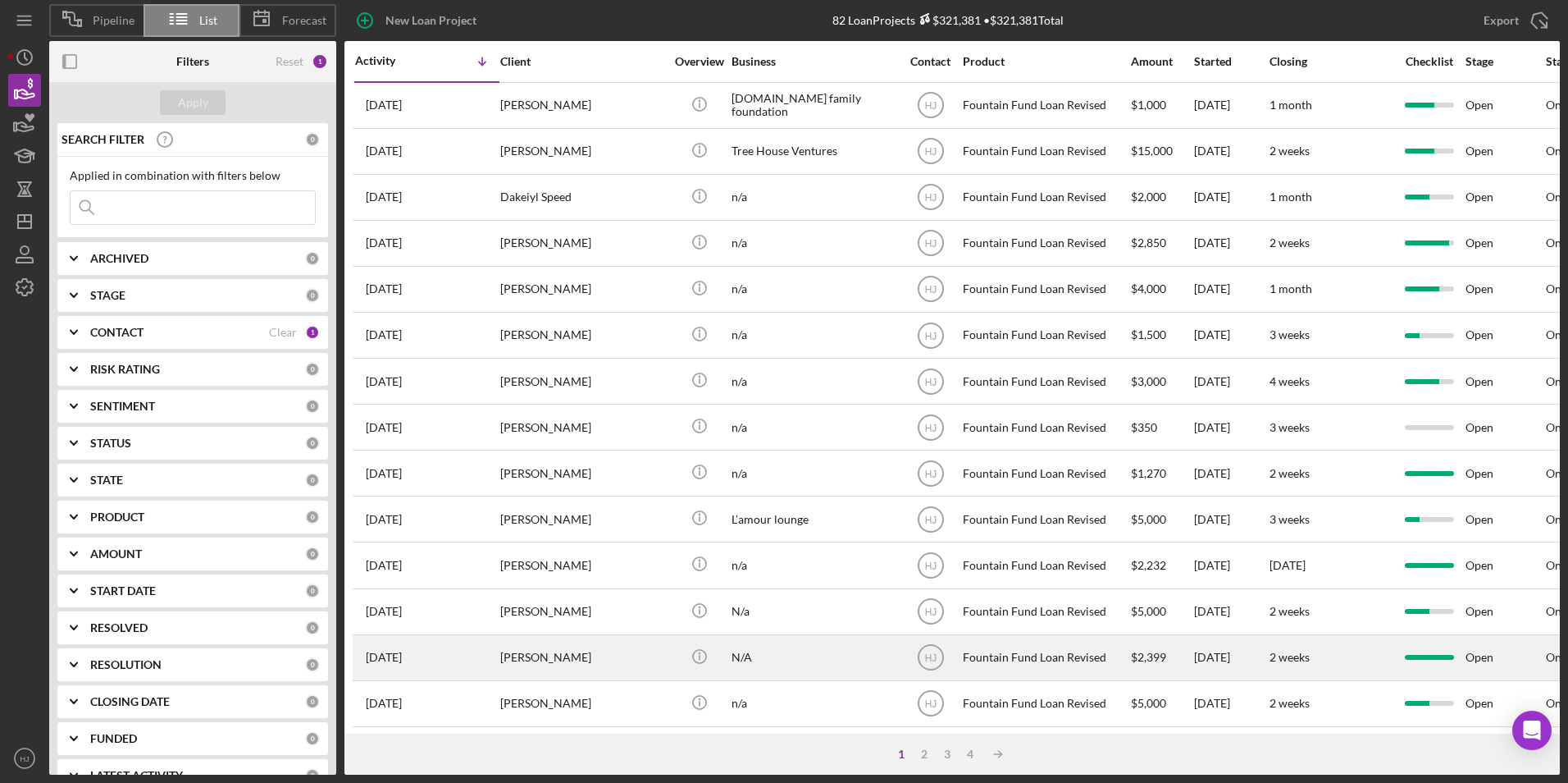
click at [547, 662] on div "[PERSON_NAME]" at bounding box center [582, 658] width 164 height 44
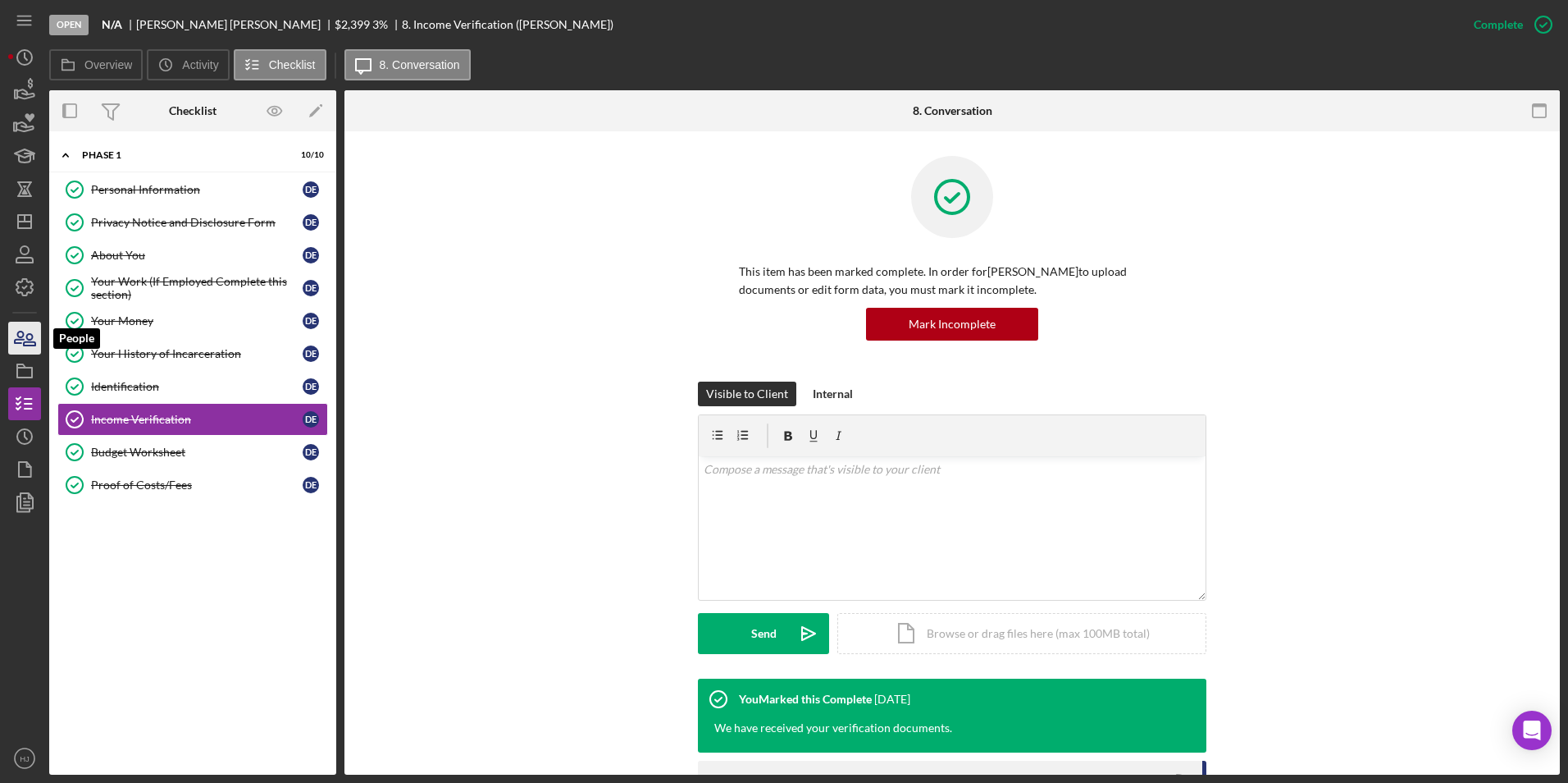
click at [30, 334] on icon "button" at bounding box center [29, 339] width 11 height 11
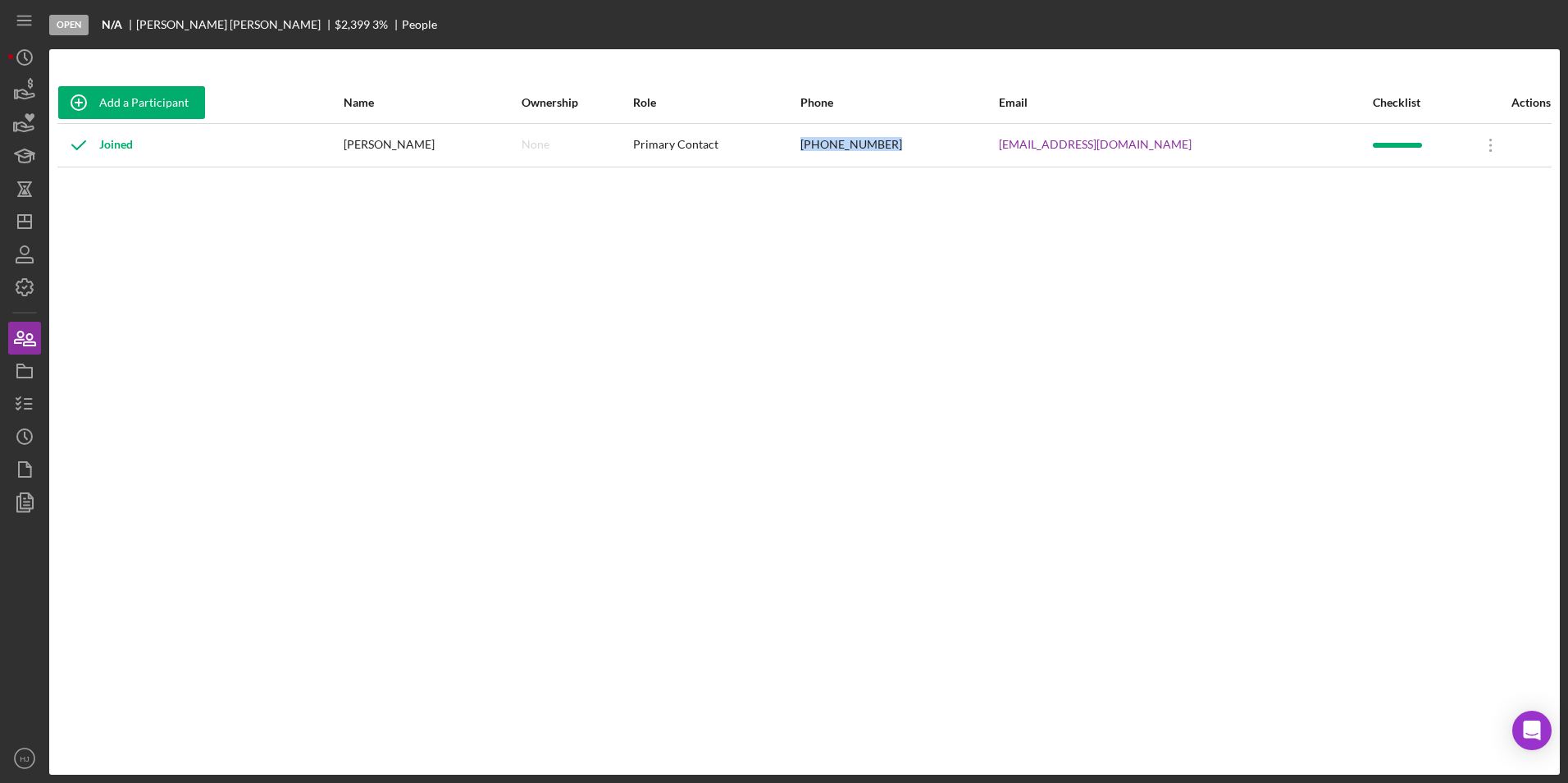
drag, startPoint x: 1007, startPoint y: 141, endPoint x: 898, endPoint y: 147, distance: 109.2
click at [898, 147] on tr "Joined [PERSON_NAME] None Primary Contact [PHONE_NUMBER] [EMAIL_ADDRESS][DOMAIN…" at bounding box center [803, 145] width 1494 height 44
click at [31, 105] on icon "button" at bounding box center [24, 89] width 41 height 41
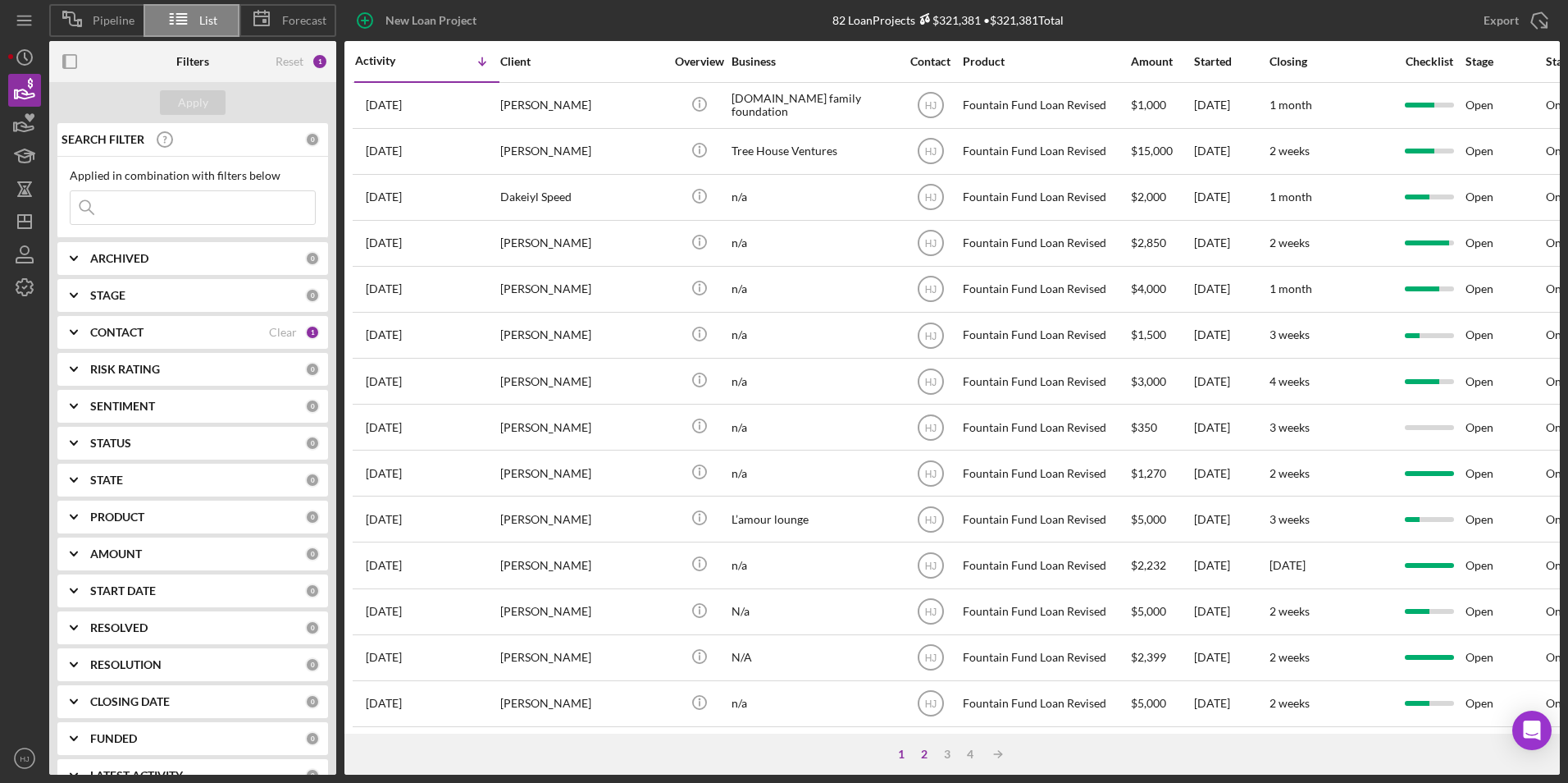
click at [930, 760] on div "2" at bounding box center [924, 754] width 23 height 13
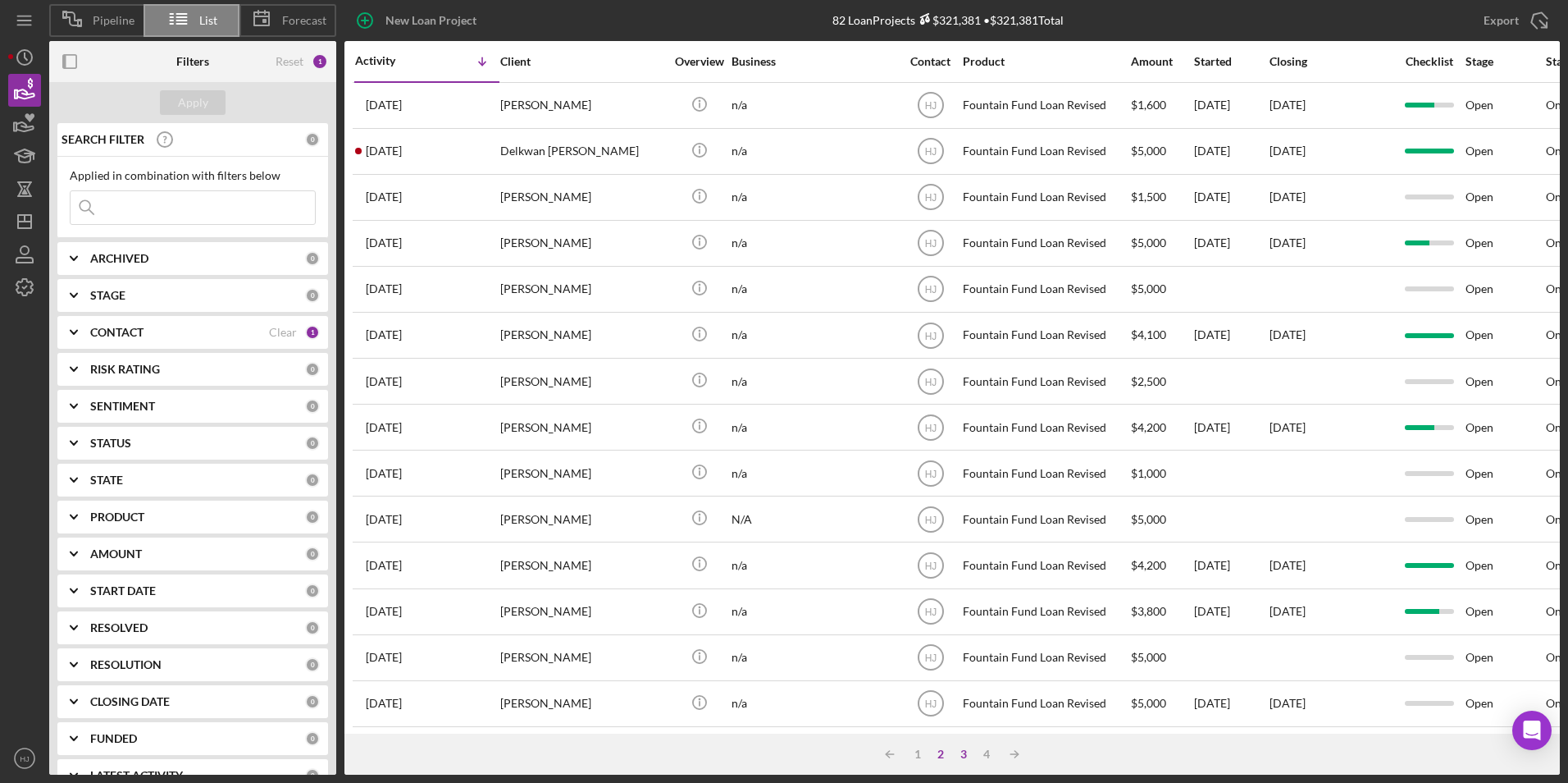
click at [954, 754] on div "3" at bounding box center [964, 754] width 23 height 13
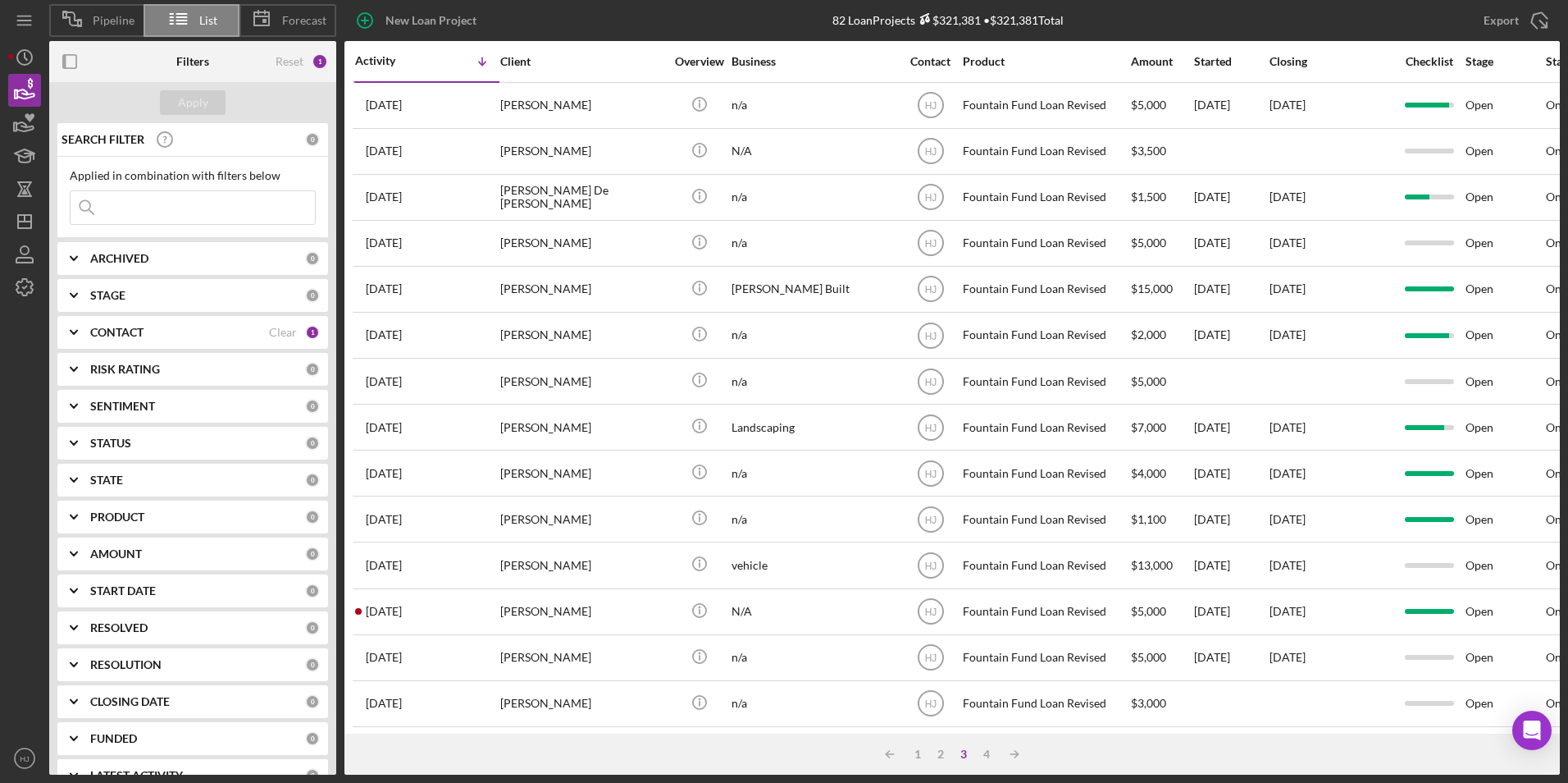
click at [968, 760] on div "3" at bounding box center [964, 754] width 23 height 13
click at [980, 754] on div "4" at bounding box center [987, 754] width 23 height 13
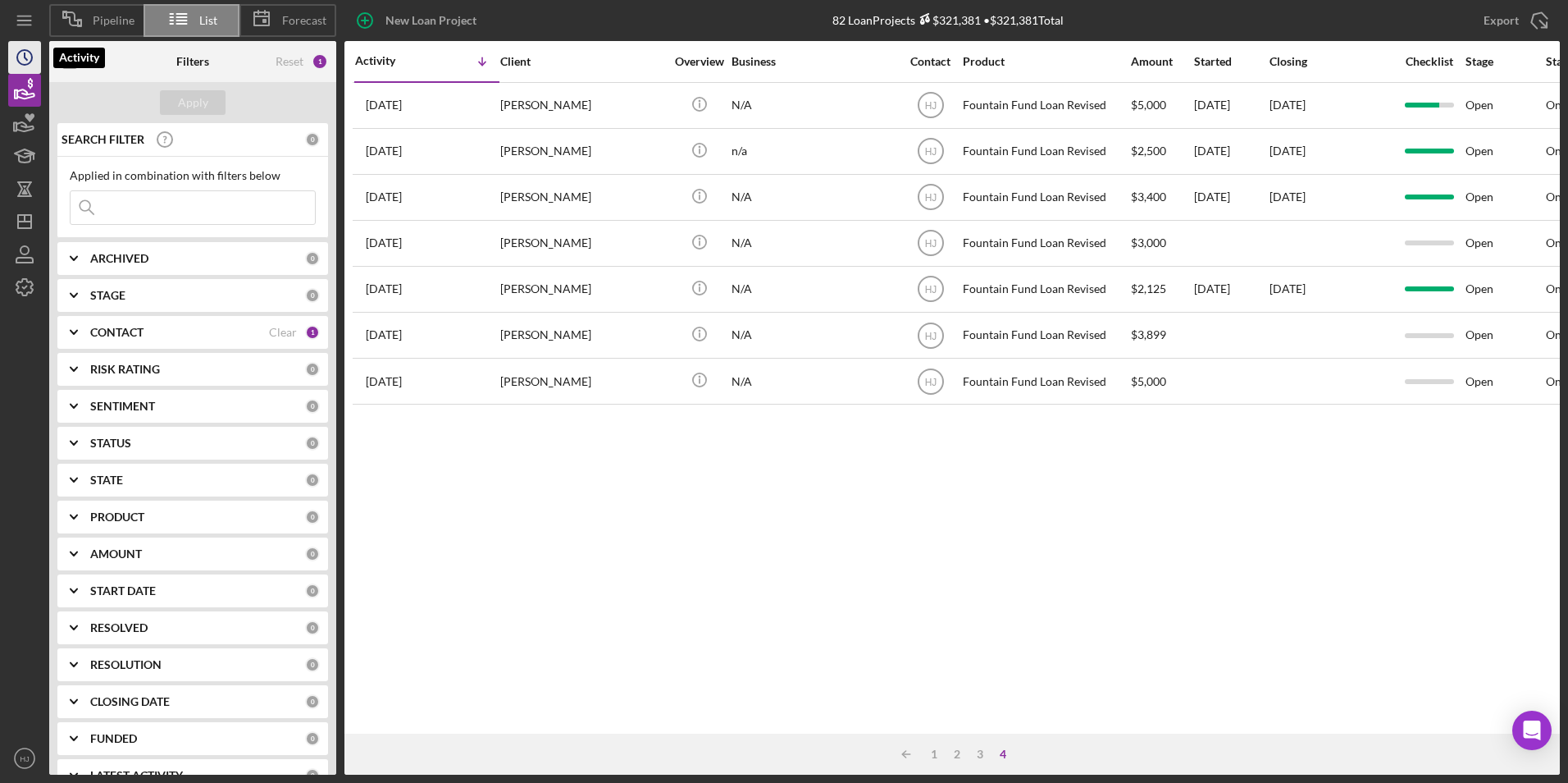
click at [13, 60] on icon "Icon/History" at bounding box center [24, 57] width 41 height 41
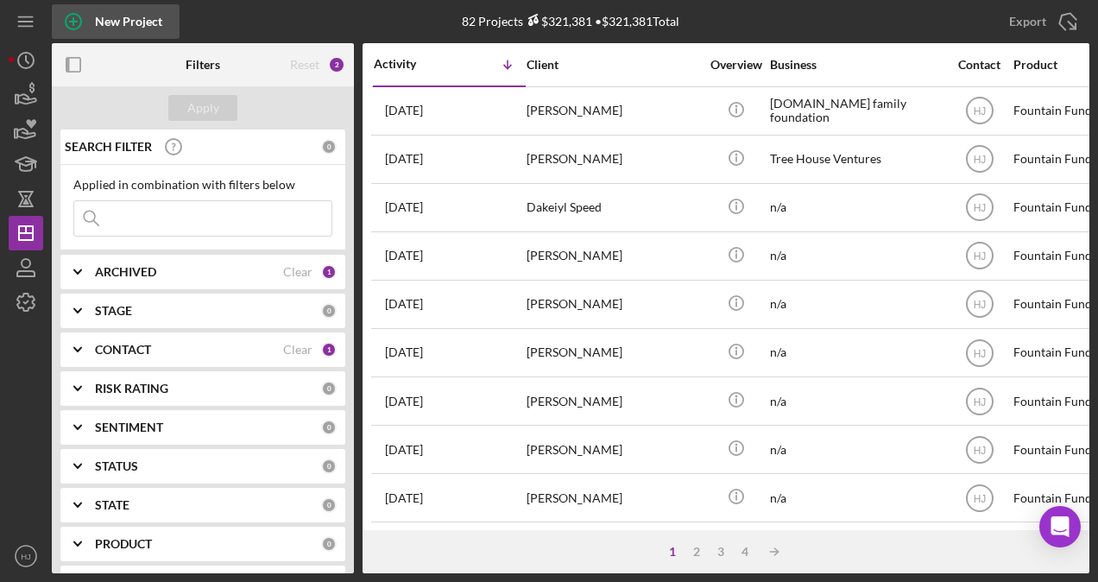
click at [101, 34] on div "New Project" at bounding box center [128, 21] width 67 height 35
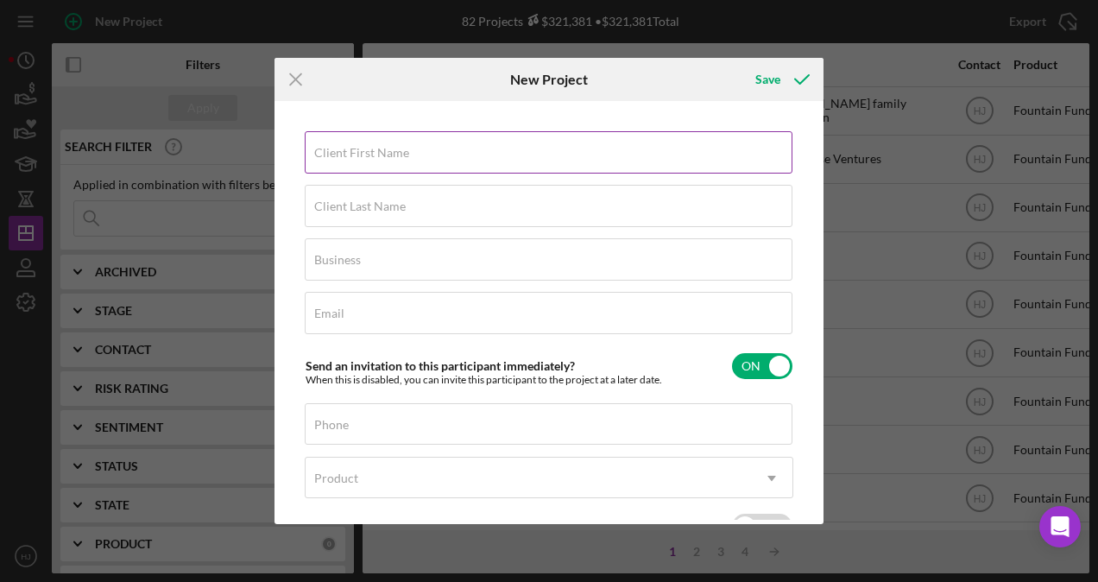
click at [385, 147] on label "Client First Name" at bounding box center [361, 153] width 95 height 14
click at [385, 147] on input "Client First Name" at bounding box center [549, 151] width 488 height 41
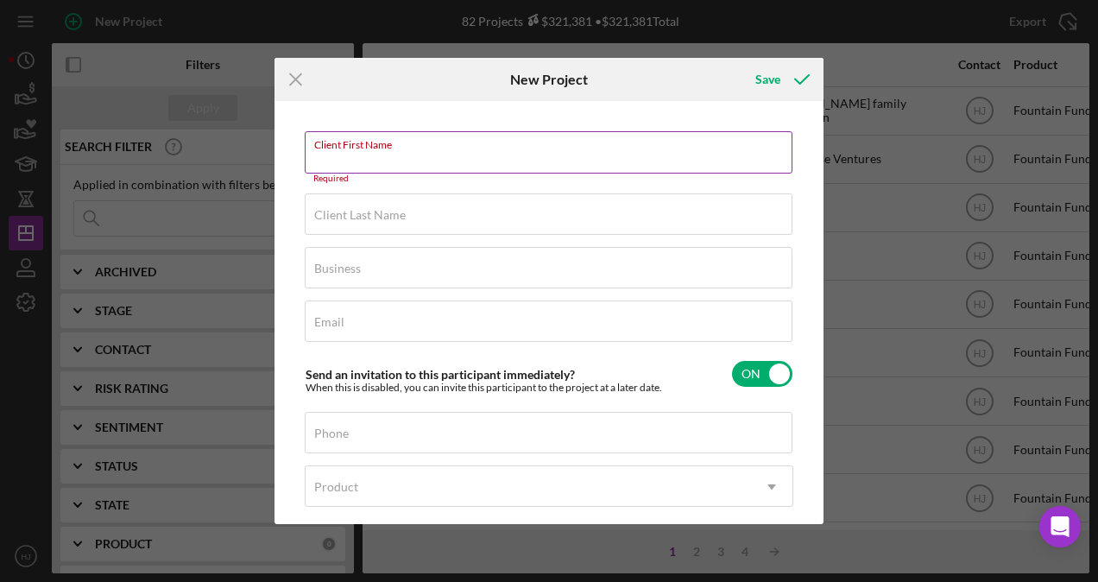
click at [354, 157] on input "Client First Name" at bounding box center [549, 151] width 488 height 41
paste input "Isaiah Mcarthur"
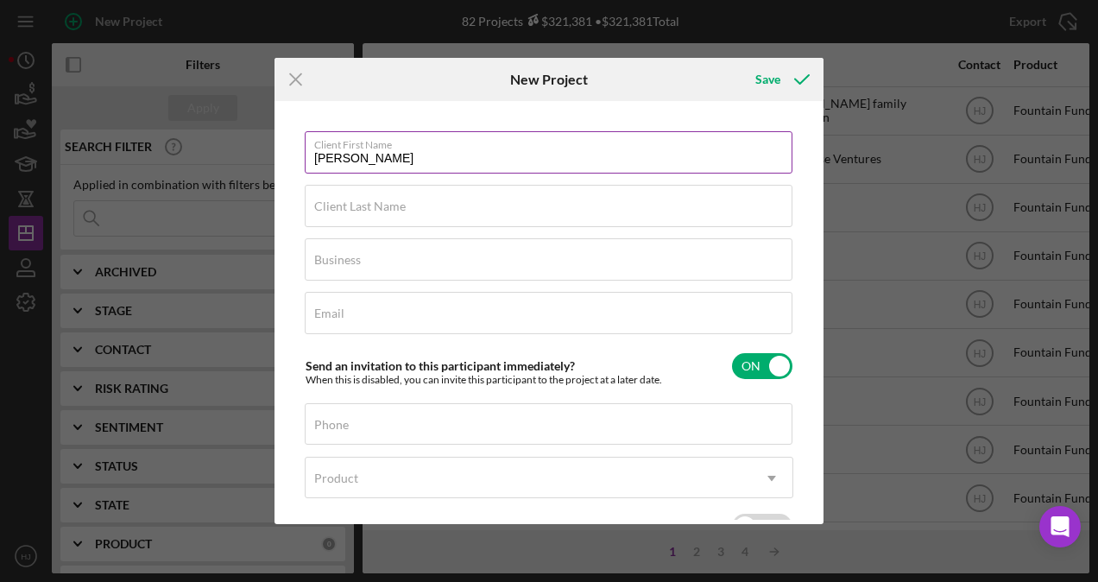
drag, startPoint x: 351, startPoint y: 155, endPoint x: 398, endPoint y: 161, distance: 48.0
click at [398, 161] on input "Isaiah Mcarthur" at bounding box center [549, 151] width 488 height 41
type input "Isaiah"
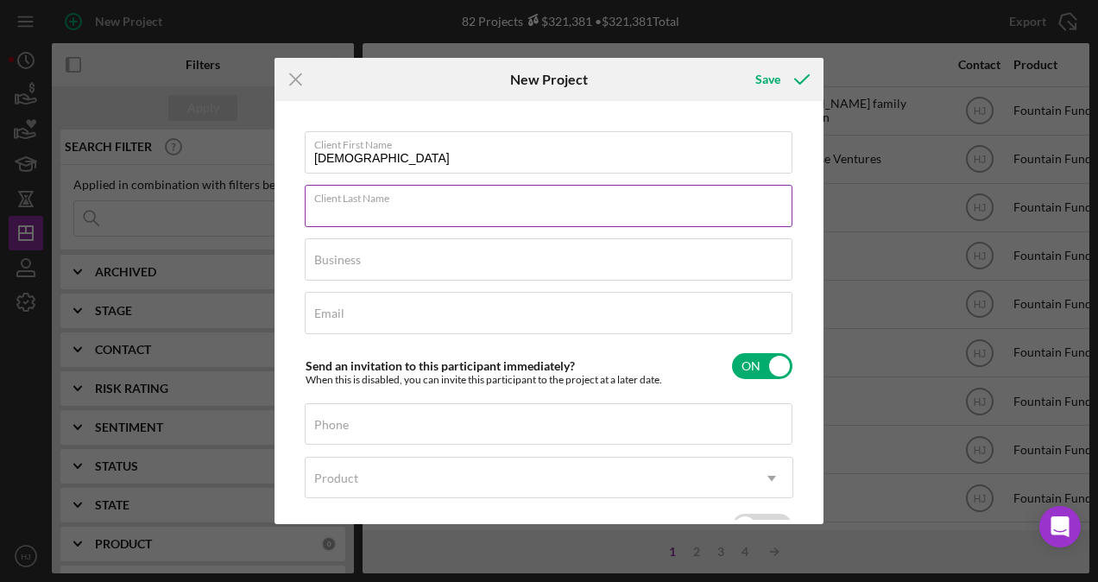
click at [389, 199] on div "Client Last Name Required" at bounding box center [549, 206] width 489 height 43
paste input "Mcarthur"
type input "Mcarthur"
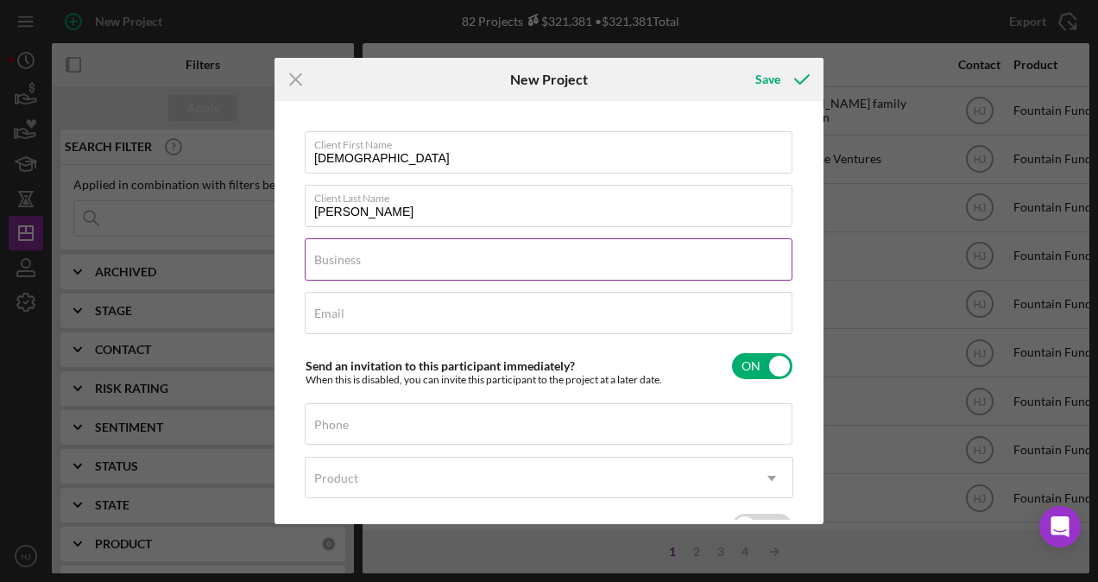
click at [375, 256] on div "Business Required" at bounding box center [549, 259] width 489 height 43
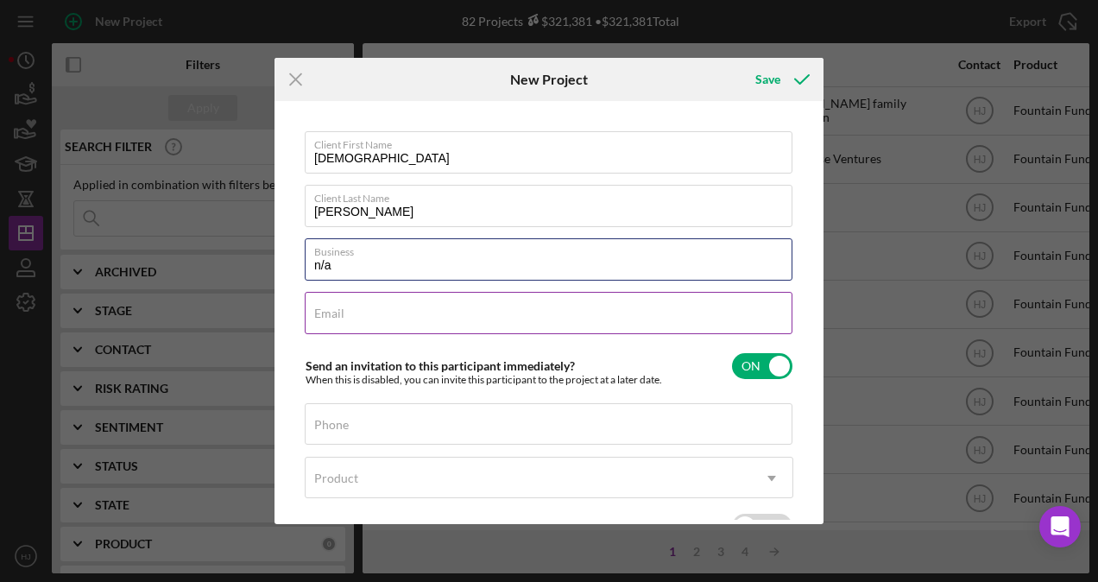
type input "n/a"
click at [321, 313] on label "Email" at bounding box center [329, 314] width 30 height 14
click at [321, 313] on input "Email" at bounding box center [549, 312] width 488 height 41
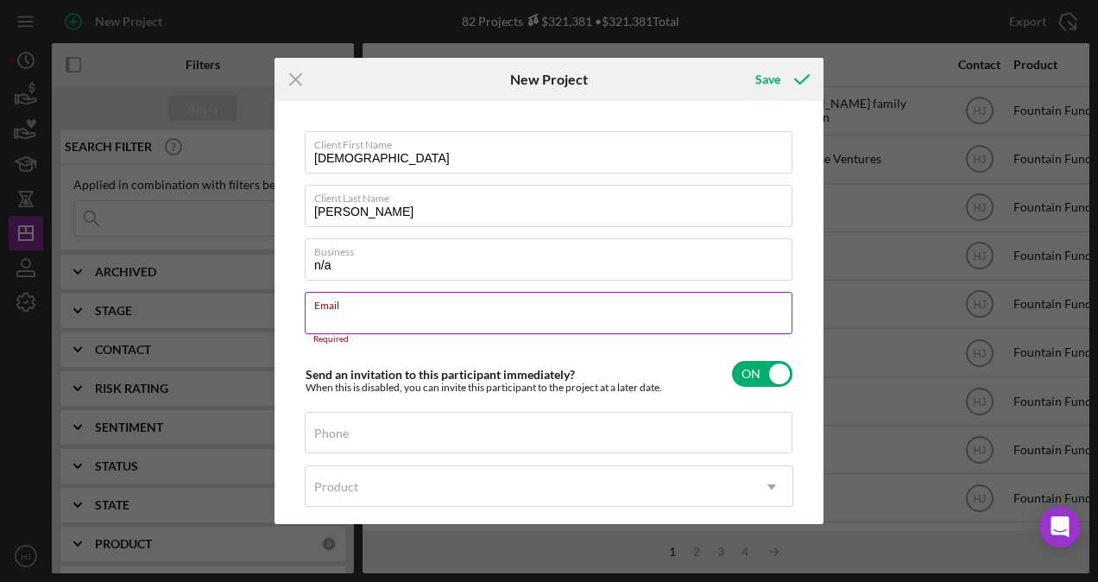
click at [319, 319] on input "Email" at bounding box center [549, 312] width 488 height 41
paste input "isaiahmca527@gmail.com"
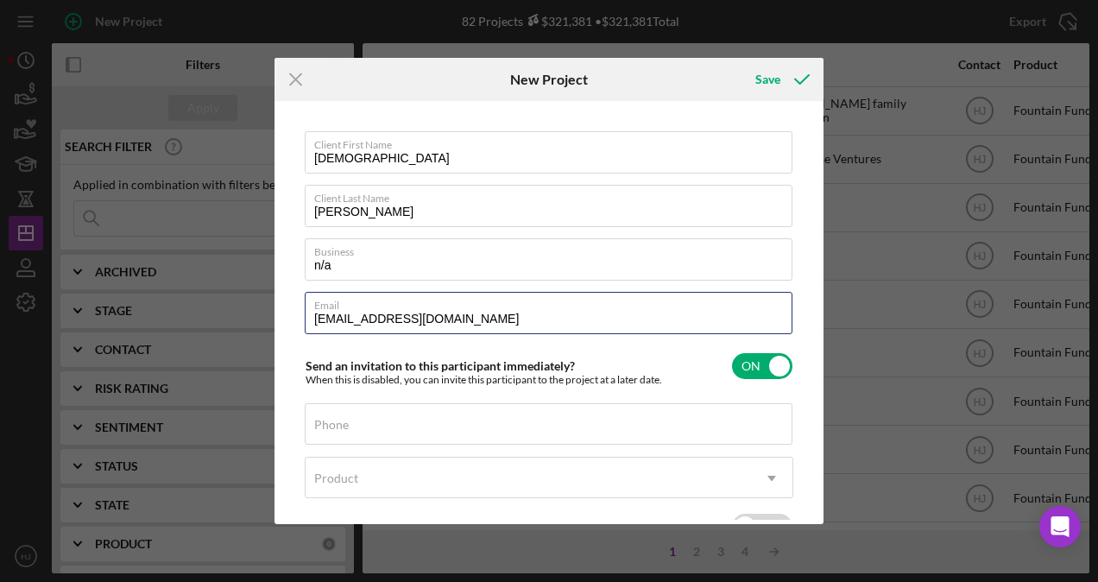
type input "isaiahmca527@gmail.com"
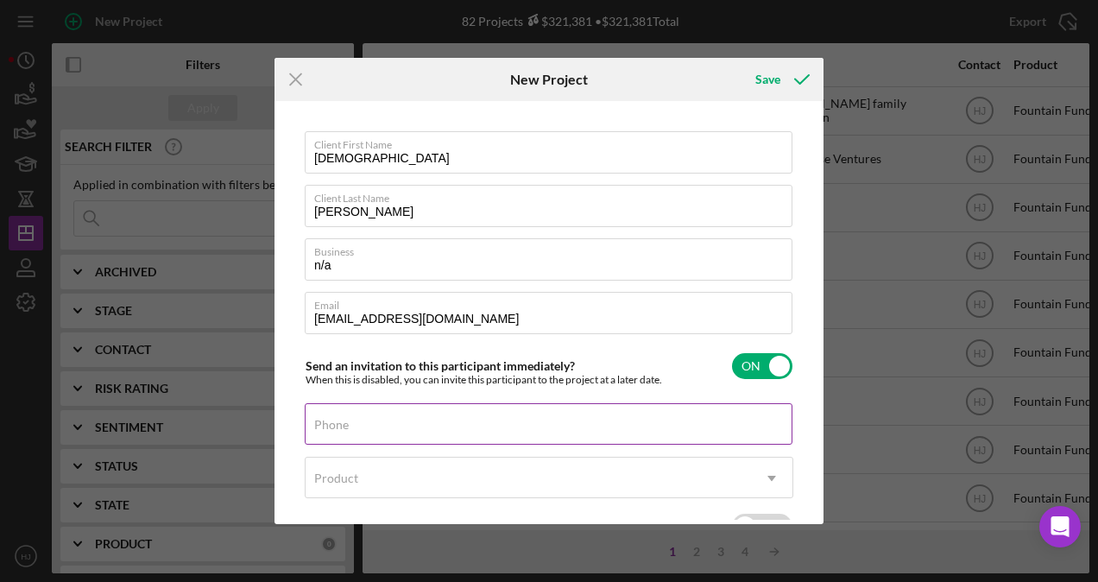
click at [349, 412] on div "Phone" at bounding box center [549, 424] width 489 height 43
paste input "(347) 500-9061"
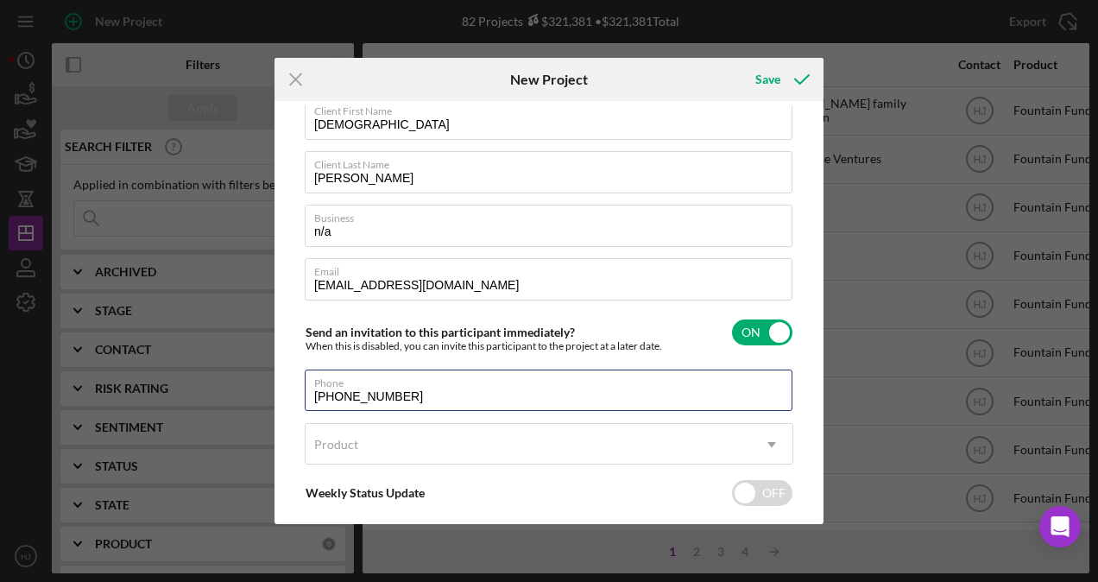
scroll to position [86, 0]
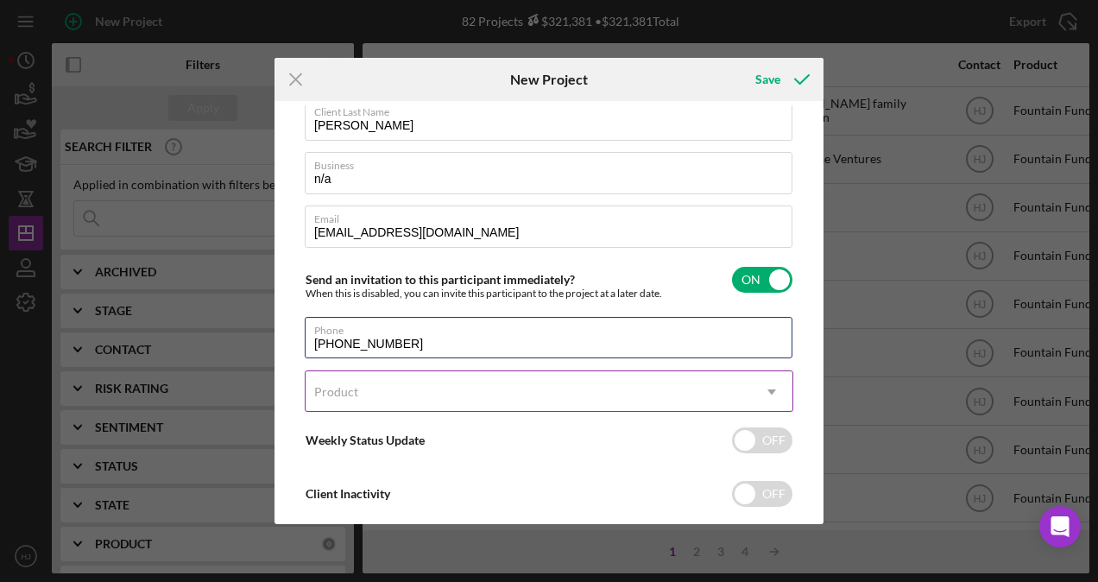
type input "(347) 500-9061"
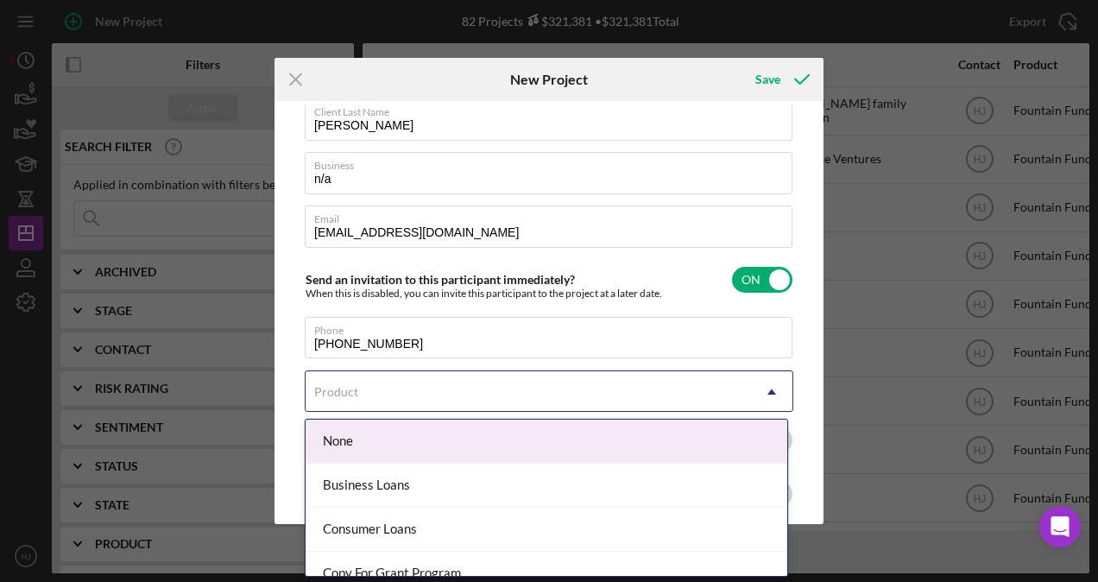
click at [411, 382] on div "Product" at bounding box center [529, 392] width 446 height 40
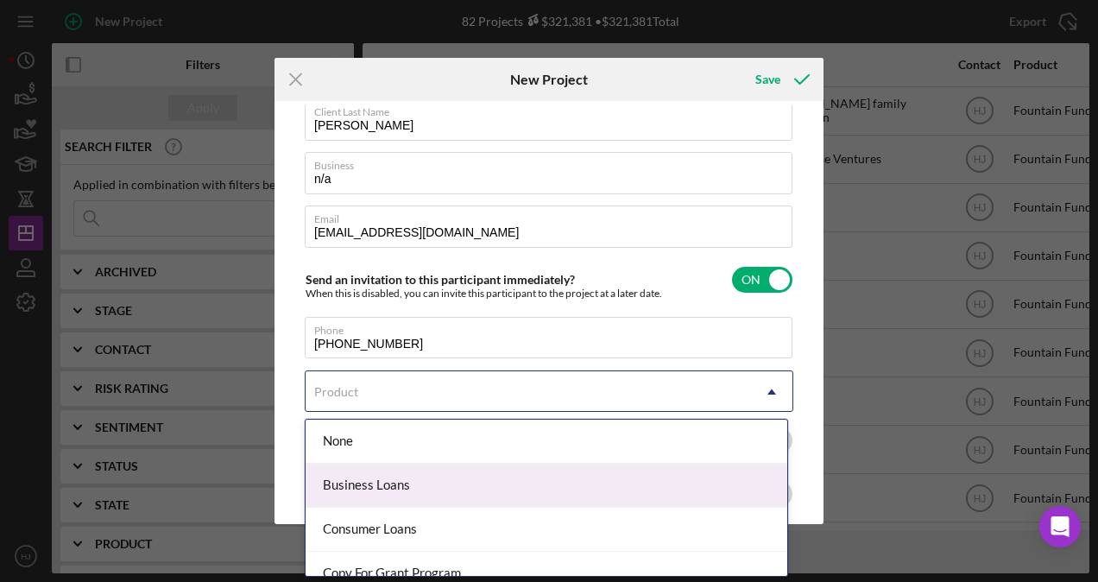
scroll to position [193, 0]
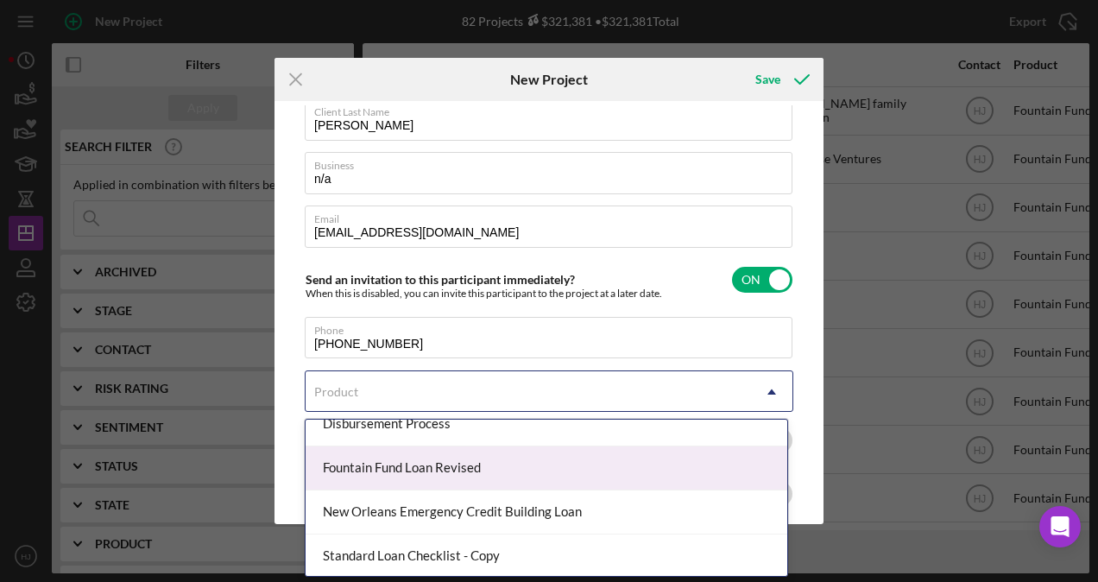
click at [425, 471] on div "Fountain Fund Loan Revised" at bounding box center [547, 468] width 482 height 44
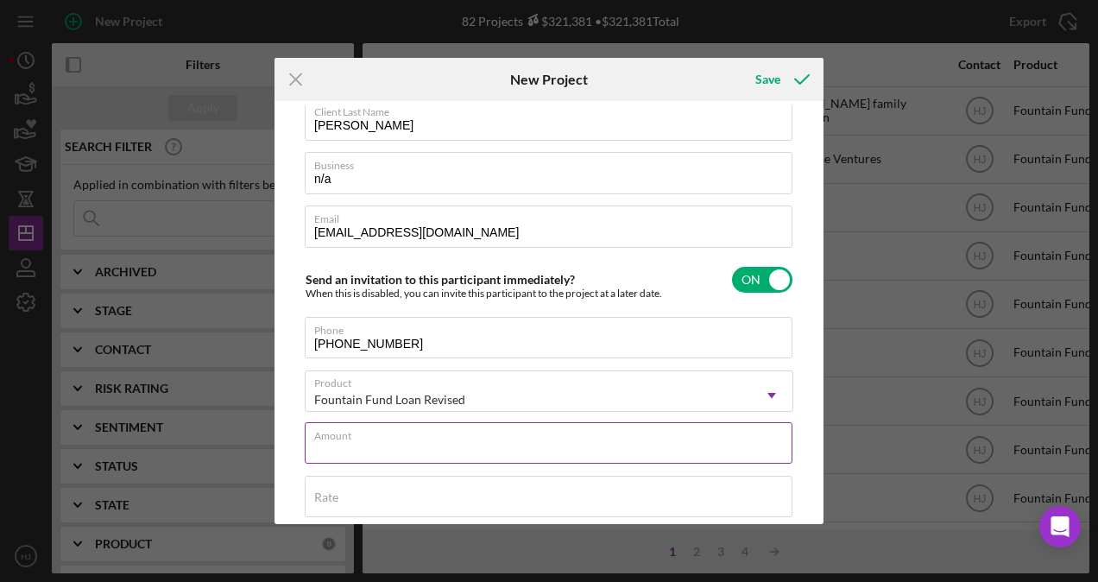
click at [394, 455] on input "Amount" at bounding box center [549, 442] width 488 height 41
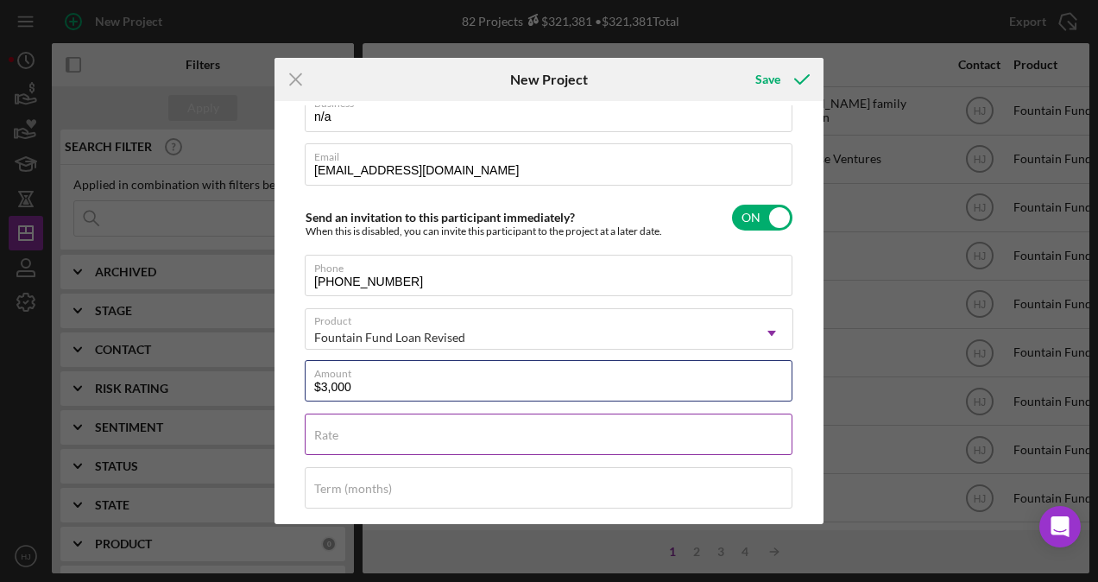
scroll to position [173, 0]
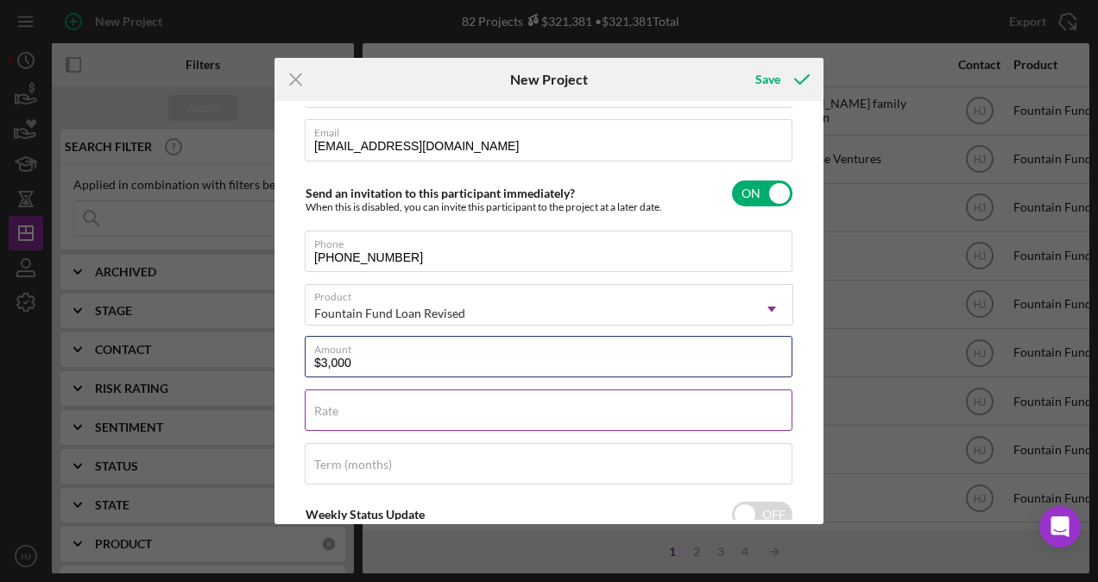
type input "$3,000"
click at [365, 400] on div "Rate" at bounding box center [549, 410] width 489 height 43
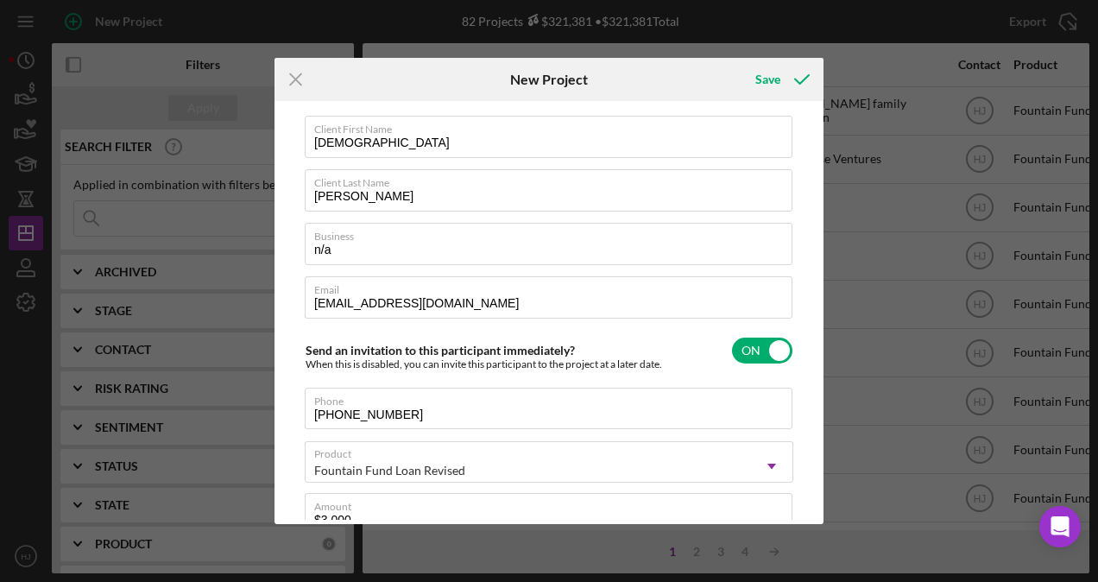
scroll to position [0, 0]
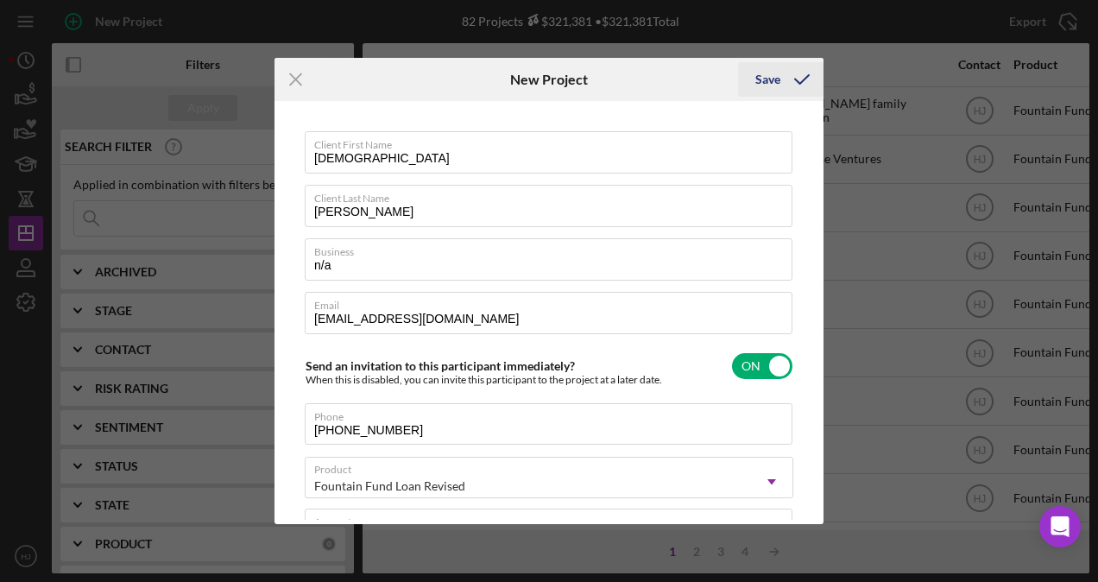
type input "3.000%"
click at [784, 84] on icon "submit" at bounding box center [802, 79] width 43 height 43
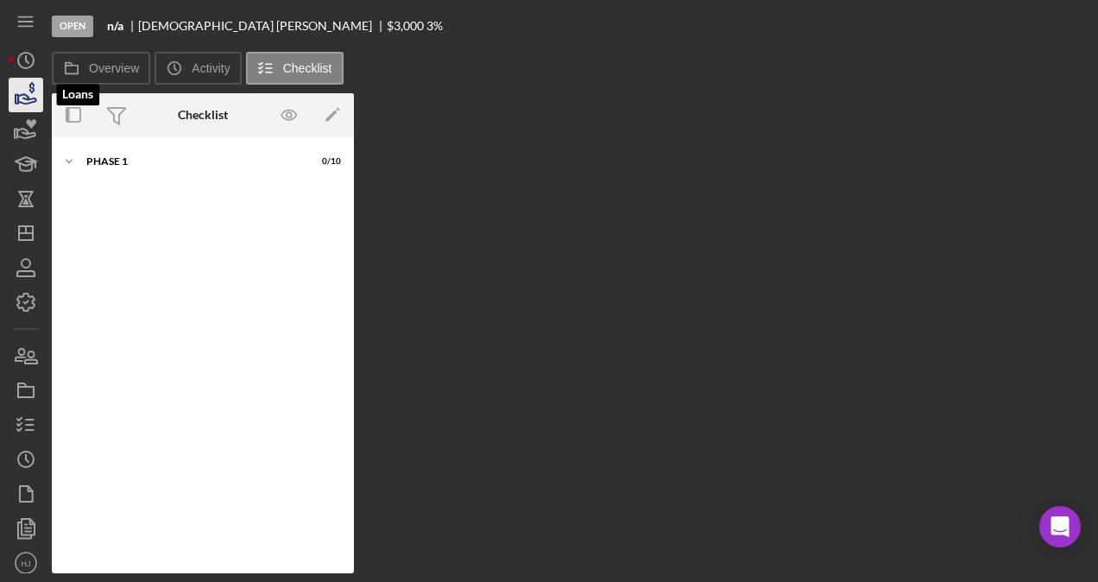
click at [26, 104] on icon "button" at bounding box center [27, 98] width 18 height 9
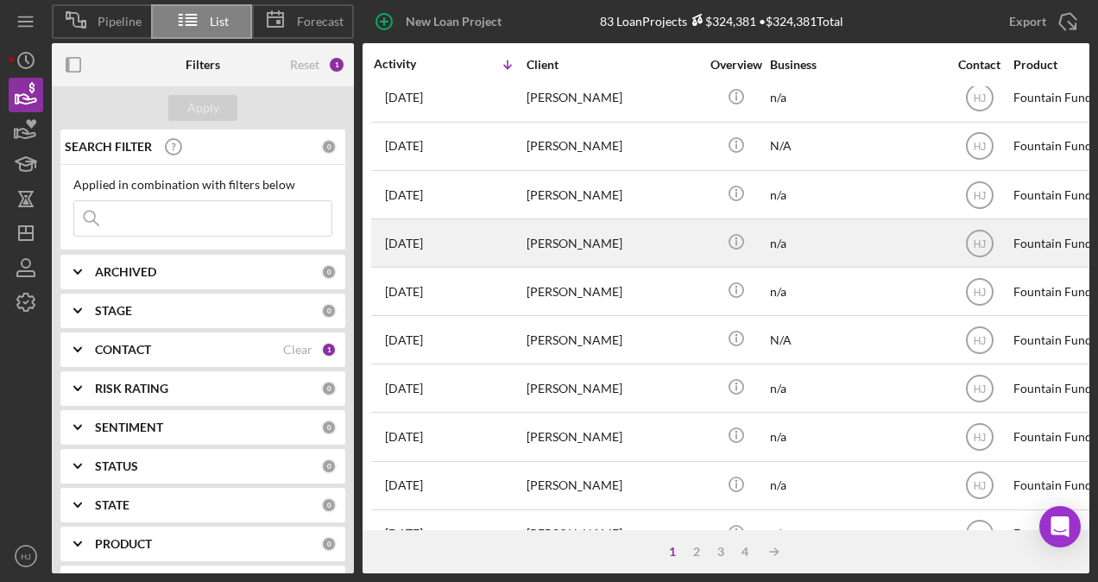
scroll to position [775, 0]
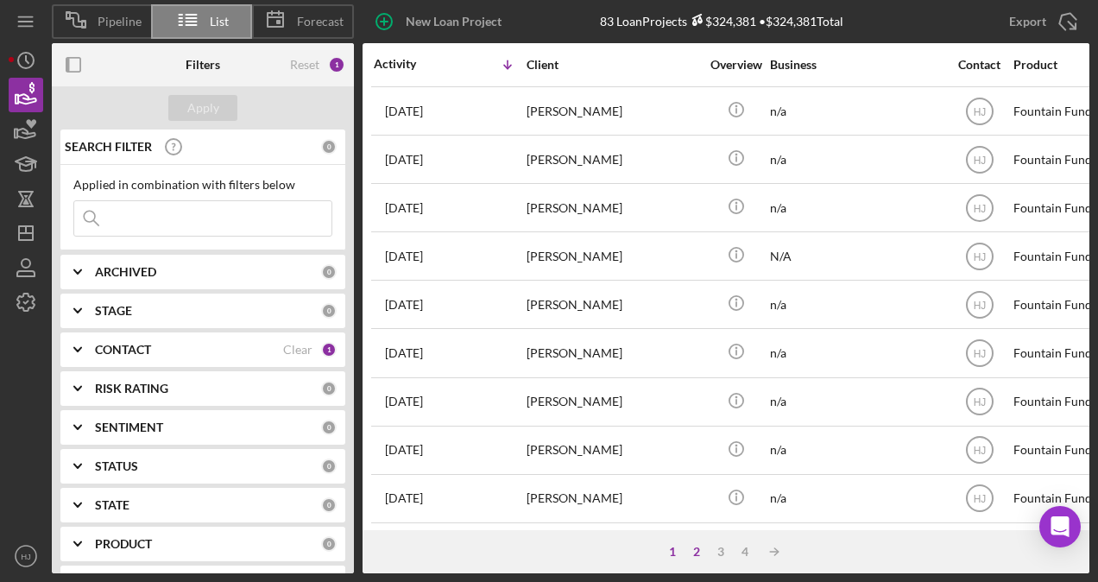
click at [699, 551] on div "2" at bounding box center [697, 552] width 24 height 14
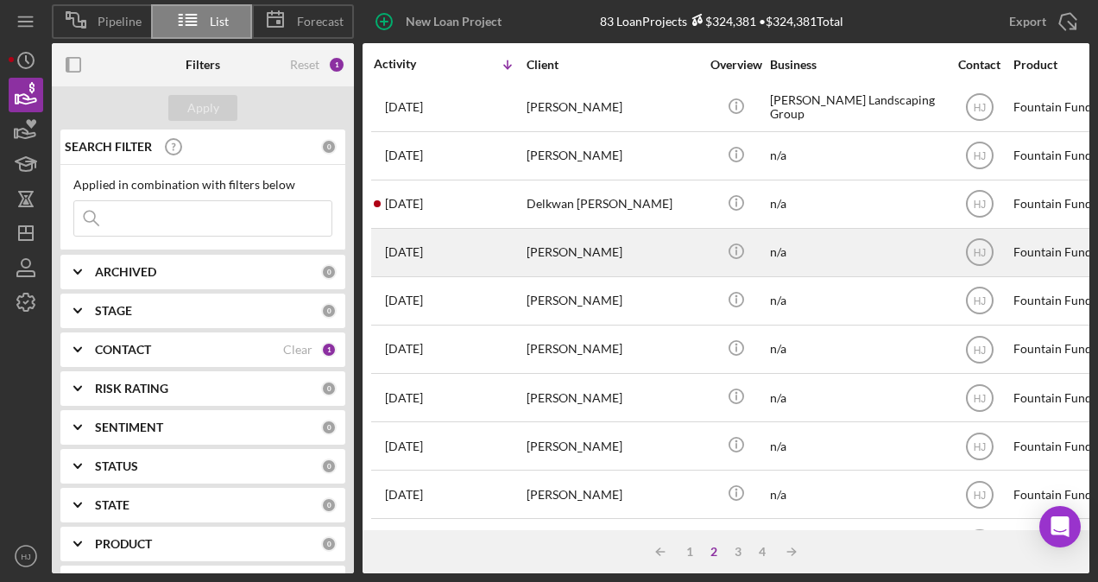
scroll to position [0, 0]
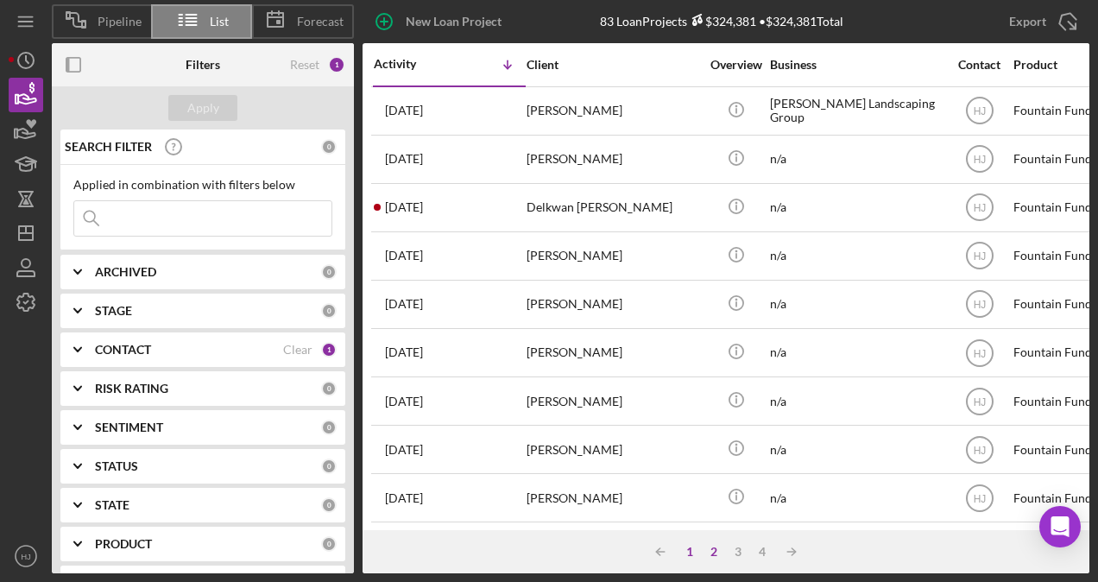
click at [693, 547] on div "1" at bounding box center [690, 552] width 24 height 14
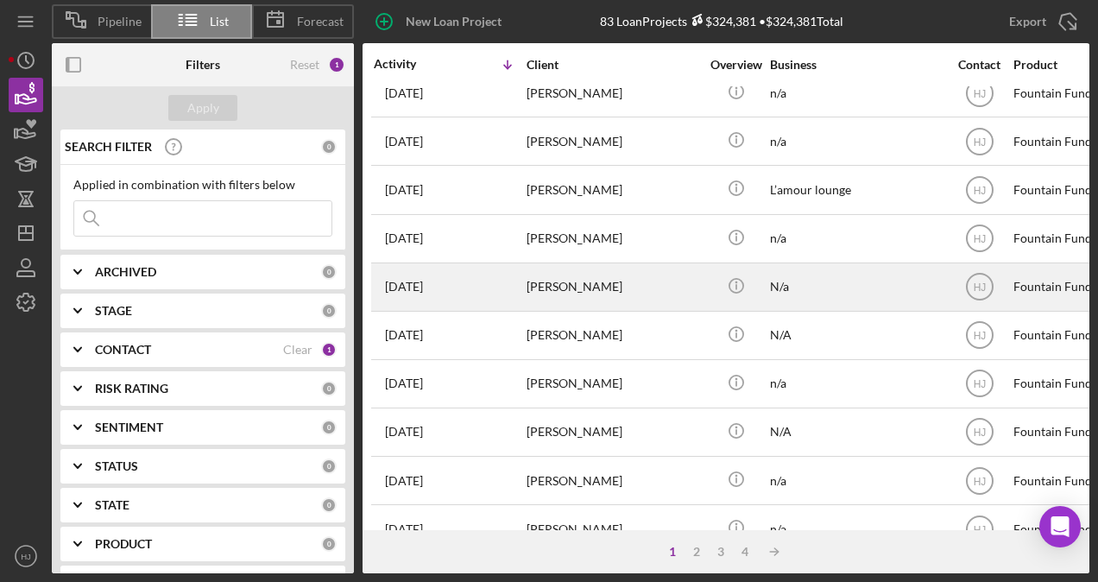
scroll to position [432, 0]
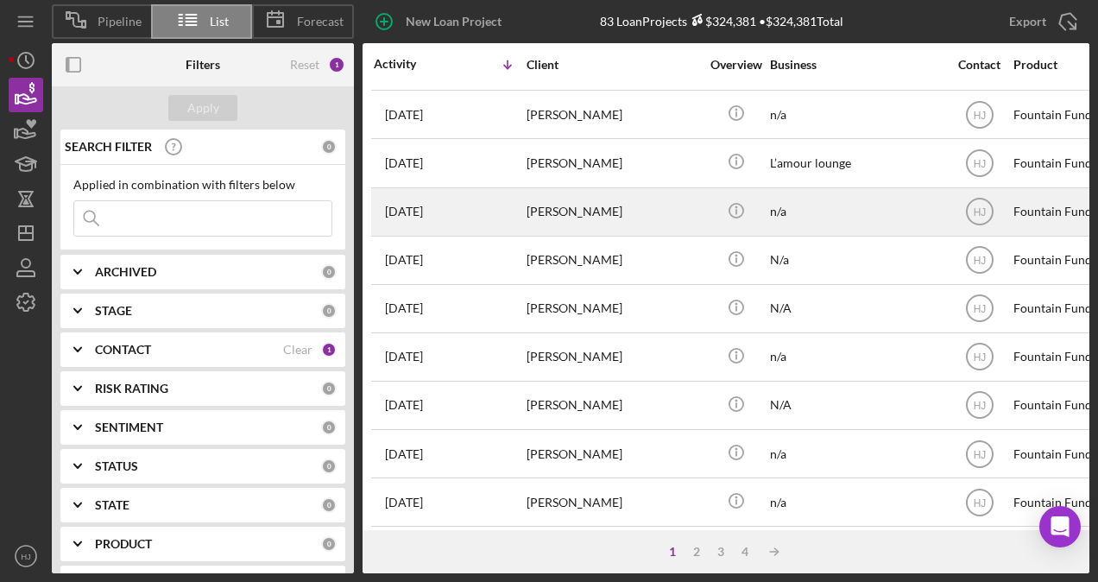
click at [629, 224] on div "[PERSON_NAME]" at bounding box center [613, 212] width 173 height 46
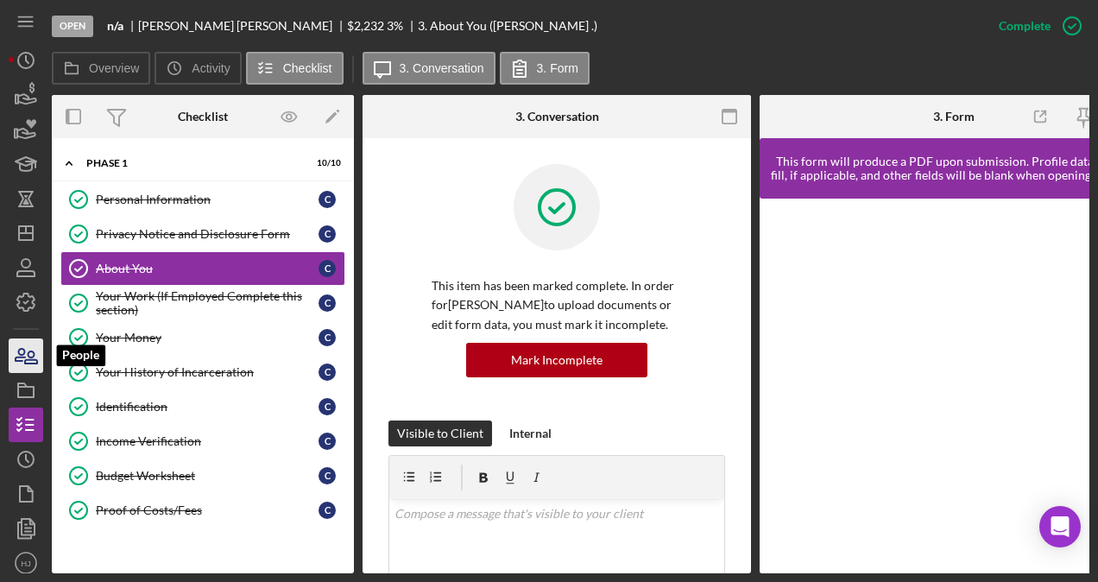
click at [29, 358] on icon "button" at bounding box center [25, 355] width 43 height 43
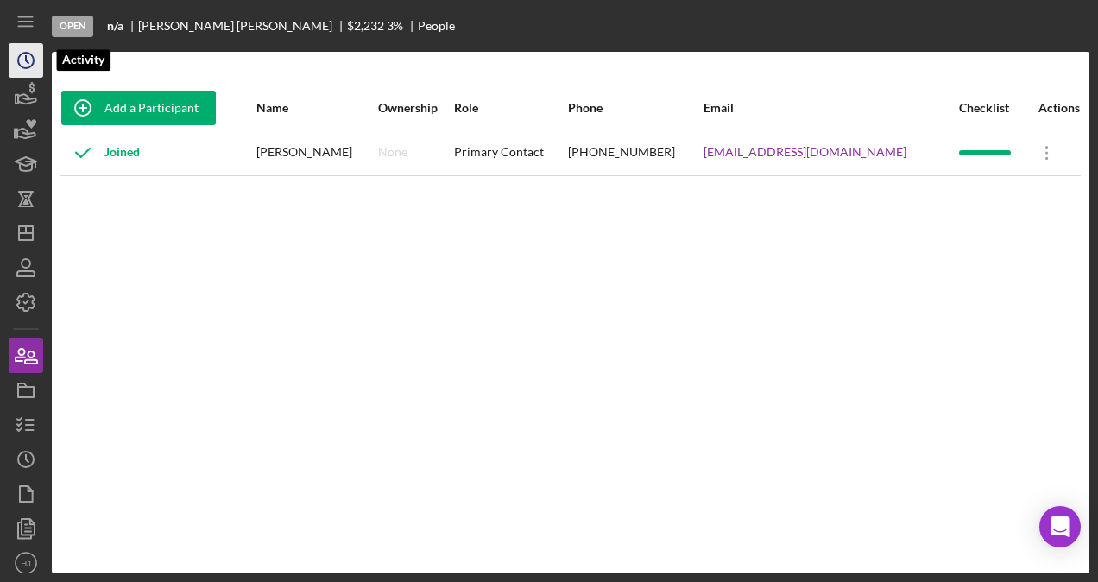
click at [38, 56] on icon "Icon/History" at bounding box center [25, 60] width 43 height 43
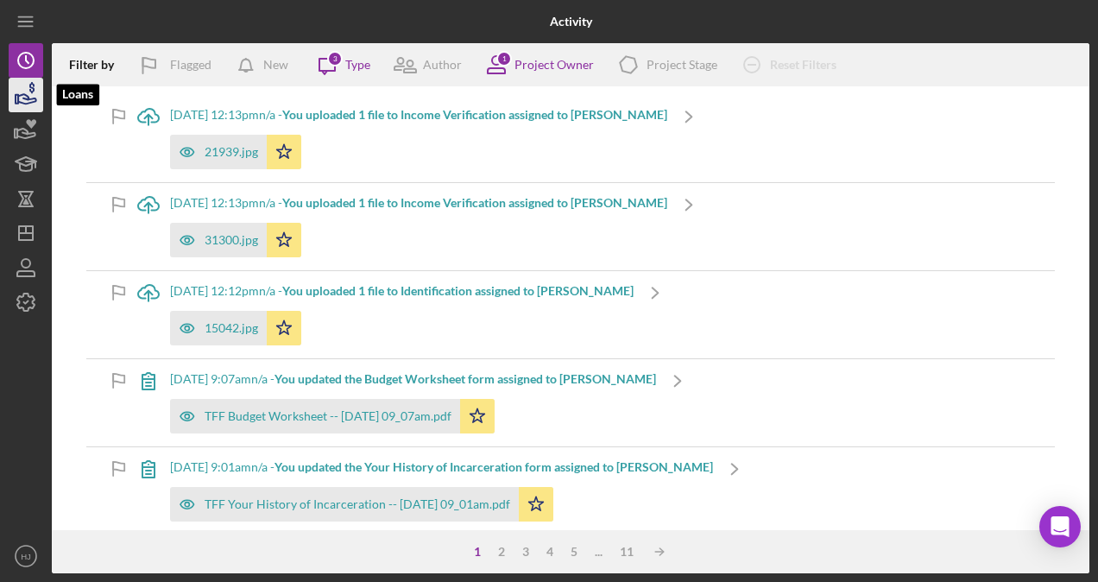
click at [28, 96] on icon "button" at bounding box center [27, 98] width 18 height 9
